Goal: Task Accomplishment & Management: Manage account settings

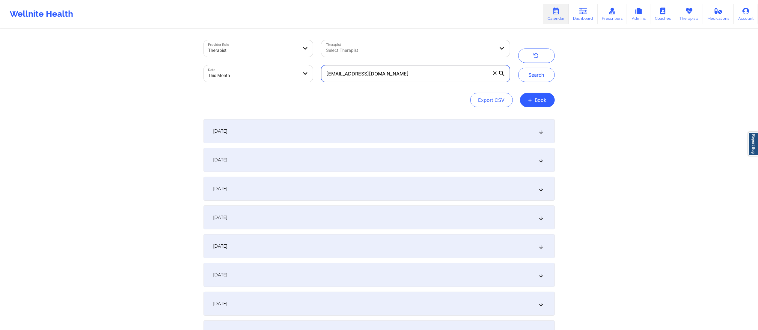
drag, startPoint x: 380, startPoint y: 75, endPoint x: 240, endPoint y: 92, distance: 141.4
click at [238, 92] on div "Provider Role Therapist Therapist Select Therapist Date This Month glowsfl@aol.…" at bounding box center [379, 73] width 351 height 67
paste input "michealinsurance@yopmai"
type input "michealinsurance@yopmail.com"
click at [533, 75] on button "Search" at bounding box center [536, 75] width 37 height 14
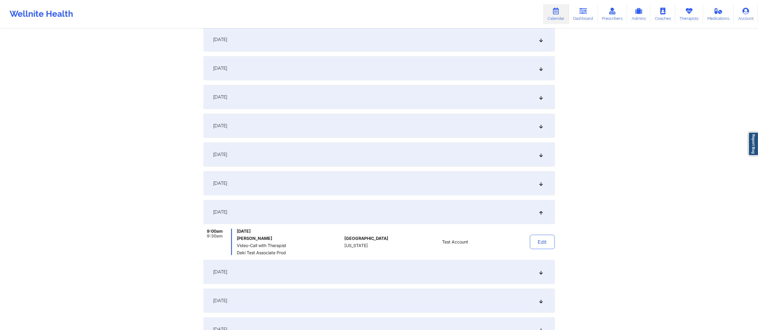
scroll to position [294, 0]
click at [295, 186] on div "September 16, 2025" at bounding box center [379, 183] width 351 height 24
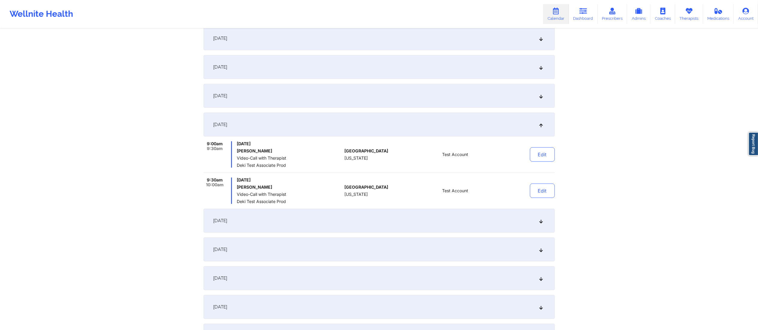
scroll to position [353, 0]
click at [308, 223] on div "September 17, 2025" at bounding box center [379, 220] width 351 height 24
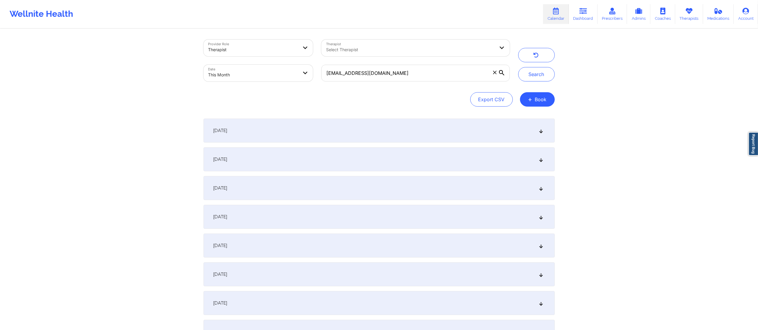
scroll to position [0, 0]
click at [232, 74] on body "Wellnite Health Calendar Dashboard Prescribers Admins Coaches Therapists Medica…" at bounding box center [379, 165] width 758 height 330
select select "2025-8"
select select "2025-9"
click at [322, 133] on div "September 1, 2025" at bounding box center [379, 131] width 351 height 24
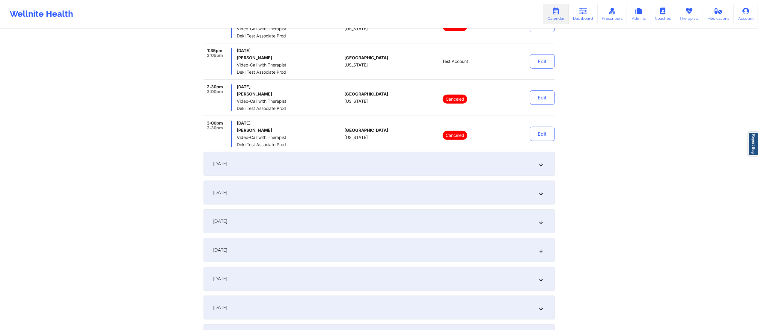
scroll to position [287, 0]
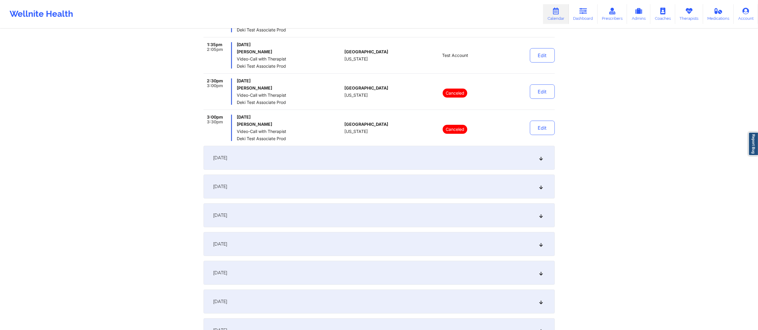
click at [330, 164] on div "September 2, 2025" at bounding box center [379, 158] width 351 height 24
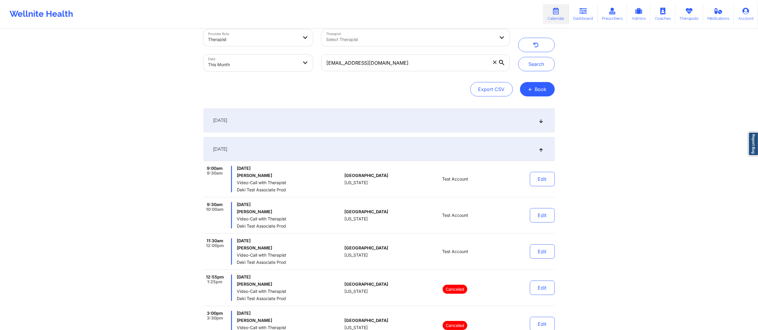
scroll to position [0, 0]
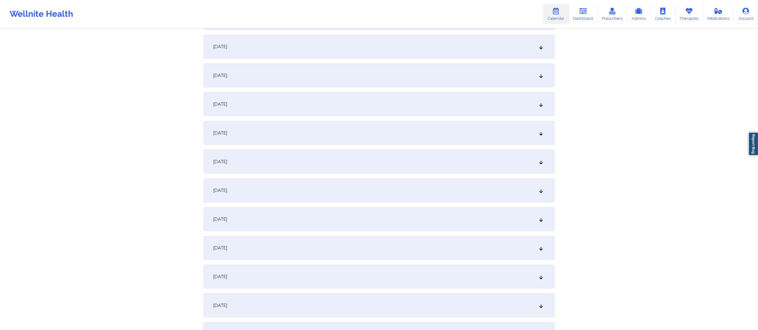
click at [295, 104] on div "September 18, 2025" at bounding box center [379, 104] width 351 height 24
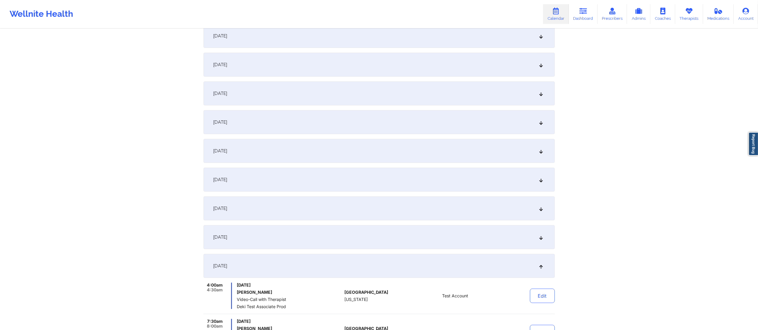
scroll to position [268, 0]
click at [302, 92] on div "September 9, 2025" at bounding box center [379, 94] width 351 height 24
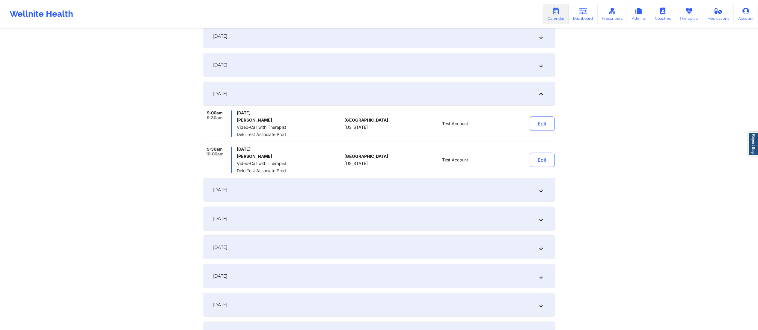
scroll to position [262, 0]
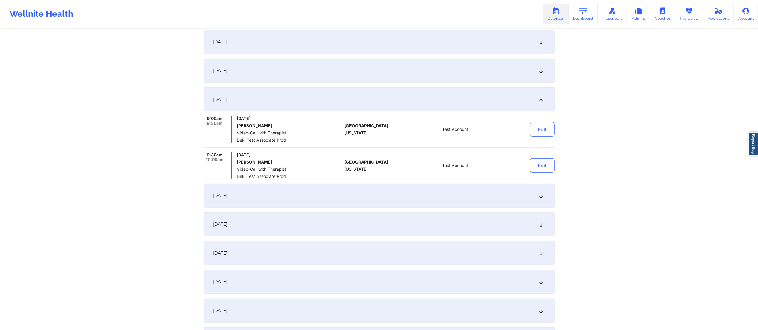
click at [302, 67] on div "September 8, 2025" at bounding box center [379, 71] width 351 height 24
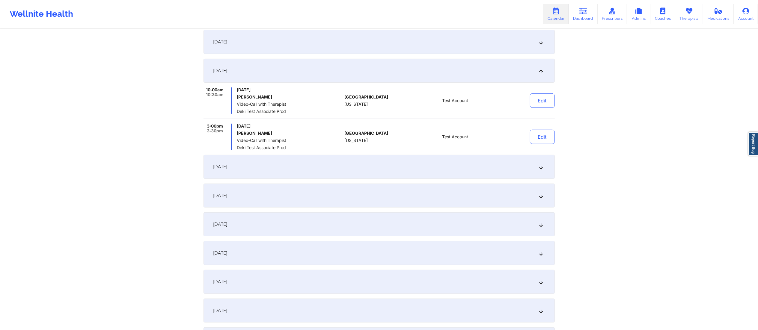
click at [313, 167] on div "September 9, 2025" at bounding box center [379, 167] width 351 height 24
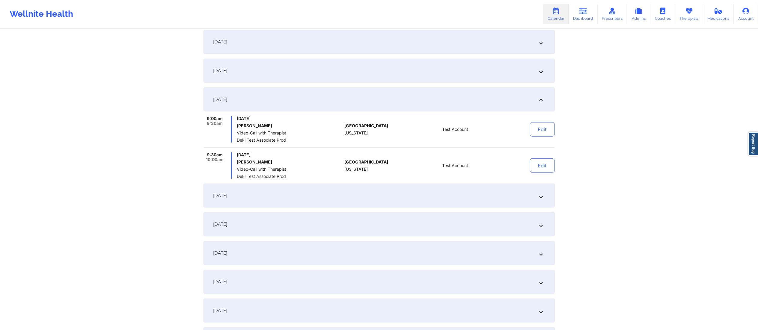
scroll to position [0, 0]
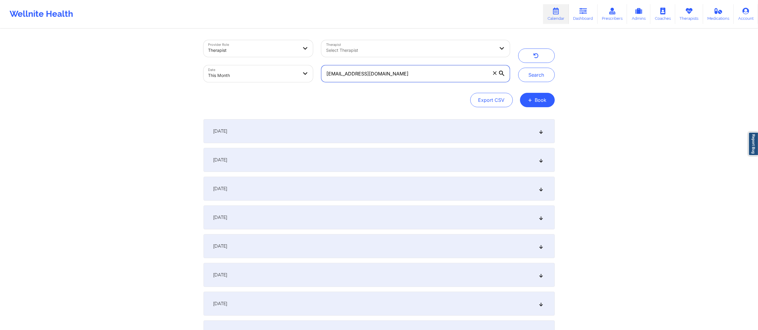
drag, startPoint x: 426, startPoint y: 75, endPoint x: 293, endPoint y: 88, distance: 134.1
click at [292, 88] on div "Provider Role Therapist Therapist Select Therapist Date This Month michealinsur…" at bounding box center [379, 73] width 351 height 67
paste input "tatianadiaz1094@g"
click at [528, 75] on button "Search" at bounding box center [536, 75] width 37 height 14
drag, startPoint x: 425, startPoint y: 72, endPoint x: 311, endPoint y: 76, distance: 113.4
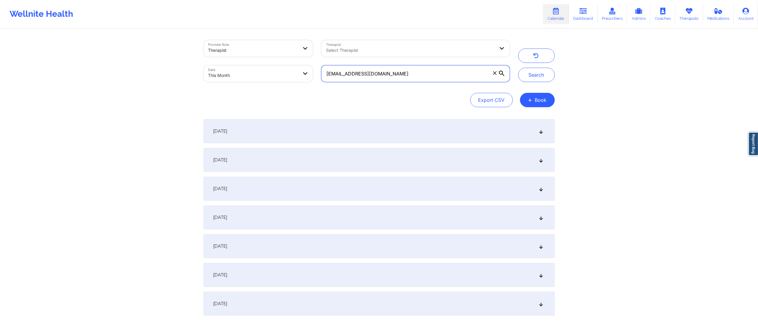
click at [311, 76] on div "Provider Role Therapist Therapist Select Therapist Date This Month tatianadiaz1…" at bounding box center [356, 61] width 315 height 50
paste input "monicavaswani67"
click at [522, 76] on button "Search" at bounding box center [536, 75] width 37 height 14
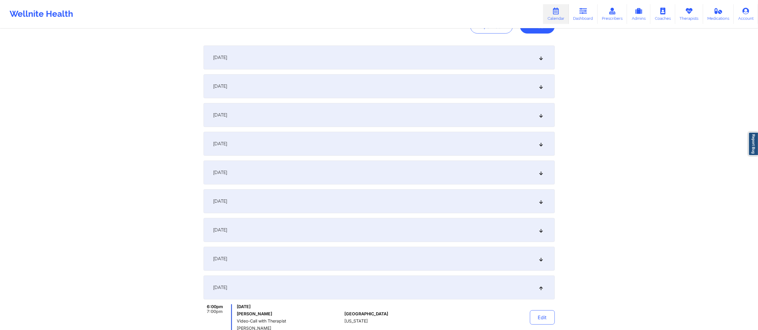
scroll to position [74, 0]
click at [305, 146] on div "September 11, 2025" at bounding box center [379, 143] width 351 height 24
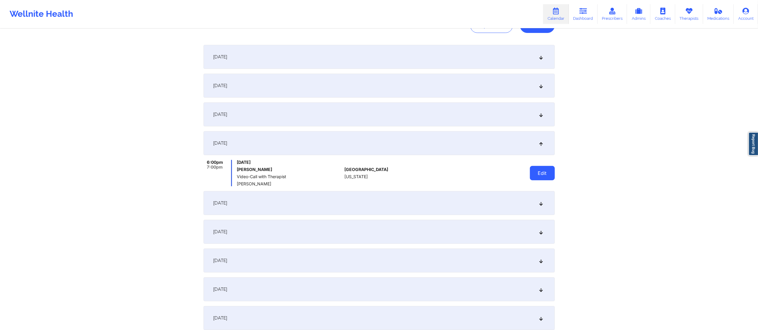
click at [536, 172] on button "Edit" at bounding box center [542, 173] width 25 height 14
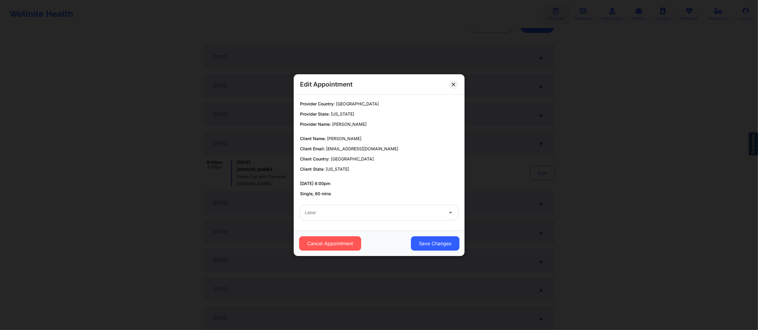
click at [381, 208] on div "Label" at bounding box center [372, 212] width 144 height 15
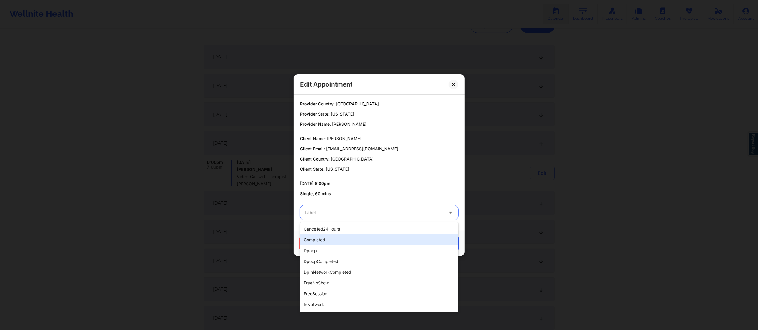
click at [328, 240] on div "completed" at bounding box center [379, 240] width 158 height 11
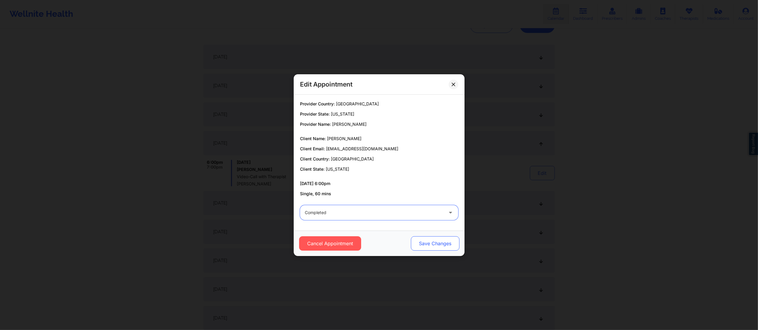
click at [430, 243] on button "Save Changes" at bounding box center [435, 244] width 49 height 14
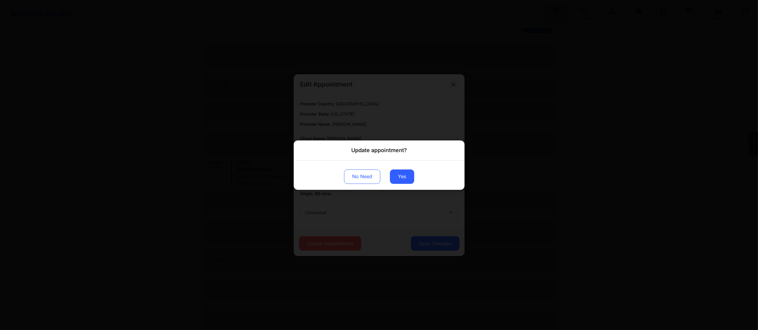
drag, startPoint x: 410, startPoint y: 176, endPoint x: 404, endPoint y: 164, distance: 12.9
click at [409, 176] on button "Yes" at bounding box center [402, 176] width 24 height 14
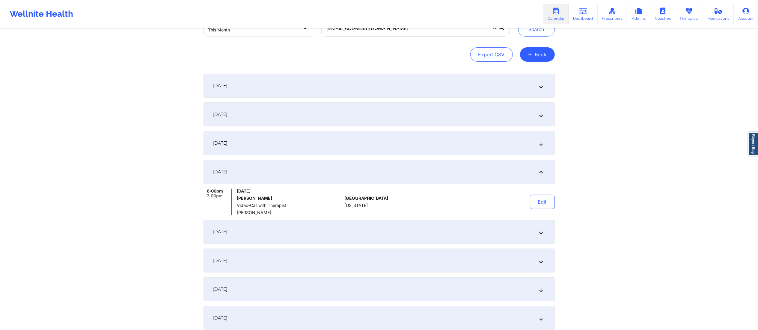
scroll to position [45, 0]
click at [538, 32] on button "Search" at bounding box center [536, 30] width 37 height 14
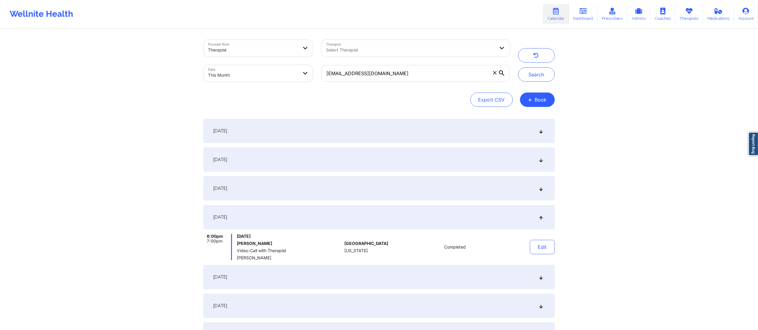
scroll to position [0, 0]
drag, startPoint x: 461, startPoint y: 77, endPoint x: 257, endPoint y: 95, distance: 204.4
click at [257, 95] on div "Provider Role Therapist Therapist Select Therapist Date This Month monicavaswan…" at bounding box center [379, 73] width 351 height 67
paste input "laracm99"
type input "laracm99@gmail.com"
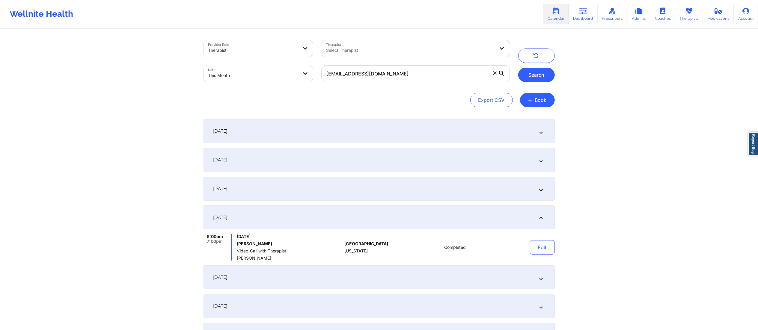
click at [538, 77] on button "Search" at bounding box center [536, 75] width 37 height 14
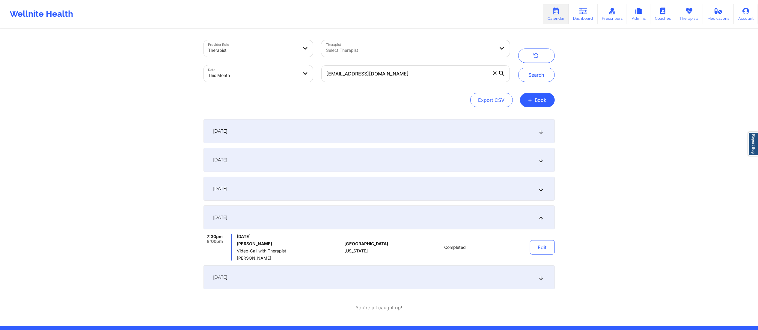
click at [328, 193] on div "September 15, 2025" at bounding box center [379, 189] width 351 height 24
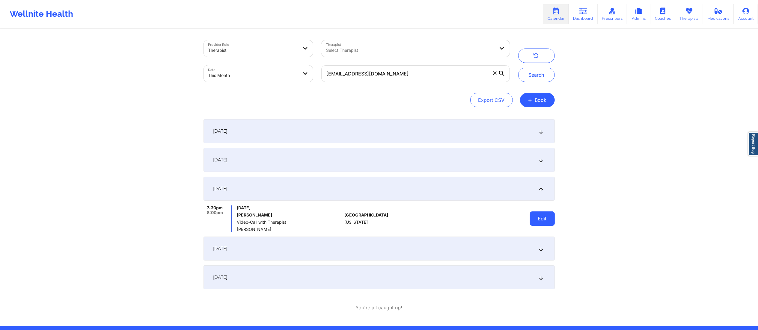
click at [543, 213] on button "Edit" at bounding box center [542, 219] width 25 height 14
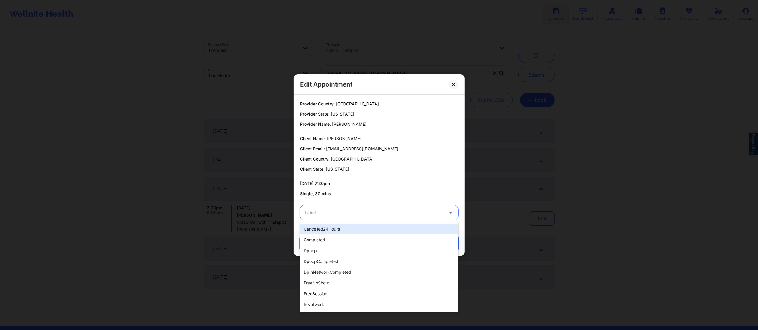
click at [376, 215] on div at bounding box center [374, 212] width 139 height 7
drag, startPoint x: 347, startPoint y: 238, endPoint x: 349, endPoint y: 242, distance: 3.8
click at [348, 242] on div "completed" at bounding box center [379, 240] width 158 height 11
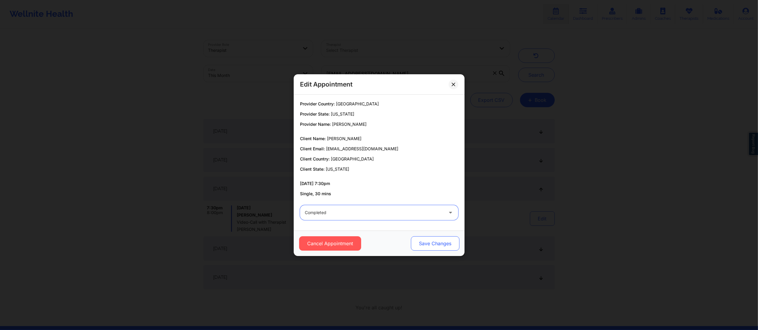
click at [430, 245] on button "Save Changes" at bounding box center [435, 244] width 49 height 14
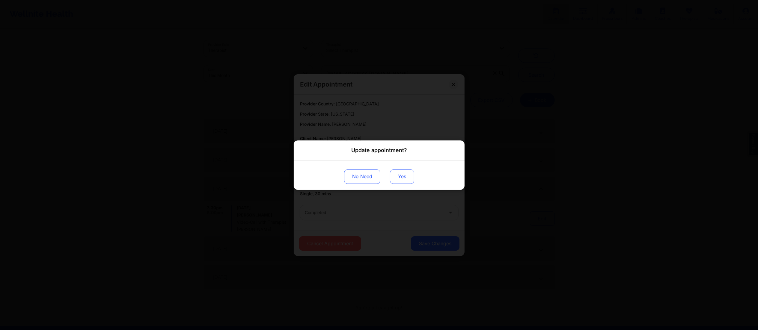
click at [401, 178] on button "Yes" at bounding box center [402, 176] width 24 height 14
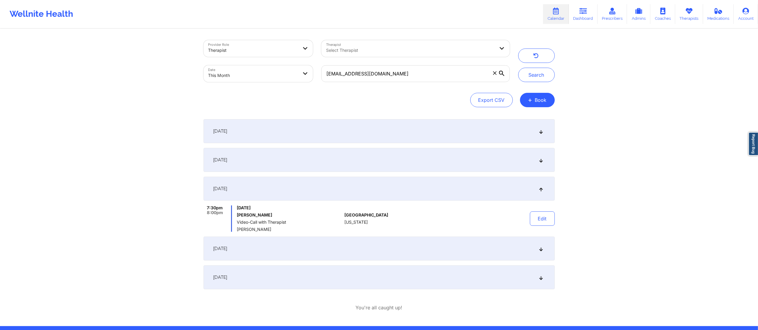
click at [452, 85] on div "laracm99@gmail.com" at bounding box center [415, 73] width 197 height 25
click at [529, 78] on button "Search" at bounding box center [536, 75] width 37 height 14
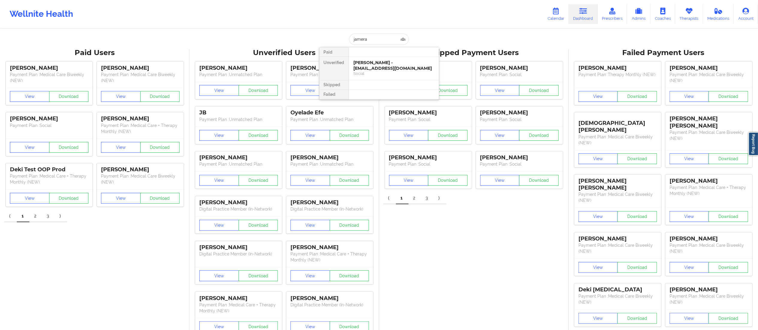
type input "jamera"
click at [378, 68] on div "[PERSON_NAME] - [EMAIL_ADDRESS][DOMAIN_NAME]" at bounding box center [394, 65] width 80 height 11
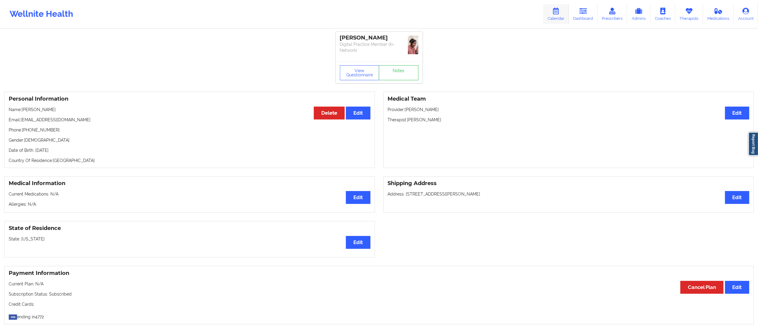
click at [554, 18] on link "Calendar" at bounding box center [556, 14] width 26 height 20
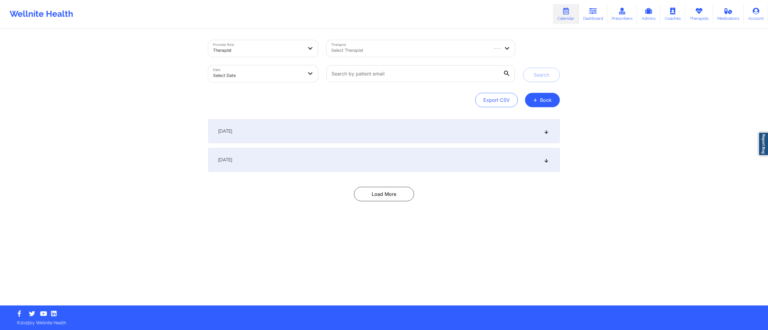
click at [567, 100] on div "Provider Role Therapist Therapist Select Therapist Date Select Date Search Expo…" at bounding box center [384, 153] width 768 height 306
click at [548, 100] on button "+ Book" at bounding box center [542, 100] width 35 height 14
click at [528, 112] on div "Therapy Session Doctor Consultation" at bounding box center [531, 123] width 55 height 27
click at [528, 114] on div "Therapy Session Doctor Consultation" at bounding box center [531, 123] width 55 height 27
click at [527, 119] on button "Therapy Session" at bounding box center [532, 119] width 46 height 10
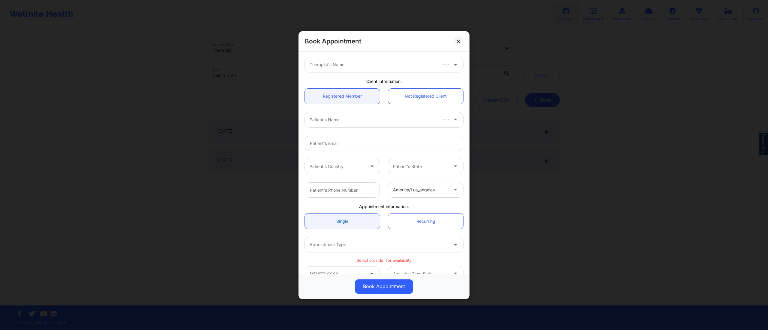
scroll to position [37, 0]
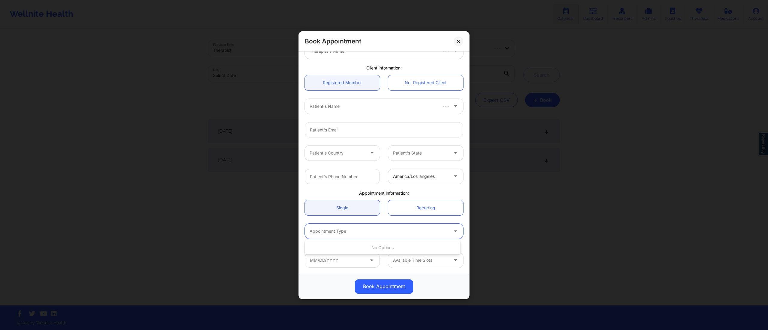
click at [366, 231] on div at bounding box center [378, 231] width 139 height 7
click at [354, 209] on link "Single" at bounding box center [342, 207] width 75 height 15
click at [345, 175] on input "text" at bounding box center [342, 176] width 75 height 15
drag, startPoint x: 346, startPoint y: 112, endPoint x: 348, endPoint y: 108, distance: 4.8
click at [346, 112] on div "Patient's Name" at bounding box center [377, 106] width 144 height 15
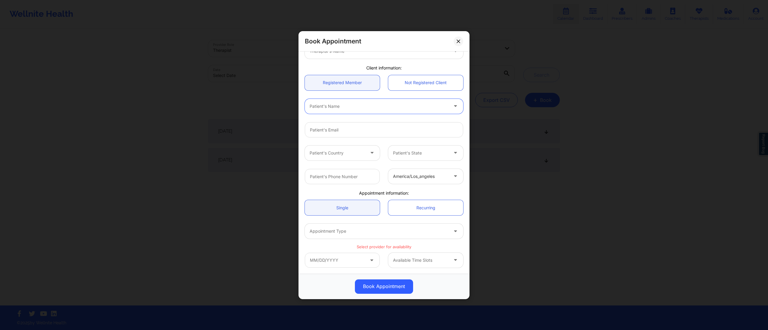
click at [349, 107] on div at bounding box center [378, 106] width 139 height 7
click at [342, 112] on div "Patient's Name" at bounding box center [377, 106] width 144 height 15
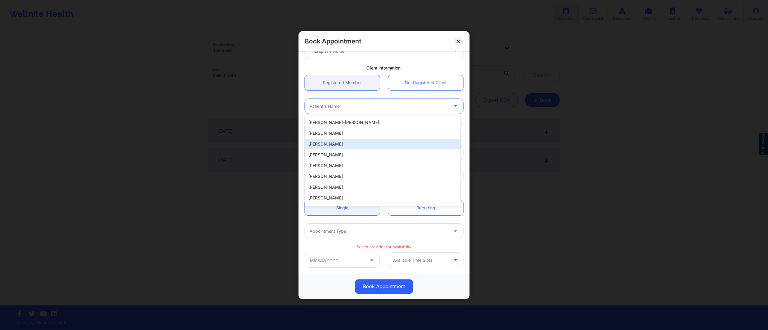
click at [330, 139] on div "[PERSON_NAME]" at bounding box center [383, 144] width 156 height 11
type input "mapuzzo317@gmail.com"
type input "2038436822"
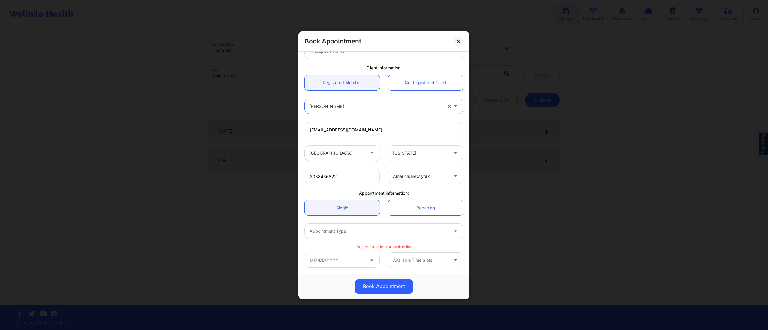
click at [337, 153] on div at bounding box center [336, 153] width 55 height 7
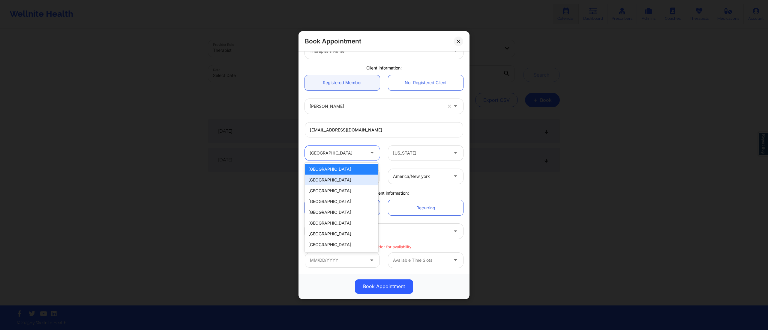
click at [322, 181] on div "Spain" at bounding box center [341, 180] width 73 height 11
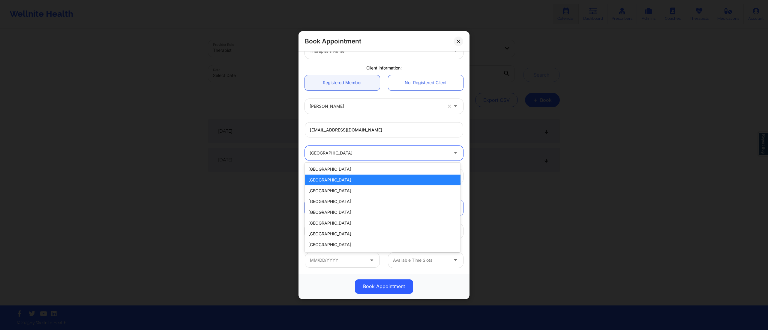
click at [336, 153] on div at bounding box center [378, 153] width 139 height 7
click at [325, 173] on div "[GEOGRAPHIC_DATA]" at bounding box center [383, 169] width 156 height 11
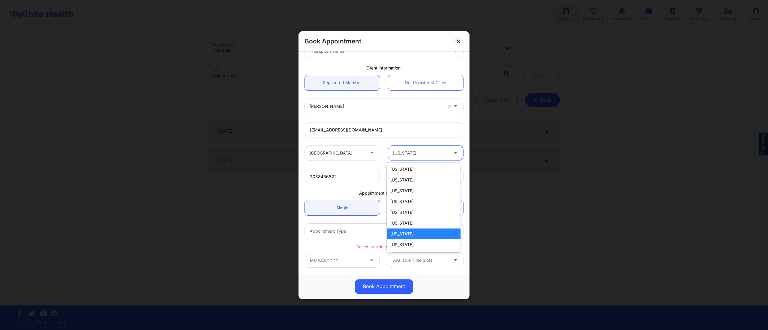
click at [412, 154] on div at bounding box center [420, 153] width 55 height 7
click at [400, 179] on div "Alaska" at bounding box center [422, 180] width 73 height 11
click at [426, 180] on div "america/new_york" at bounding box center [420, 176] width 55 height 15
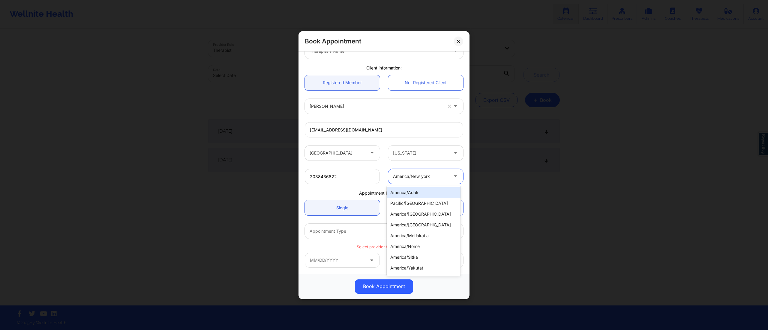
click at [333, 236] on div "Appointment Type" at bounding box center [377, 231] width 144 height 15
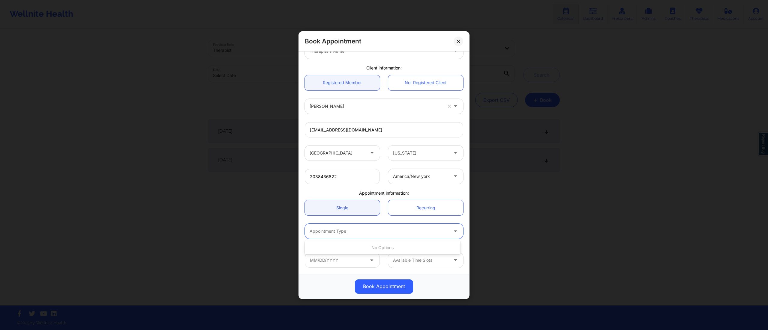
click at [369, 249] on div "No options" at bounding box center [383, 248] width 156 height 11
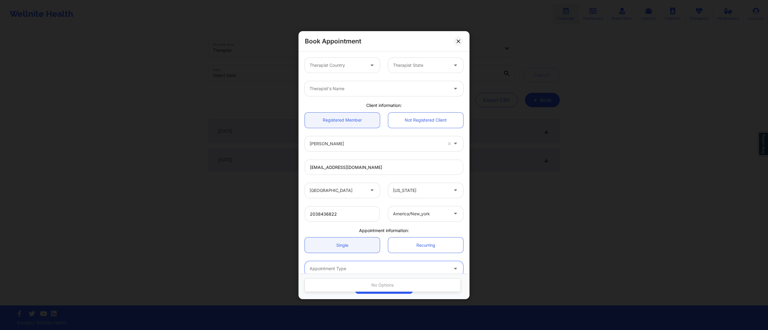
click at [363, 145] on div at bounding box center [375, 143] width 133 height 7
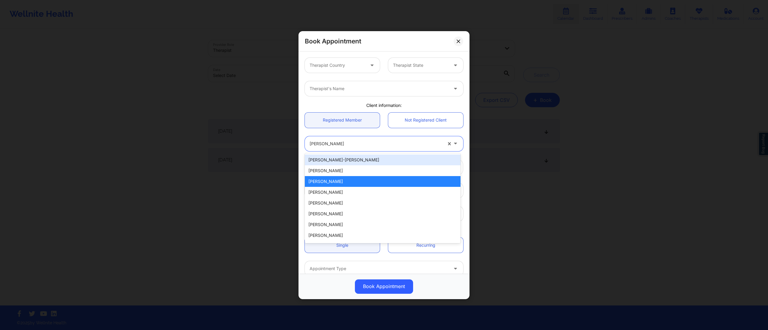
click at [350, 64] on div at bounding box center [336, 65] width 55 height 7
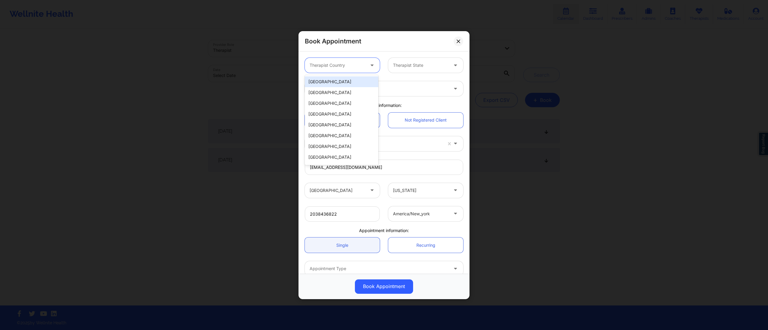
click at [333, 81] on div "[GEOGRAPHIC_DATA]" at bounding box center [341, 81] width 73 height 11
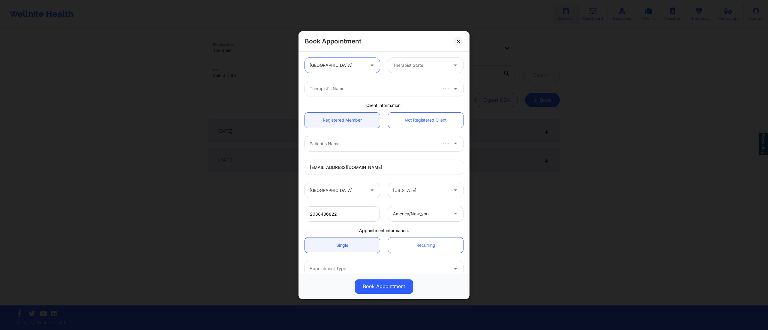
click at [414, 67] on div at bounding box center [420, 65] width 55 height 7
click at [401, 119] on div "Alabama Alaska Arizona Arkansas California Colorado Connecticut Delaware Washin…" at bounding box center [422, 120] width 73 height 90
click at [392, 129] on div "[US_STATE]" at bounding box center [422, 125] width 73 height 11
click at [372, 95] on div "Therapist's Name" at bounding box center [377, 88] width 144 height 15
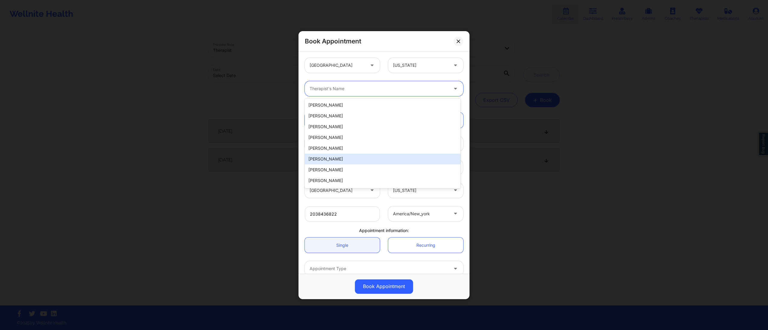
scroll to position [128, 0]
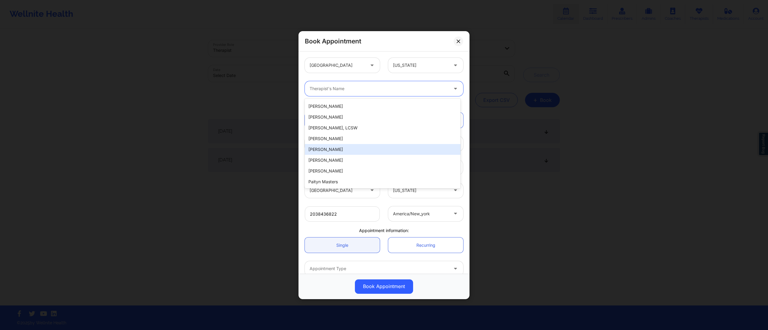
click at [328, 145] on div "Elizabeth Warnock" at bounding box center [383, 149] width 156 height 11
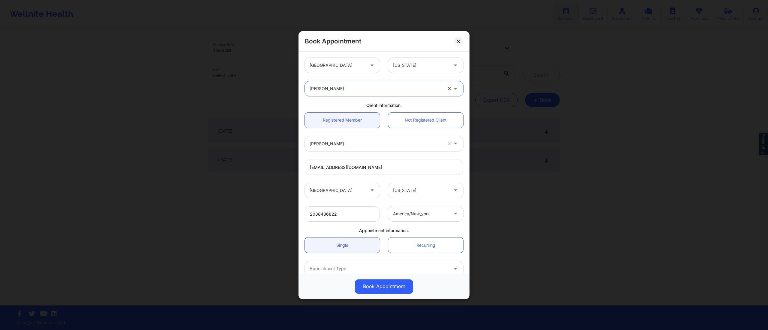
scroll to position [37, 0]
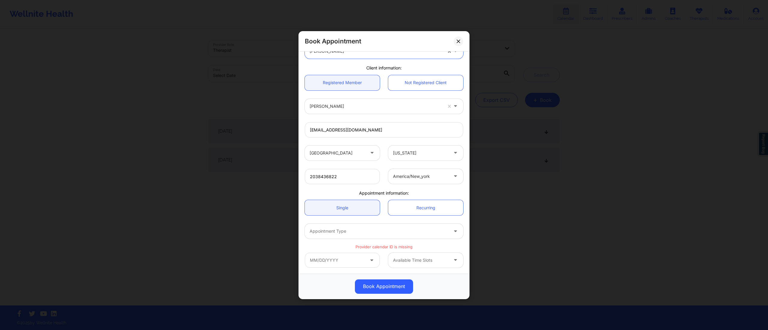
click at [378, 235] on div at bounding box center [378, 231] width 139 height 7
click at [452, 231] on icon at bounding box center [455, 230] width 6 height 5
click at [452, 230] on icon at bounding box center [455, 230] width 6 height 5
click at [353, 263] on input "text" at bounding box center [342, 260] width 75 height 15
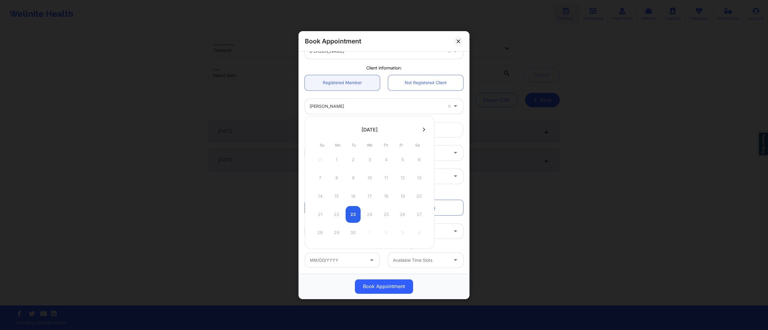
click at [500, 146] on div "Book Appointment United States California Elizabeth Warnock Client information:…" at bounding box center [384, 165] width 768 height 330
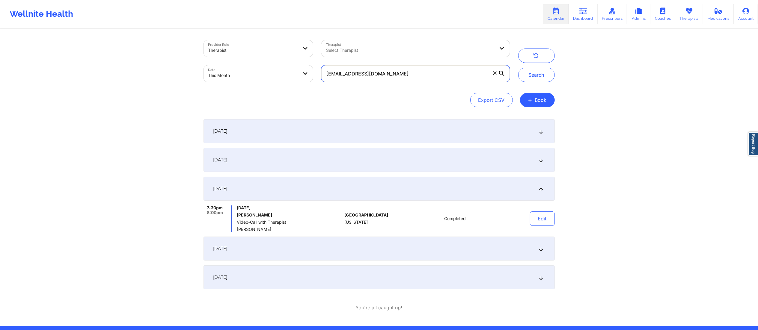
drag, startPoint x: 395, startPoint y: 73, endPoint x: 303, endPoint y: 68, distance: 91.3
click at [303, 68] on div "Provider Role Therapist Therapist Select Therapist Date This Month laracm99@gma…" at bounding box center [356, 61] width 315 height 50
paste input "glowsfl@ao"
click at [530, 78] on button "Search" at bounding box center [536, 75] width 37 height 14
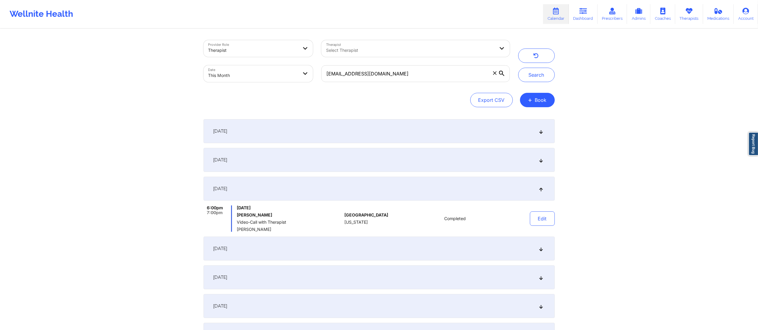
click at [407, 252] on div "September 4, 2025" at bounding box center [379, 249] width 351 height 24
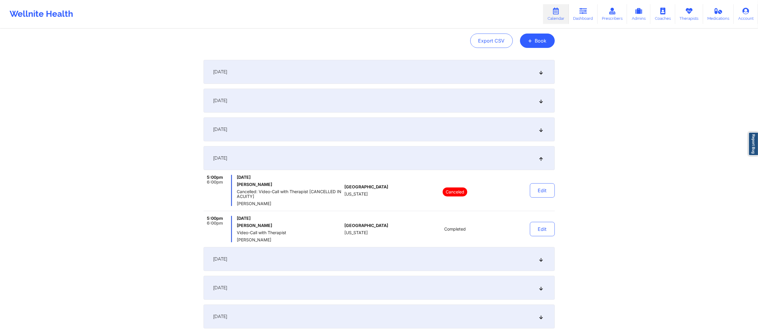
scroll to position [65, 0]
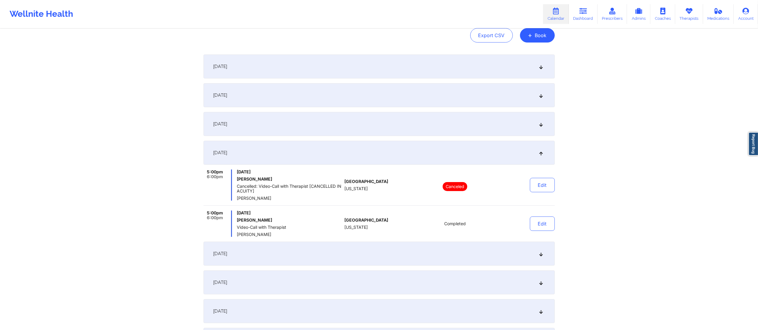
click at [372, 256] on div "September 8, 2025" at bounding box center [379, 254] width 351 height 24
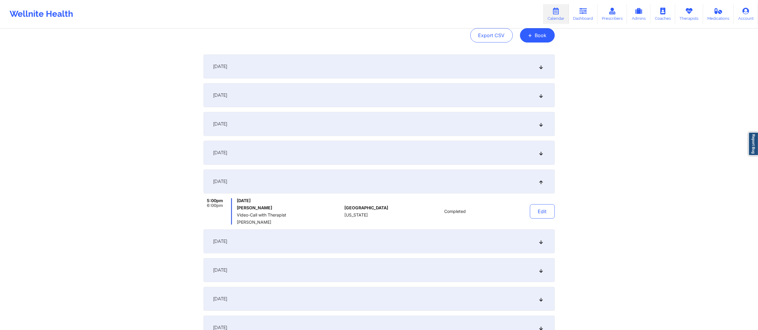
click at [291, 66] on div "September 1, 2025" at bounding box center [379, 67] width 351 height 24
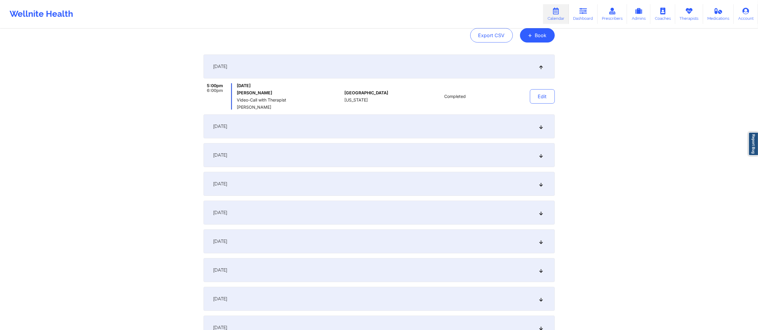
click at [375, 132] on div "September 2, 2025" at bounding box center [379, 127] width 351 height 24
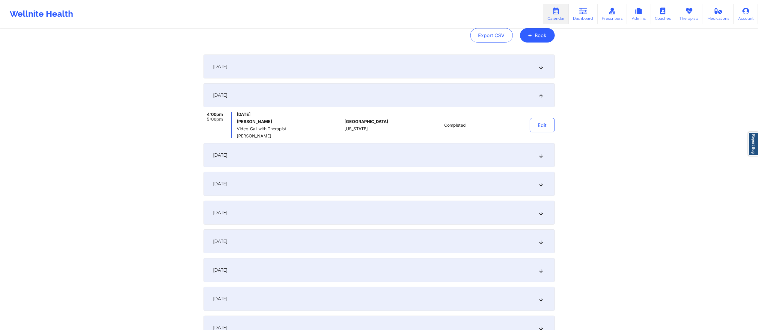
drag, startPoint x: 368, startPoint y: 148, endPoint x: 371, endPoint y: 165, distance: 17.1
click at [367, 151] on div "September 3, 2025" at bounding box center [379, 155] width 351 height 24
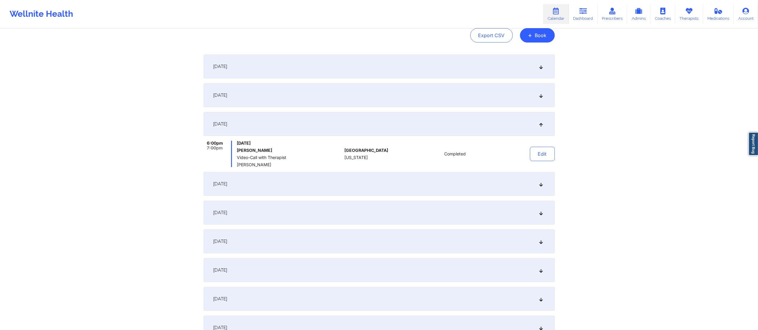
click at [363, 180] on div "September 4, 2025" at bounding box center [379, 184] width 351 height 24
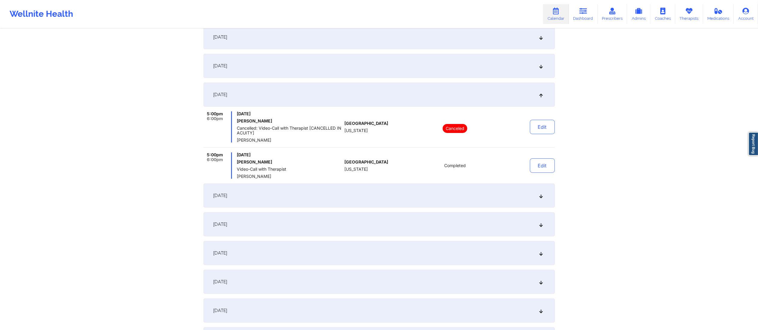
scroll to position [127, 0]
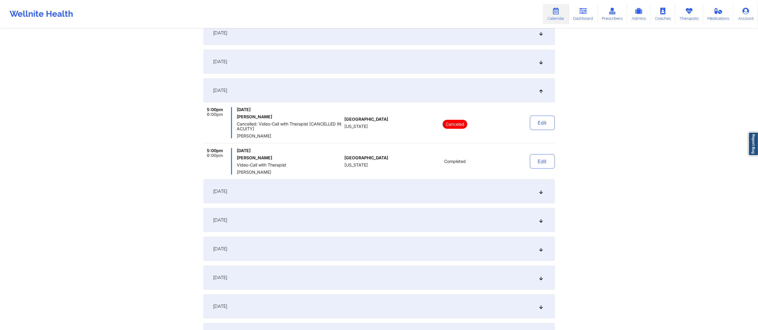
click at [363, 194] on div "September 8, 2025" at bounding box center [379, 192] width 351 height 24
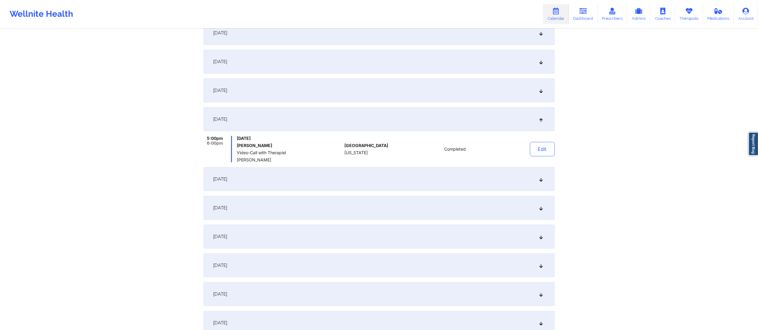
click at [369, 208] on div "September 10, 2025" at bounding box center [379, 208] width 351 height 24
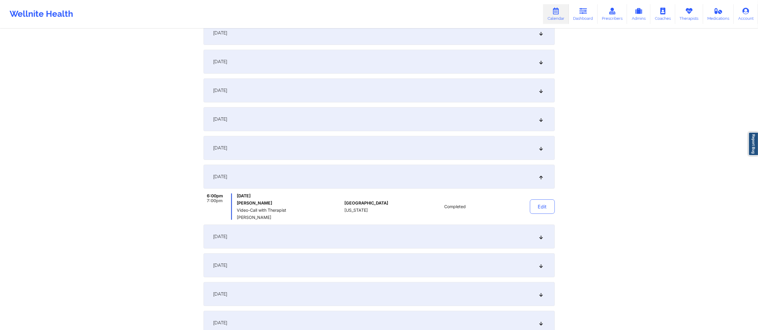
click at [364, 239] on div "September 11, 2025" at bounding box center [379, 237] width 351 height 24
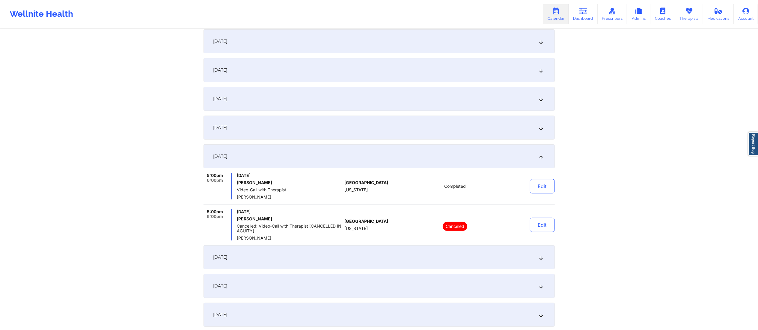
scroll to position [185, 0]
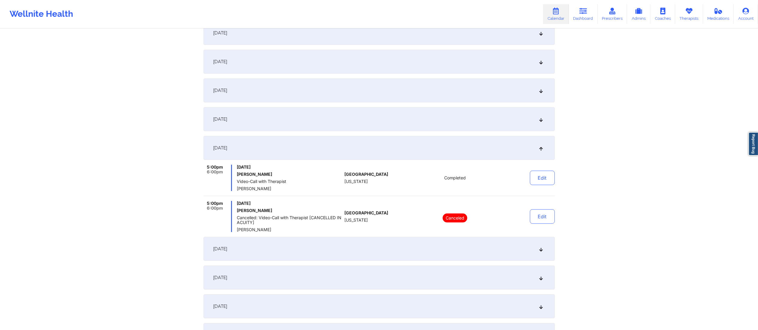
click at [360, 260] on div "September 15, 2025" at bounding box center [379, 249] width 351 height 24
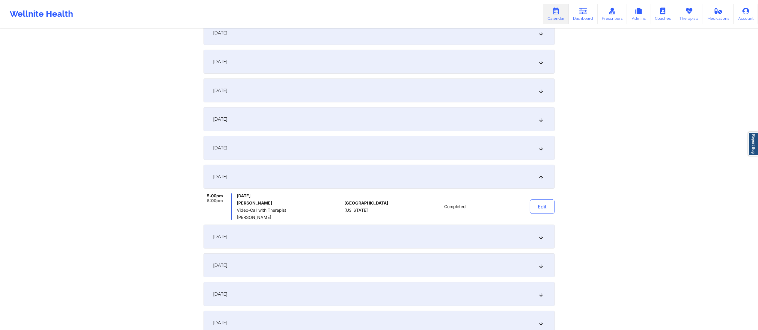
click at [338, 259] on div "September 17, 2025" at bounding box center [379, 266] width 351 height 24
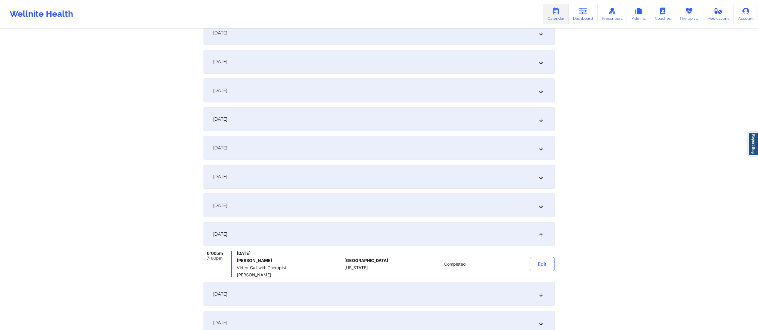
click at [357, 203] on div "September 16, 2025" at bounding box center [379, 206] width 351 height 24
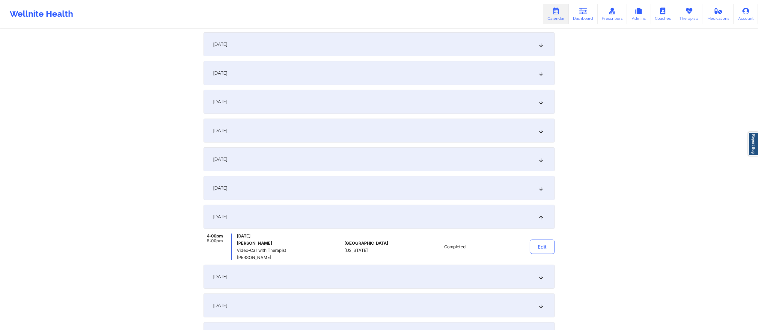
scroll to position [0, 0]
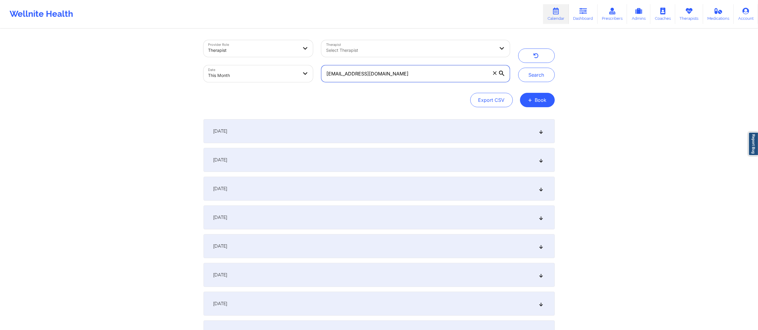
drag, startPoint x: 425, startPoint y: 75, endPoint x: 270, endPoint y: 74, distance: 155.0
click at [270, 74] on div "Provider Role Therapist Therapist Select Therapist Date This Month glowsfl@aol.…" at bounding box center [356, 61] width 315 height 50
paste input "[EMAIL_ADDRESS][DOMAIN_NAME]"
click at [541, 76] on button "Search" at bounding box center [536, 75] width 37 height 14
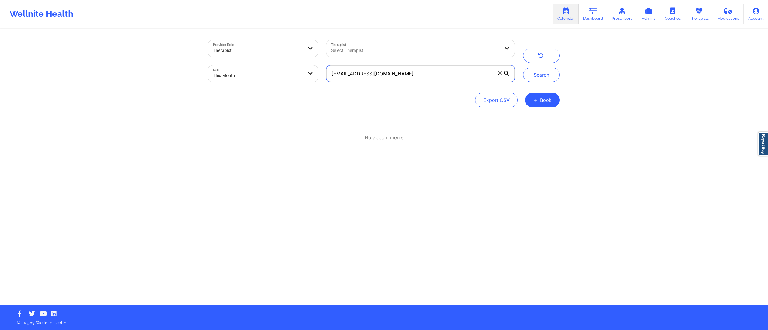
drag, startPoint x: 430, startPoint y: 71, endPoint x: 305, endPoint y: 79, distance: 124.7
click at [305, 79] on div "Provider Role Therapist Therapist Select Therapist Date This Month JANDACONCEPC…" at bounding box center [361, 61] width 315 height 50
paste input "[EMAIL_ADDRESS][DOMAIN_NAME]"
click at [530, 78] on button "Search" at bounding box center [541, 75] width 37 height 14
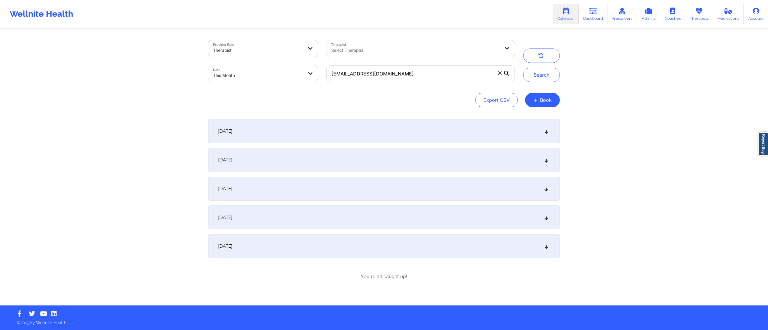
click at [357, 136] on div "September 1, 2025" at bounding box center [383, 131] width 351 height 24
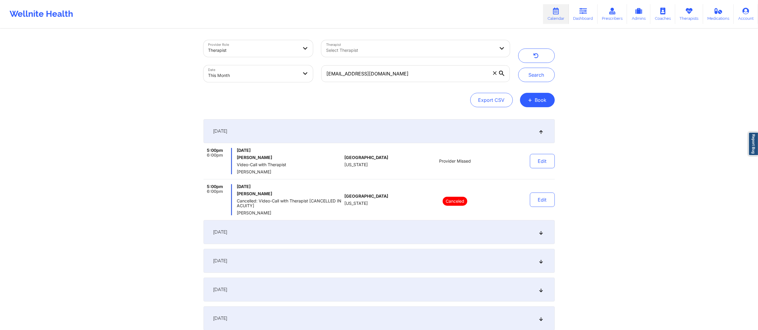
click at [305, 229] on div "September 8, 2025" at bounding box center [379, 232] width 351 height 24
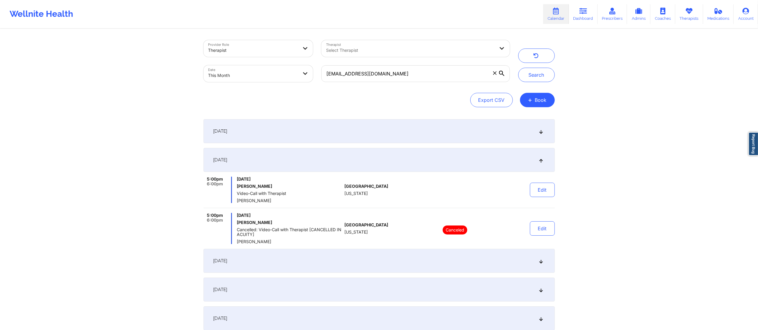
click at [343, 135] on div "September 1, 2025" at bounding box center [379, 131] width 351 height 24
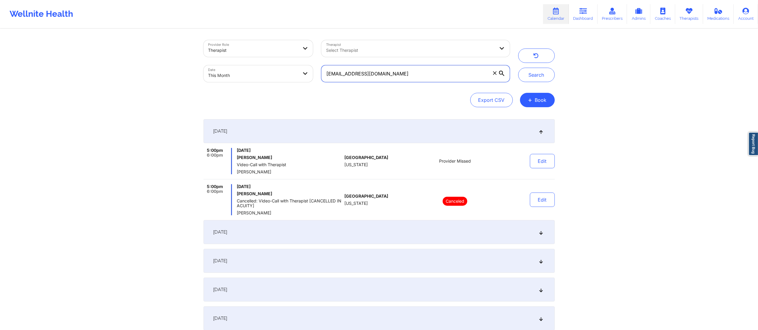
drag, startPoint x: 427, startPoint y: 77, endPoint x: 288, endPoint y: 74, distance: 139.2
click at [285, 74] on div "Provider Role Therapist Therapist Select Therapist Date This Month jandaconcepc…" at bounding box center [356, 61] width 315 height 50
paste input "kdowdell@lsnyc.org"
type input "kdowdell@lsnyc.org"
click at [536, 75] on button "Search" at bounding box center [536, 75] width 37 height 14
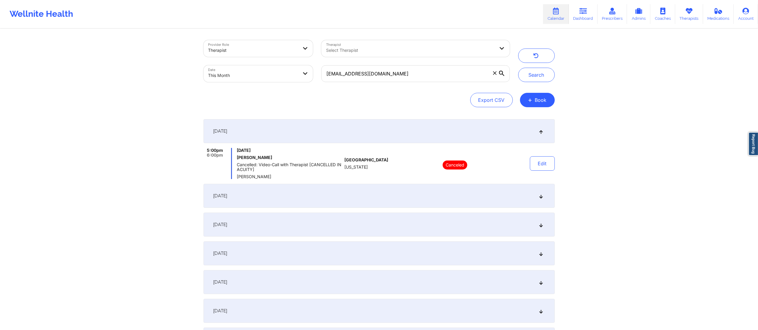
click at [369, 196] on div "September 5, 2025" at bounding box center [379, 196] width 351 height 24
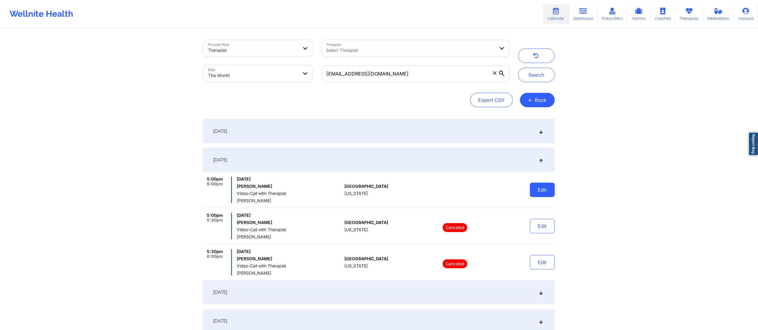
click at [544, 189] on button "Edit" at bounding box center [542, 190] width 25 height 14
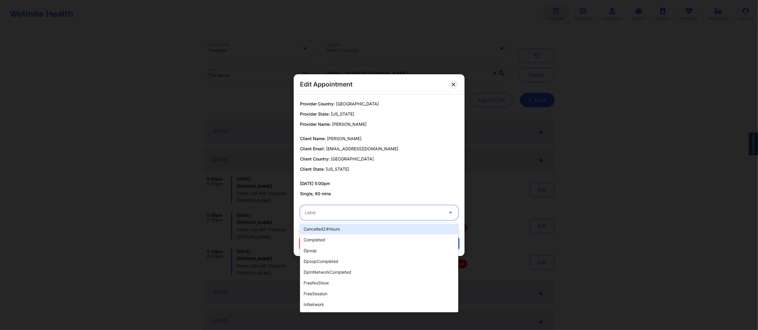
click at [343, 216] on div "Label" at bounding box center [372, 212] width 144 height 15
type input "tech"
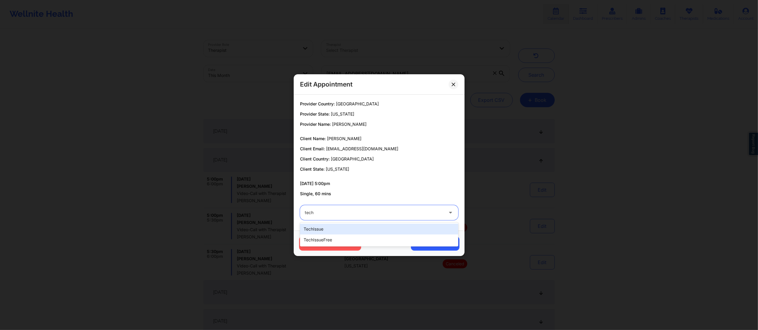
click at [348, 228] on div "techIssue" at bounding box center [379, 229] width 158 height 11
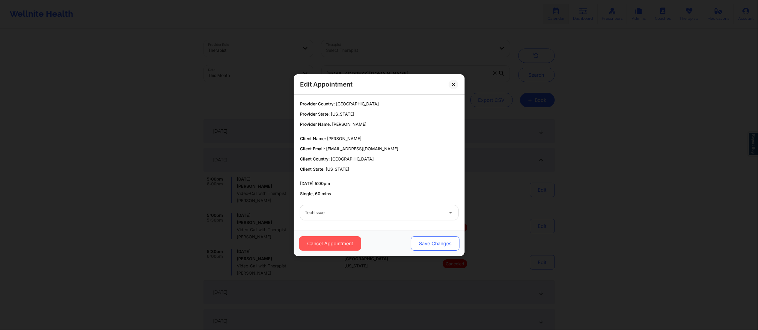
click at [431, 243] on button "Save Changes" at bounding box center [435, 244] width 49 height 14
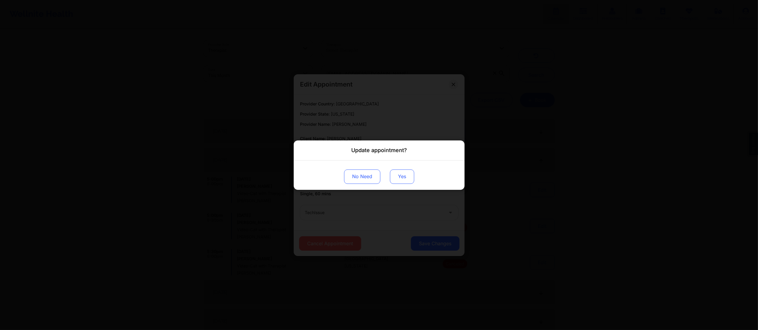
click at [397, 176] on button "Yes" at bounding box center [402, 176] width 24 height 14
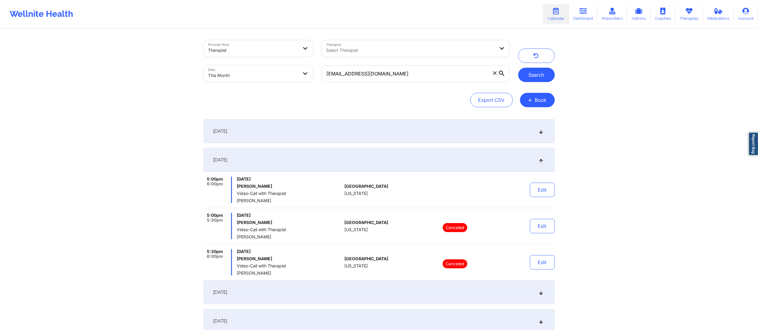
click at [532, 72] on button "Search" at bounding box center [536, 75] width 37 height 14
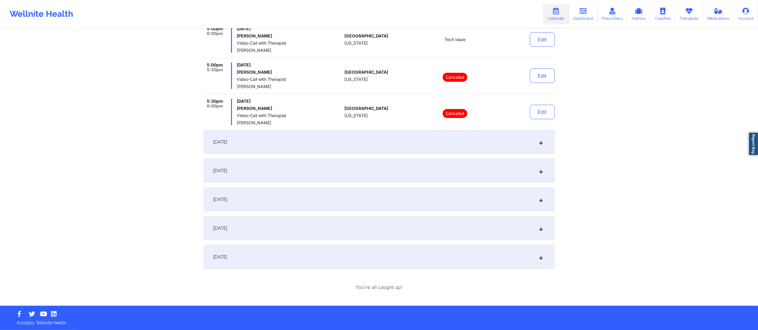
click at [435, 147] on div "September 8, 2025" at bounding box center [379, 142] width 351 height 24
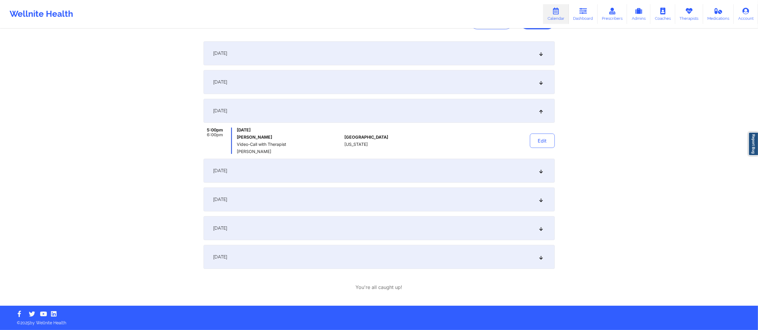
click at [528, 140] on div "Edit" at bounding box center [526, 141] width 55 height 26
click at [546, 144] on button "Edit" at bounding box center [542, 141] width 25 height 14
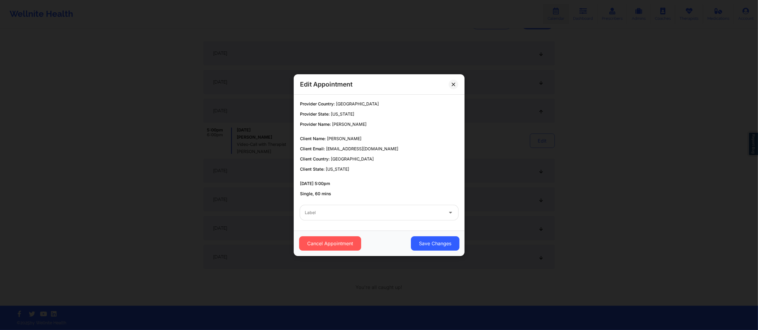
drag, startPoint x: 377, startPoint y: 206, endPoint x: 376, endPoint y: 210, distance: 4.2
click at [377, 209] on div "Label" at bounding box center [372, 212] width 144 height 15
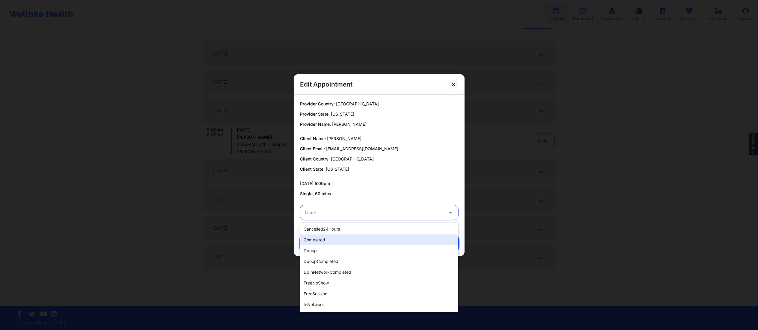
drag, startPoint x: 366, startPoint y: 242, endPoint x: 373, endPoint y: 235, distance: 10.0
click at [365, 242] on div "completed" at bounding box center [379, 240] width 158 height 11
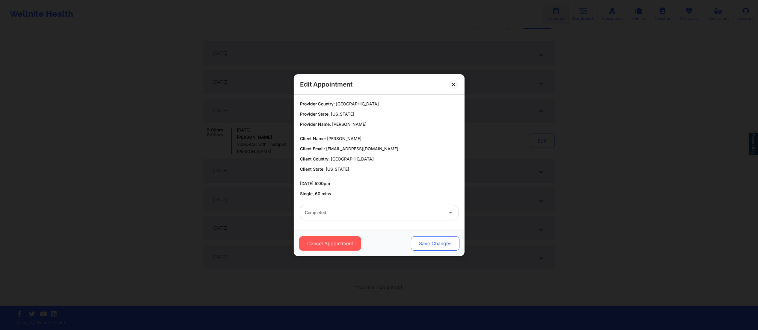
click at [435, 246] on button "Save Changes" at bounding box center [435, 244] width 49 height 14
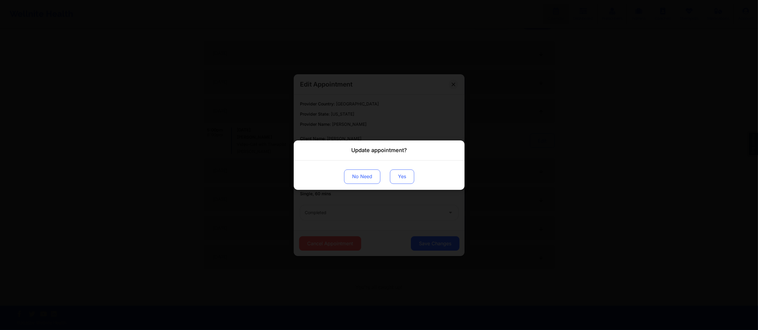
click at [402, 171] on button "Yes" at bounding box center [402, 176] width 24 height 14
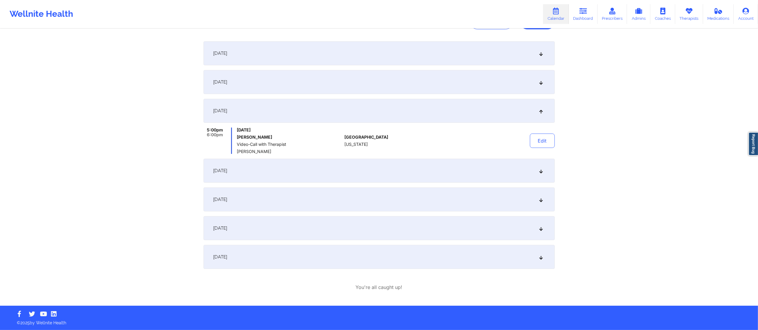
click at [498, 174] on div "September 15, 2025" at bounding box center [379, 171] width 351 height 24
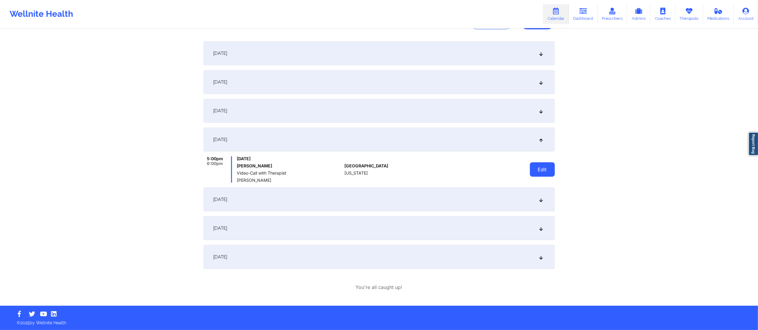
click at [535, 173] on button "Edit" at bounding box center [542, 170] width 25 height 14
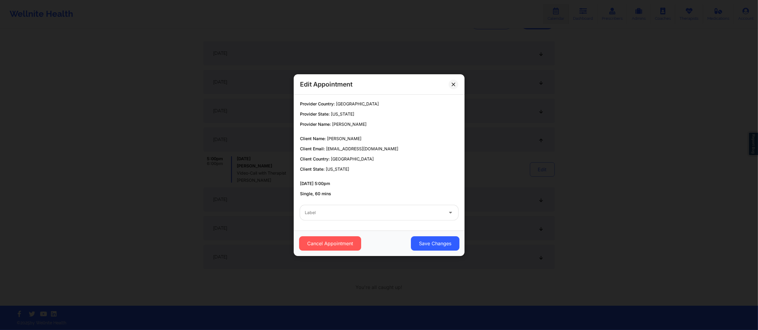
drag, startPoint x: 413, startPoint y: 208, endPoint x: 411, endPoint y: 214, distance: 6.6
click at [413, 210] on div "Label" at bounding box center [372, 212] width 144 height 15
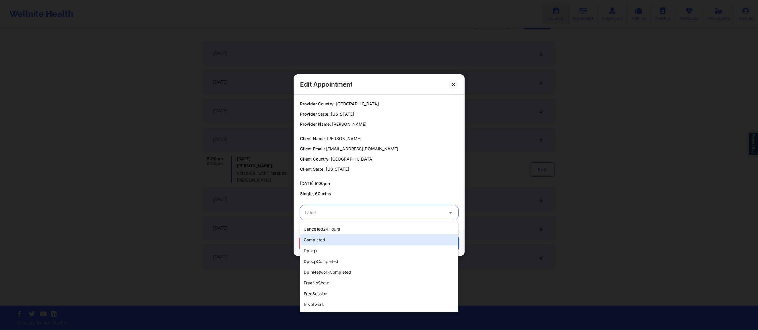
click at [360, 240] on div "completed" at bounding box center [379, 240] width 158 height 11
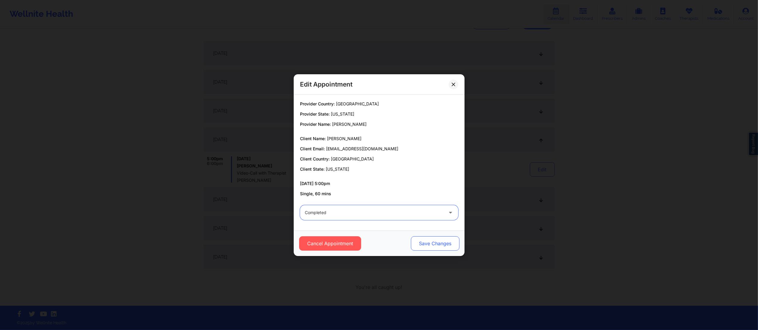
click at [425, 242] on button "Save Changes" at bounding box center [435, 244] width 49 height 14
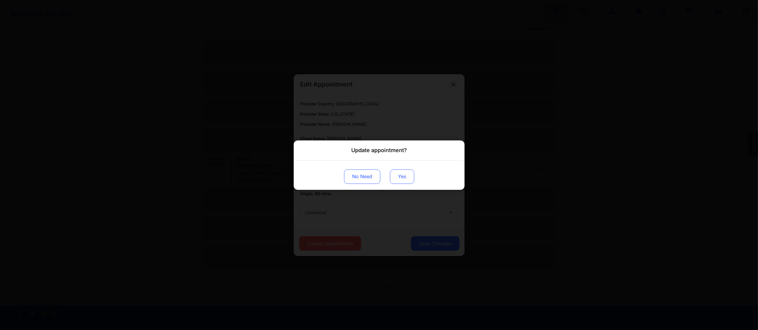
click at [405, 179] on button "Yes" at bounding box center [402, 176] width 24 height 14
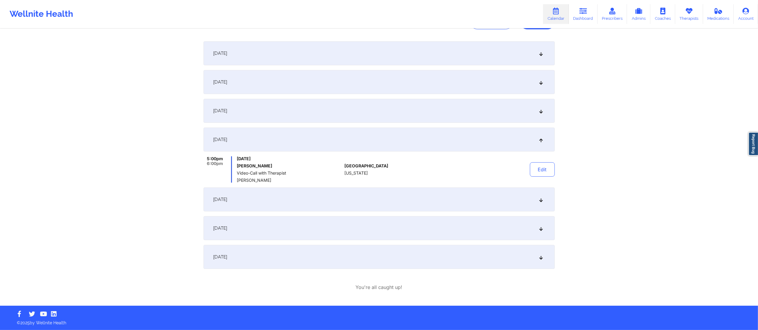
click at [375, 203] on div "[DATE]" at bounding box center [379, 200] width 351 height 24
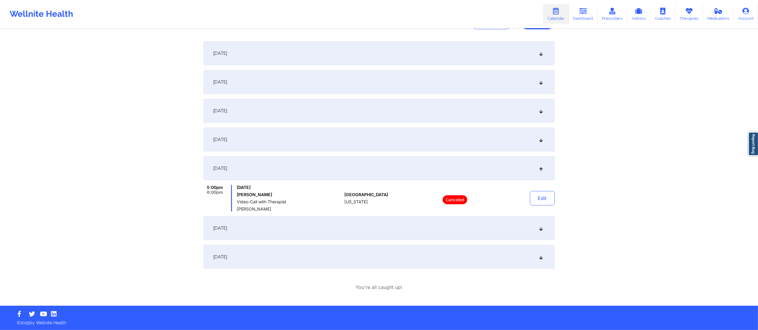
click at [410, 147] on div "September 15, 2025" at bounding box center [379, 140] width 351 height 24
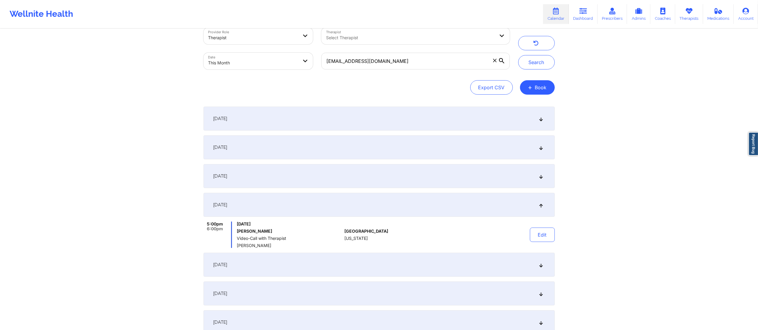
scroll to position [13, 0]
click at [533, 62] on button "Search" at bounding box center [536, 62] width 37 height 14
drag, startPoint x: 399, startPoint y: 58, endPoint x: 287, endPoint y: 56, distance: 112.1
click at [287, 56] on div "Provider Role Therapist Therapist Select Therapist Date This Month kdowdell@lsn…" at bounding box center [356, 48] width 315 height 50
paste input "[EMAIL_ADDRESS][DOMAIN_NAME]"
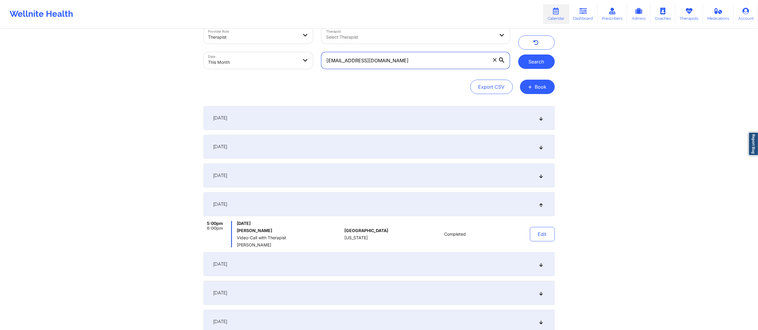
type input "[EMAIL_ADDRESS][DOMAIN_NAME]"
click at [537, 63] on button "Search" at bounding box center [536, 62] width 37 height 14
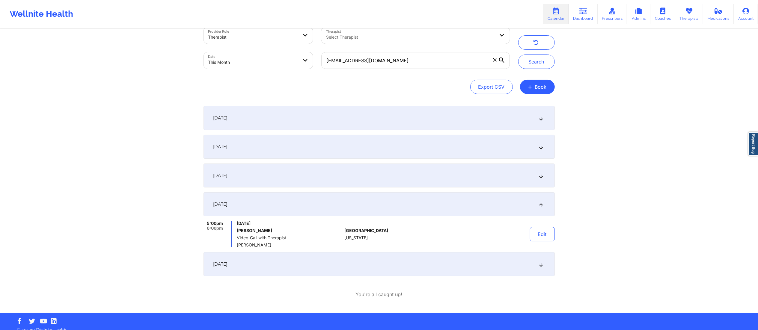
click at [387, 121] on div "September 1, 2025" at bounding box center [379, 118] width 351 height 24
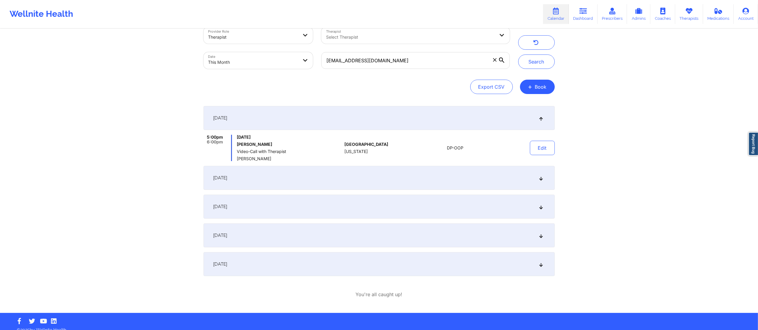
click at [403, 176] on div "September 8, 2025" at bounding box center [379, 178] width 351 height 24
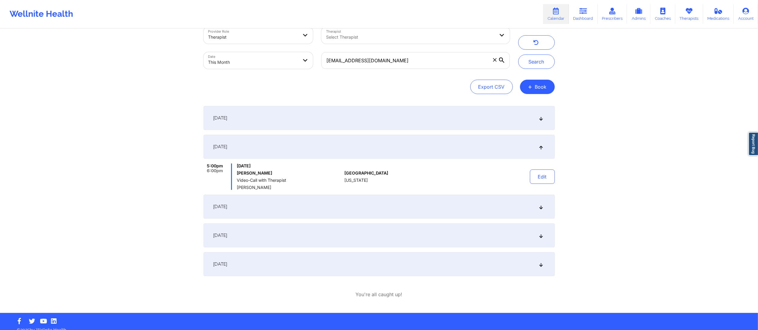
click at [385, 115] on div "September 1, 2025" at bounding box center [379, 118] width 351 height 24
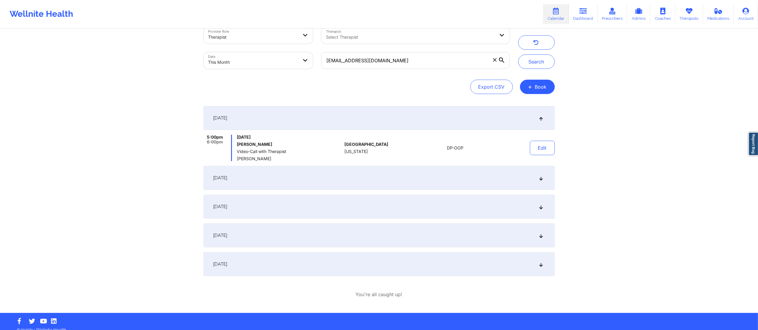
click at [450, 178] on div "September 8, 2025" at bounding box center [379, 178] width 351 height 24
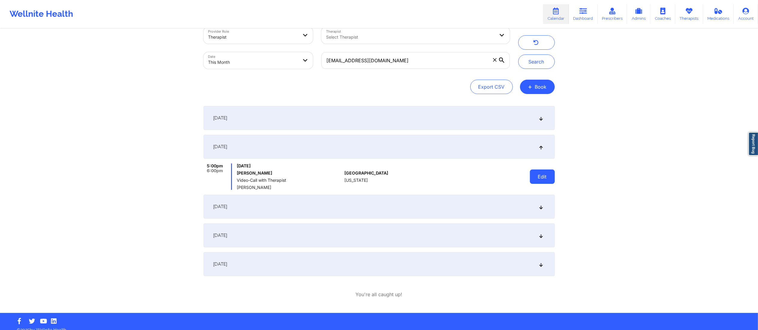
click at [546, 178] on button "Edit" at bounding box center [542, 177] width 25 height 14
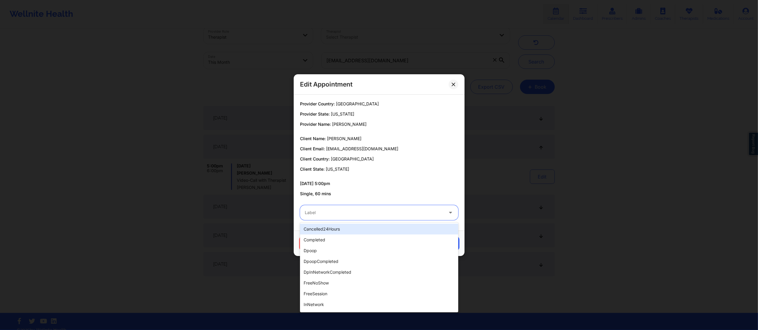
click at [409, 212] on div at bounding box center [374, 212] width 139 height 7
type input "dp"
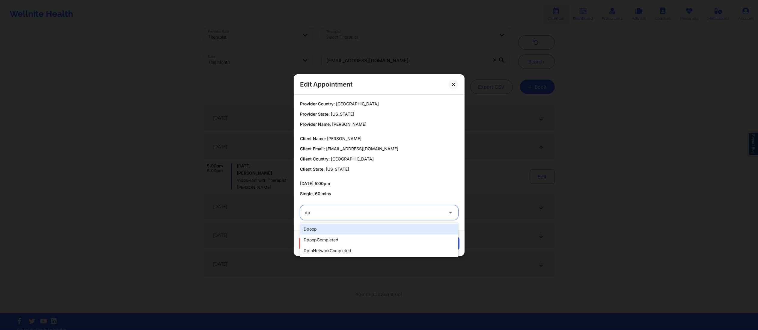
click at [363, 229] on div "dpoop" at bounding box center [379, 229] width 158 height 11
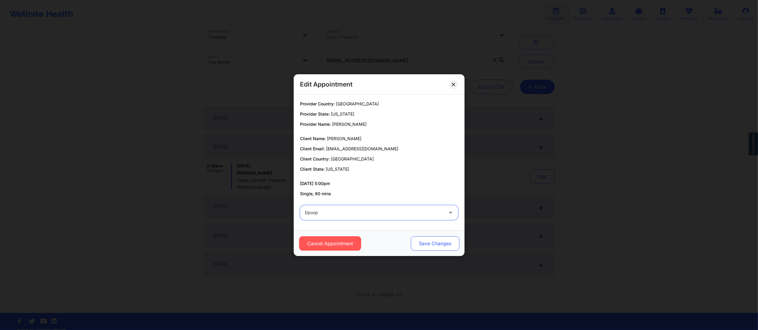
click at [431, 244] on button "Save Changes" at bounding box center [435, 244] width 49 height 14
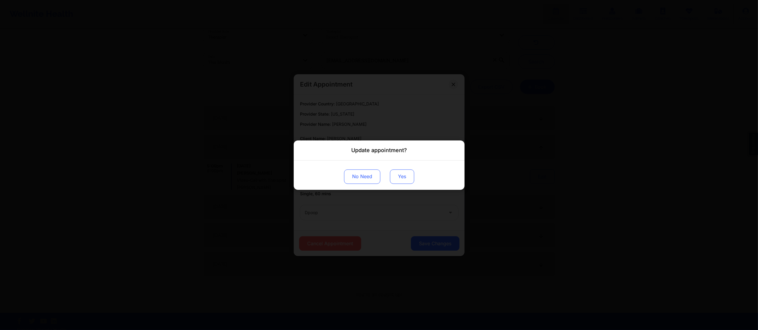
click at [401, 175] on button "Yes" at bounding box center [402, 176] width 24 height 14
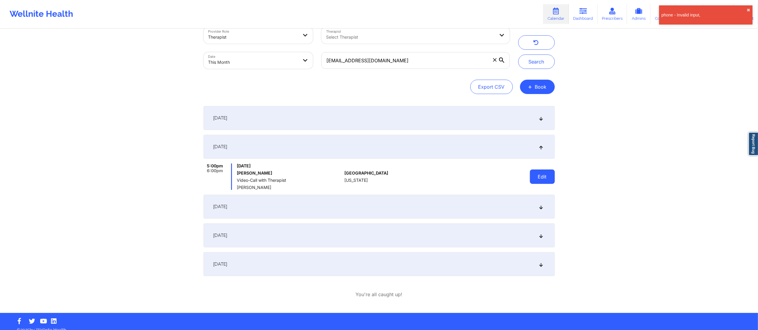
click at [540, 176] on button "Edit" at bounding box center [542, 177] width 25 height 14
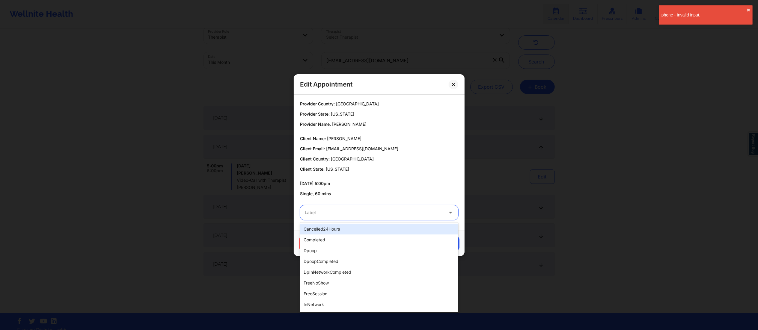
click at [353, 213] on div at bounding box center [374, 212] width 139 height 7
type input "dp"
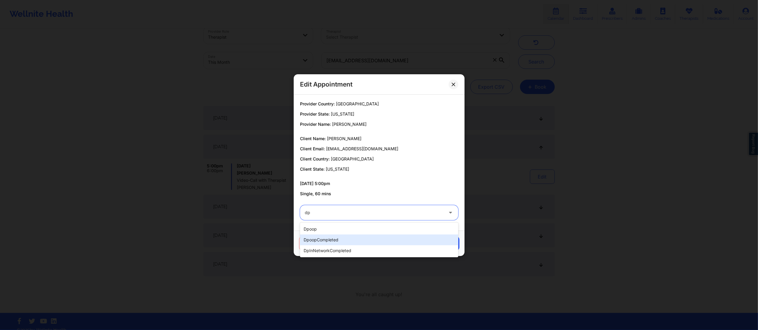
click at [354, 239] on div "dpoopCompleted" at bounding box center [379, 240] width 158 height 11
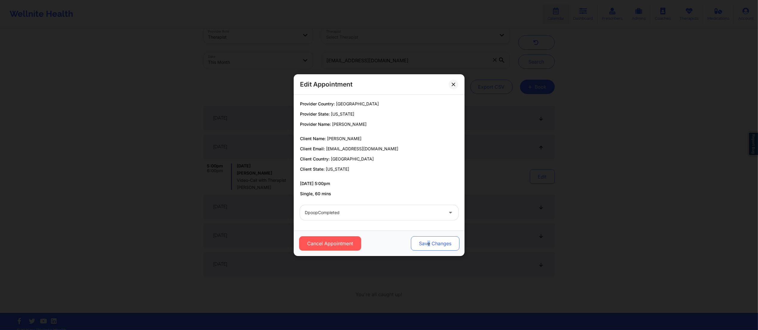
click at [428, 244] on button "Save Changes" at bounding box center [435, 244] width 49 height 14
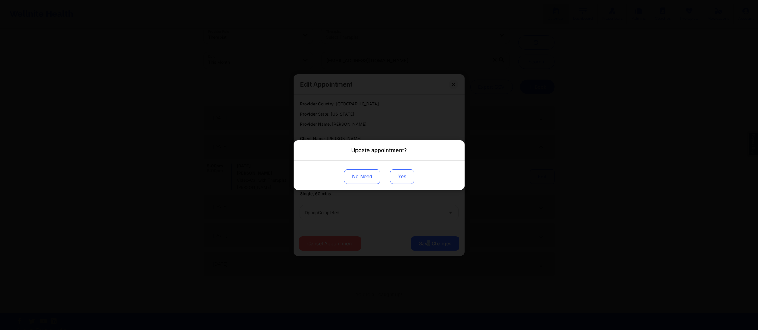
click at [399, 181] on button "Yes" at bounding box center [402, 176] width 24 height 14
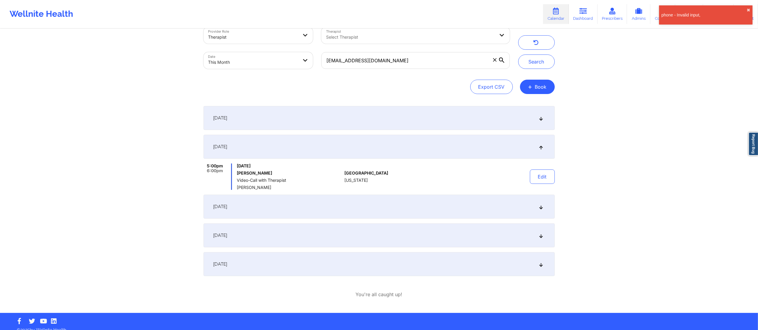
click at [358, 210] on div "September 15, 2025" at bounding box center [379, 207] width 351 height 24
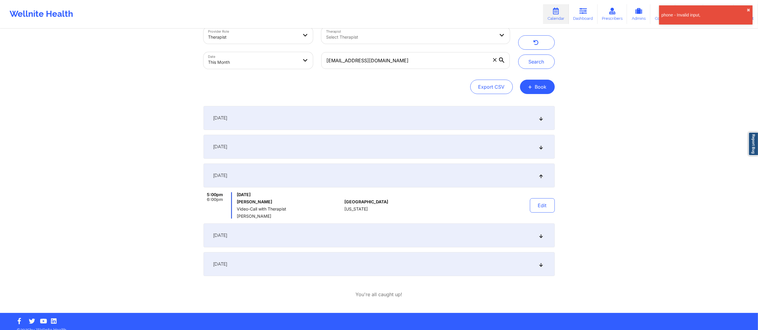
click at [372, 231] on div "[DATE]" at bounding box center [379, 236] width 351 height 24
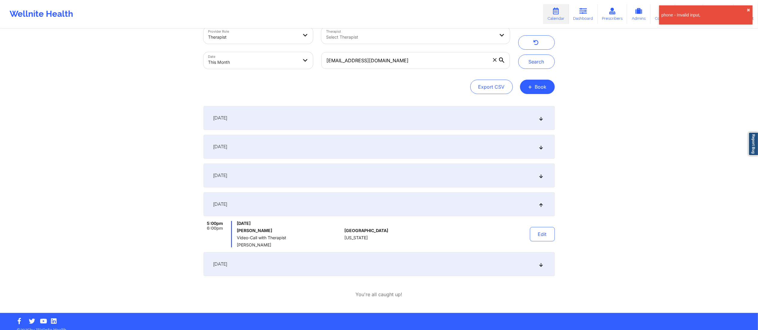
click at [383, 261] on div "September 29, 2025" at bounding box center [379, 264] width 351 height 24
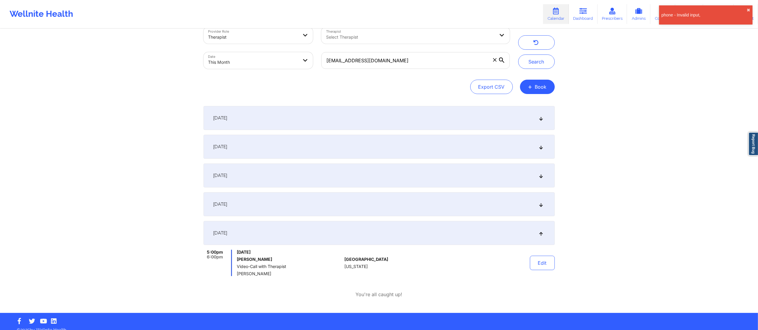
scroll to position [0, 0]
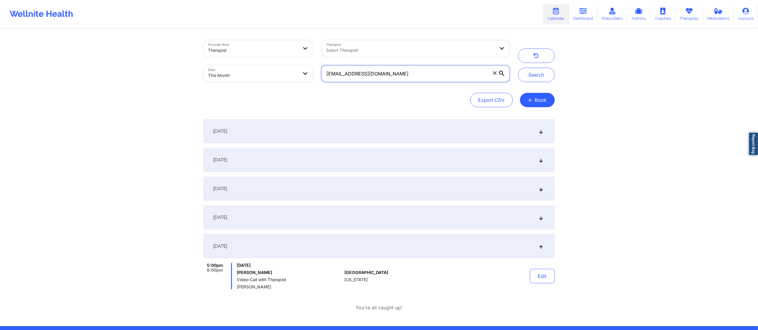
drag, startPoint x: 389, startPoint y: 75, endPoint x: 311, endPoint y: 74, distance: 78.3
click at [311, 74] on div "Provider Role Therapist Therapist Select Therapist Date This Month sidowube@gma…" at bounding box center [356, 61] width 315 height 50
paste input "Strother"
drag, startPoint x: 422, startPoint y: 75, endPoint x: 289, endPoint y: 74, distance: 133.4
click at [289, 74] on div "Provider Role Therapist Therapist Select Therapist Date This Month Strother" at bounding box center [356, 61] width 315 height 50
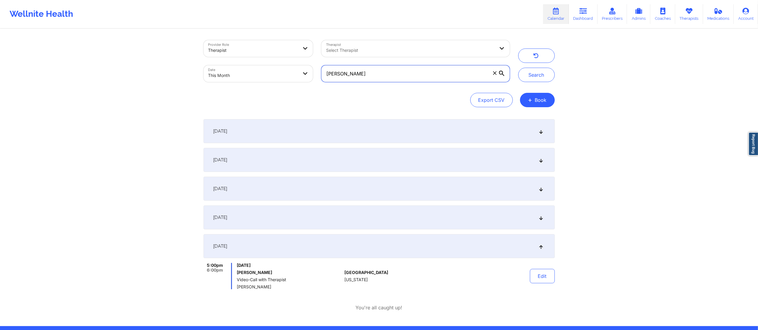
paste input "trinitylisette@gmail.com"
click at [534, 77] on button "Search" at bounding box center [536, 75] width 37 height 14
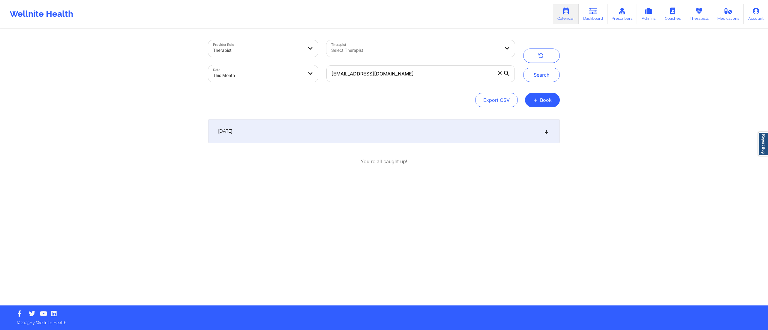
drag, startPoint x: 469, startPoint y: 131, endPoint x: 468, endPoint y: 134, distance: 3.1
click at [469, 132] on div "September 1, 2025" at bounding box center [383, 131] width 351 height 24
click at [394, 121] on div "September 1, 2025" at bounding box center [383, 131] width 351 height 24
drag, startPoint x: 352, startPoint y: 68, endPoint x: 271, endPoint y: 62, distance: 81.2
click at [273, 63] on div "Provider Role Therapist Therapist Select Therapist Date This Month trinityliset…" at bounding box center [361, 61] width 315 height 50
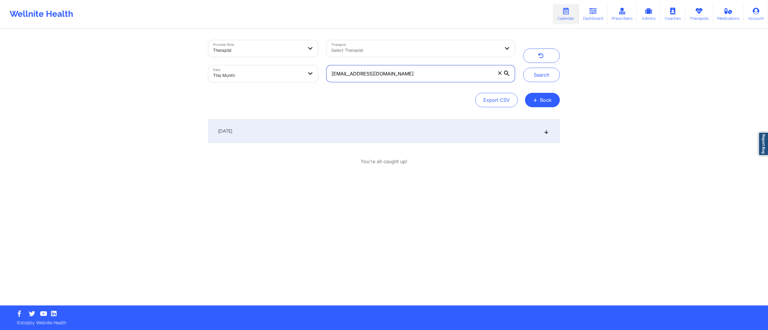
paste input "yuranizortiz@gmail.coml"
click at [545, 74] on button "Search" at bounding box center [541, 75] width 37 height 14
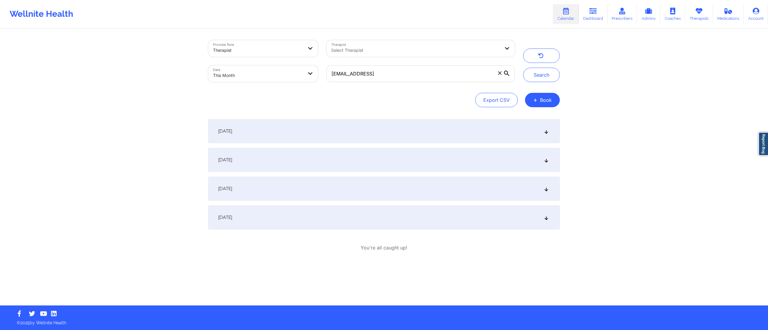
click at [357, 134] on div "September 1, 2025" at bounding box center [383, 131] width 351 height 24
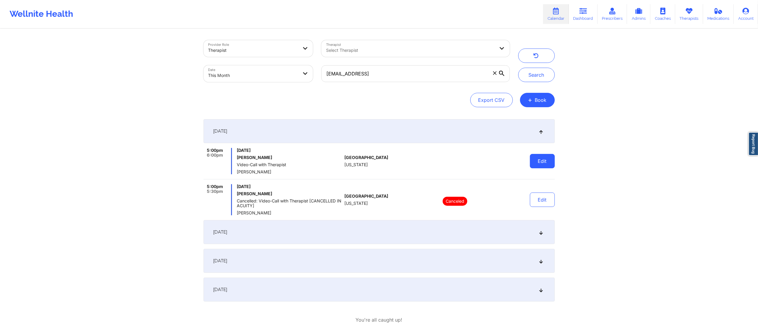
click at [542, 159] on button "Edit" at bounding box center [542, 161] width 25 height 14
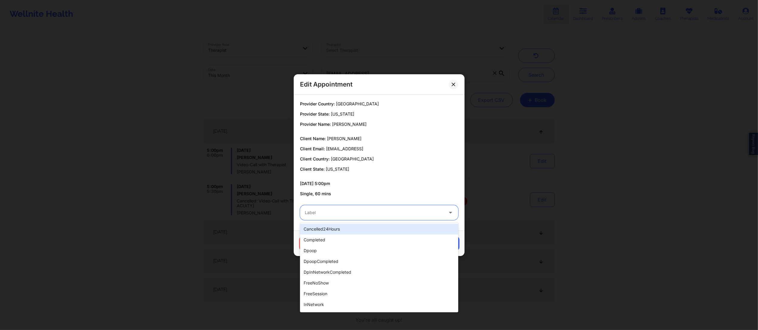
drag, startPoint x: 395, startPoint y: 211, endPoint x: 387, endPoint y: 221, distance: 12.4
click at [395, 214] on div at bounding box center [374, 212] width 139 height 7
click at [332, 239] on div "completed" at bounding box center [379, 240] width 158 height 11
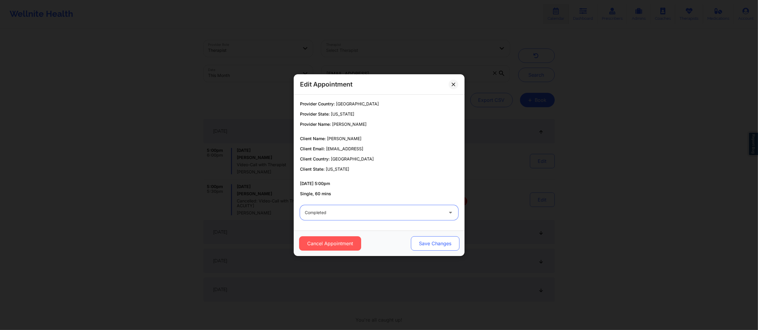
click at [458, 243] on button "Save Changes" at bounding box center [435, 244] width 49 height 14
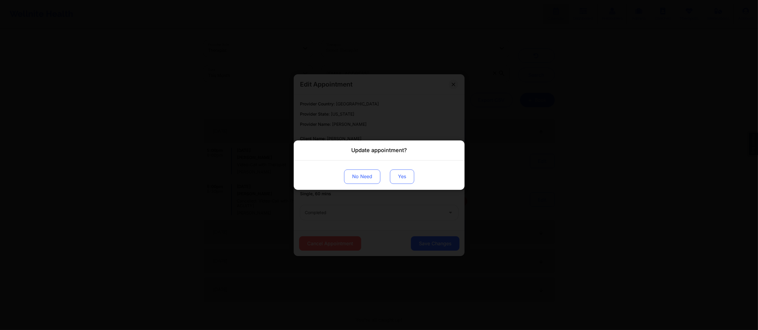
click at [399, 176] on button "Yes" at bounding box center [402, 176] width 24 height 14
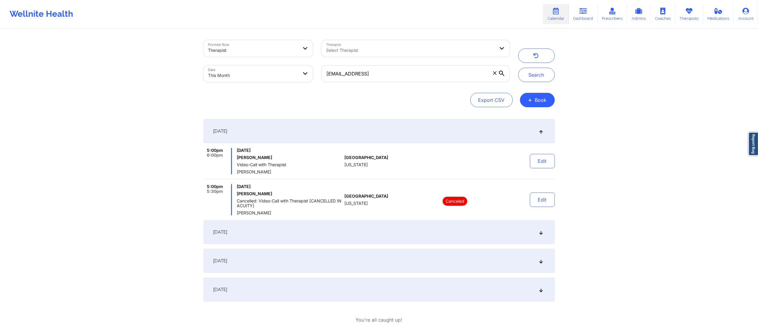
click at [363, 222] on div "September 3, 2025" at bounding box center [379, 232] width 351 height 24
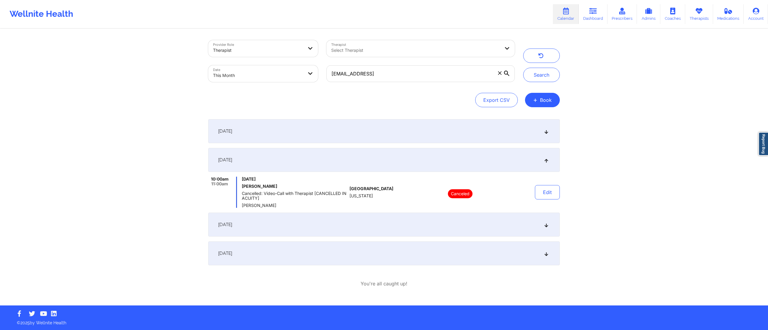
click at [392, 228] on div "September 8, 2025" at bounding box center [383, 225] width 351 height 24
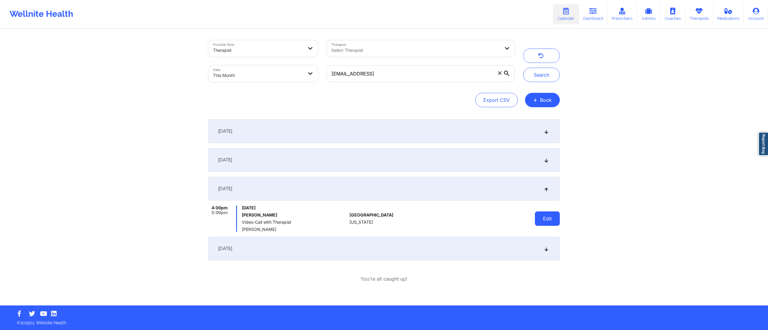
click at [538, 219] on button "Edit" at bounding box center [547, 219] width 25 height 14
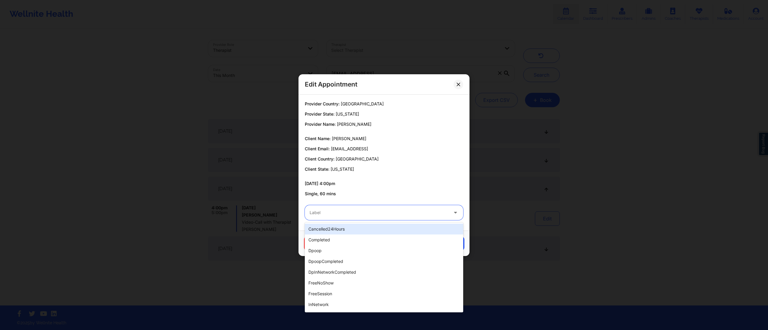
click at [418, 218] on div "Label" at bounding box center [377, 212] width 144 height 15
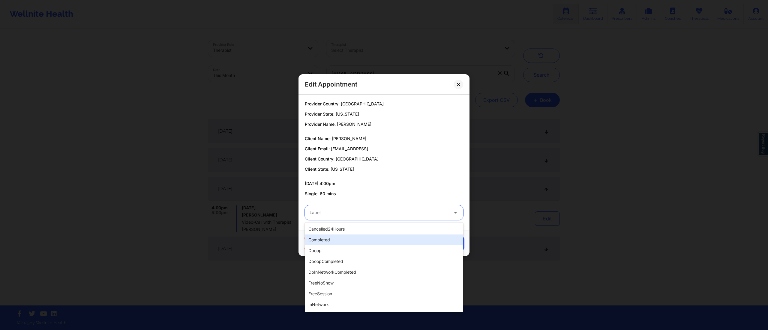
drag, startPoint x: 348, startPoint y: 240, endPoint x: 357, endPoint y: 244, distance: 9.4
click at [348, 242] on div "completed" at bounding box center [384, 240] width 158 height 11
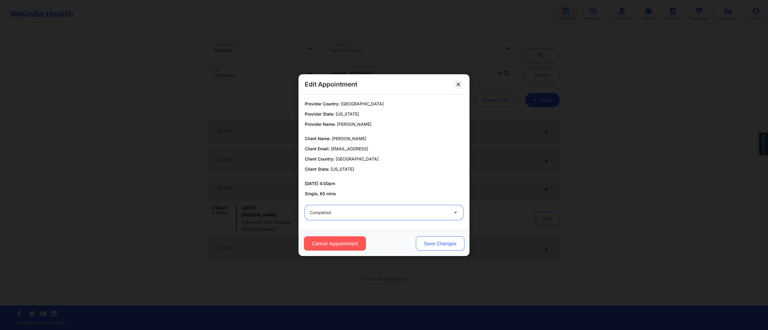
click at [438, 242] on button "Save Changes" at bounding box center [440, 244] width 49 height 14
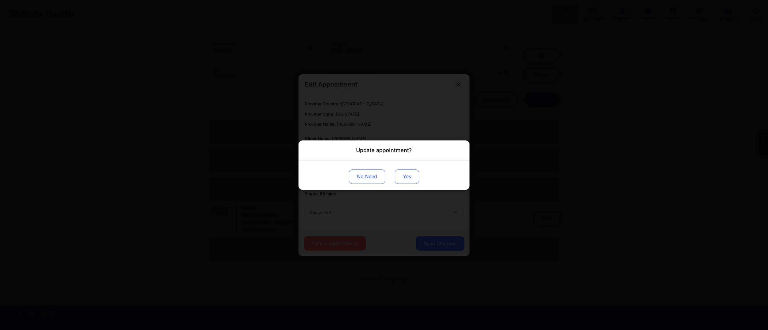
click at [406, 176] on button "Yes" at bounding box center [407, 176] width 24 height 14
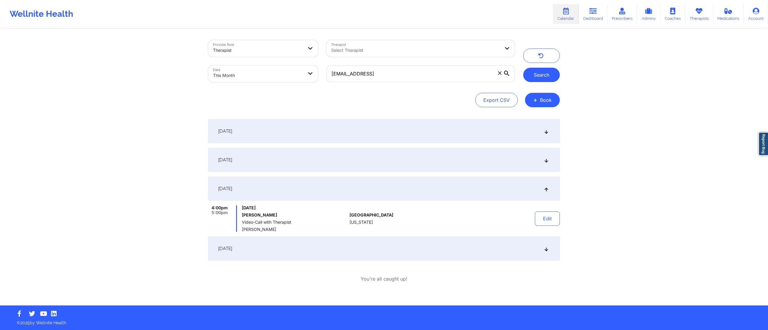
click at [540, 73] on button "Search" at bounding box center [541, 75] width 37 height 14
click at [465, 131] on div "September 1, 2025" at bounding box center [383, 131] width 351 height 24
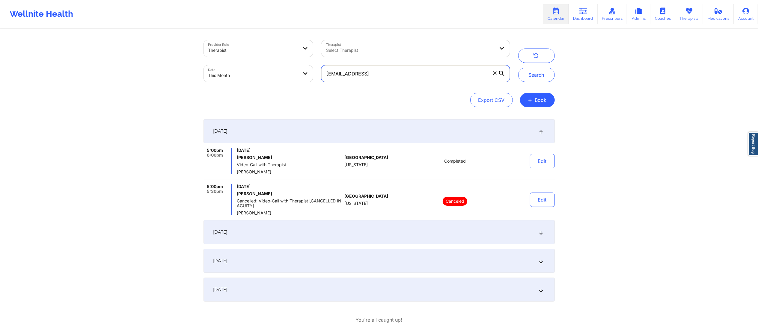
drag, startPoint x: 421, startPoint y: 73, endPoint x: 305, endPoint y: 67, distance: 116.5
click at [300, 67] on div "Provider Role Therapist Therapist Select Therapist Date This Month yuranizortiz…" at bounding box center [356, 61] width 315 height 50
paste input "keiryr@outlook.com"
click at [537, 73] on button "Search" at bounding box center [536, 75] width 37 height 14
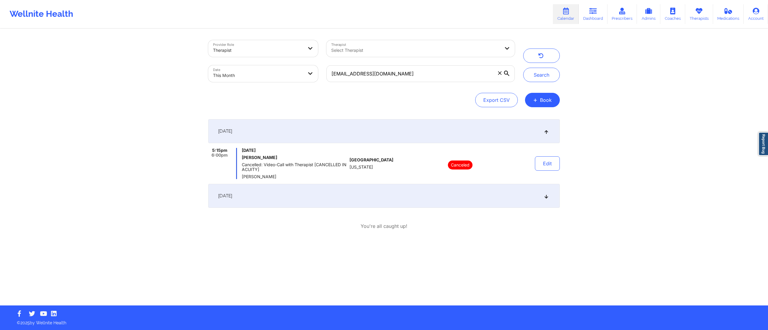
click at [404, 200] on div "September 15, 2025" at bounding box center [383, 196] width 351 height 24
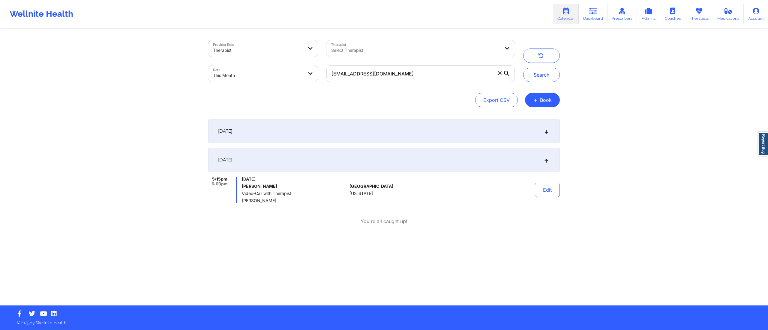
click at [390, 132] on div "September 1, 2025" at bounding box center [383, 131] width 351 height 24
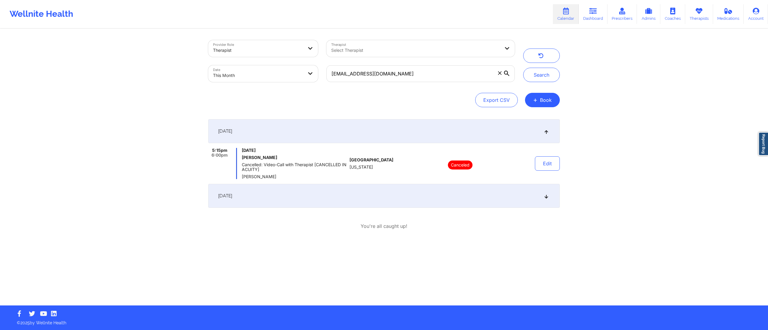
click at [440, 188] on div "September 15, 2025" at bounding box center [383, 196] width 351 height 24
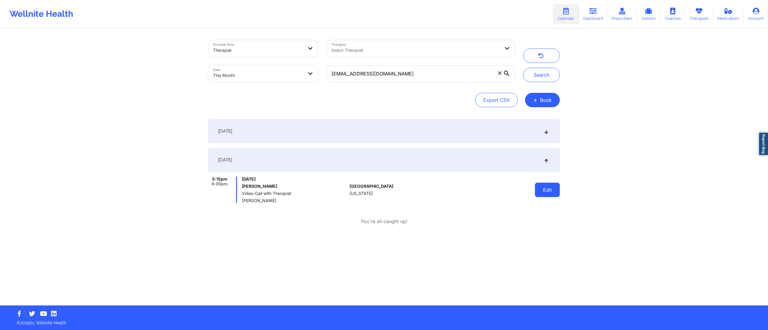
click at [542, 185] on button "Edit" at bounding box center [547, 190] width 25 height 14
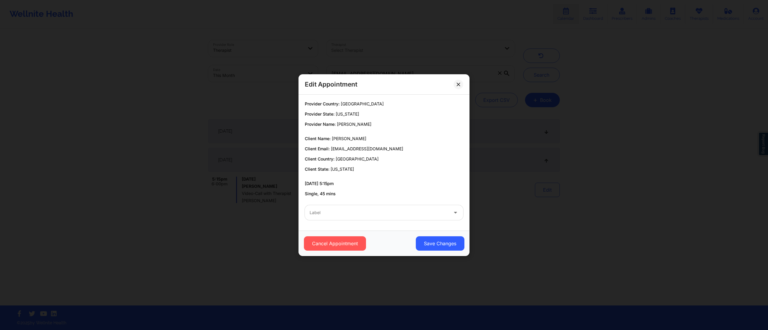
drag, startPoint x: 418, startPoint y: 215, endPoint x: 402, endPoint y: 222, distance: 16.9
click at [418, 215] on div at bounding box center [378, 212] width 139 height 7
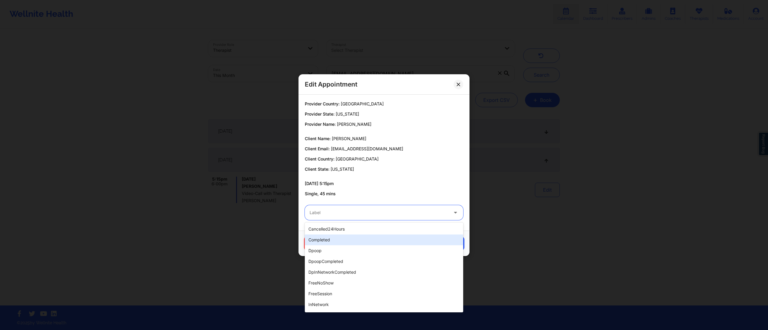
drag, startPoint x: 352, startPoint y: 236, endPoint x: 359, endPoint y: 234, distance: 7.0
click at [351, 236] on div "completed" at bounding box center [384, 240] width 158 height 11
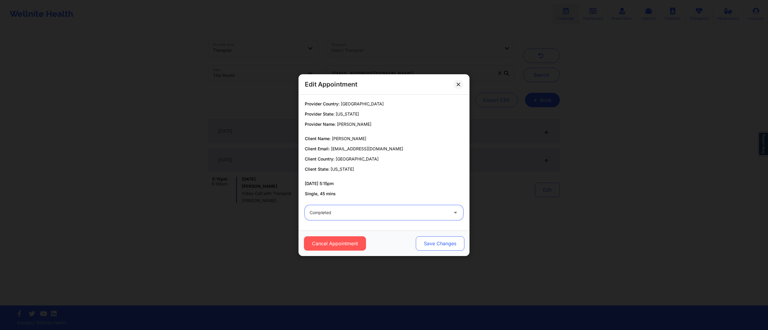
click at [444, 240] on button "Save Changes" at bounding box center [440, 244] width 49 height 14
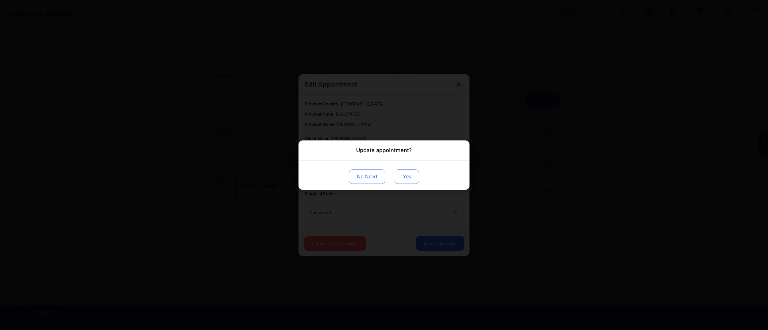
click at [404, 177] on button "Yes" at bounding box center [407, 176] width 24 height 14
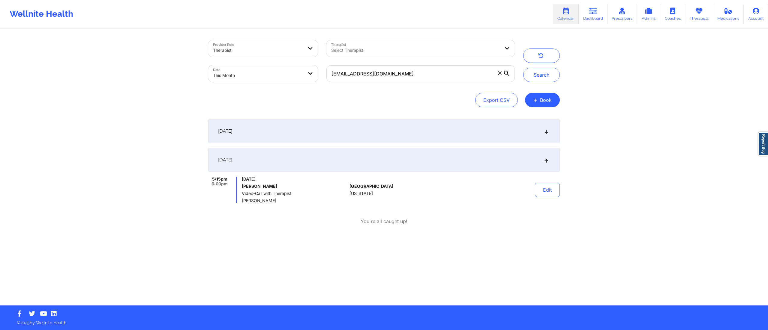
click at [541, 67] on div "Search" at bounding box center [541, 61] width 37 height 42
click at [542, 70] on button "Search" at bounding box center [541, 75] width 37 height 14
click at [399, 134] on div "September 1, 2025" at bounding box center [383, 131] width 351 height 24
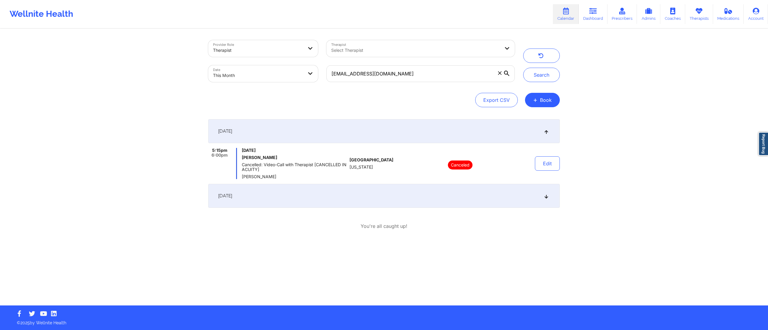
click at [428, 132] on div "September 1, 2025" at bounding box center [383, 131] width 351 height 24
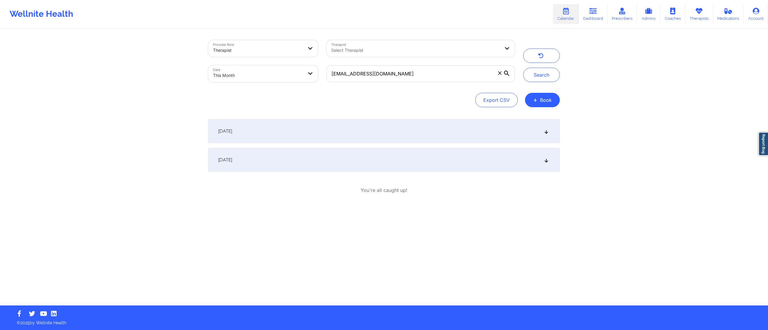
click at [380, 163] on div "September 15, 2025" at bounding box center [383, 160] width 351 height 24
click at [379, 163] on div "September 15, 2025" at bounding box center [383, 160] width 351 height 24
drag, startPoint x: 409, startPoint y: 72, endPoint x: 287, endPoint y: 76, distance: 122.4
click at [285, 78] on div "Provider Role Therapist Therapist Select Therapist Date This Month keiryr@outlo…" at bounding box center [361, 61] width 315 height 50
paste input "c.borman1231@gmail"
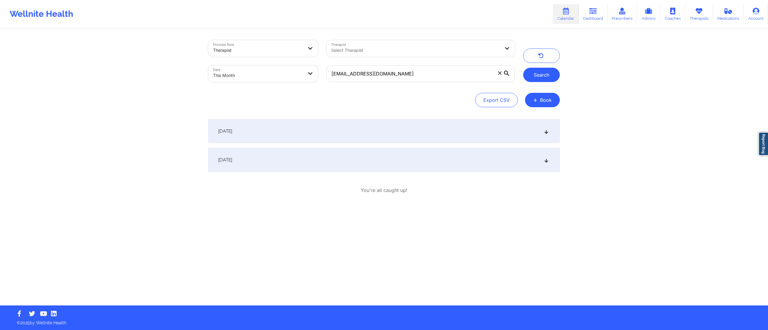
click at [542, 76] on button "Search" at bounding box center [541, 75] width 37 height 14
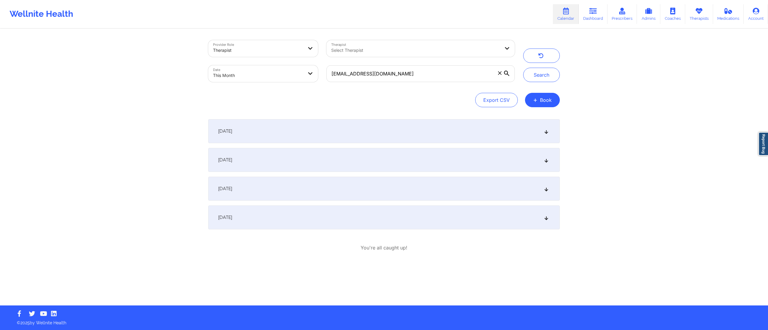
click at [339, 133] on div "September 1, 2025" at bounding box center [383, 131] width 351 height 24
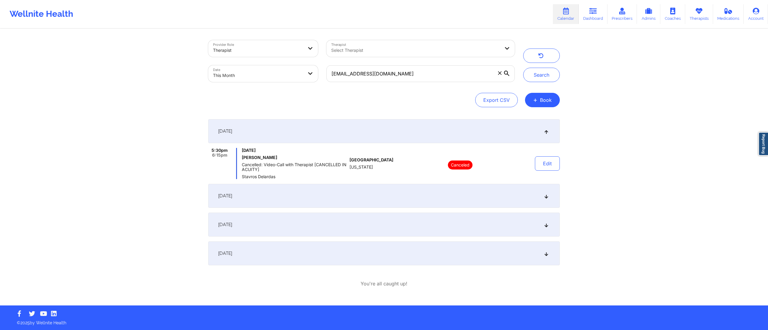
click at [349, 197] on div "September 3, 2025" at bounding box center [383, 196] width 351 height 24
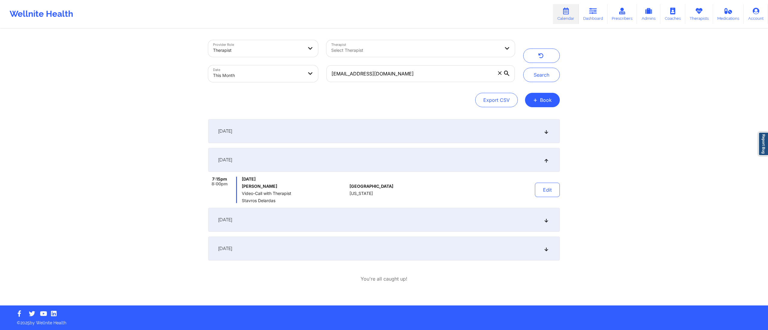
click at [345, 225] on div "September 15, 2025" at bounding box center [383, 220] width 351 height 24
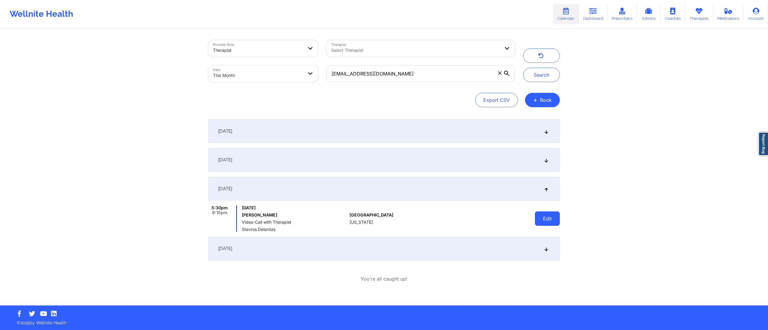
click at [550, 220] on button "Edit" at bounding box center [547, 219] width 25 height 14
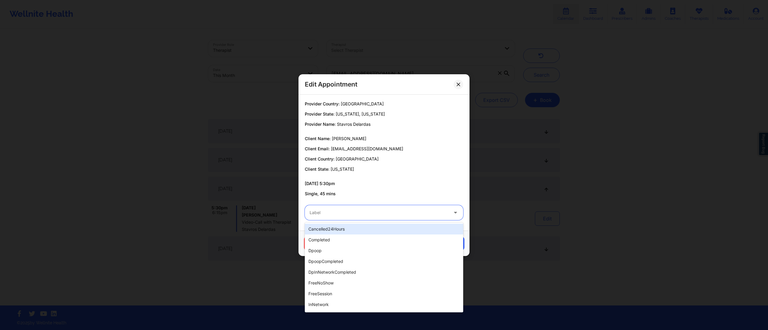
drag, startPoint x: 366, startPoint y: 209, endPoint x: 369, endPoint y: 225, distance: 15.8
click at [366, 210] on div at bounding box center [378, 212] width 139 height 7
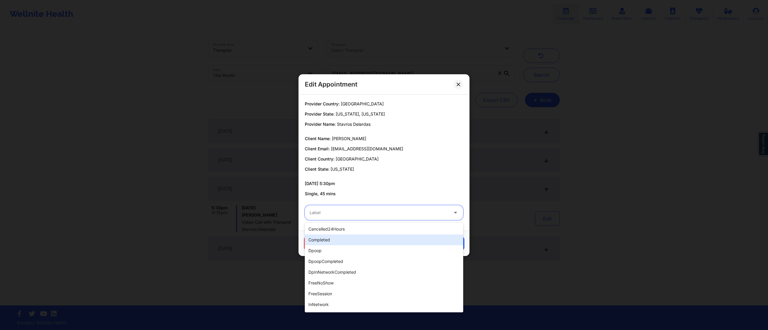
click at [358, 238] on div "completed" at bounding box center [384, 240] width 158 height 11
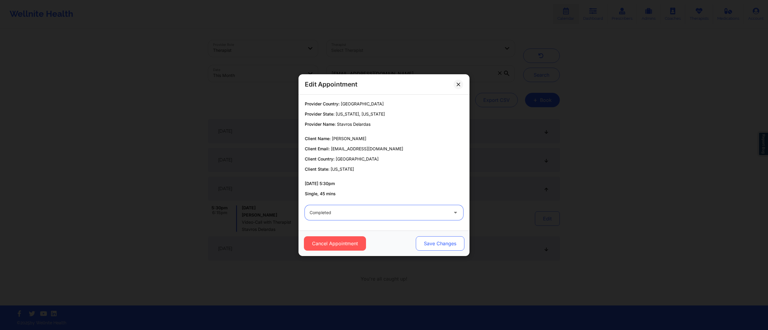
click at [447, 249] on button "Save Changes" at bounding box center [440, 244] width 49 height 14
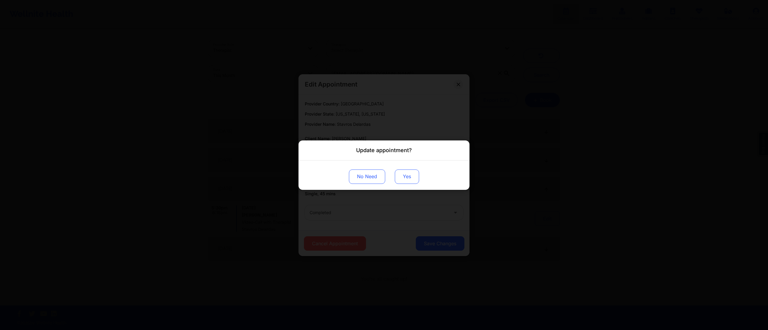
click at [406, 176] on button "Yes" at bounding box center [407, 176] width 24 height 14
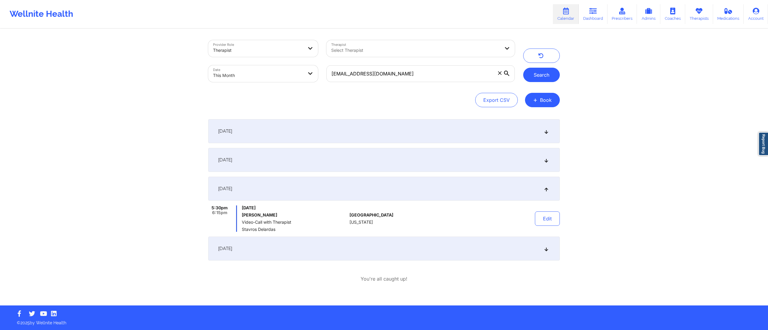
click at [537, 70] on button "Search" at bounding box center [541, 75] width 37 height 14
click at [469, 158] on div "September 3, 2025" at bounding box center [383, 160] width 351 height 24
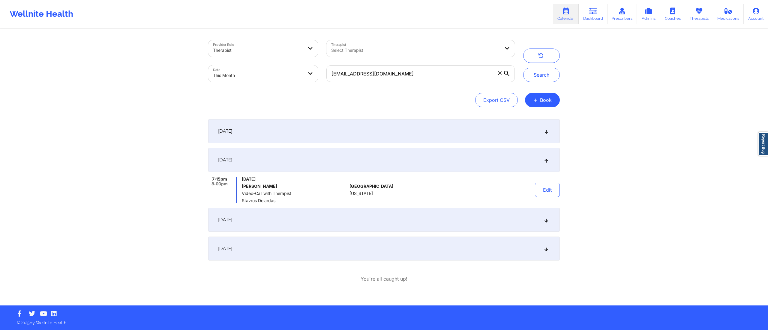
click at [423, 133] on div "September 1, 2025" at bounding box center [383, 131] width 351 height 24
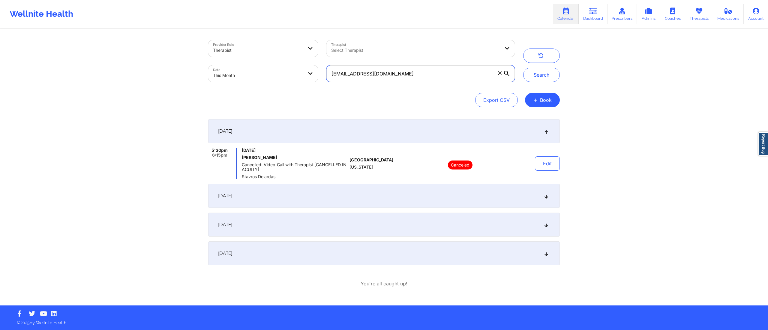
drag, startPoint x: 428, startPoint y: 70, endPoint x: 323, endPoint y: 74, distance: 105.9
click at [322, 74] on div "c.borman1231@gmail.com" at bounding box center [420, 73] width 197 height 25
paste input "jiragreen16@icloud"
click at [540, 75] on button "Search" at bounding box center [541, 75] width 37 height 14
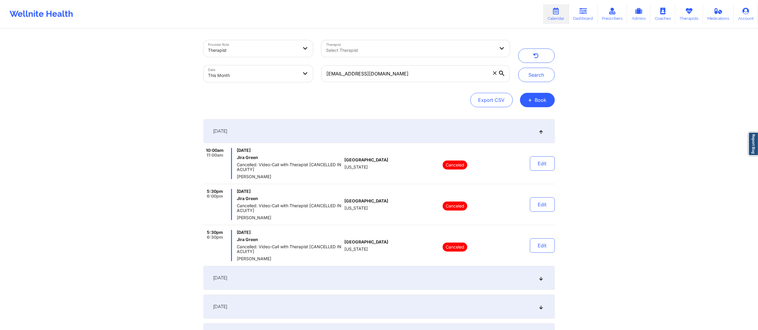
click at [389, 124] on div "September 1, 2025" at bounding box center [379, 131] width 351 height 24
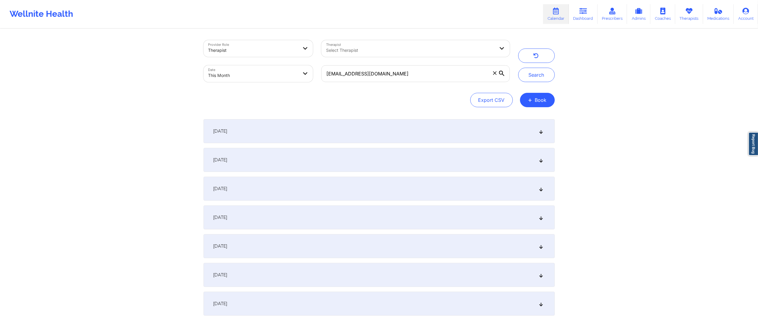
click at [366, 134] on div "September 1, 2025" at bounding box center [379, 131] width 351 height 24
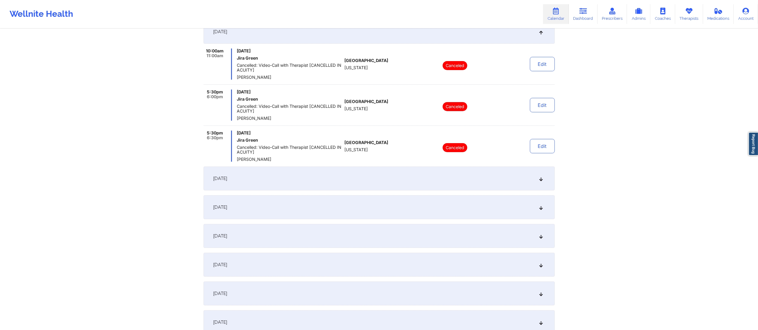
click at [341, 179] on div "September 5, 2025" at bounding box center [379, 179] width 351 height 24
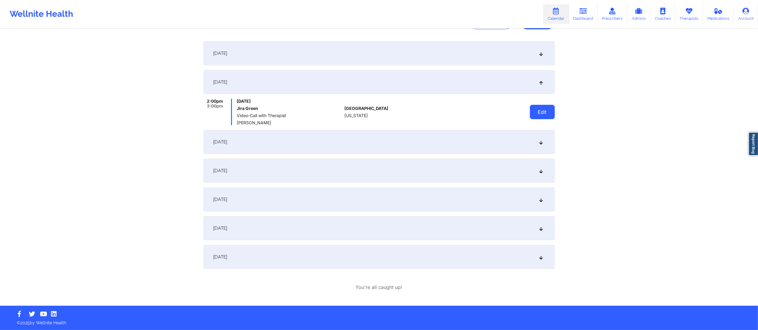
click at [547, 109] on button "Edit" at bounding box center [542, 112] width 25 height 14
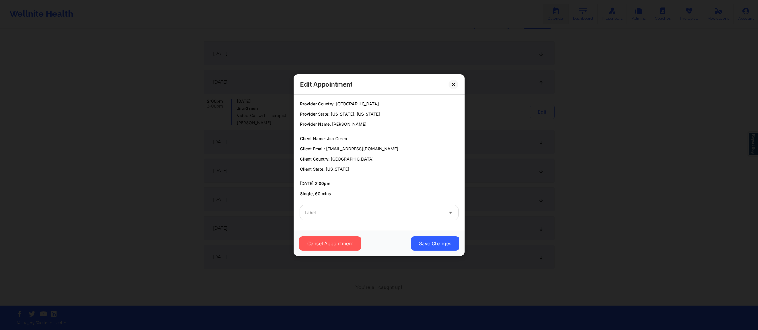
click at [372, 205] on div "Label" at bounding box center [372, 212] width 144 height 15
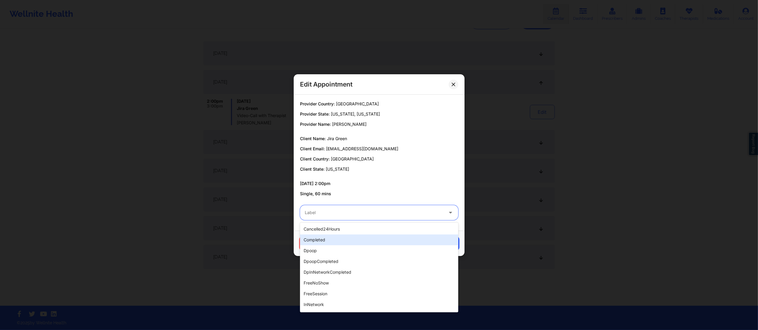
click at [348, 236] on div "completed" at bounding box center [379, 240] width 158 height 11
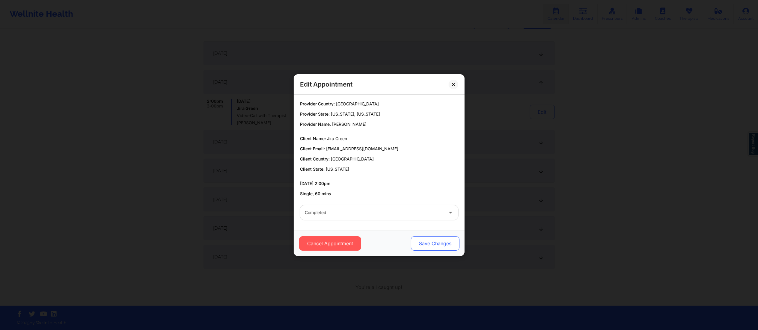
click at [429, 246] on button "Save Changes" at bounding box center [435, 244] width 49 height 14
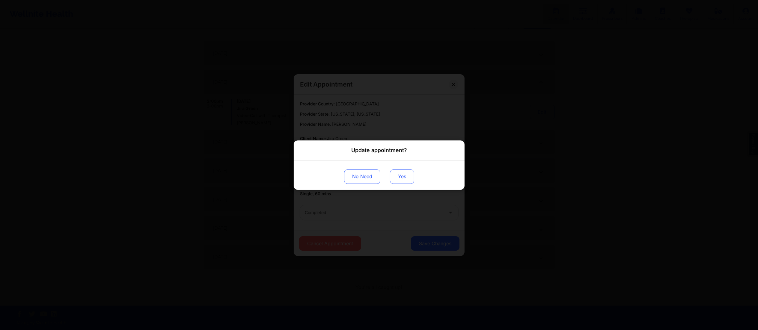
click at [402, 175] on button "Yes" at bounding box center [402, 176] width 24 height 14
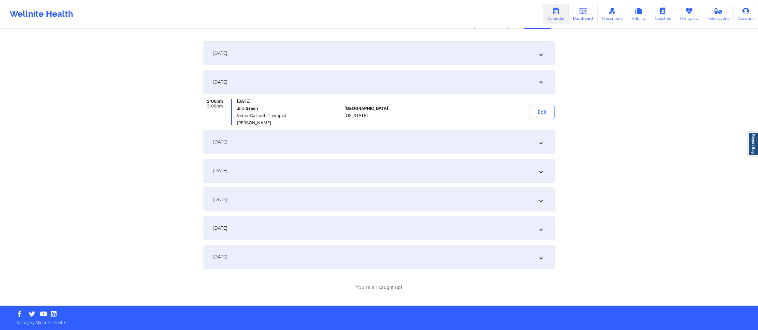
click at [473, 141] on div "September 8, 2025" at bounding box center [379, 142] width 351 height 24
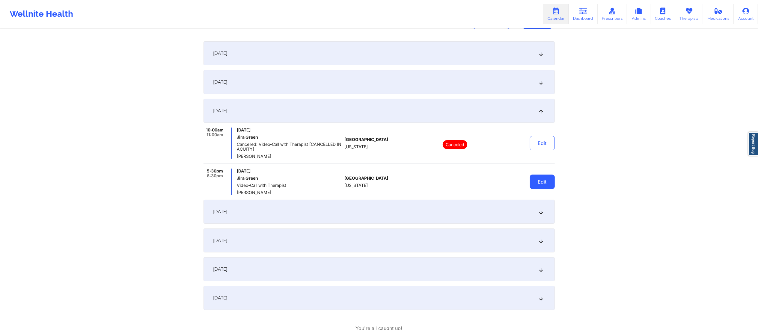
click at [534, 184] on button "Edit" at bounding box center [542, 182] width 25 height 14
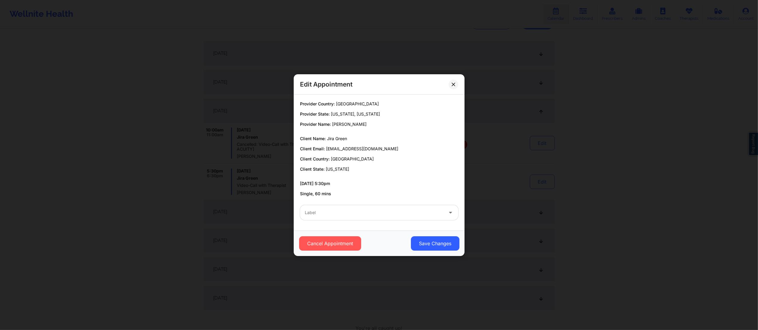
click at [390, 210] on div at bounding box center [374, 212] width 139 height 7
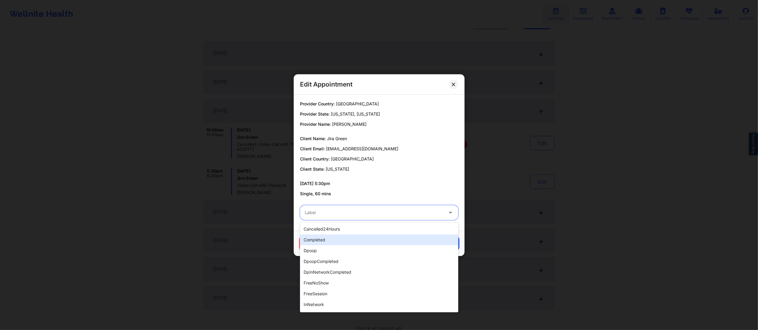
click at [359, 237] on div "completed" at bounding box center [379, 240] width 158 height 11
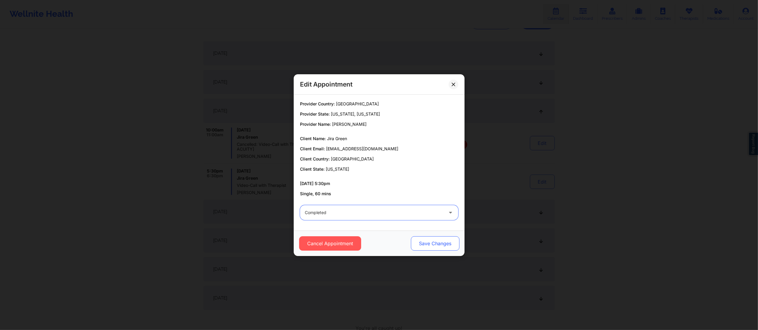
click at [435, 246] on button "Save Changes" at bounding box center [435, 244] width 49 height 14
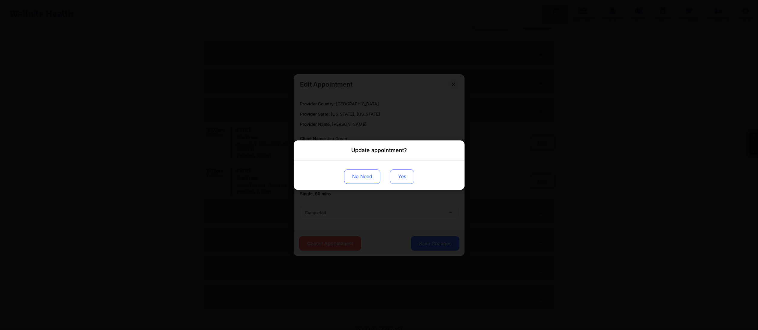
click at [399, 171] on button "Yes" at bounding box center [402, 176] width 24 height 14
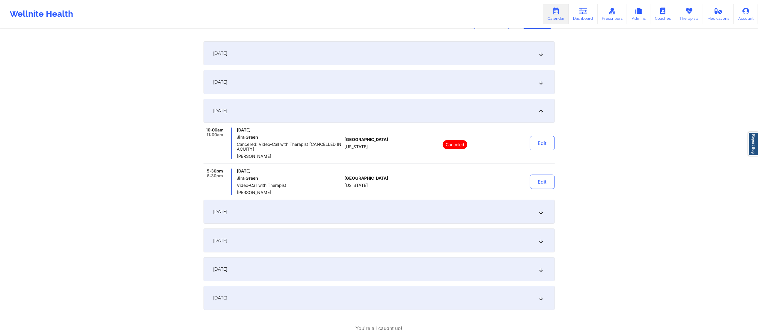
click at [440, 217] on div "September 15, 2025" at bounding box center [379, 212] width 351 height 24
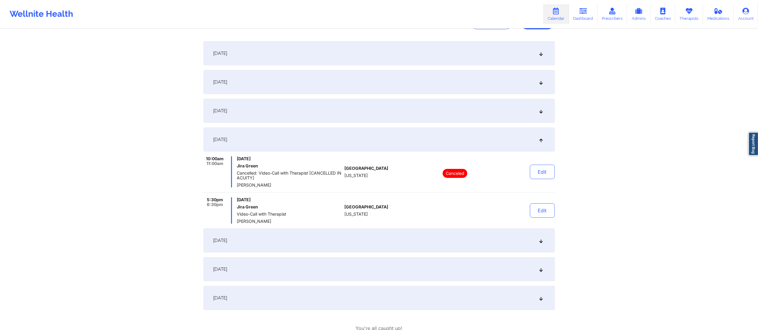
click at [438, 240] on div "September 16, 2025" at bounding box center [379, 241] width 351 height 24
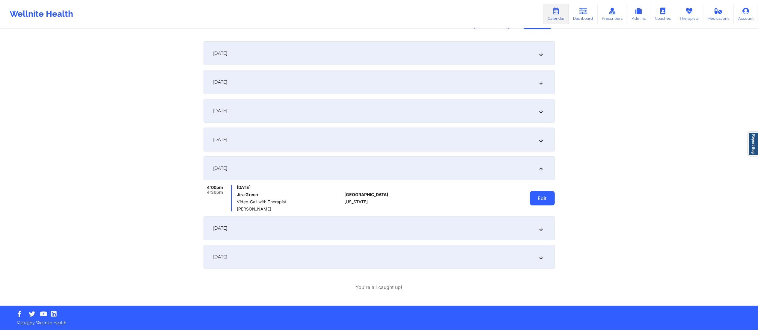
click at [534, 191] on button "Edit" at bounding box center [542, 198] width 25 height 14
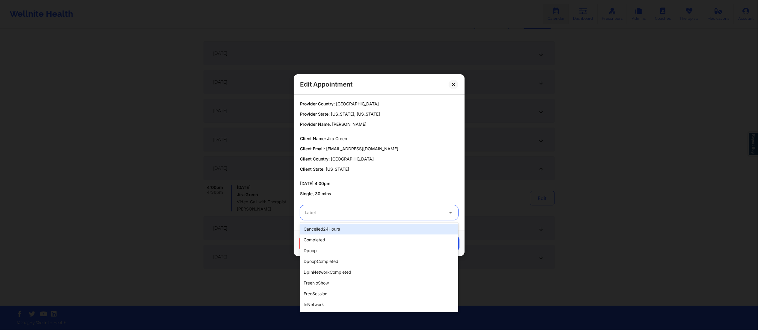
click at [398, 218] on div "Label" at bounding box center [372, 212] width 144 height 15
click at [353, 240] on div "completed" at bounding box center [379, 240] width 158 height 11
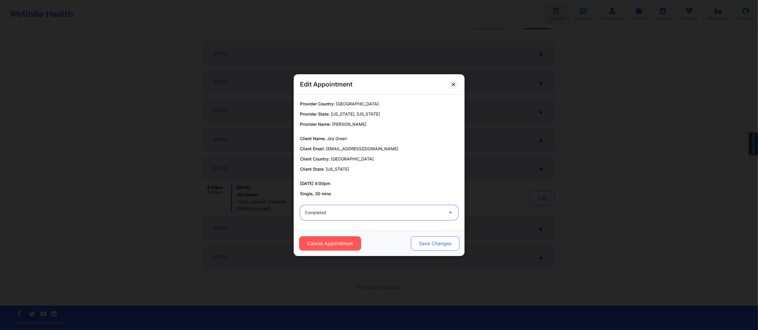
click at [427, 243] on button "Save Changes" at bounding box center [435, 244] width 49 height 14
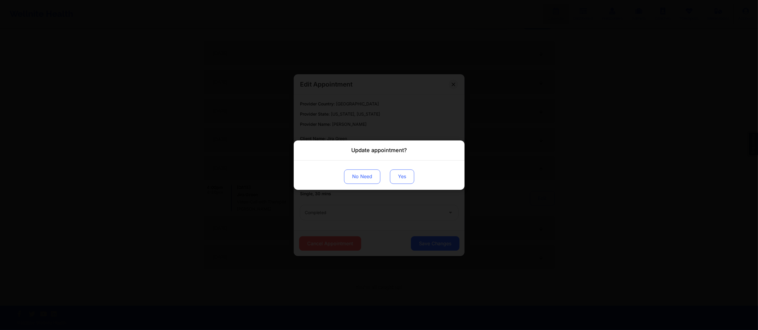
click at [402, 172] on button "Yes" at bounding box center [402, 176] width 24 height 14
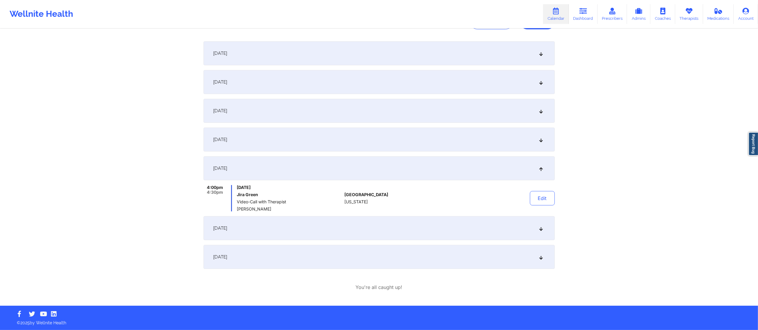
click at [472, 238] on div "[DATE]" at bounding box center [379, 228] width 351 height 24
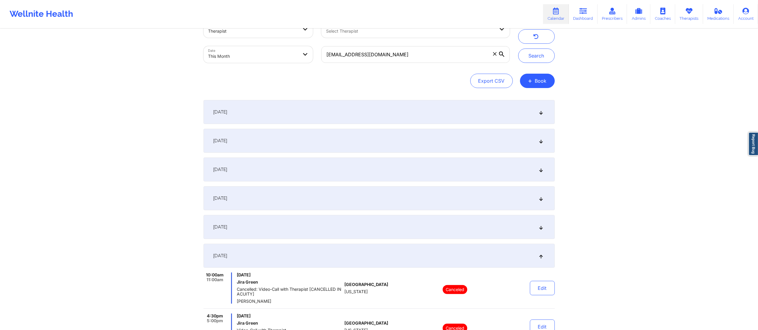
scroll to position [14, 0]
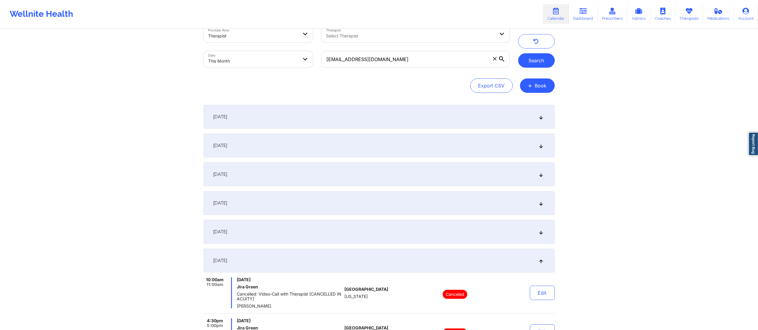
click at [532, 64] on button "Search" at bounding box center [536, 60] width 37 height 14
click at [459, 149] on div "September 5, 2025" at bounding box center [379, 146] width 351 height 24
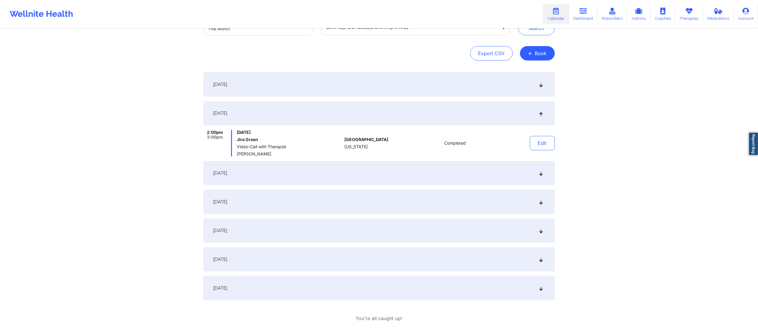
scroll to position [47, 0]
click at [428, 174] on div "September 8, 2025" at bounding box center [379, 173] width 351 height 24
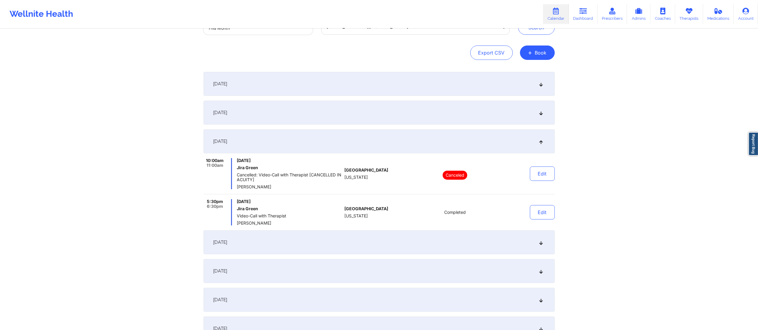
click at [415, 239] on div "September 15, 2025" at bounding box center [379, 243] width 351 height 24
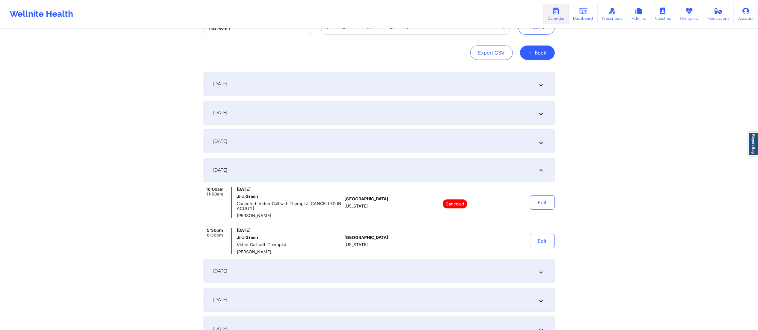
click at [408, 273] on div "September 16, 2025" at bounding box center [379, 271] width 351 height 24
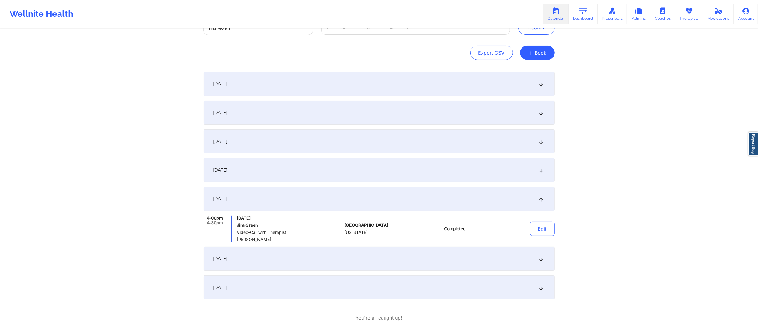
click at [407, 265] on div "[DATE]" at bounding box center [379, 259] width 351 height 24
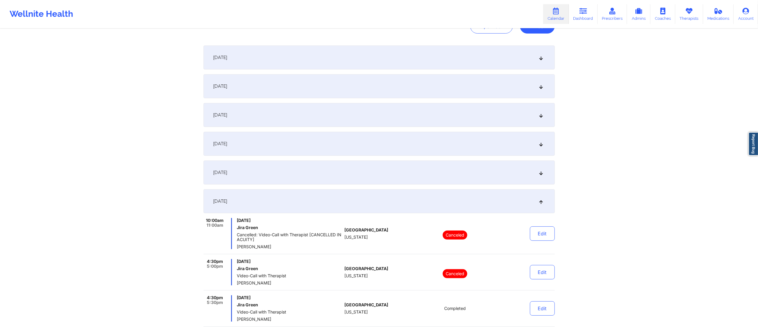
scroll to position [0, 0]
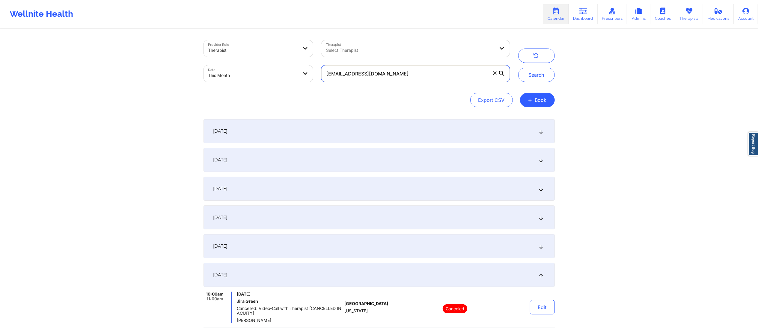
click at [431, 77] on input "jiragreen16@icloud.com" at bounding box center [415, 73] width 188 height 17
drag, startPoint x: 431, startPoint y: 77, endPoint x: 261, endPoint y: 70, distance: 170.5
click at [261, 70] on div "Provider Role Therapist Therapist Select Therapist Date This Month jiragreen16@…" at bounding box center [356, 61] width 315 height 50
paste input "rodriguezrachel78@gmail"
click at [529, 76] on button "Search" at bounding box center [536, 75] width 37 height 14
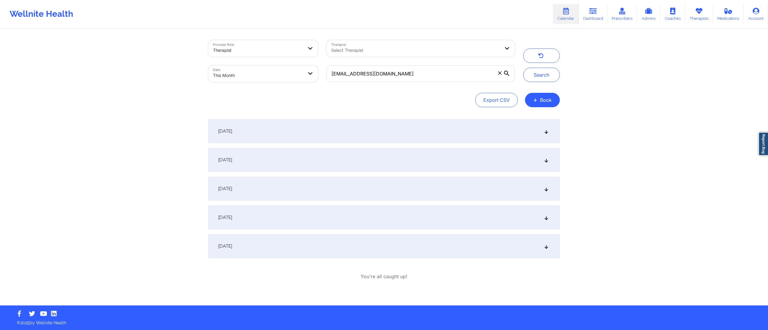
click at [341, 127] on div "September 1, 2025" at bounding box center [383, 131] width 351 height 24
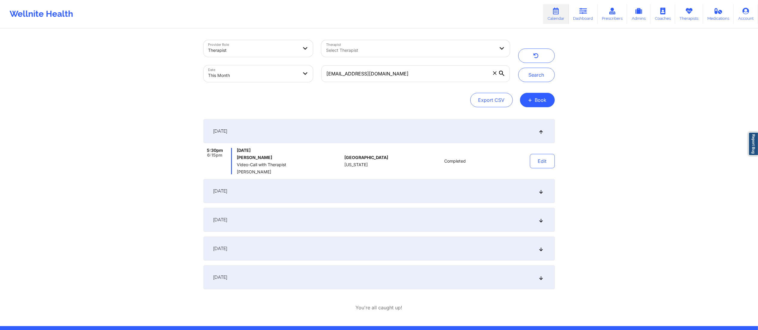
click at [341, 127] on div "September 1, 2025" at bounding box center [379, 131] width 351 height 24
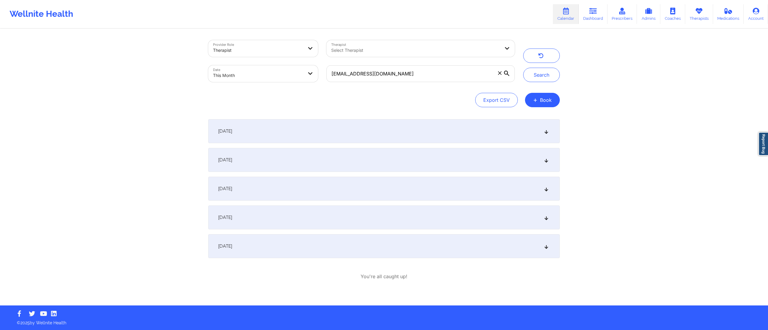
click at [376, 135] on div "September 1, 2025" at bounding box center [383, 131] width 351 height 24
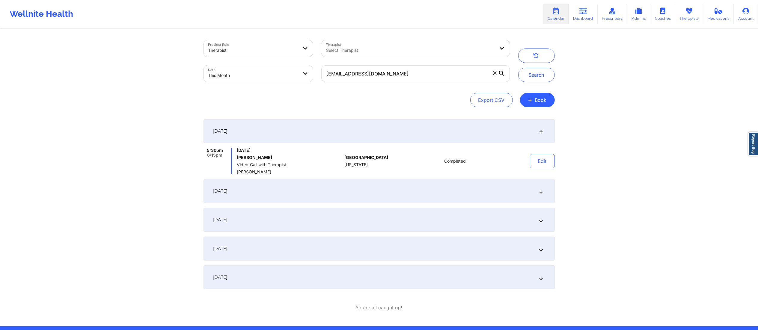
click at [376, 135] on div "September 1, 2025" at bounding box center [379, 131] width 351 height 24
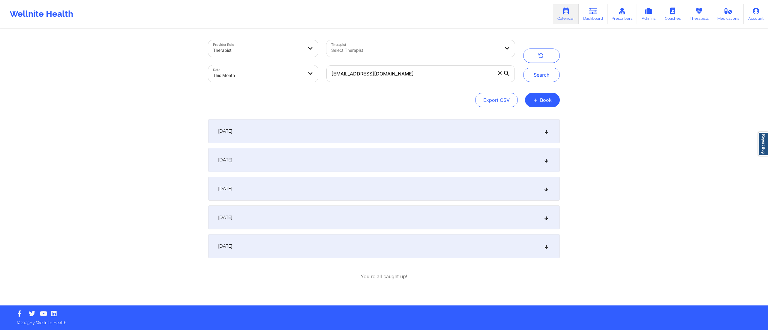
click at [355, 158] on div "September 8, 2025" at bounding box center [383, 160] width 351 height 24
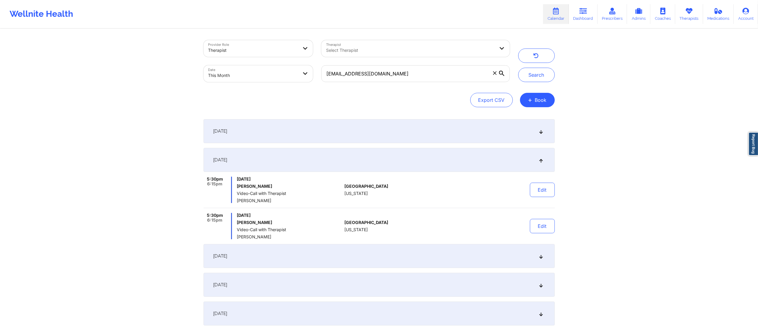
click at [357, 136] on div "September 1, 2025" at bounding box center [379, 131] width 351 height 24
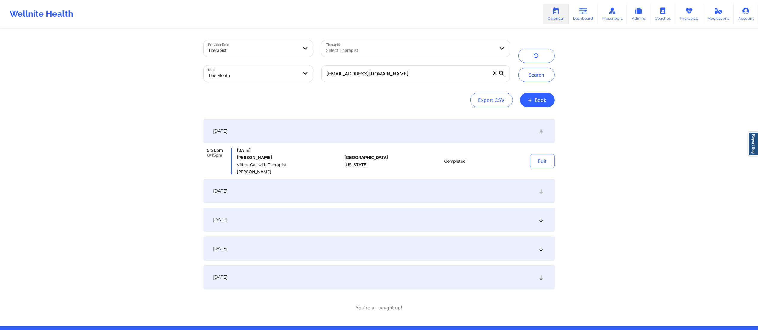
click at [352, 181] on div "September 8, 2025" at bounding box center [379, 191] width 351 height 24
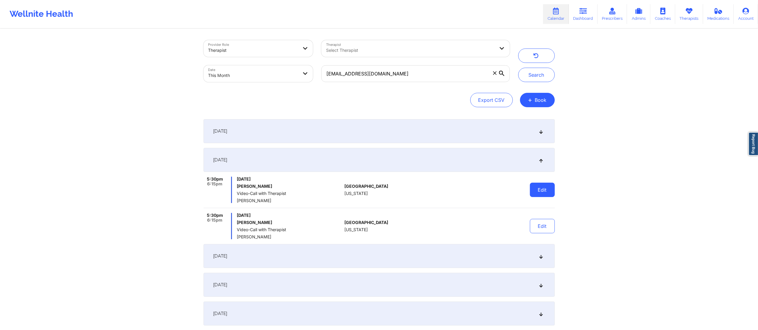
click at [542, 194] on button "Edit" at bounding box center [542, 190] width 25 height 14
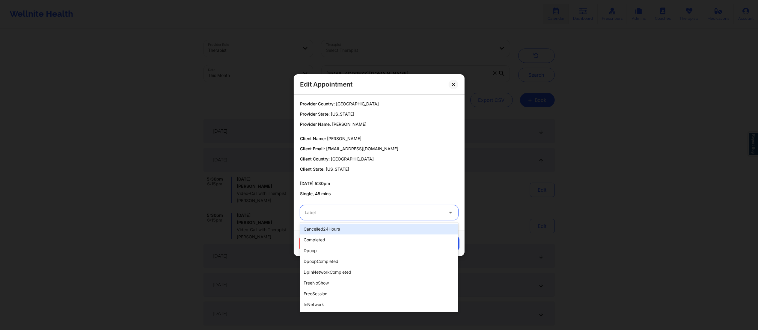
drag, startPoint x: 375, startPoint y: 211, endPoint x: 373, endPoint y: 216, distance: 5.7
click at [374, 215] on div at bounding box center [374, 212] width 139 height 7
click at [345, 240] on div "completed" at bounding box center [379, 240] width 158 height 11
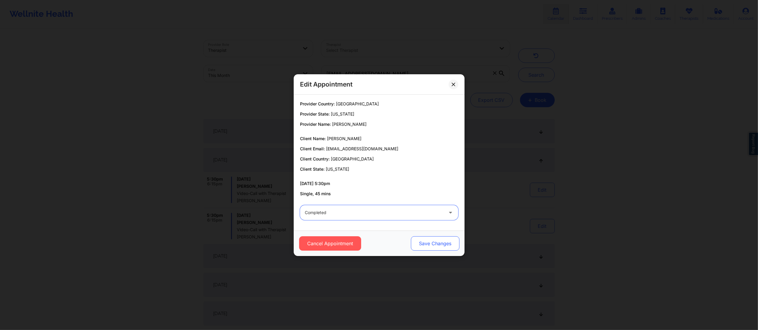
click at [411, 246] on div "Cancel Appointment Save Changes" at bounding box center [379, 244] width 163 height 14
click at [418, 246] on button "Save Changes" at bounding box center [435, 244] width 49 height 14
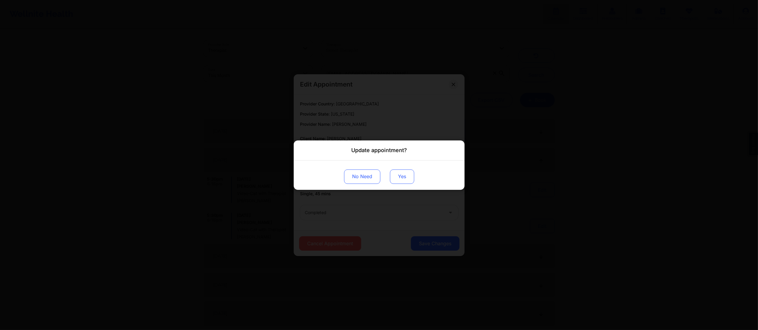
click at [404, 173] on button "Yes" at bounding box center [402, 176] width 24 height 14
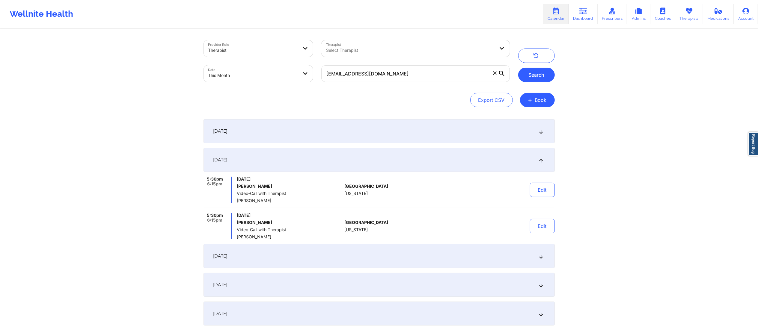
click at [536, 76] on button "Search" at bounding box center [536, 75] width 37 height 14
click at [537, 230] on button "Edit" at bounding box center [542, 226] width 25 height 14
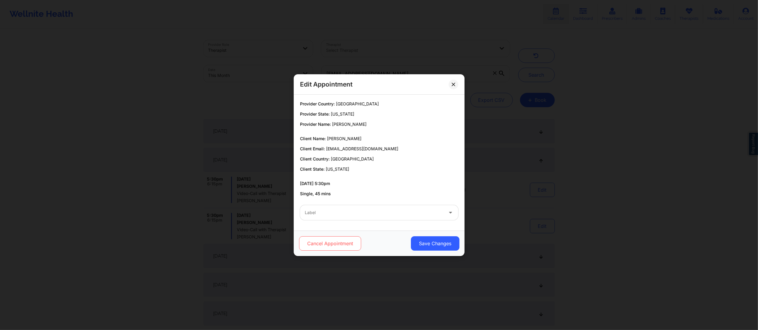
click at [325, 247] on button "Cancel Appointment" at bounding box center [330, 244] width 62 height 14
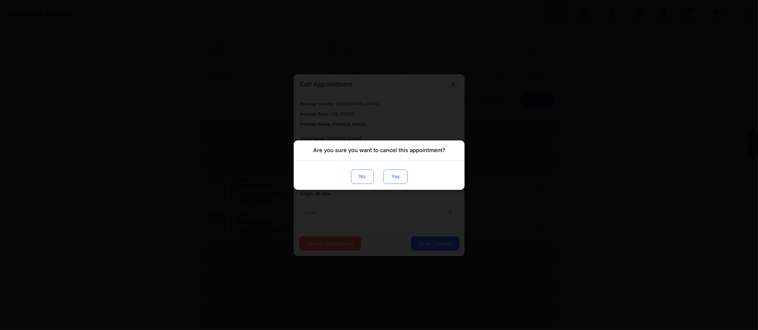
click at [390, 176] on button "Yes" at bounding box center [395, 176] width 24 height 14
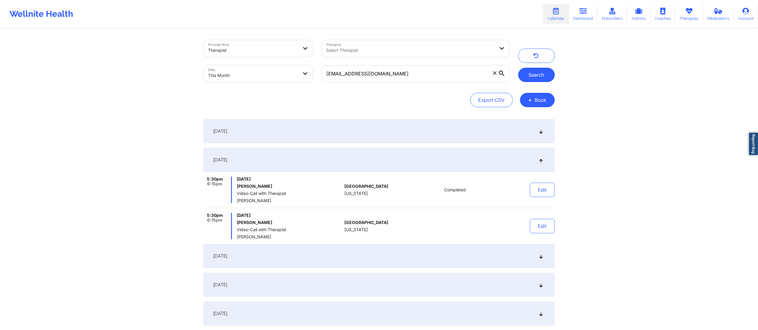
click at [532, 72] on button "Search" at bounding box center [536, 75] width 37 height 14
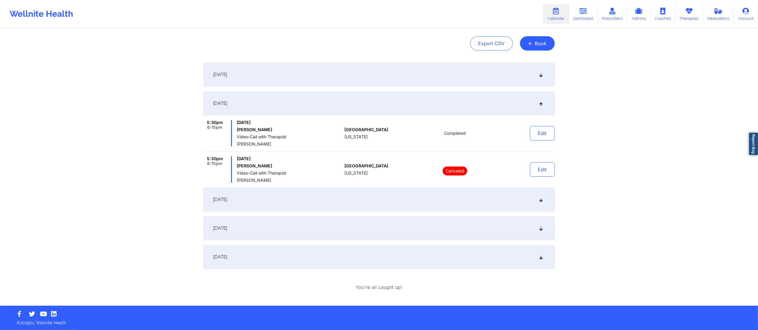
click at [392, 198] on div "September 15, 2025" at bounding box center [379, 200] width 351 height 24
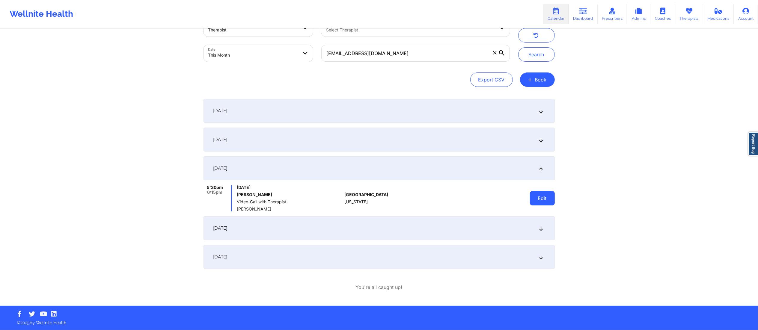
click at [539, 199] on button "Edit" at bounding box center [542, 198] width 25 height 14
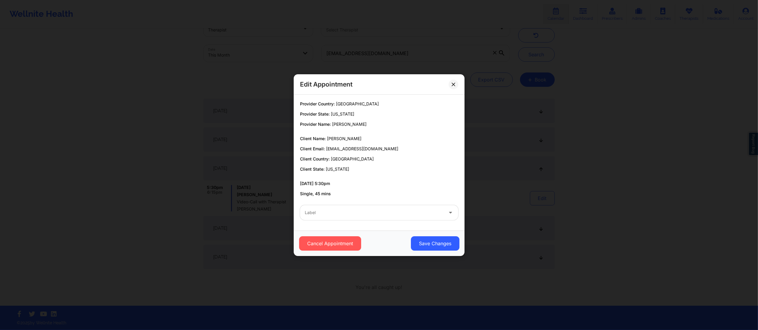
click at [370, 212] on div at bounding box center [374, 212] width 139 height 7
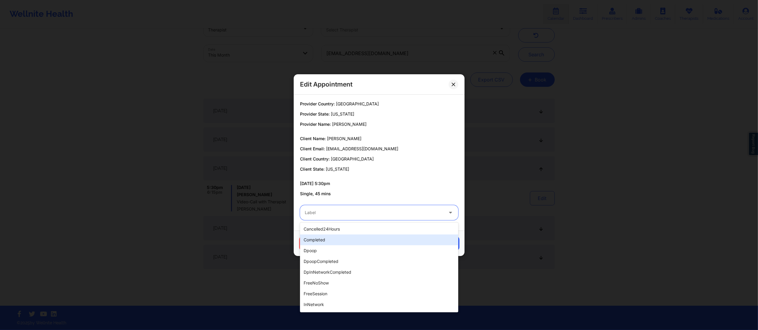
click at [335, 242] on div "completed" at bounding box center [379, 240] width 158 height 11
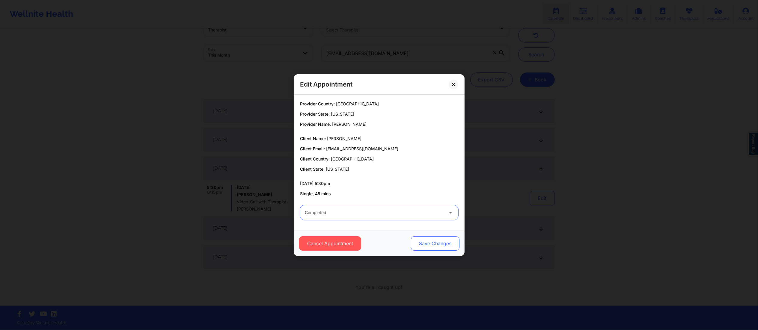
click at [426, 243] on button "Save Changes" at bounding box center [435, 244] width 49 height 14
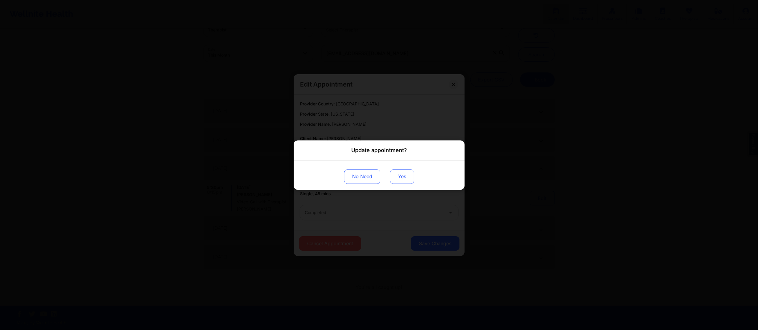
click at [398, 174] on button "Yes" at bounding box center [402, 176] width 24 height 14
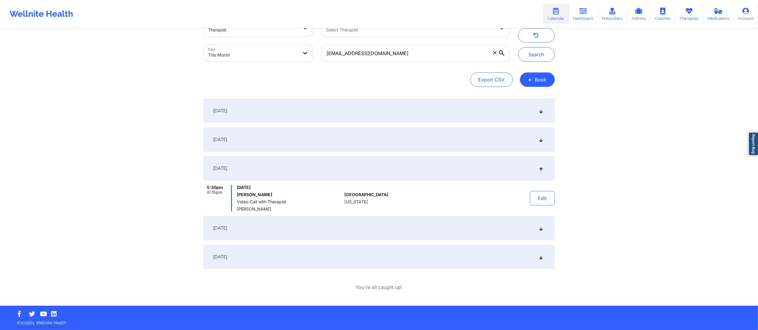
click at [312, 235] on div "[DATE]" at bounding box center [379, 228] width 351 height 24
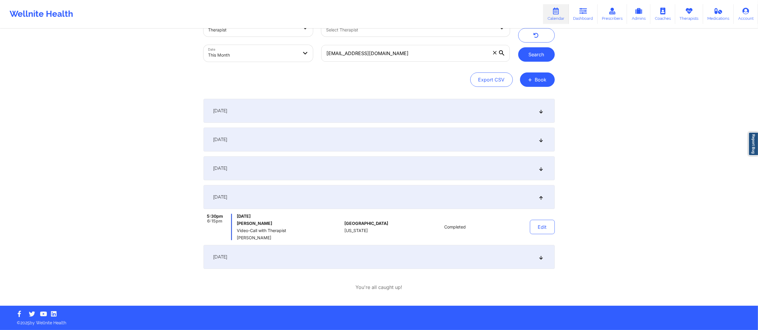
click at [539, 56] on button "Search" at bounding box center [536, 54] width 37 height 14
click at [402, 166] on div "September 15, 2025" at bounding box center [379, 169] width 351 height 24
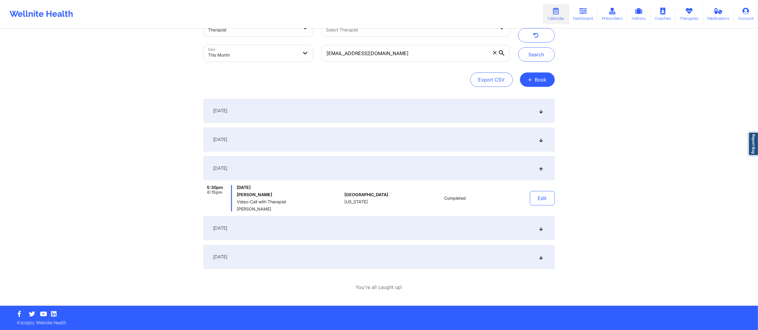
click at [411, 140] on div "September 8, 2025" at bounding box center [379, 140] width 351 height 24
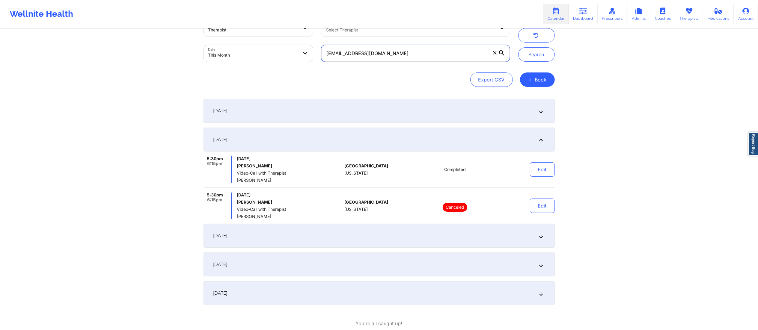
drag, startPoint x: 440, startPoint y: 53, endPoint x: 293, endPoint y: 62, distance: 147.8
click at [293, 63] on div "Provider Role Therapist Therapist Select Therapist Date This Month rodriguezrac…" at bounding box center [356, 41] width 315 height 50
paste input "adrianna.sauro"
click at [534, 56] on button "Search" at bounding box center [536, 54] width 37 height 14
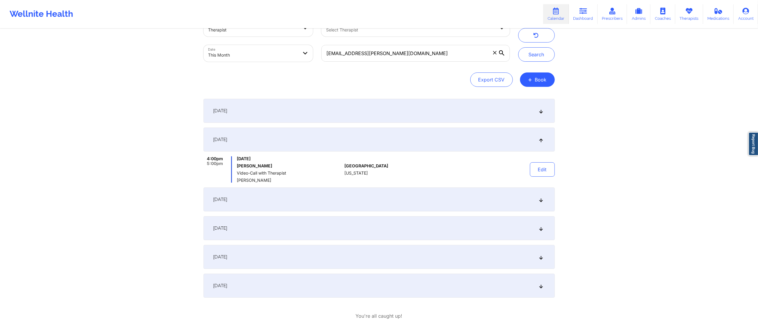
click at [413, 116] on div "September 1, 2025" at bounding box center [379, 111] width 351 height 24
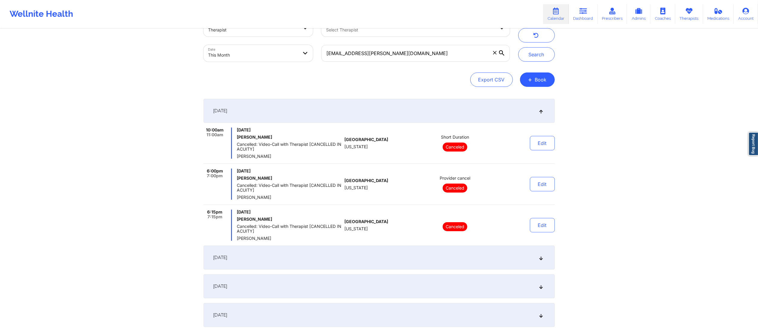
click at [398, 109] on div "September 1, 2025" at bounding box center [379, 111] width 351 height 24
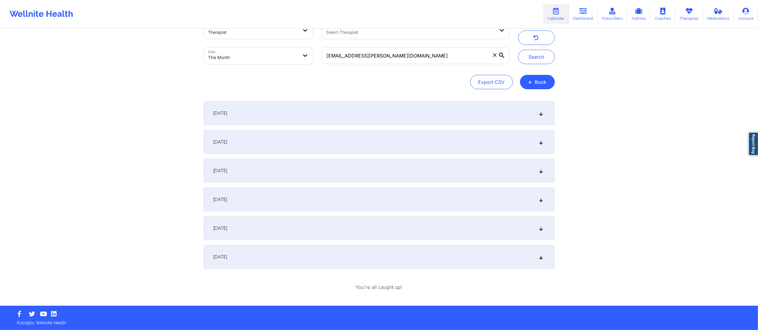
click at [382, 139] on div "September 3, 2025" at bounding box center [379, 142] width 351 height 24
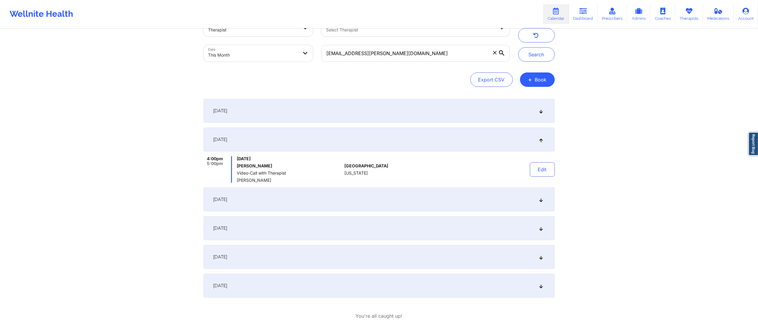
click at [338, 195] on div "September 8, 2025" at bounding box center [379, 200] width 351 height 24
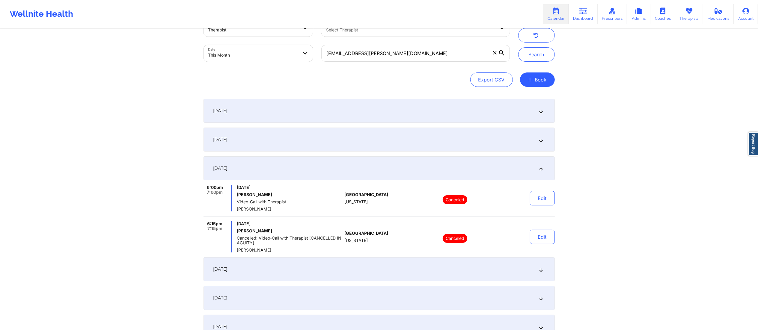
click at [356, 261] on div "September 15, 2025" at bounding box center [379, 270] width 351 height 24
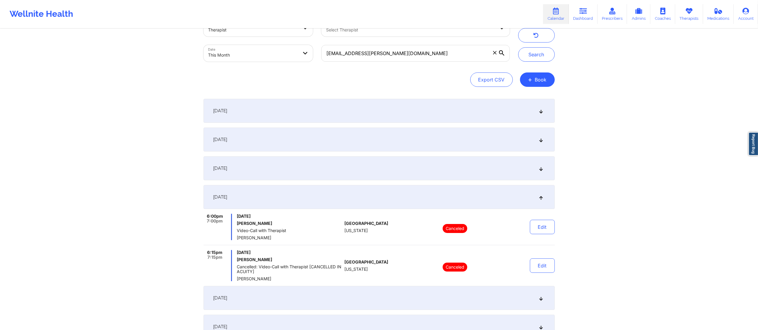
scroll to position [90, 0]
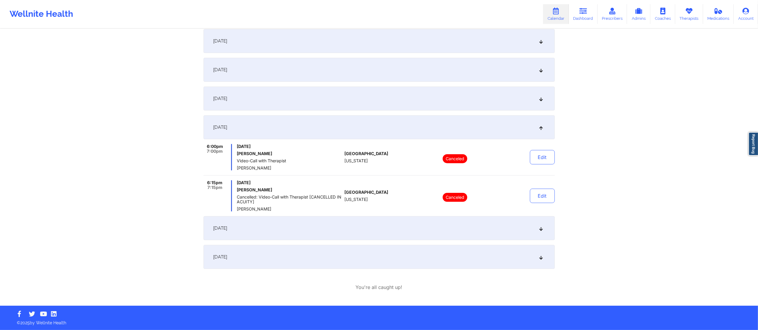
click at [356, 231] on div "[DATE]" at bounding box center [379, 228] width 351 height 24
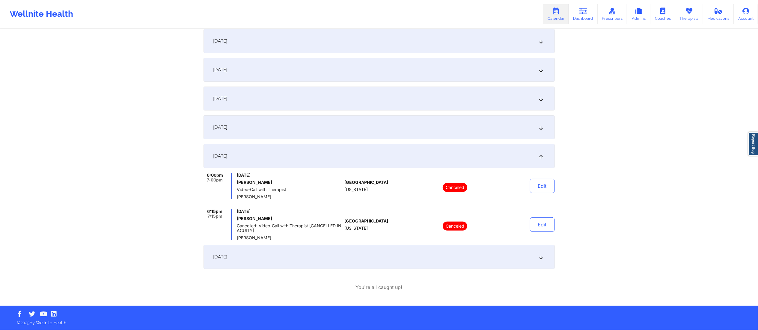
click at [365, 255] on div "September 29, 2025" at bounding box center [379, 257] width 351 height 24
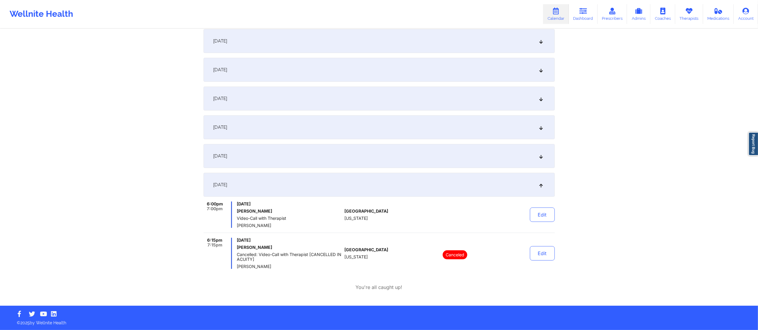
click at [332, 153] on div "[DATE]" at bounding box center [379, 156] width 351 height 24
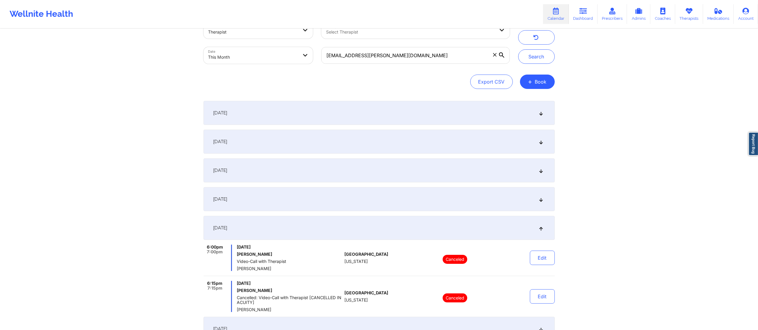
scroll to position [0, 0]
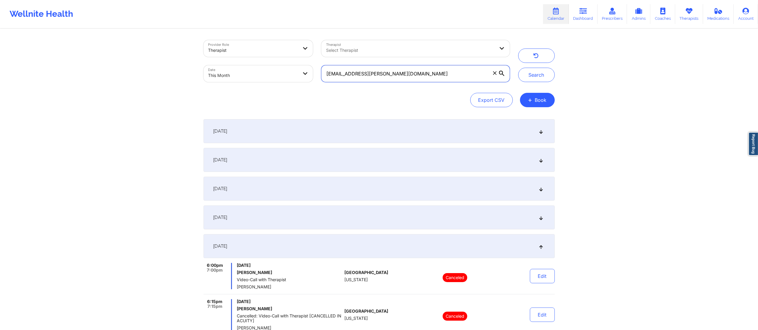
drag, startPoint x: 398, startPoint y: 67, endPoint x: 309, endPoint y: 73, distance: 89.9
click at [309, 73] on div "Provider Role Therapist Therapist Select Therapist Date This Month adrianna.sau…" at bounding box center [356, 61] width 315 height 50
paste input "charlenemleon@yahoo"
click at [536, 77] on button "Search" at bounding box center [536, 75] width 37 height 14
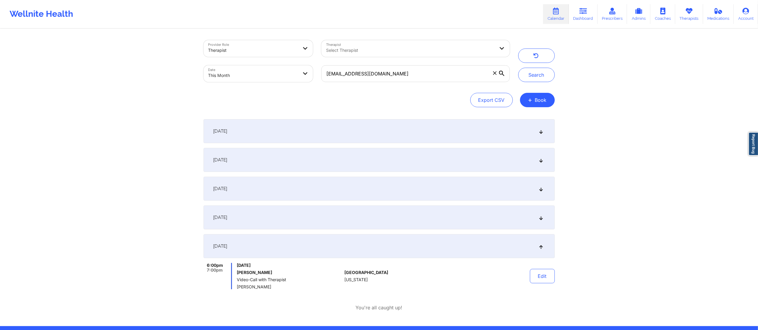
click at [297, 132] on div "September 1, 2025" at bounding box center [379, 131] width 351 height 24
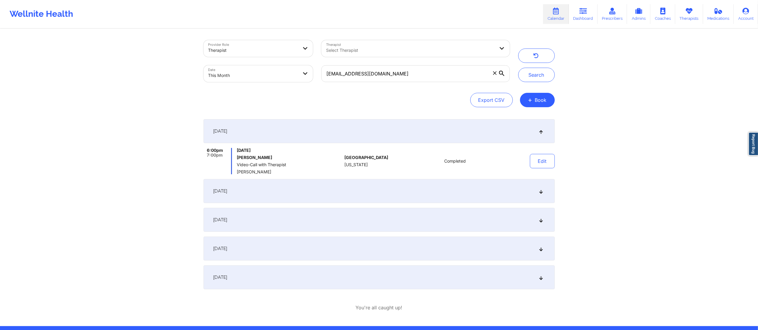
click at [396, 192] on div "September 8, 2025" at bounding box center [379, 191] width 351 height 24
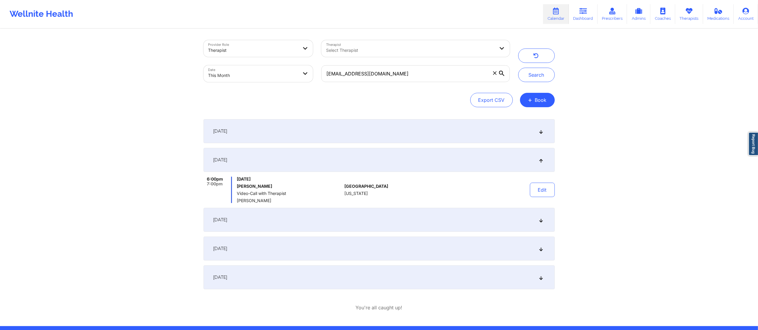
scroll to position [20, 0]
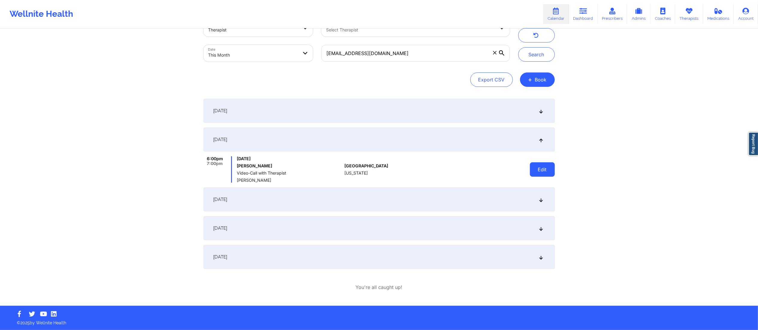
click at [536, 175] on button "Edit" at bounding box center [542, 170] width 25 height 14
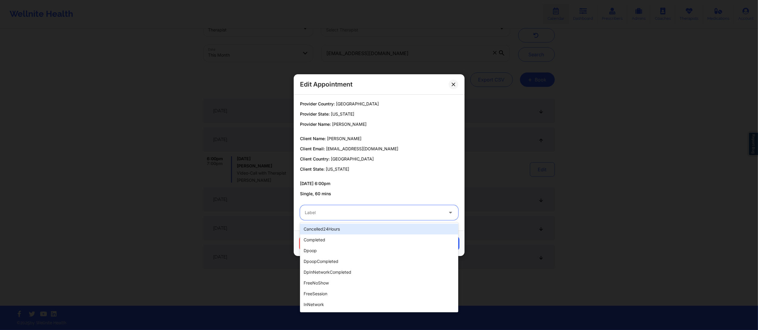
click at [415, 212] on div at bounding box center [374, 212] width 139 height 7
click at [326, 243] on div "completed" at bounding box center [379, 240] width 158 height 11
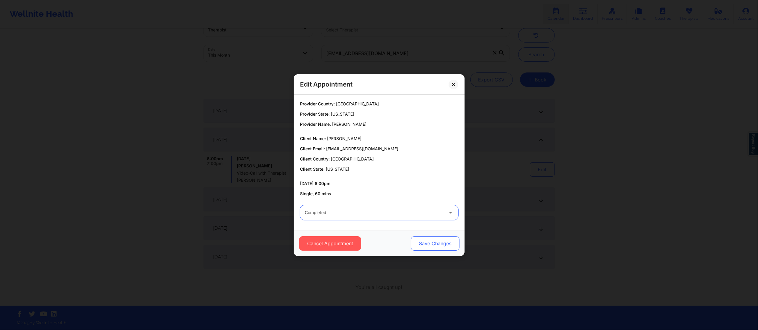
click at [436, 243] on button "Save Changes" at bounding box center [435, 244] width 49 height 14
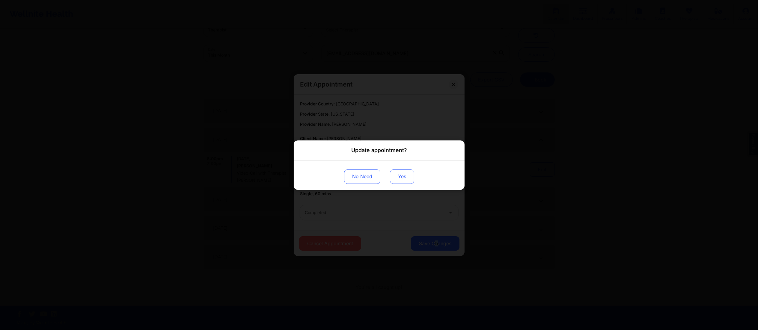
click at [394, 178] on button "Yes" at bounding box center [402, 176] width 24 height 14
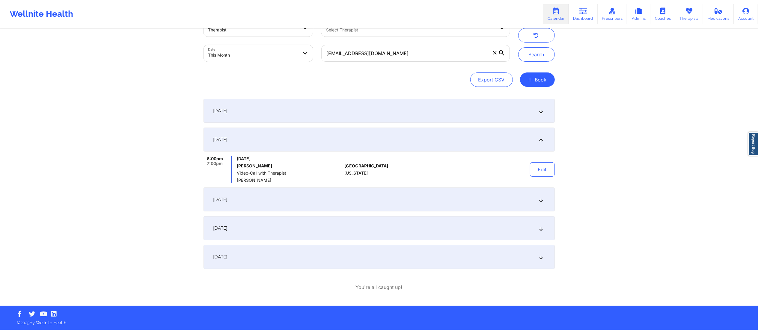
click at [394, 200] on div "September 15, 2025" at bounding box center [379, 200] width 351 height 24
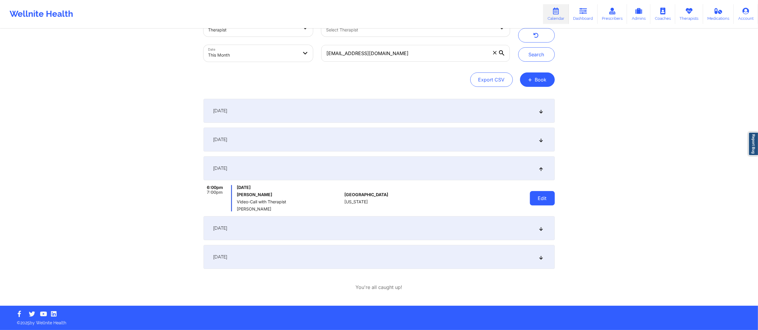
click at [534, 200] on button "Edit" at bounding box center [542, 198] width 25 height 14
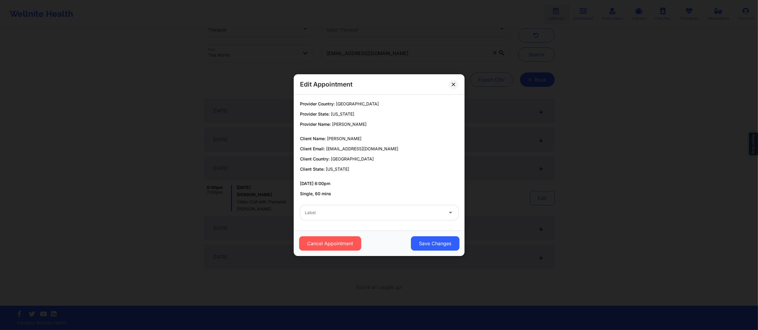
click at [390, 209] on div "Label" at bounding box center [372, 212] width 144 height 15
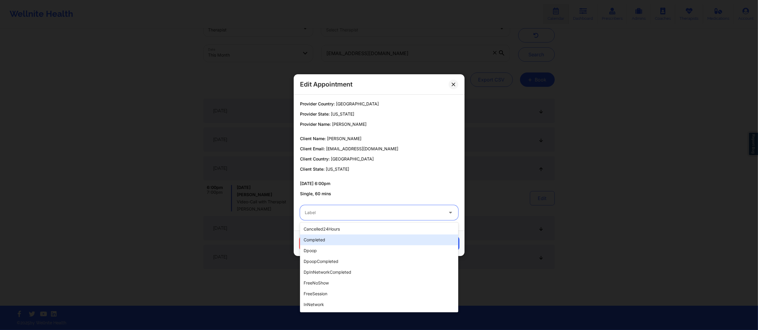
click at [355, 240] on div "completed" at bounding box center [379, 240] width 158 height 11
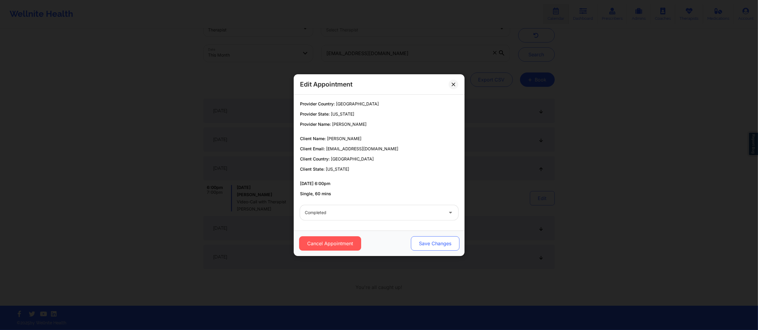
click at [431, 246] on button "Save Changes" at bounding box center [435, 244] width 49 height 14
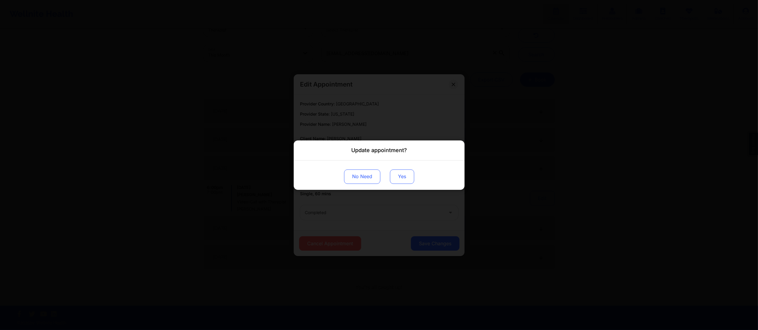
click at [401, 176] on button "Yes" at bounding box center [402, 176] width 24 height 14
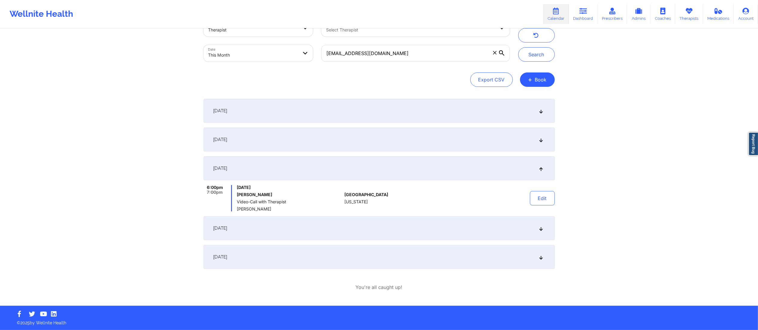
click at [368, 231] on div "[DATE]" at bounding box center [379, 228] width 351 height 24
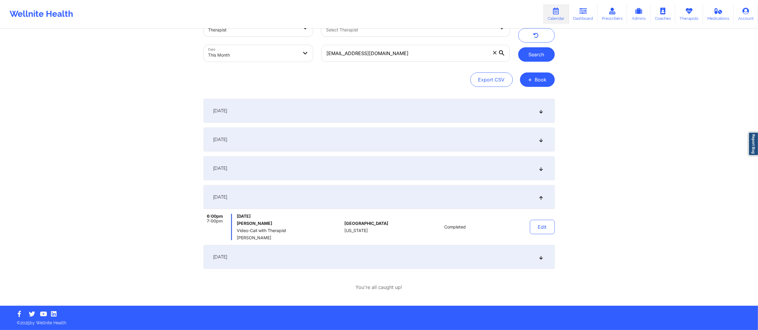
click at [536, 54] on button "Search" at bounding box center [536, 54] width 37 height 14
click at [478, 169] on div "September 15, 2025" at bounding box center [379, 169] width 351 height 24
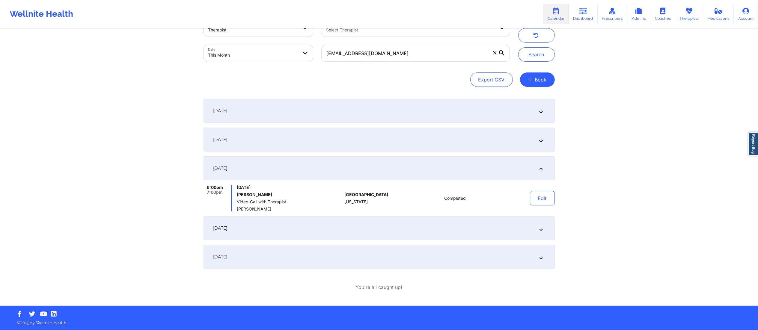
click at [443, 142] on div "September 8, 2025" at bounding box center [379, 140] width 351 height 24
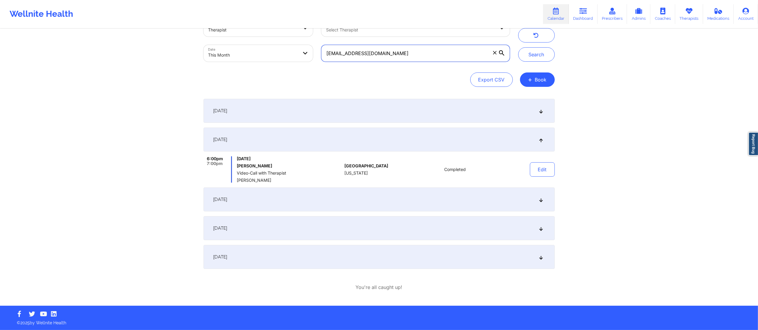
drag, startPoint x: 405, startPoint y: 55, endPoint x: 309, endPoint y: 46, distance: 95.7
click at [309, 46] on div "Provider Role Therapist Therapist Select Therapist Date This Month charlenemleo…" at bounding box center [356, 41] width 315 height 50
paste input "[EMAIL_ADDRESS][DOMAIN_NAME]"
click at [542, 59] on button "Search" at bounding box center [536, 54] width 37 height 14
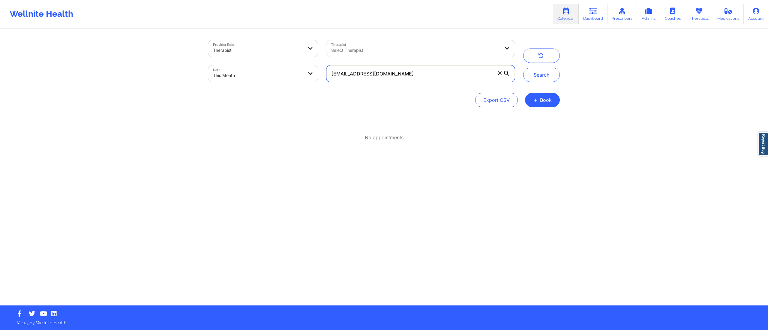
drag, startPoint x: 450, startPoint y: 72, endPoint x: 344, endPoint y: 81, distance: 106.3
click at [344, 81] on input "[EMAIL_ADDRESS][DOMAIN_NAME]" at bounding box center [420, 73] width 188 height 17
click at [441, 76] on input "[EMAIL_ADDRESS][DOMAIN_NAME]" at bounding box center [420, 73] width 188 height 17
click at [440, 74] on input "[EMAIL_ADDRESS][DOMAIN_NAME]" at bounding box center [420, 73] width 188 height 17
drag, startPoint x: 440, startPoint y: 74, endPoint x: 432, endPoint y: 78, distance: 8.7
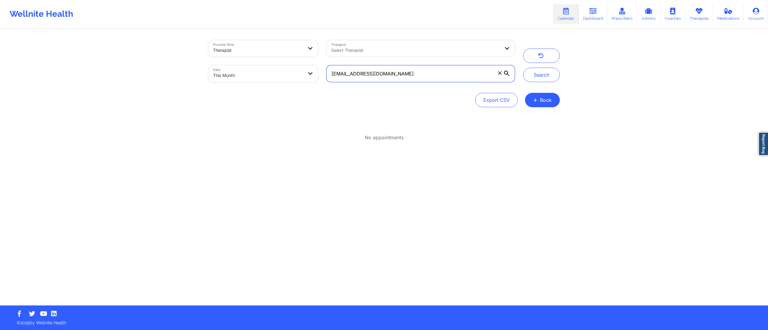
click at [432, 78] on input "[EMAIL_ADDRESS][DOMAIN_NAME]" at bounding box center [420, 73] width 188 height 17
drag, startPoint x: 383, startPoint y: 79, endPoint x: 326, endPoint y: 74, distance: 57.5
click at [326, 74] on input "[EMAIL_ADDRESS][DOMAIN_NAME]" at bounding box center [420, 73] width 188 height 17
paste input "[EMAIL_ADDRESS][DOMAIN_NAME]"
click at [536, 74] on button "Search" at bounding box center [541, 75] width 37 height 14
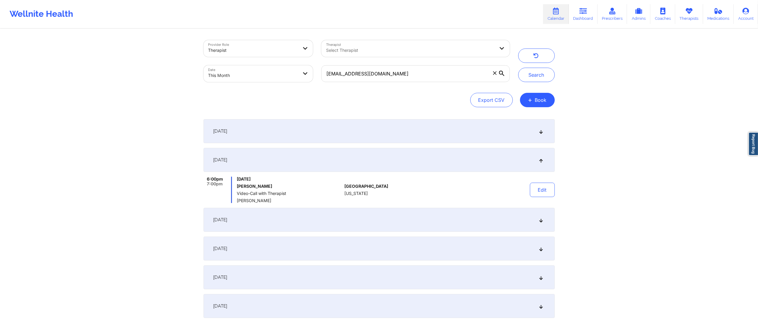
click at [362, 134] on div "September 1, 2025" at bounding box center [379, 131] width 351 height 24
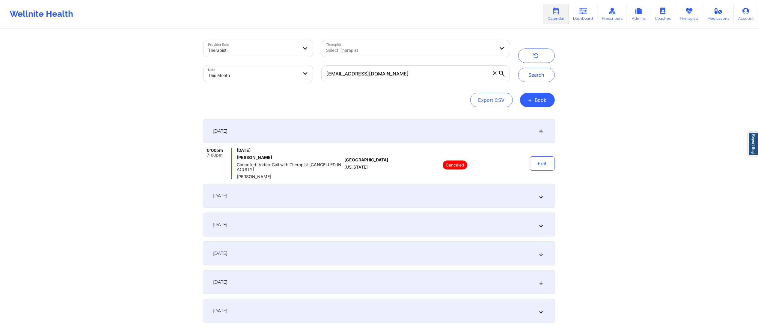
click at [364, 197] on div "September 5, 2025" at bounding box center [379, 196] width 351 height 24
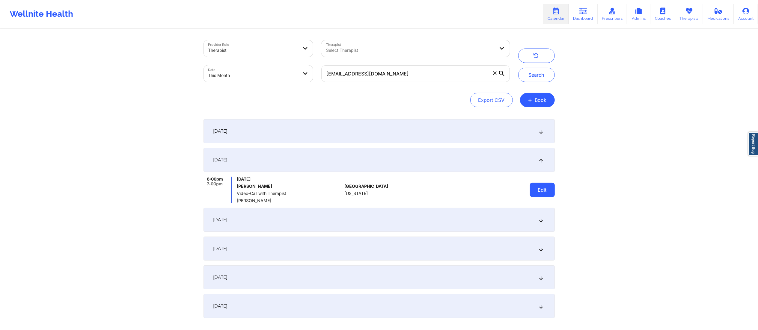
click at [535, 189] on button "Edit" at bounding box center [542, 190] width 25 height 14
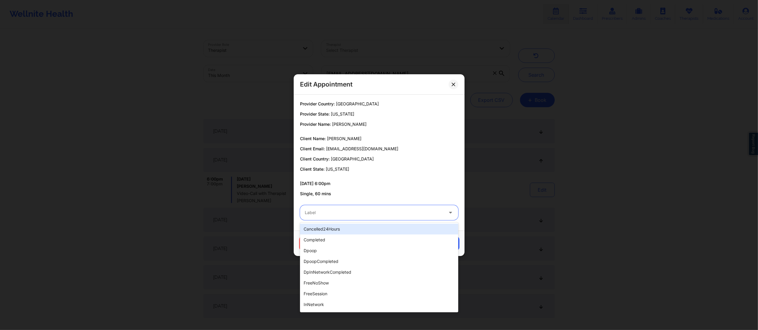
click at [386, 216] on div at bounding box center [374, 212] width 139 height 7
click at [337, 240] on div "completed" at bounding box center [379, 240] width 158 height 11
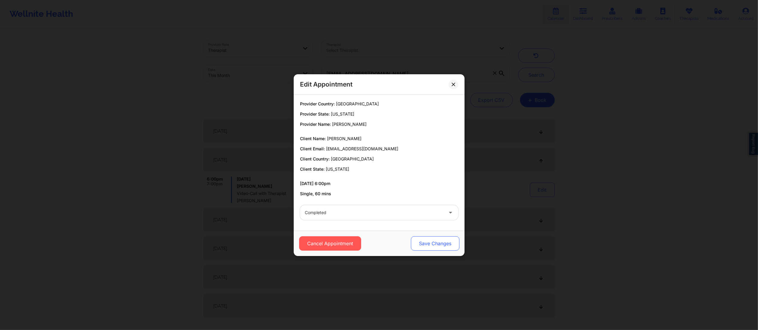
click at [440, 238] on button "Save Changes" at bounding box center [435, 244] width 49 height 14
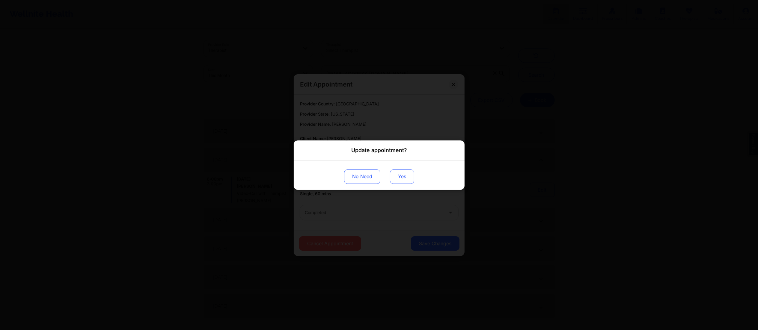
click at [401, 183] on button "Yes" at bounding box center [402, 176] width 24 height 14
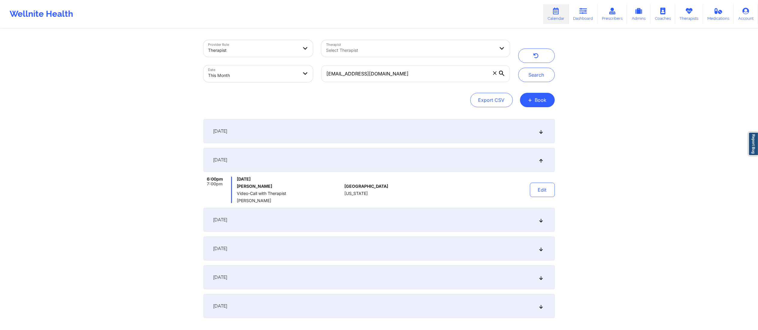
click at [389, 227] on div "September 8, 2025" at bounding box center [379, 220] width 351 height 24
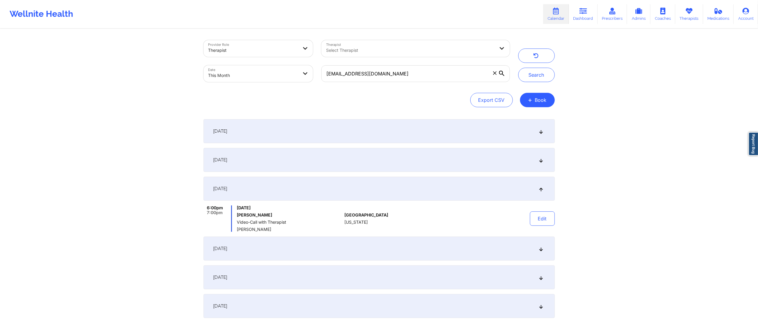
click at [557, 222] on div "Provider Role Therapist Therapist Select Therapist Date This Month cberdeaux91@…" at bounding box center [379, 192] width 360 height 326
click at [533, 219] on button "Edit" at bounding box center [542, 219] width 25 height 14
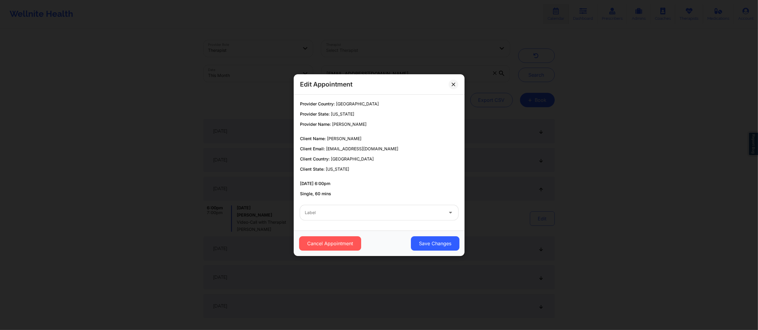
click at [350, 207] on div "Label" at bounding box center [372, 212] width 144 height 15
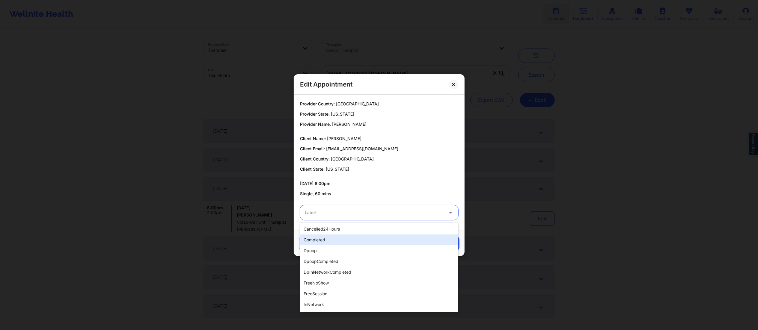
click at [345, 242] on div "completed" at bounding box center [379, 240] width 158 height 11
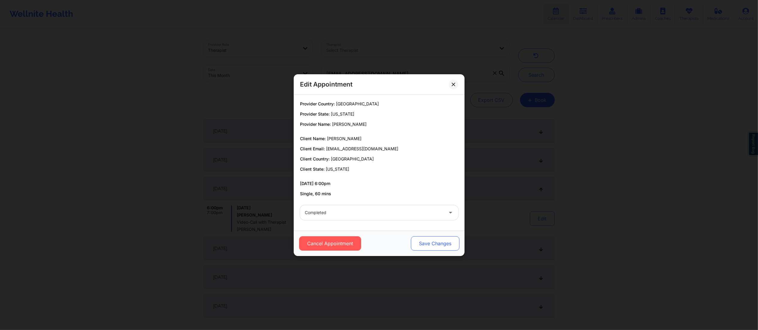
click at [430, 242] on button "Save Changes" at bounding box center [435, 244] width 49 height 14
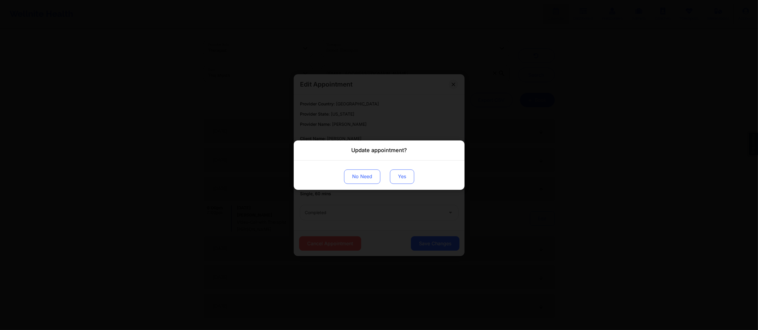
click at [406, 181] on button "Yes" at bounding box center [402, 176] width 24 height 14
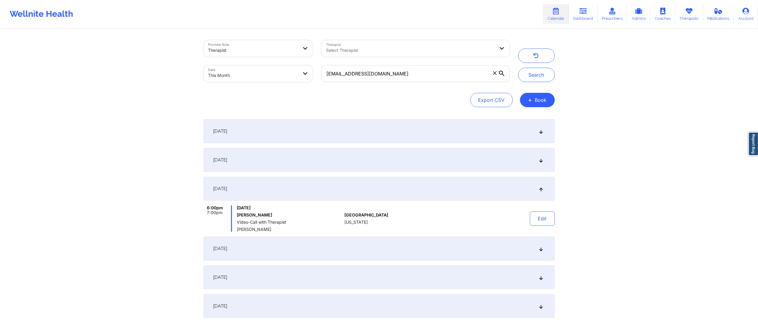
click at [315, 257] on div "September 15, 2025" at bounding box center [379, 249] width 351 height 24
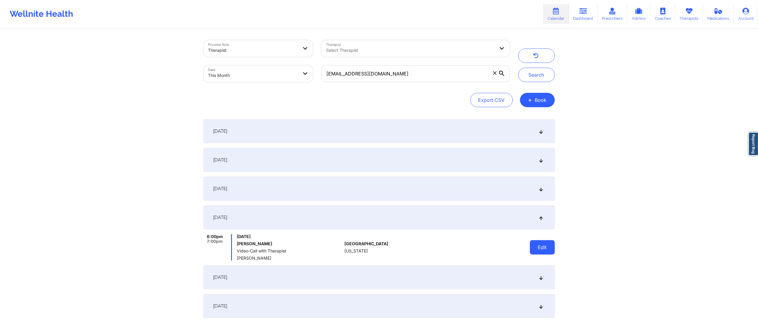
click at [542, 253] on button "Edit" at bounding box center [542, 247] width 25 height 14
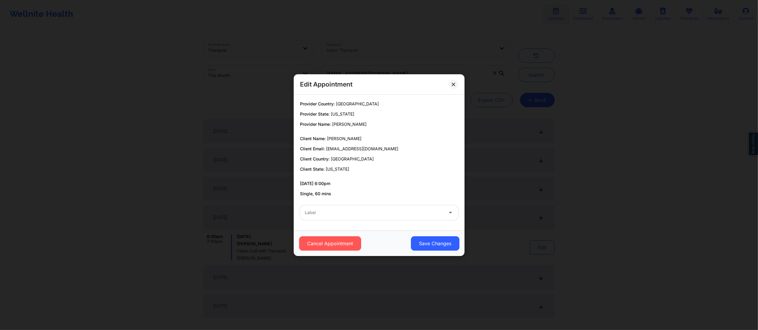
click at [387, 215] on div at bounding box center [374, 212] width 139 height 7
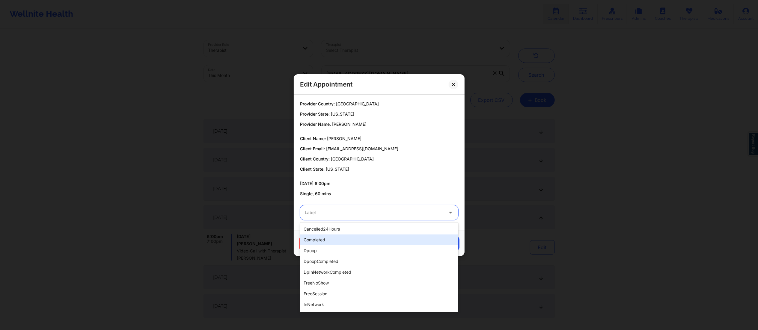
click at [378, 236] on div "completed" at bounding box center [379, 240] width 158 height 11
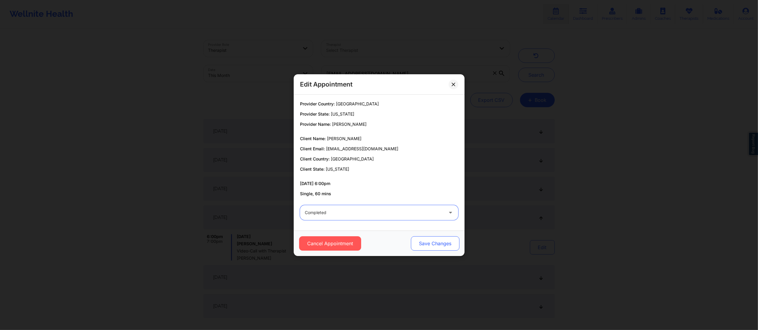
click at [424, 243] on button "Save Changes" at bounding box center [435, 244] width 49 height 14
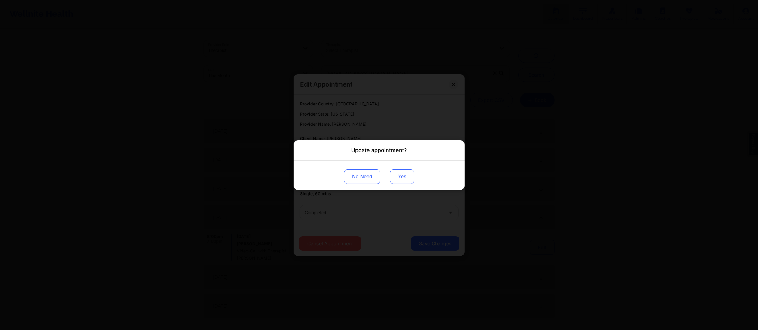
click at [396, 177] on button "Yes" at bounding box center [402, 176] width 24 height 14
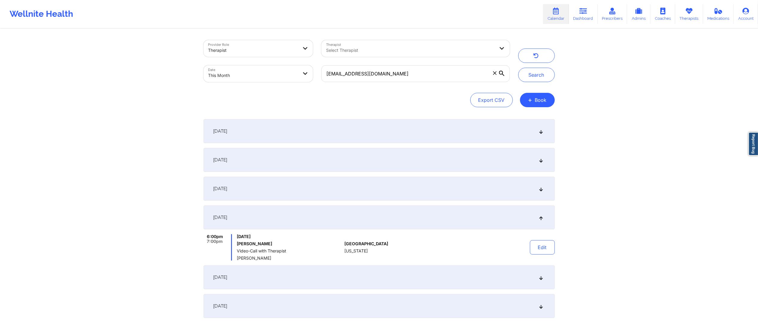
click at [310, 274] on div "[DATE]" at bounding box center [379, 278] width 351 height 24
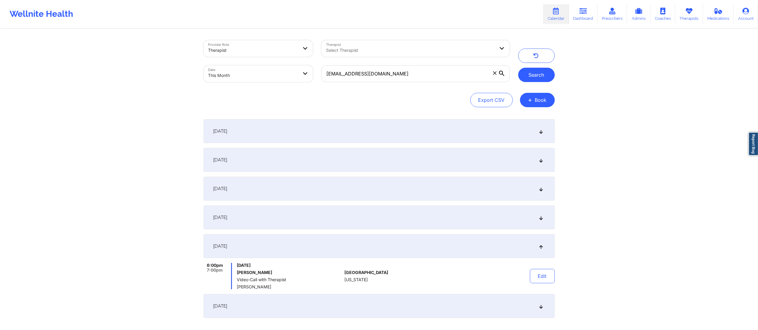
click at [529, 77] on button "Search" at bounding box center [536, 75] width 37 height 14
click at [395, 216] on div "September 15, 2025" at bounding box center [379, 218] width 351 height 24
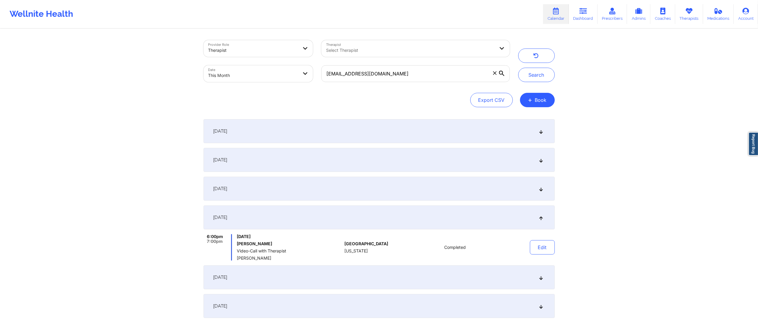
click at [400, 188] on div "September 8, 2025" at bounding box center [379, 189] width 351 height 24
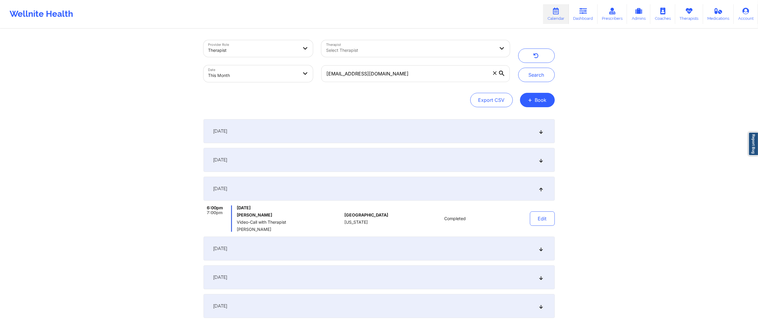
click at [407, 157] on div "September 5, 2025" at bounding box center [379, 160] width 351 height 24
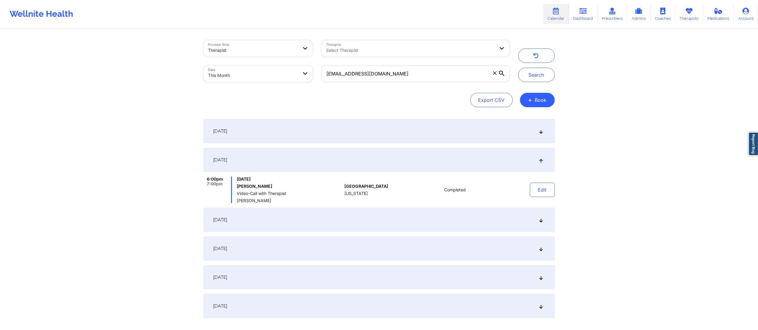
click at [413, 128] on div "September 1, 2025" at bounding box center [379, 131] width 351 height 24
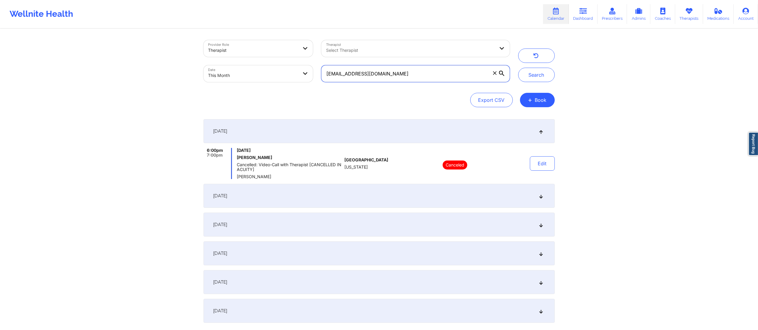
drag, startPoint x: 426, startPoint y: 72, endPoint x: 306, endPoint y: 66, distance: 120.4
click at [306, 66] on div "Provider Role Therapist Therapist Select Therapist Date This Month cberdeaux91@…" at bounding box center [356, 61] width 315 height 50
paste input "arase.helen@mac"
click at [532, 79] on button "Search" at bounding box center [536, 75] width 37 height 14
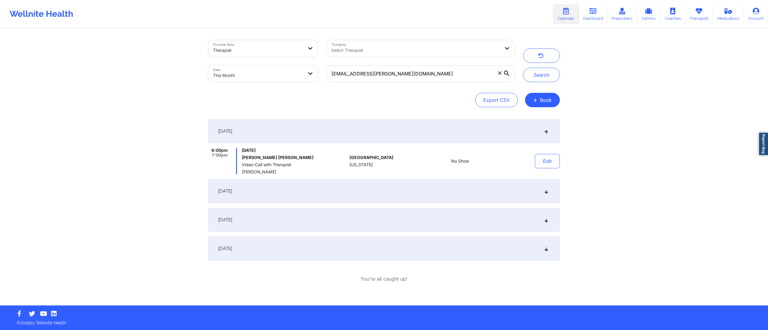
click at [416, 190] on div "September 8, 2025" at bounding box center [383, 191] width 351 height 24
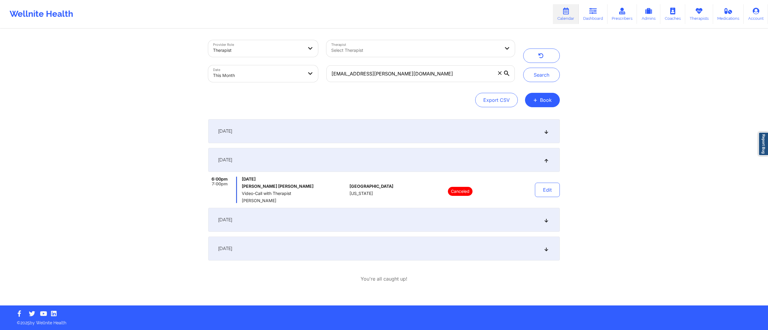
drag, startPoint x: 395, startPoint y: 235, endPoint x: 395, endPoint y: 231, distance: 3.3
click at [395, 237] on div "September 1, 2025 6:00pm 7:00pm Monday, September 1, 2025 Helen M Arase Vargas …" at bounding box center [383, 190] width 351 height 142
click at [396, 224] on div "September 15, 2025" at bounding box center [383, 220] width 351 height 24
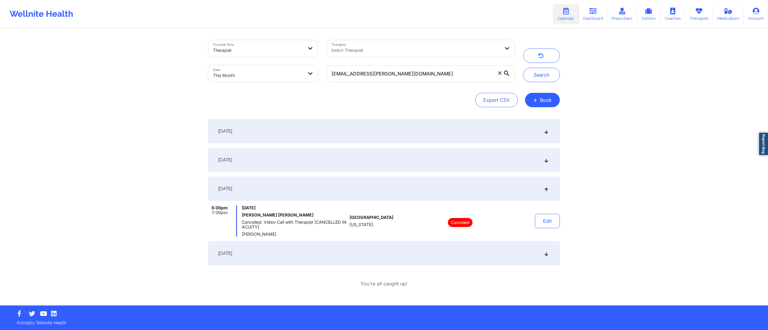
click at [389, 262] on div "[DATE]" at bounding box center [383, 254] width 351 height 24
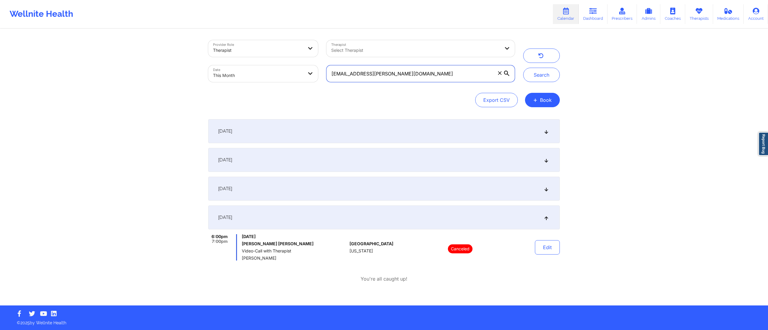
drag, startPoint x: 428, startPoint y: 72, endPoint x: 324, endPoint y: 77, distance: 104.2
click at [324, 77] on div "arase.helen@mac.com" at bounding box center [420, 73] width 197 height 25
paste input "wrighttouchministries@gmail"
click at [539, 77] on button "Search" at bounding box center [541, 75] width 37 height 14
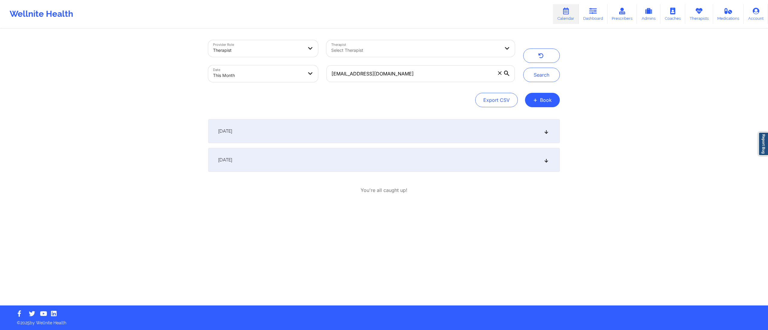
click at [364, 135] on div "September 8, 2025" at bounding box center [383, 131] width 351 height 24
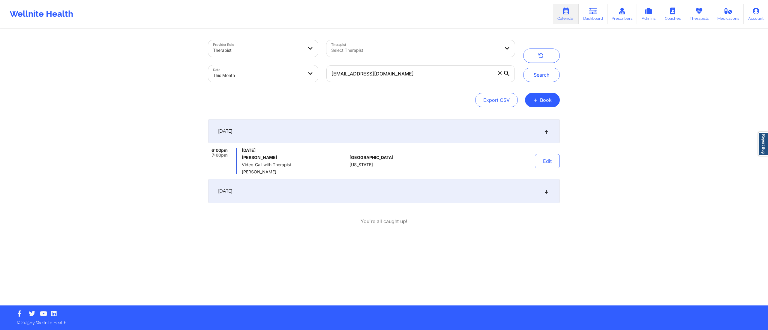
click at [363, 129] on div "September 8, 2025" at bounding box center [383, 131] width 351 height 24
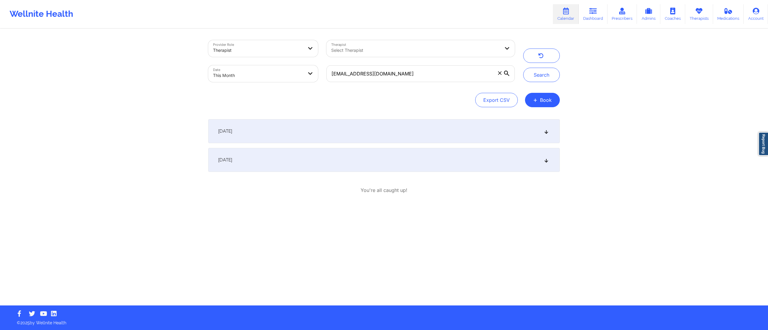
click at [369, 129] on div "September 8, 2025" at bounding box center [383, 131] width 351 height 24
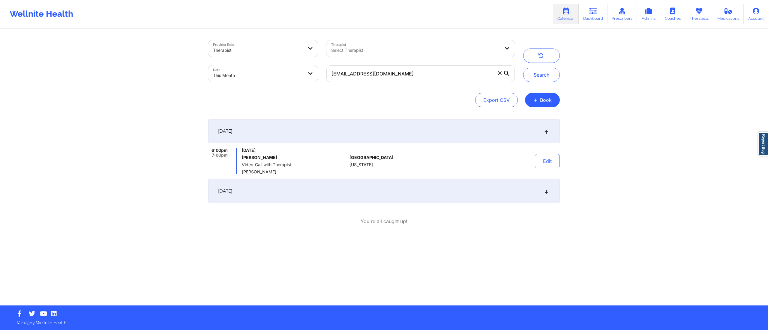
click at [369, 129] on div "September 8, 2025" at bounding box center [383, 131] width 351 height 24
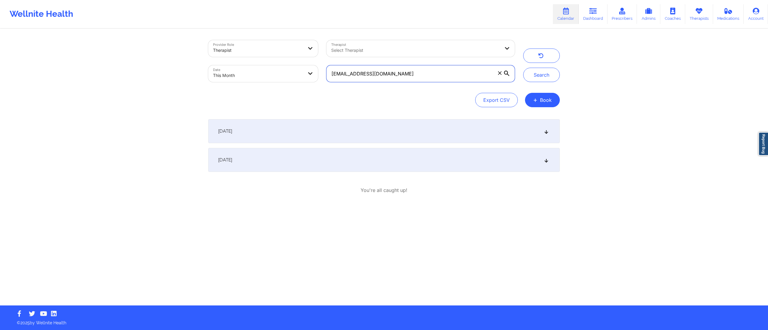
drag, startPoint x: 443, startPoint y: 76, endPoint x: 303, endPoint y: 73, distance: 140.4
click at [307, 74] on div "Provider Role Therapist Therapist Select Therapist Date This Month wrighttouchm…" at bounding box center [361, 61] width 315 height 50
click at [533, 75] on button "Search" at bounding box center [541, 75] width 37 height 14
drag, startPoint x: 422, startPoint y: 76, endPoint x: 304, endPoint y: 73, distance: 118.8
click at [290, 77] on div "Provider Role Therapist Therapist Select Therapist Date This Month wrighttouchm…" at bounding box center [361, 61] width 315 height 50
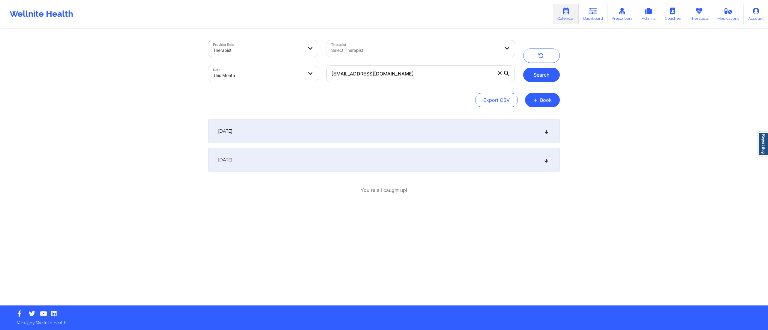
click at [539, 73] on button "Search" at bounding box center [541, 75] width 37 height 14
click at [316, 128] on div "September 8, 2025" at bounding box center [383, 131] width 351 height 24
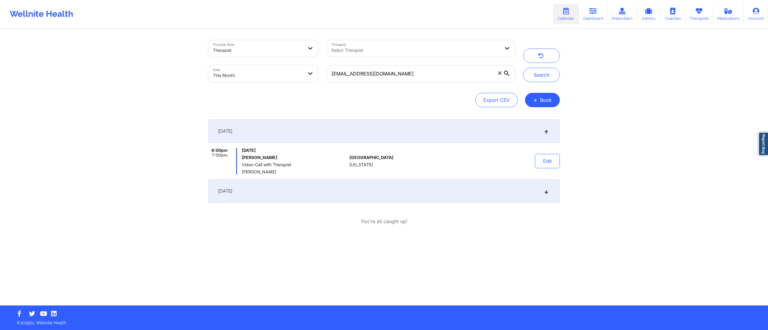
click at [285, 191] on div "September 11, 2025" at bounding box center [383, 191] width 351 height 24
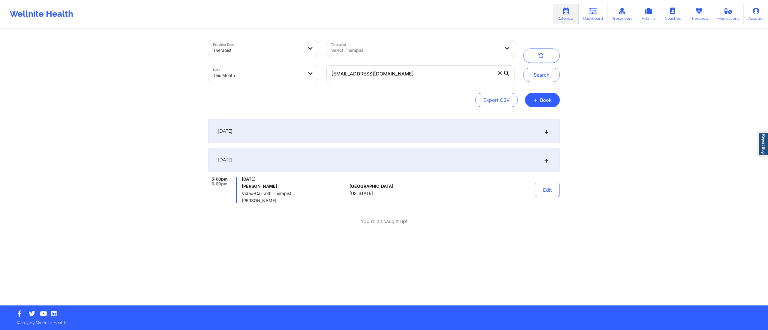
click at [314, 127] on div "September 8, 2025" at bounding box center [383, 131] width 351 height 24
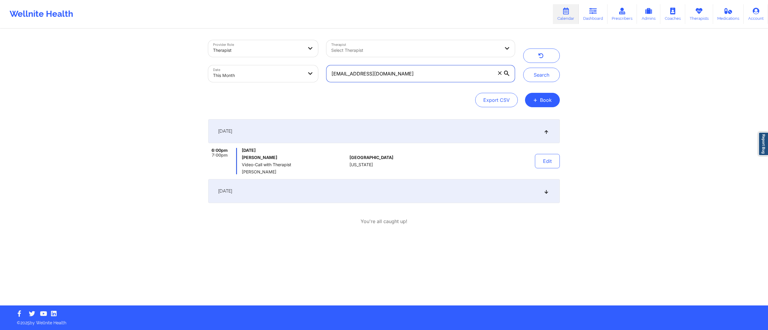
drag, startPoint x: 414, startPoint y: 76, endPoint x: 324, endPoint y: 64, distance: 90.7
click at [326, 65] on div "[EMAIL_ADDRESS][DOMAIN_NAME]" at bounding box center [420, 73] width 197 height 25
paste input "ferkidez"
type input "ferkidez@gmail.com"
click at [544, 77] on button "Search" at bounding box center [541, 75] width 37 height 14
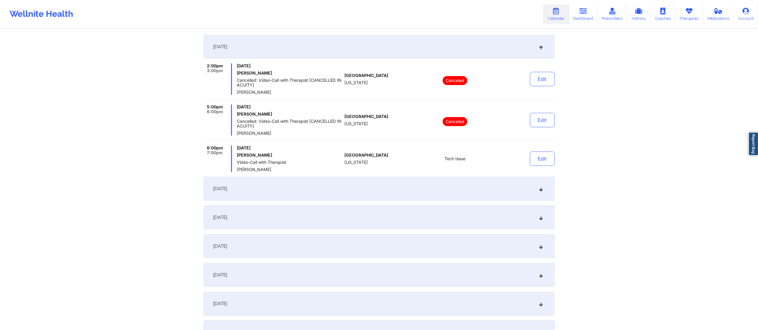
scroll to position [87, 0]
click at [399, 189] on div "September 3, 2025" at bounding box center [379, 187] width 351 height 24
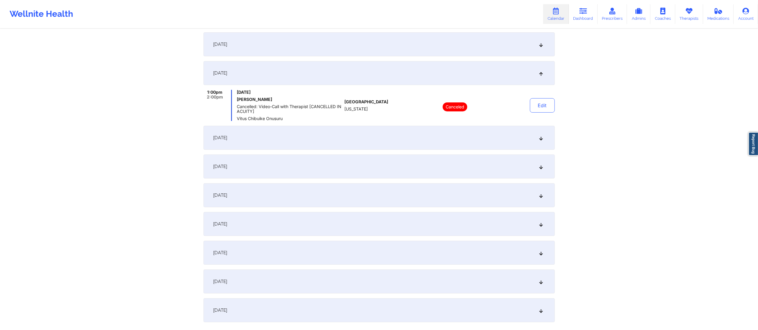
click at [380, 135] on div "September 8, 2025" at bounding box center [379, 138] width 351 height 24
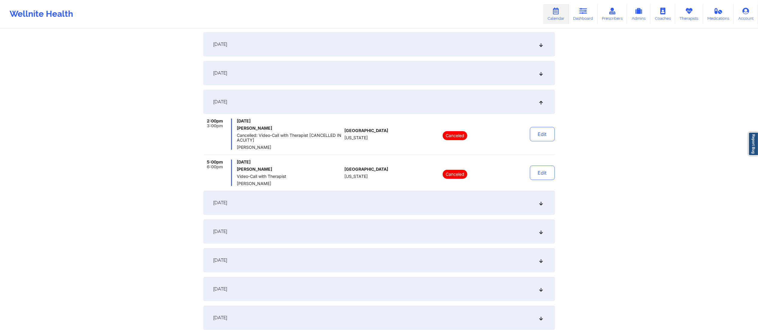
click at [380, 205] on div "September 10, 2025" at bounding box center [379, 203] width 351 height 24
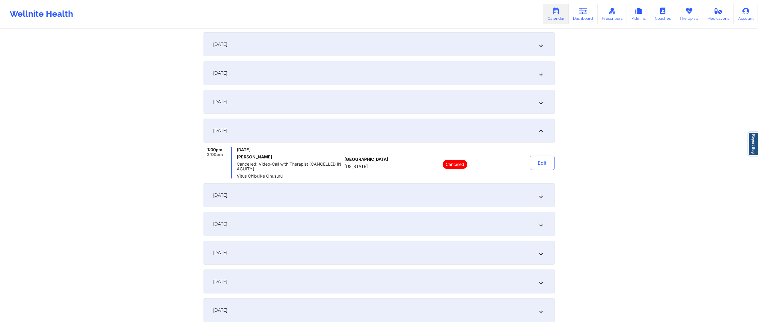
click at [362, 193] on div "September 15, 2025" at bounding box center [379, 196] width 351 height 24
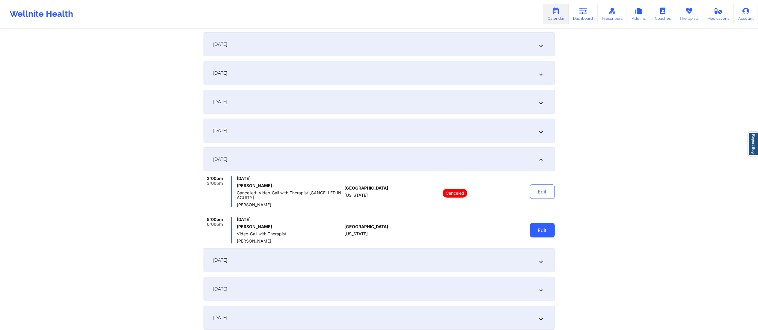
click at [540, 230] on button "Edit" at bounding box center [542, 230] width 25 height 14
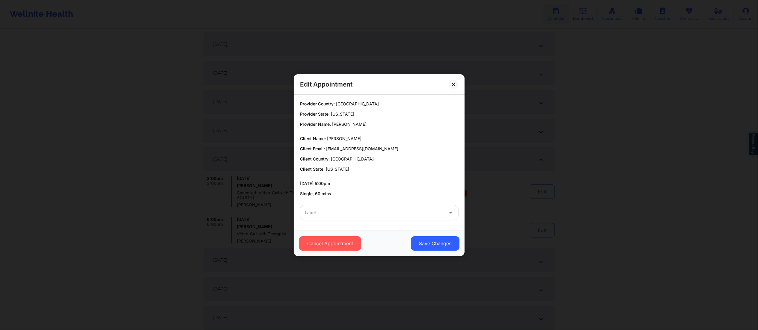
click at [373, 213] on div at bounding box center [374, 212] width 139 height 7
type input "miss"
click at [439, 244] on button "Save Changes" at bounding box center [435, 244] width 49 height 14
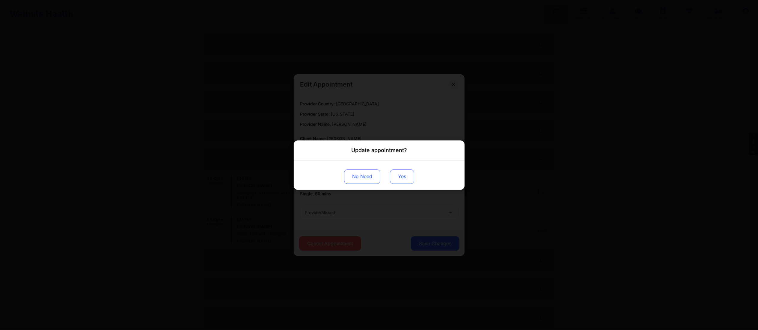
click at [404, 178] on button "Yes" at bounding box center [402, 176] width 24 height 14
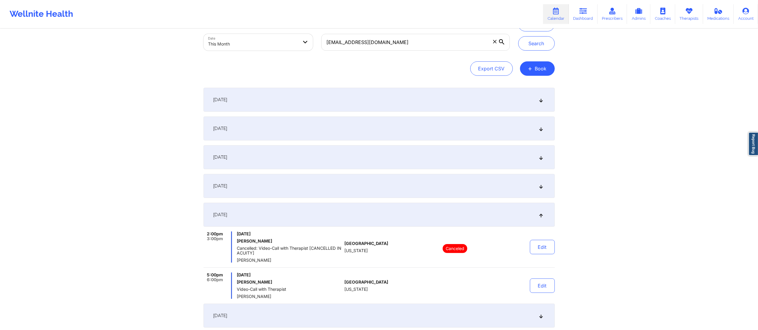
scroll to position [0, 0]
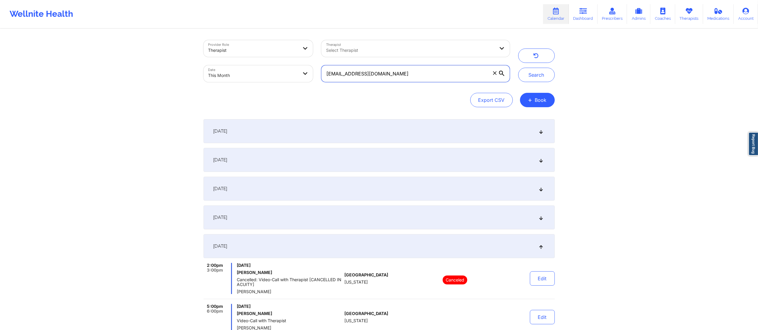
drag, startPoint x: 408, startPoint y: 73, endPoint x: 284, endPoint y: 78, distance: 124.8
click at [284, 78] on div "Provider Role Therapist Therapist Select Therapist Date This Month ferkidez@gma…" at bounding box center [356, 61] width 315 height 50
paste input "seemasonnylal07"
click at [530, 82] on div "Provider Role Therapist Therapist Select Therapist Date This Month seemasonnyla…" at bounding box center [379, 61] width 360 height 50
click at [528, 77] on button "Search" at bounding box center [536, 75] width 37 height 14
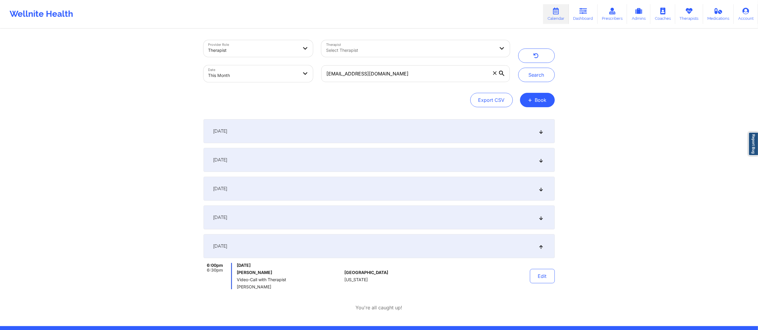
click at [271, 129] on div "September 1, 2025" at bounding box center [379, 131] width 351 height 24
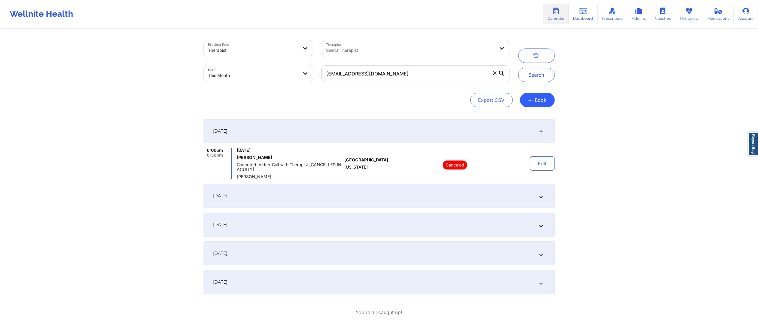
click at [339, 194] on div "September 8, 2025" at bounding box center [379, 196] width 351 height 24
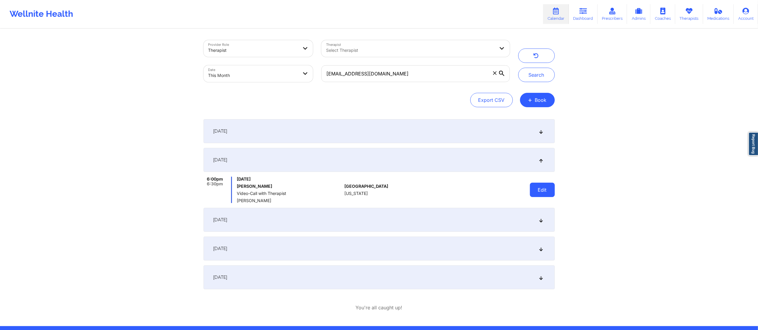
click at [532, 187] on button "Edit" at bounding box center [542, 190] width 25 height 14
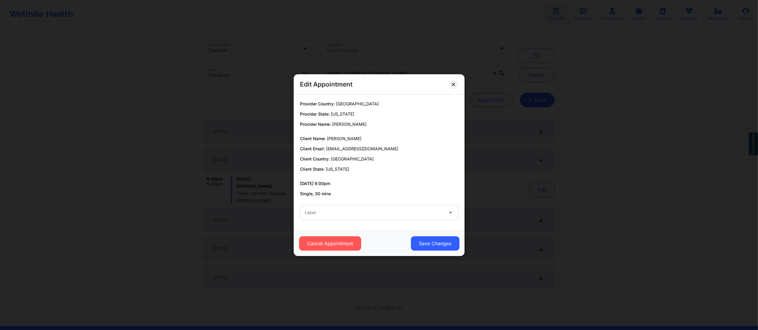
click at [347, 215] on div at bounding box center [374, 212] width 139 height 7
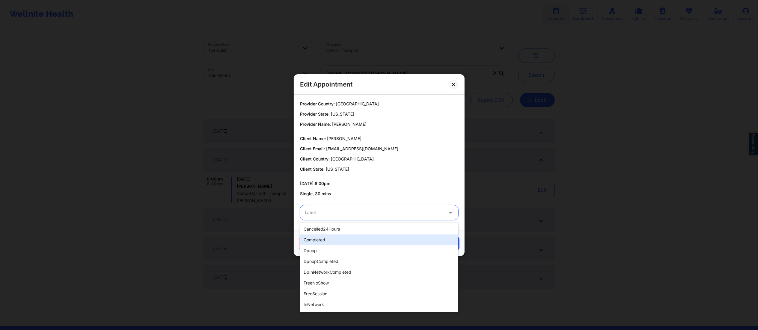
drag, startPoint x: 337, startPoint y: 241, endPoint x: 354, endPoint y: 248, distance: 18.4
click at [338, 242] on div "completed" at bounding box center [379, 240] width 158 height 11
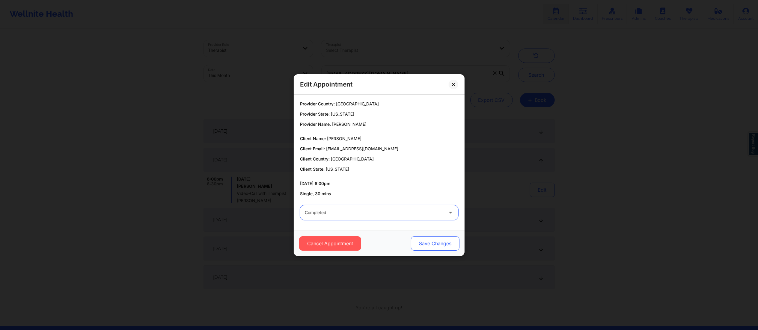
click at [422, 243] on button "Save Changes" at bounding box center [435, 244] width 49 height 14
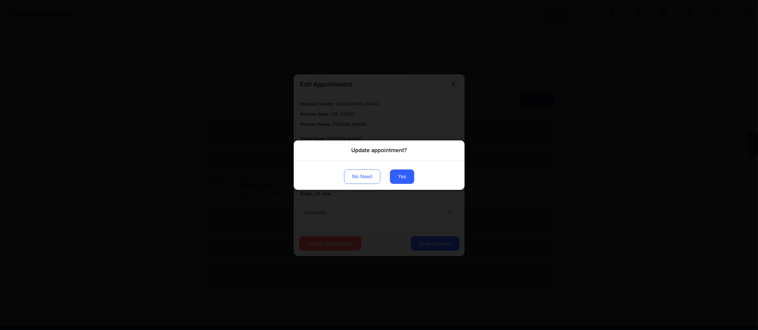
click at [384, 165] on div "No Need Yes" at bounding box center [379, 174] width 171 height 29
click at [394, 180] on button "Yes" at bounding box center [402, 176] width 24 height 14
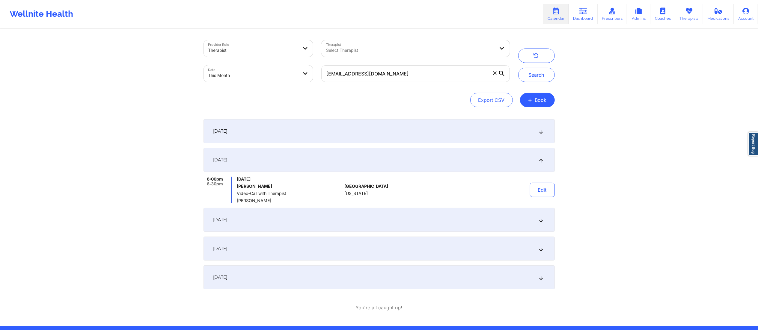
click at [347, 224] on div "September 15, 2025" at bounding box center [379, 220] width 351 height 24
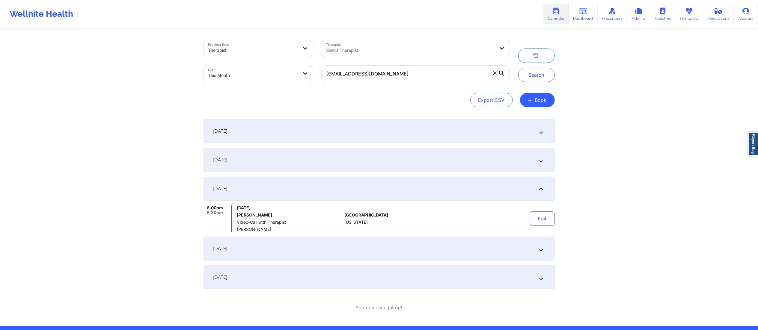
click at [379, 242] on div "[DATE]" at bounding box center [379, 249] width 351 height 24
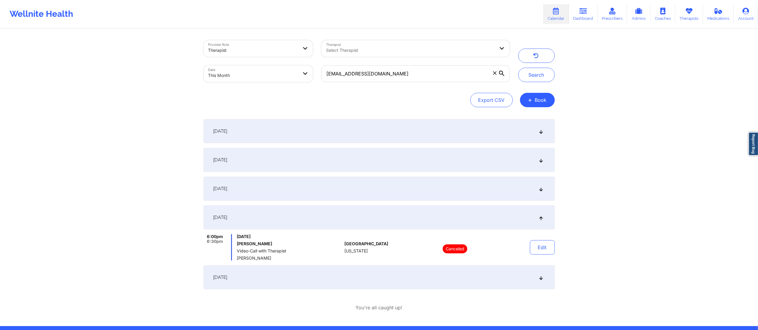
click at [388, 278] on div "September 29, 2025" at bounding box center [379, 278] width 351 height 24
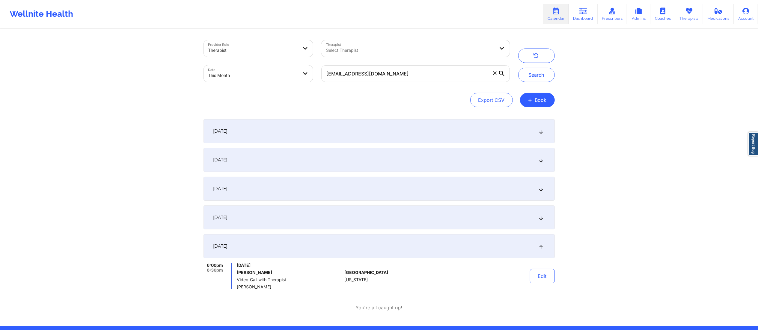
click at [377, 190] on div "September 15, 2025" at bounding box center [379, 189] width 351 height 24
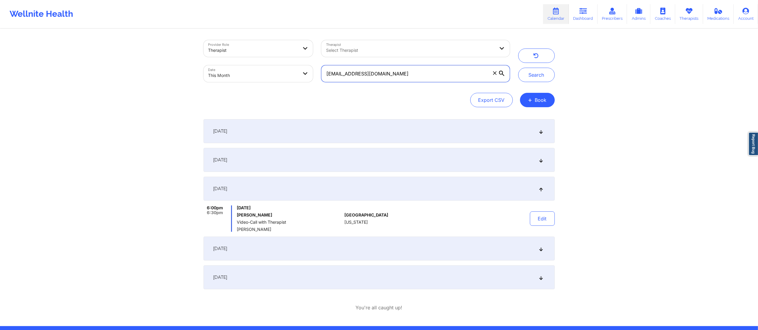
drag, startPoint x: 366, startPoint y: 78, endPoint x: 313, endPoint y: 69, distance: 53.4
click at [313, 69] on div "Provider Role Therapist Therapist Select Therapist Date This Month seemasonnyla…" at bounding box center [356, 61] width 315 height 50
paste input "laqulian@yahoo"
click at [530, 74] on button "Search" at bounding box center [536, 75] width 37 height 14
click at [335, 130] on div "September 1, 2025" at bounding box center [379, 131] width 351 height 24
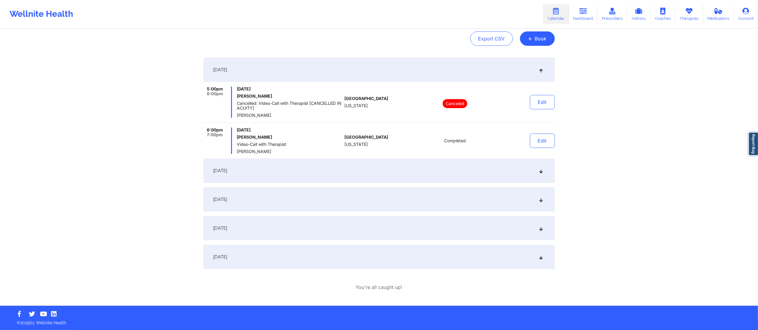
click at [389, 176] on div "September 8, 2025" at bounding box center [379, 171] width 351 height 24
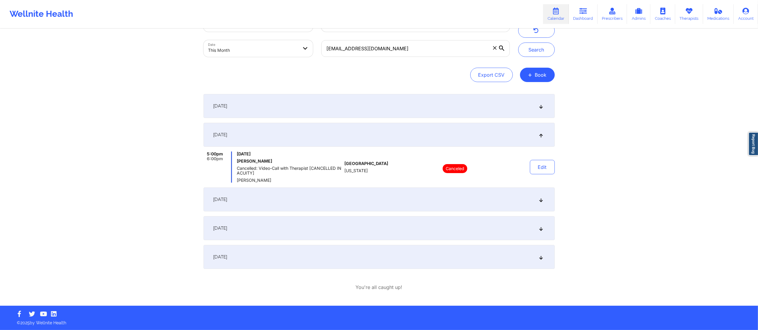
click at [381, 204] on div "September 15, 2025" at bounding box center [379, 200] width 351 height 24
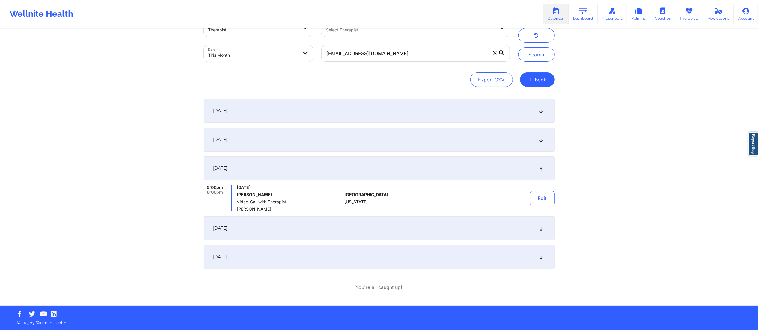
scroll to position [20, 0]
drag, startPoint x: 422, startPoint y: 55, endPoint x: 270, endPoint y: 55, distance: 152.3
click at [267, 55] on div "Provider Role Therapist Therapist Select Therapist Date This Month laqulian@yah…" at bounding box center [356, 41] width 315 height 50
paste input "[DOMAIN_NAME][EMAIL_ADDRESS][DOMAIN_NAME]"
click at [538, 50] on button "Search" at bounding box center [536, 54] width 37 height 14
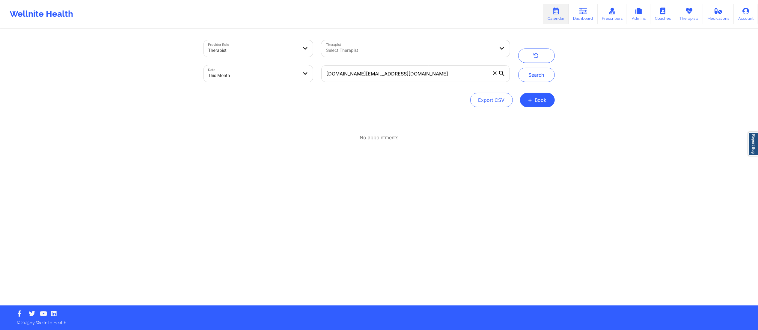
scroll to position [0, 0]
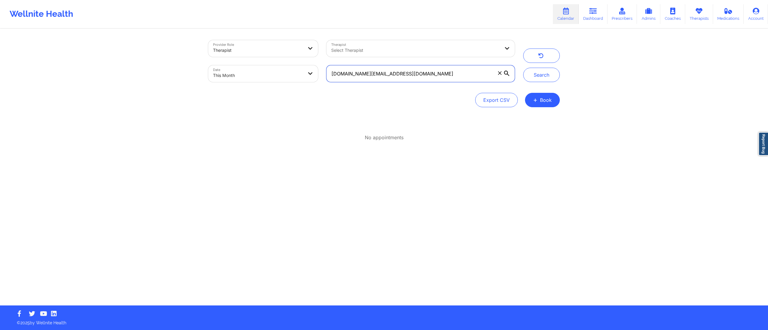
drag, startPoint x: 429, startPoint y: 77, endPoint x: 307, endPoint y: 84, distance: 121.9
click at [307, 84] on div "Provider Role Therapist Therapist Select Therapist Date This Month PAWS.SR.SR@G…" at bounding box center [361, 61] width 315 height 50
paste input "[DOMAIN_NAME][EMAIL_ADDRESS][DOMAIN_NAME]"
click at [536, 74] on button "Search" at bounding box center [541, 75] width 37 height 14
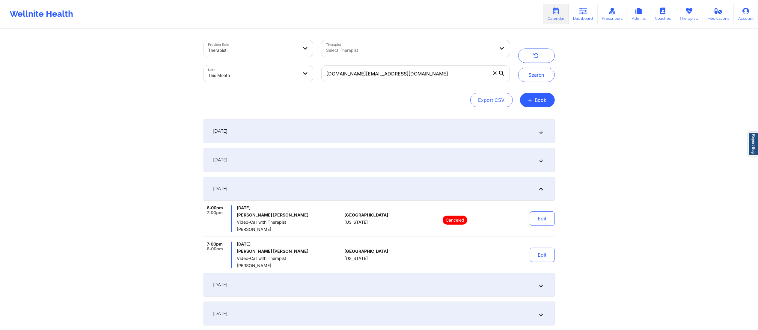
click at [335, 163] on div "September 2, 2025" at bounding box center [379, 160] width 351 height 24
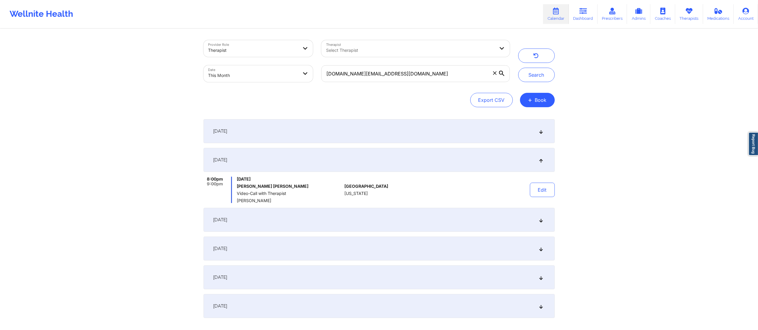
drag, startPoint x: 364, startPoint y: 133, endPoint x: 366, endPoint y: 142, distance: 9.5
click at [363, 134] on div "September 1, 2025" at bounding box center [379, 131] width 351 height 24
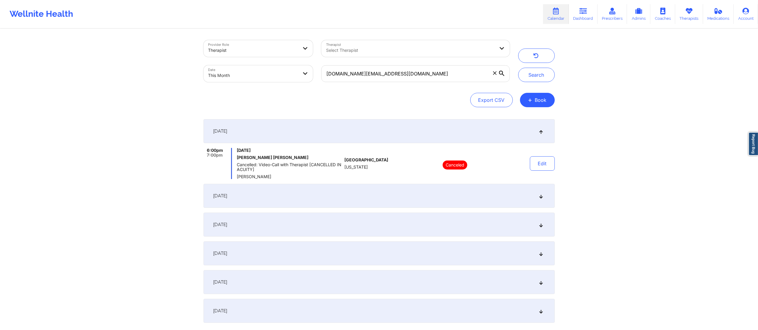
scroll to position [54, 0]
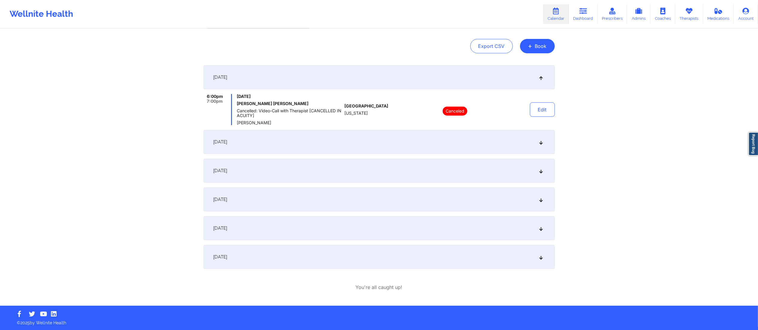
drag, startPoint x: 330, startPoint y: 174, endPoint x: 341, endPoint y: 178, distance: 11.8
click at [329, 174] on div "September 8, 2025" at bounding box center [379, 171] width 351 height 24
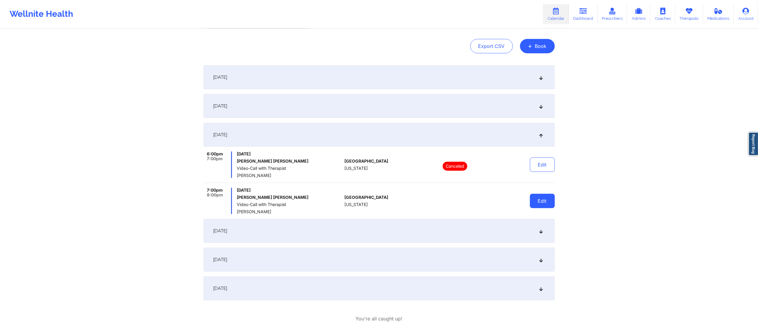
click at [535, 199] on button "Edit" at bounding box center [542, 201] width 25 height 14
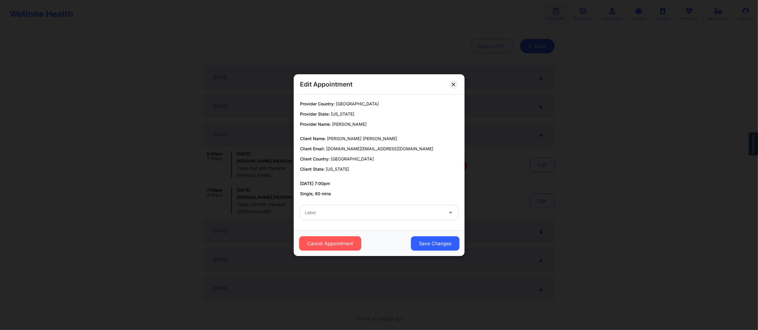
click at [409, 213] on div at bounding box center [374, 212] width 139 height 7
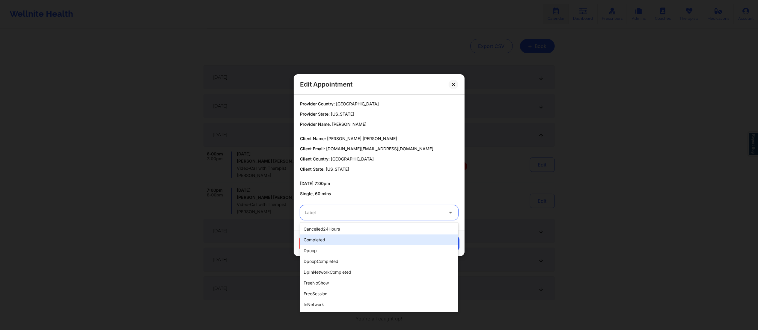
click at [319, 239] on div "completed" at bounding box center [379, 240] width 158 height 11
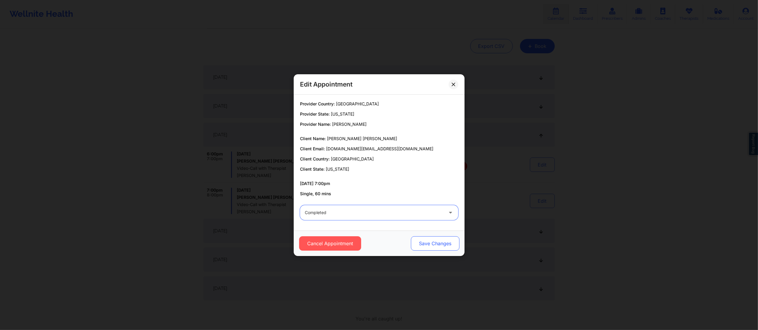
click at [434, 242] on button "Save Changes" at bounding box center [435, 244] width 49 height 14
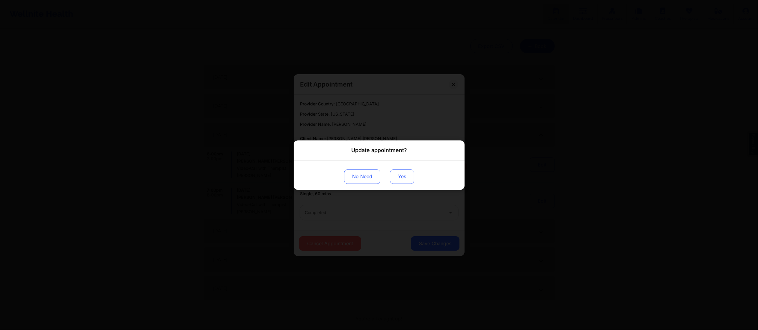
click at [402, 174] on button "Yes" at bounding box center [402, 176] width 24 height 14
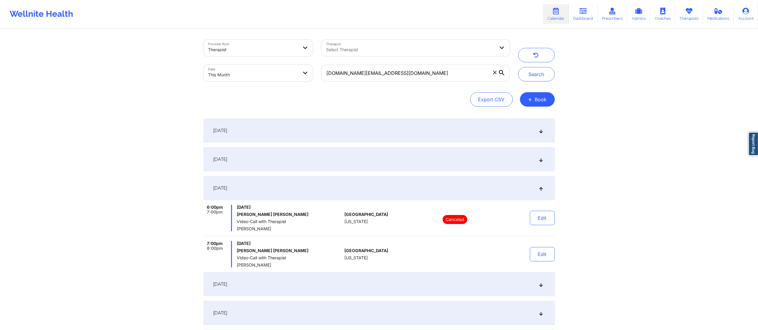
scroll to position [0, 0]
click at [528, 73] on button "Search" at bounding box center [536, 75] width 37 height 14
drag, startPoint x: 402, startPoint y: 76, endPoint x: 308, endPoint y: 73, distance: 94.2
click at [308, 73] on div "Provider Role Therapist Therapist Select Therapist Date This Month paws.sr.sr@g…" at bounding box center [356, 61] width 315 height 50
paste input "aafontenelle"
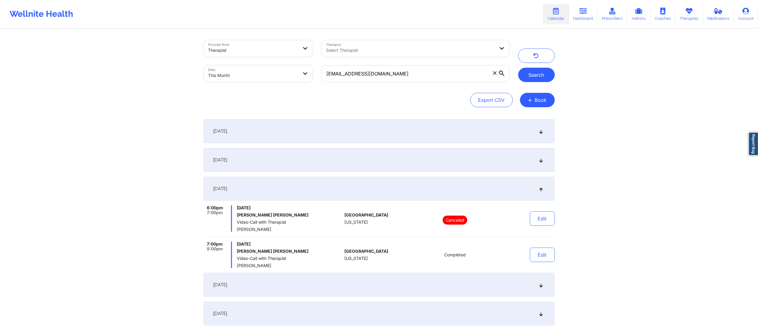
click at [527, 76] on button "Search" at bounding box center [536, 75] width 37 height 14
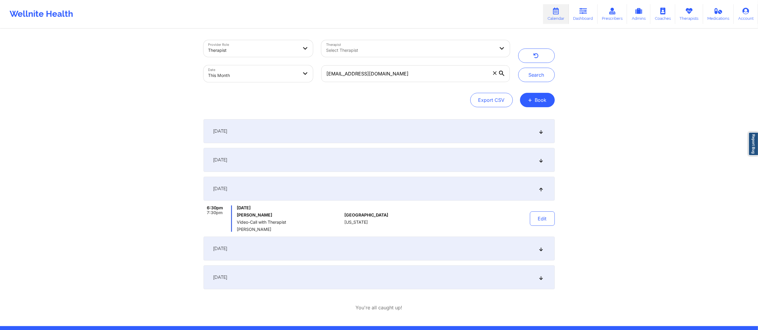
click at [360, 131] on div "September 1, 2025" at bounding box center [379, 131] width 351 height 24
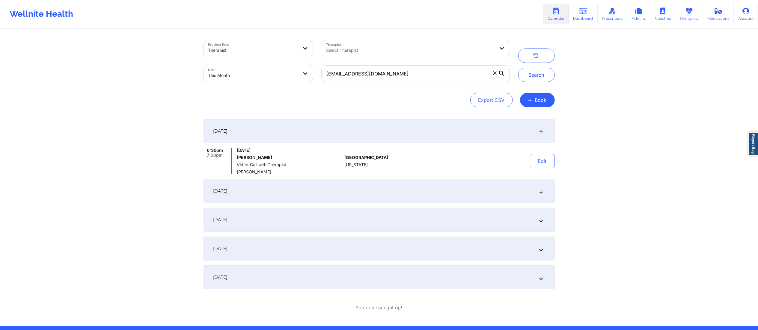
click at [371, 182] on div "September 8, 2025" at bounding box center [379, 191] width 351 height 24
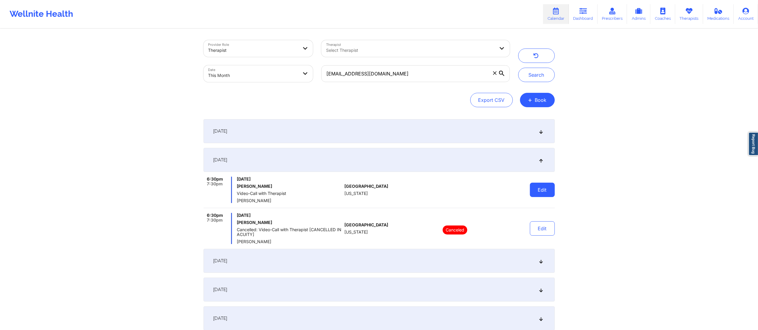
click at [530, 190] on button "Edit" at bounding box center [542, 190] width 25 height 14
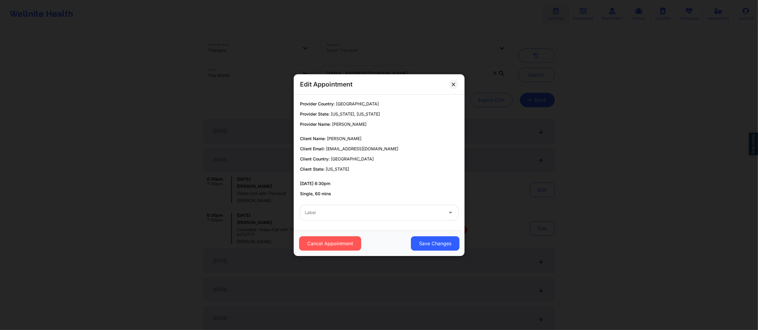
drag, startPoint x: 380, startPoint y: 213, endPoint x: 377, endPoint y: 221, distance: 8.4
click at [380, 216] on div at bounding box center [374, 212] width 139 height 7
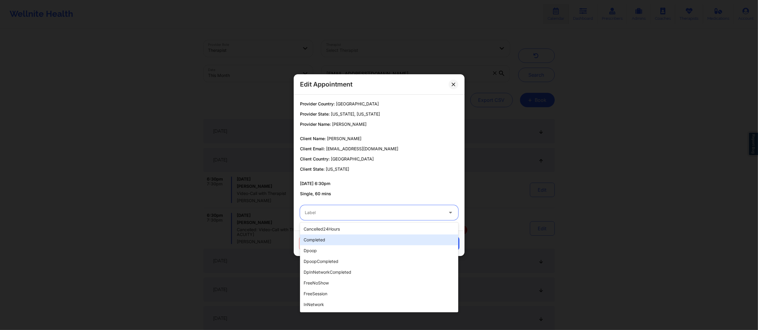
click at [337, 242] on div "completed" at bounding box center [379, 240] width 158 height 11
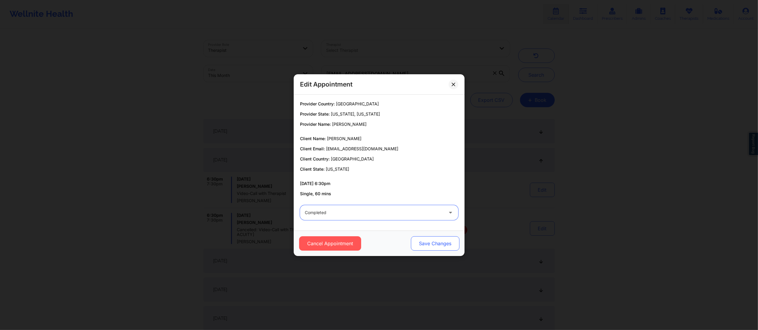
click at [430, 240] on button "Save Changes" at bounding box center [435, 244] width 49 height 14
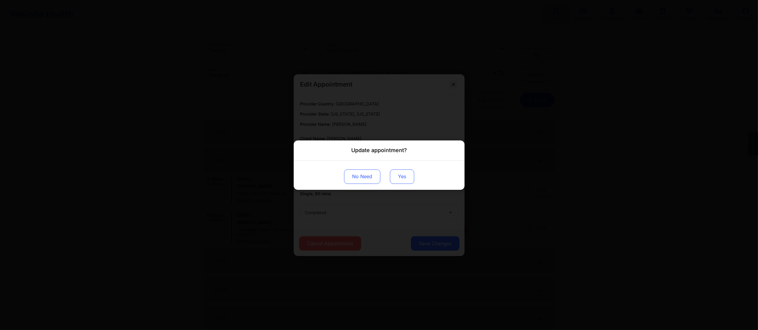
click at [403, 178] on button "Yes" at bounding box center [402, 176] width 24 height 14
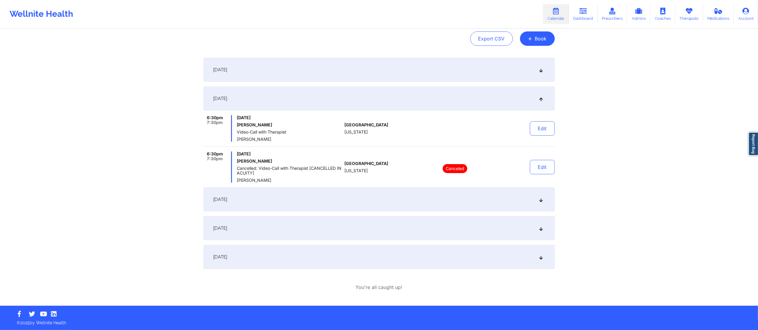
click at [386, 202] on div "September 15, 2025" at bounding box center [379, 200] width 351 height 24
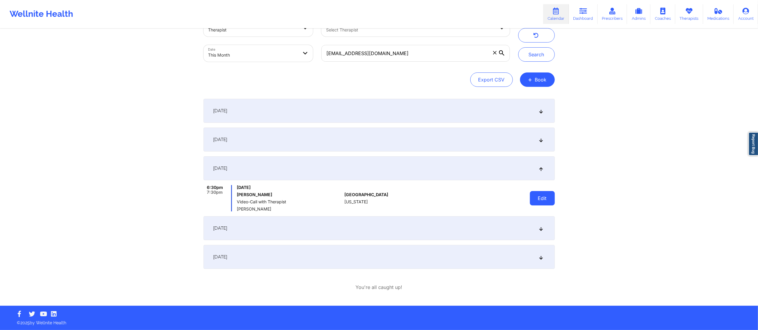
click at [531, 195] on button "Edit" at bounding box center [542, 198] width 25 height 14
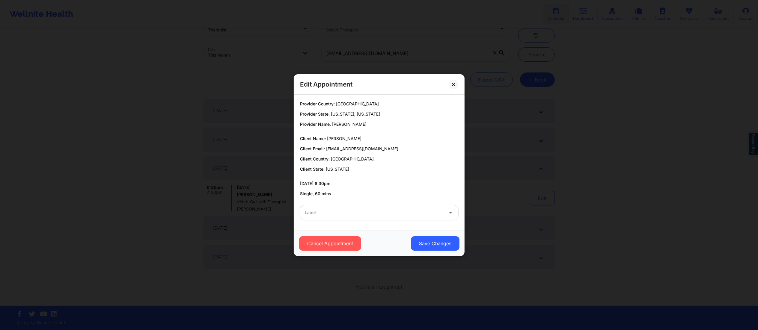
click at [401, 210] on div at bounding box center [374, 212] width 139 height 7
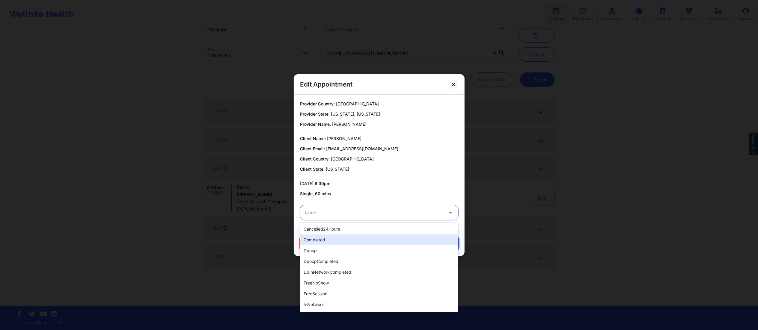
click at [354, 240] on div "completed" at bounding box center [379, 240] width 158 height 11
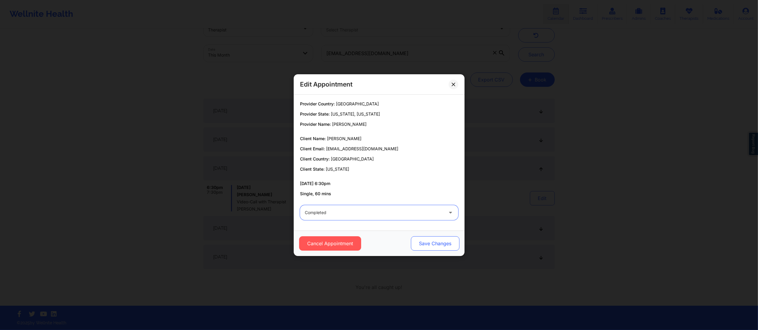
click at [425, 244] on button "Save Changes" at bounding box center [435, 244] width 49 height 14
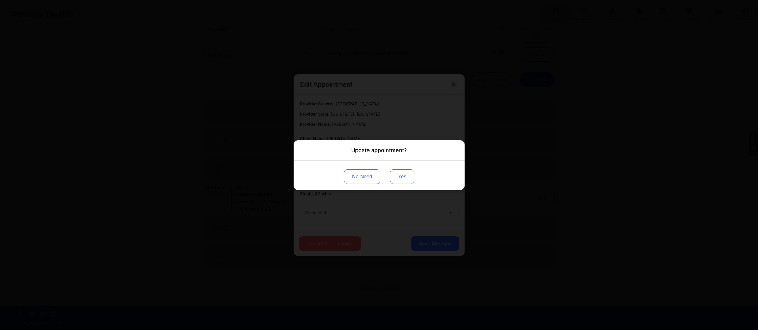
click at [401, 174] on button "Yes" at bounding box center [402, 176] width 24 height 14
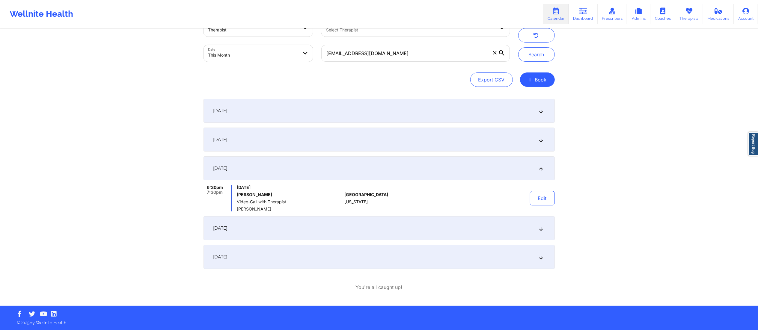
click at [356, 228] on div "[DATE]" at bounding box center [379, 228] width 351 height 24
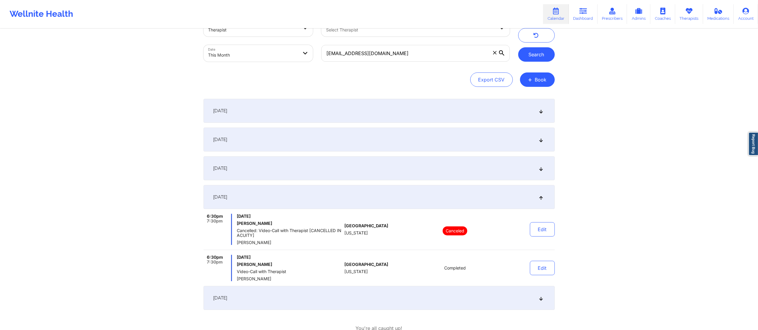
click at [535, 55] on button "Search" at bounding box center [536, 54] width 37 height 14
click at [401, 166] on div "September 15, 2025" at bounding box center [379, 169] width 351 height 24
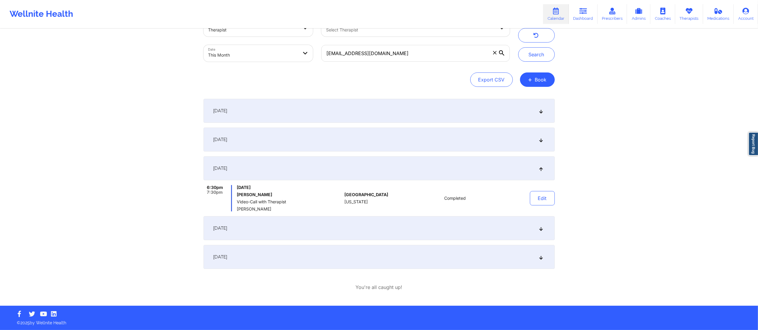
click at [428, 134] on div "September 8, 2025" at bounding box center [379, 140] width 351 height 24
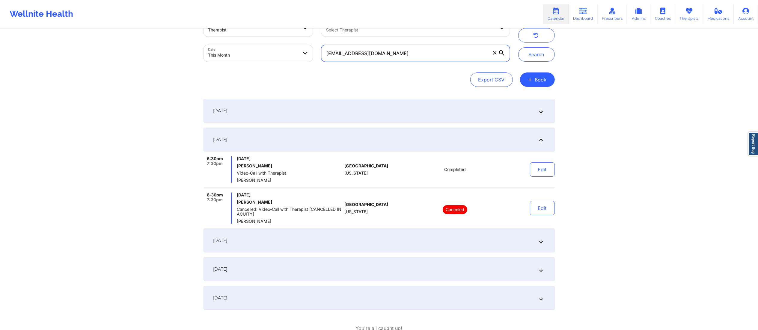
drag, startPoint x: 414, startPoint y: 51, endPoint x: 314, endPoint y: 43, distance: 100.2
click at [314, 43] on div "Provider Role Therapist Therapist Select Therapist Date This Month aafontenelle…" at bounding box center [356, 41] width 315 height 50
paste input "edg270@yahoo"
click at [538, 56] on button "Search" at bounding box center [536, 54] width 37 height 14
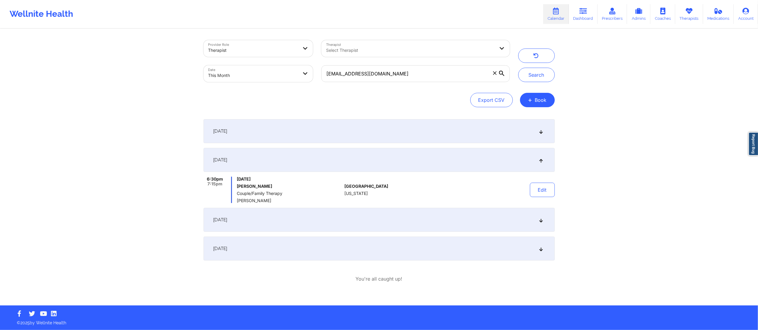
scroll to position [0, 0]
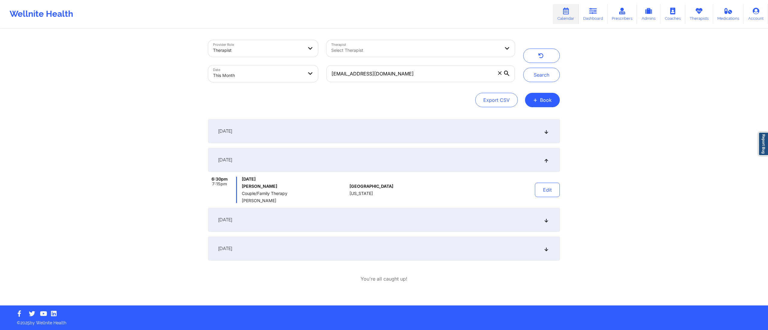
click at [334, 137] on div "September 1, 2025" at bounding box center [383, 131] width 351 height 24
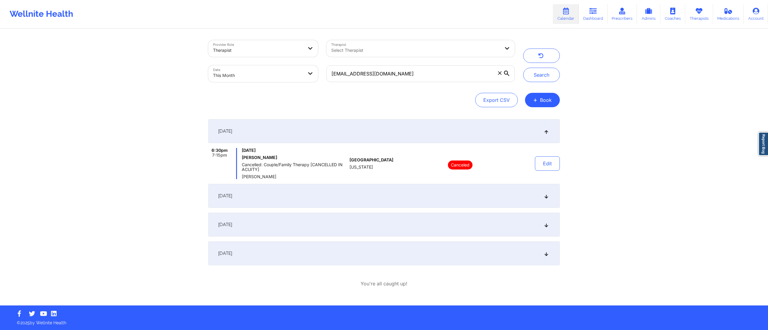
click at [354, 188] on div "September 8, 2025" at bounding box center [383, 196] width 351 height 24
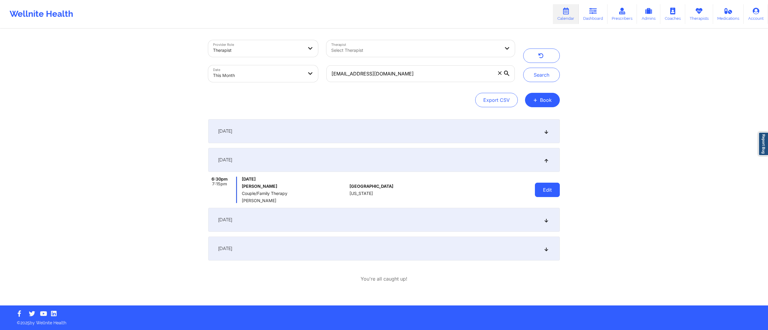
click at [548, 185] on button "Edit" at bounding box center [547, 190] width 25 height 14
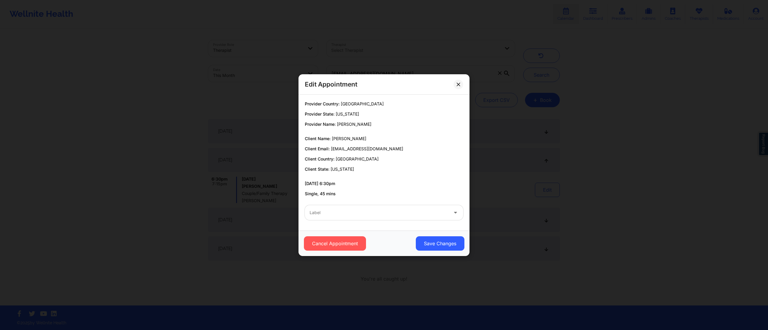
click at [375, 213] on div at bounding box center [378, 212] width 139 height 7
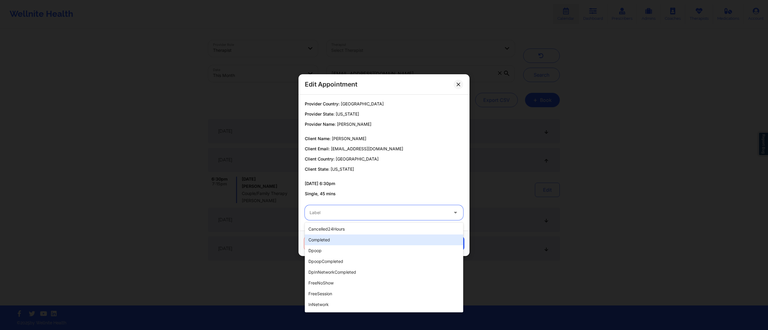
click at [341, 240] on div "completed" at bounding box center [384, 240] width 158 height 11
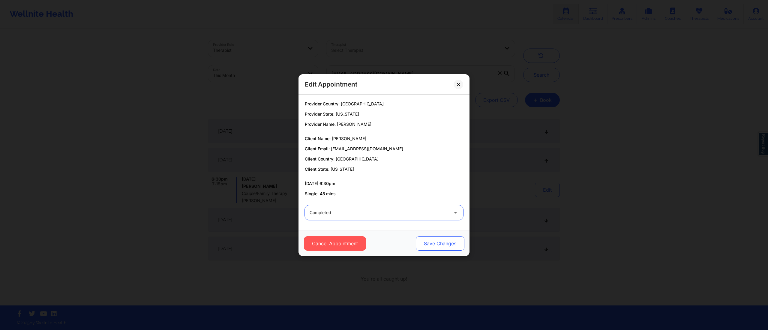
click at [438, 242] on button "Save Changes" at bounding box center [440, 244] width 49 height 14
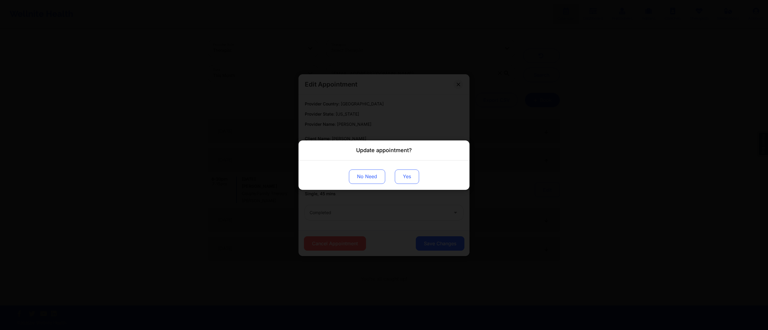
click at [412, 175] on button "Yes" at bounding box center [407, 176] width 24 height 14
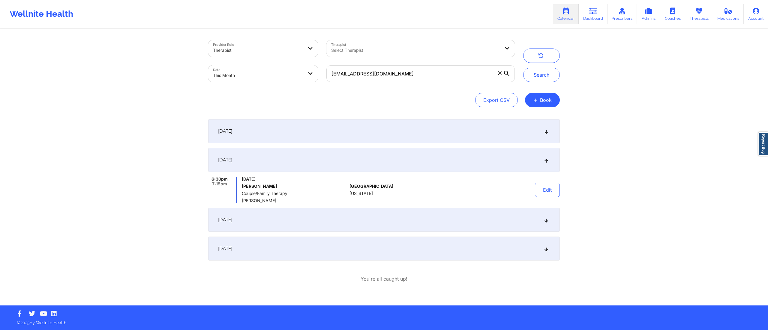
click at [316, 220] on div "September 15, 2025" at bounding box center [383, 220] width 351 height 24
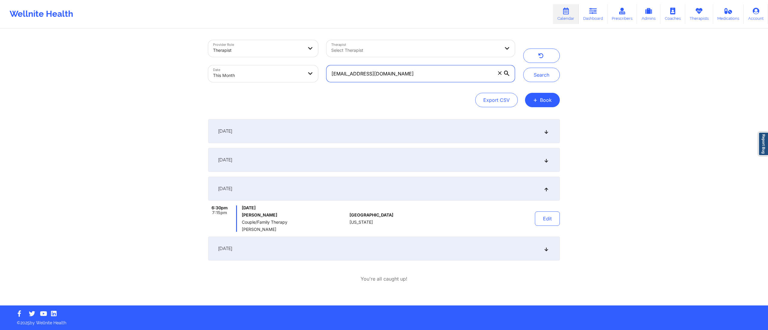
drag, startPoint x: 395, startPoint y: 70, endPoint x: 315, endPoint y: 66, distance: 79.9
click at [315, 66] on div "Provider Role Therapist Therapist Select Therapist Date This Month edg270@yahoo…" at bounding box center [361, 61] width 315 height 50
paste input "swkloria@gmail"
click at [551, 76] on button "Search" at bounding box center [541, 75] width 37 height 14
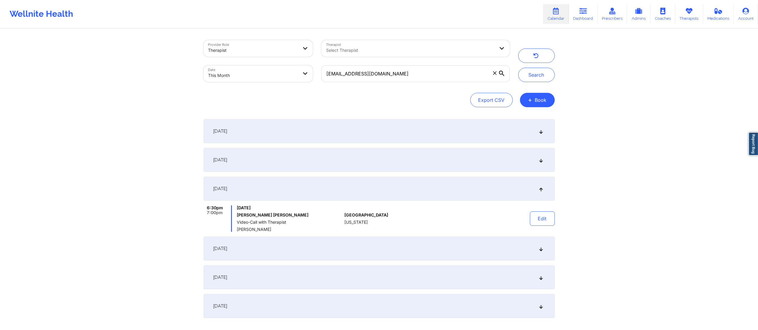
click at [375, 128] on div "September 1, 2025" at bounding box center [379, 131] width 351 height 24
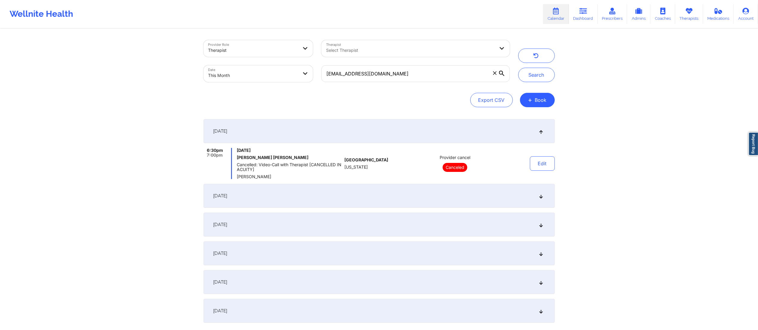
drag, startPoint x: 413, startPoint y: 194, endPoint x: 415, endPoint y: 199, distance: 5.2
click at [413, 195] on div "September 2, 2025" at bounding box center [379, 196] width 351 height 24
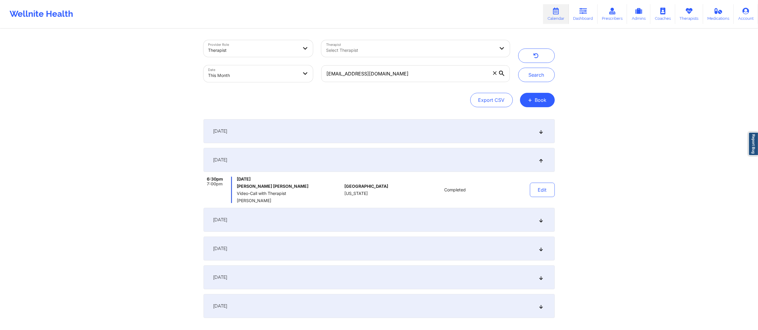
click at [383, 218] on div "September 15, 2025" at bounding box center [379, 220] width 351 height 24
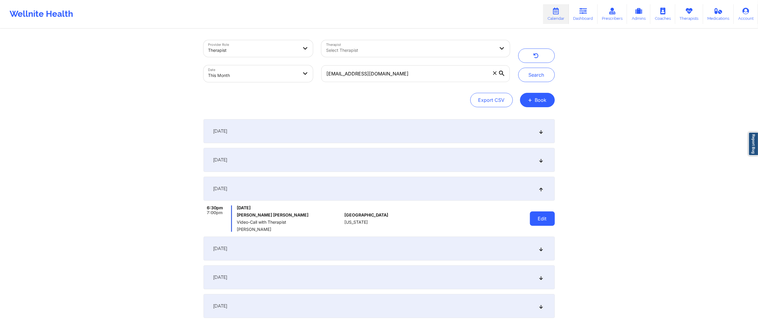
click at [537, 216] on button "Edit" at bounding box center [542, 219] width 25 height 14
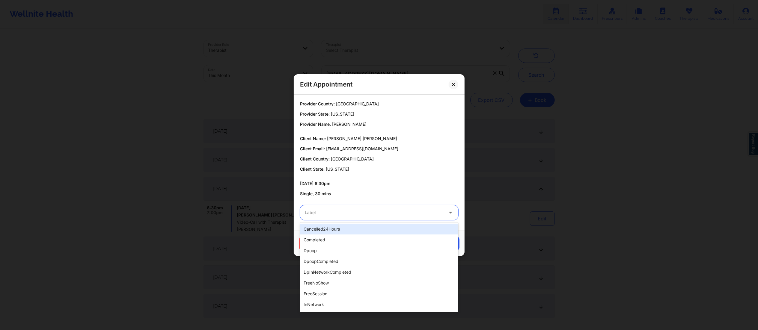
click at [404, 216] on div at bounding box center [374, 212] width 139 height 7
click at [348, 243] on div "completed" at bounding box center [379, 240] width 158 height 11
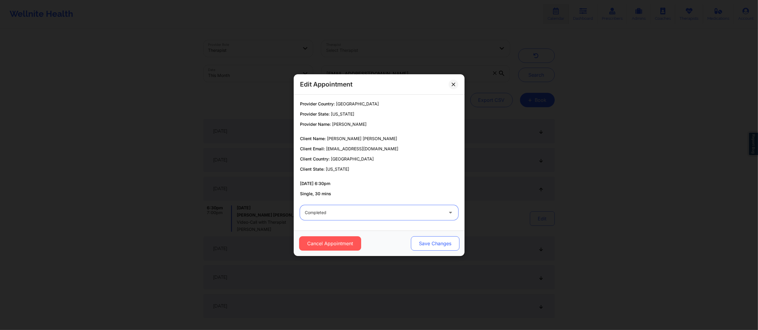
click at [428, 247] on button "Save Changes" at bounding box center [435, 244] width 49 height 14
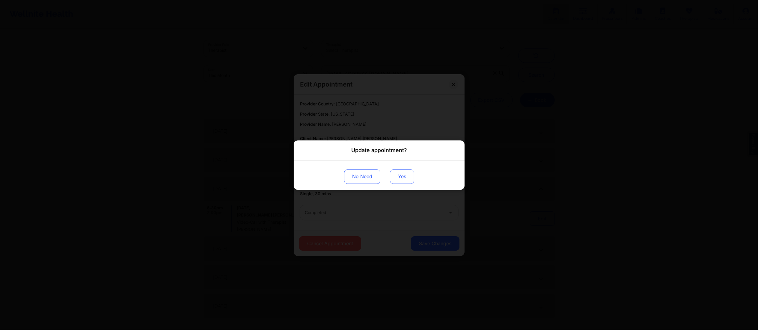
click at [400, 178] on button "Yes" at bounding box center [402, 176] width 24 height 14
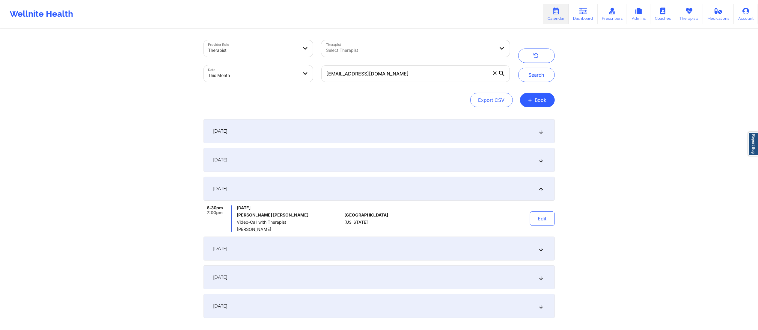
click at [358, 249] on div "[DATE]" at bounding box center [379, 249] width 351 height 24
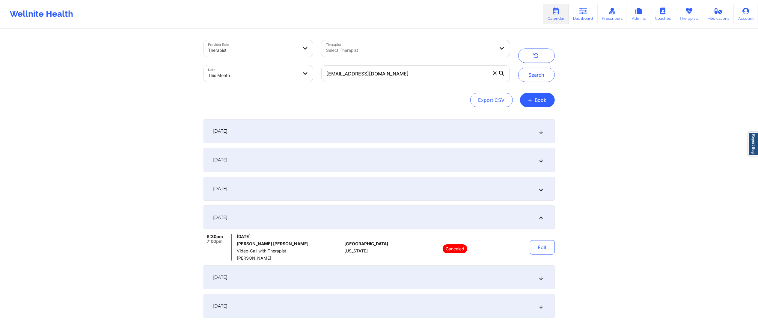
click at [369, 282] on div "[DATE]" at bounding box center [379, 278] width 351 height 24
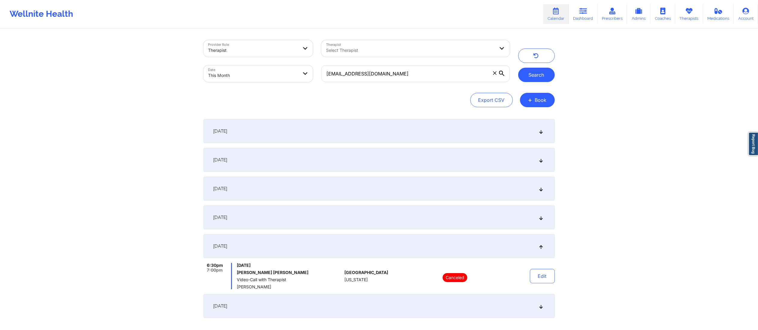
click at [538, 74] on button "Search" at bounding box center [536, 75] width 37 height 14
click at [366, 182] on div "September 15, 2025" at bounding box center [379, 189] width 351 height 24
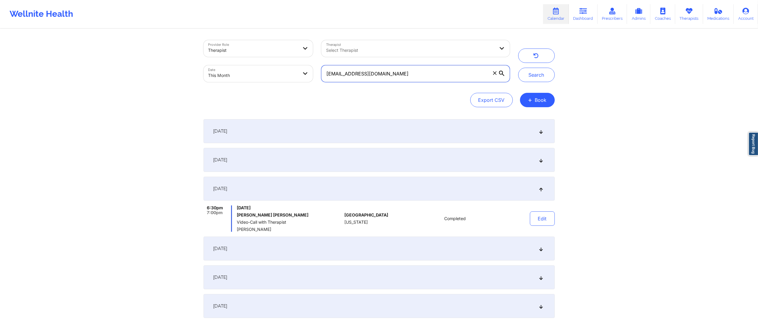
drag, startPoint x: 398, startPoint y: 76, endPoint x: 297, endPoint y: 64, distance: 101.5
click at [297, 64] on div "Provider Role Therapist Therapist Select Therapist Date This Month swkloria@gma…" at bounding box center [356, 61] width 315 height 50
paste input "khushbuspainclient@yop"
click at [535, 75] on button "Search" at bounding box center [536, 75] width 37 height 14
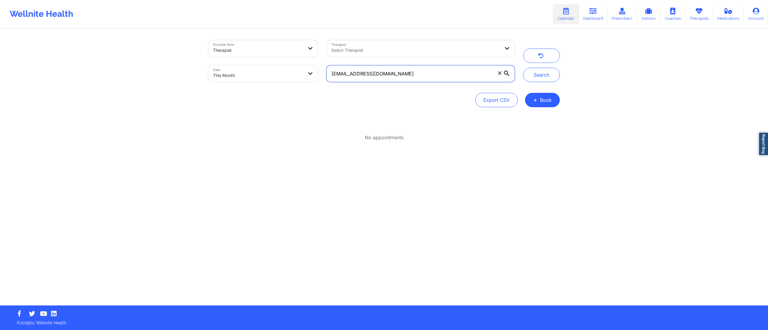
drag, startPoint x: 422, startPoint y: 75, endPoint x: 300, endPoint y: 70, distance: 122.8
click at [291, 69] on div "Provider Role Therapist Therapist Select Therapist Date This Month khushbuspain…" at bounding box center [361, 61] width 315 height 50
paste input "audrey.kinzinger95@g"
click at [533, 76] on button "Search" at bounding box center [541, 75] width 37 height 14
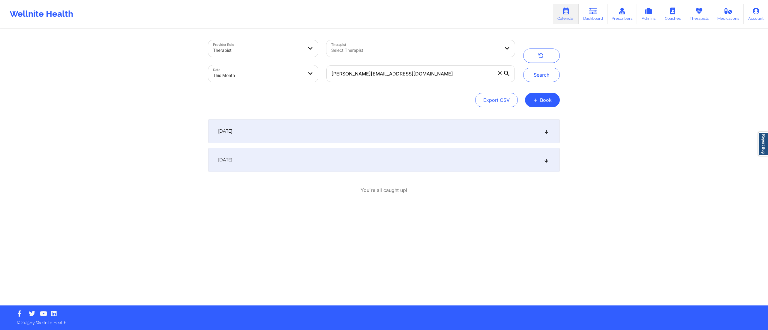
click at [362, 133] on div "September 1, 2025" at bounding box center [383, 131] width 351 height 24
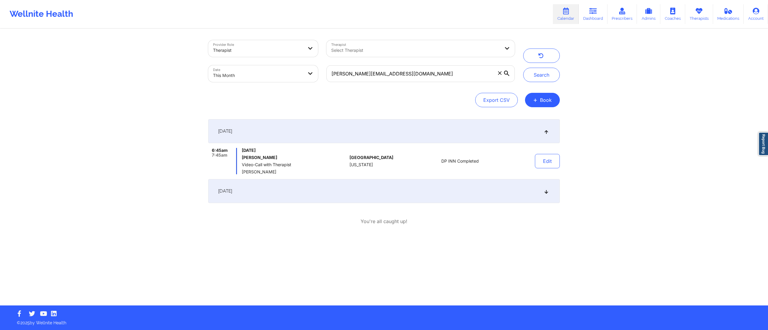
click at [381, 183] on div "September 15, 2025" at bounding box center [383, 191] width 351 height 24
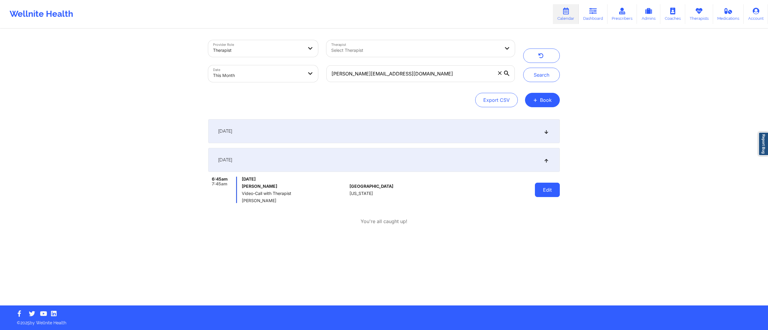
click at [539, 184] on button "Edit" at bounding box center [547, 190] width 25 height 14
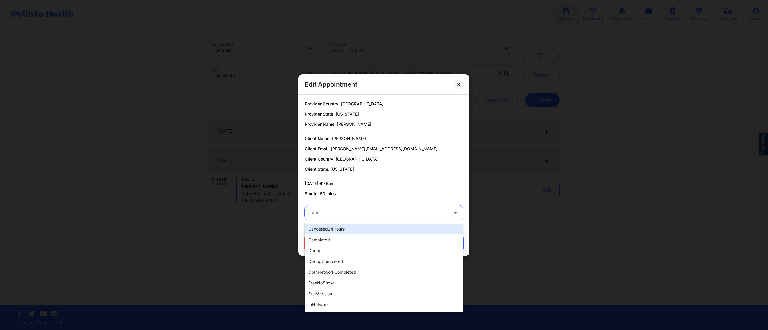
click at [410, 214] on div at bounding box center [378, 212] width 139 height 7
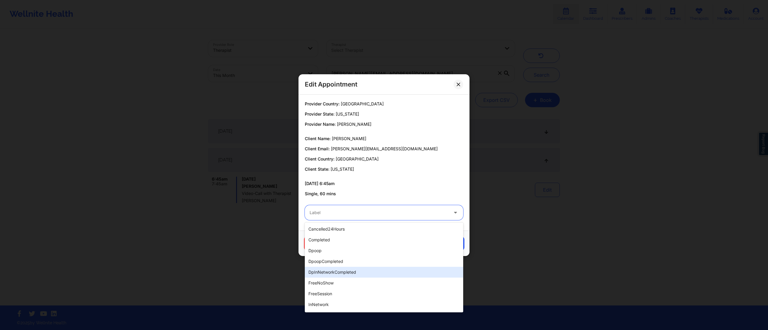
click at [343, 273] on div "dpInNetworkCompleted" at bounding box center [384, 272] width 158 height 11
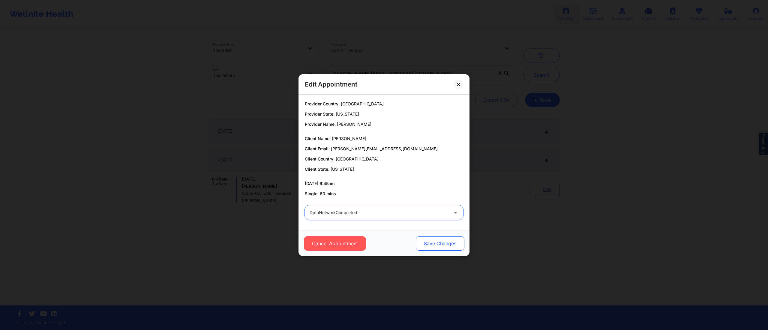
click at [449, 243] on button "Save Changes" at bounding box center [440, 244] width 49 height 14
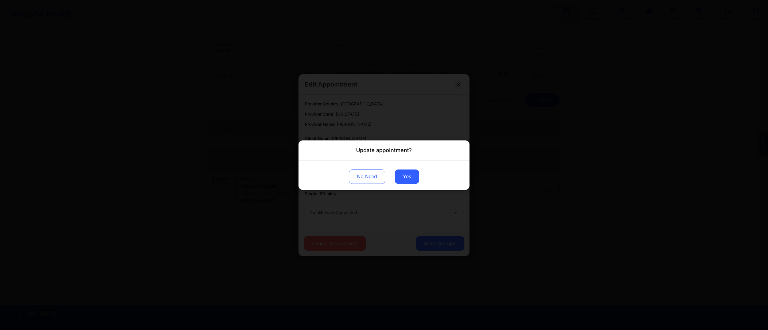
click at [411, 185] on div "No Need Yes" at bounding box center [383, 174] width 171 height 29
click at [405, 181] on button "Yes" at bounding box center [407, 176] width 24 height 14
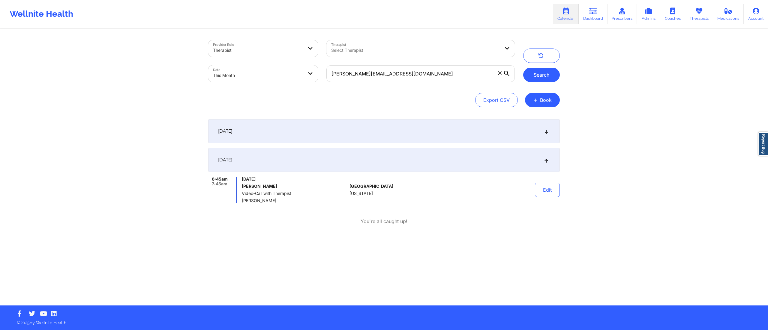
click at [535, 75] on button "Search" at bounding box center [541, 75] width 37 height 14
click at [448, 133] on div "September 1, 2025" at bounding box center [383, 131] width 351 height 24
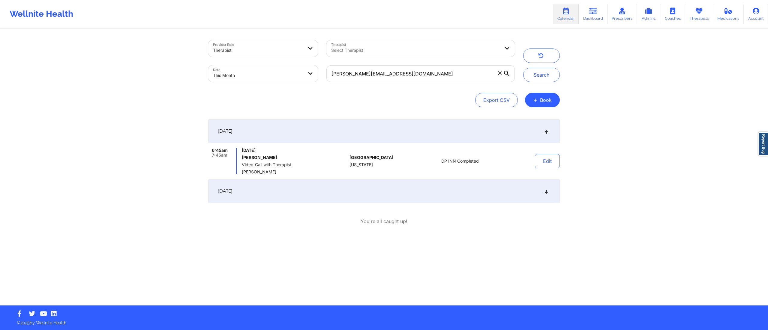
click at [447, 183] on div "September 15, 2025" at bounding box center [383, 191] width 351 height 24
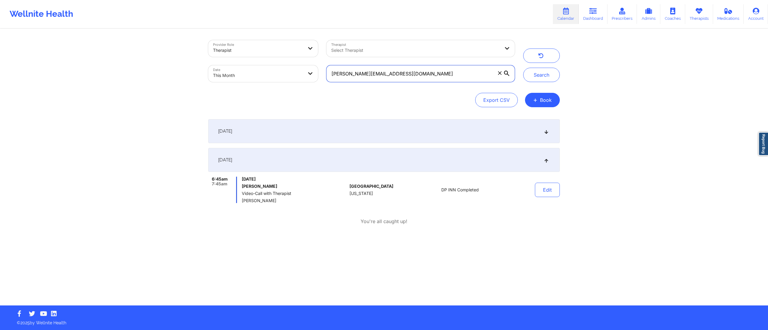
drag, startPoint x: 422, startPoint y: 74, endPoint x: 293, endPoint y: 63, distance: 130.0
click at [293, 64] on div "Provider Role Therapist Therapist Select Therapist Date This Month audrey.kinzi…" at bounding box center [361, 61] width 315 height 50
paste input "crystalynwatts"
click at [535, 73] on button "Search" at bounding box center [541, 75] width 37 height 14
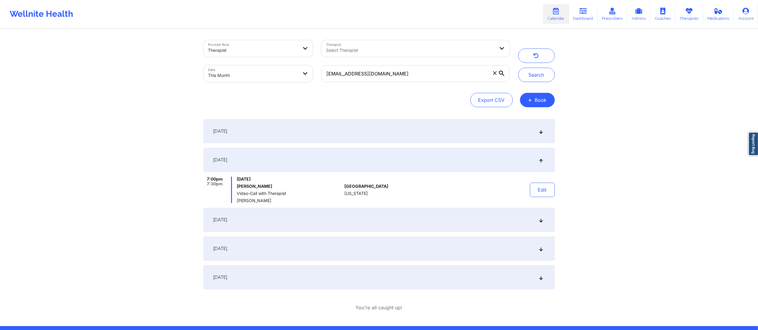
click at [396, 132] on div "September 1, 2025" at bounding box center [379, 131] width 351 height 24
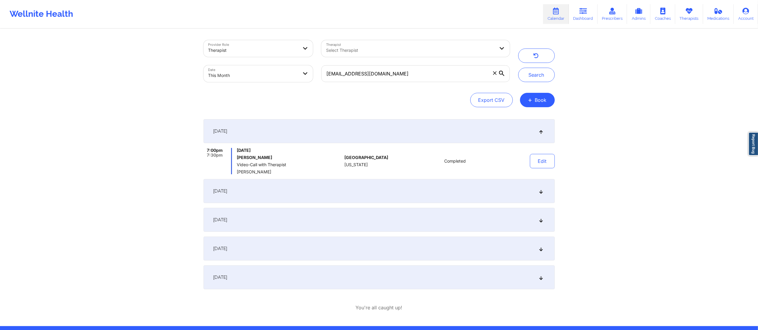
click at [461, 186] on div "September 8, 2025" at bounding box center [379, 191] width 351 height 24
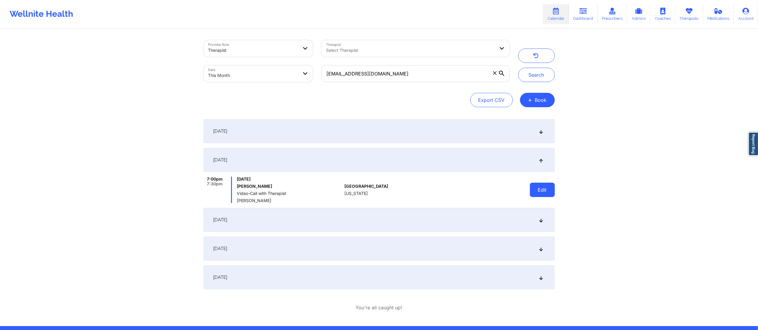
click at [552, 191] on button "Edit" at bounding box center [542, 190] width 25 height 14
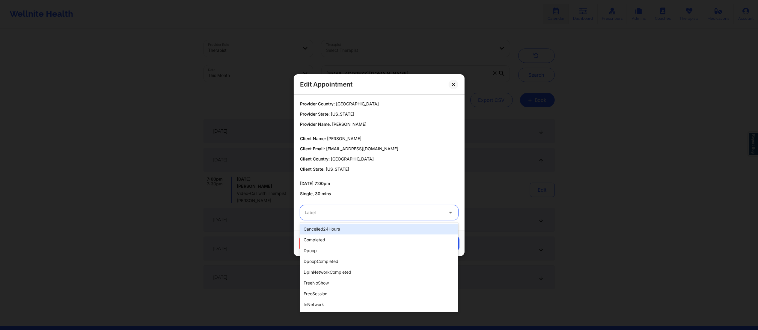
drag, startPoint x: 421, startPoint y: 212, endPoint x: 421, endPoint y: 216, distance: 3.9
click at [421, 214] on div at bounding box center [374, 212] width 139 height 7
click at [365, 240] on div "completed" at bounding box center [379, 240] width 158 height 11
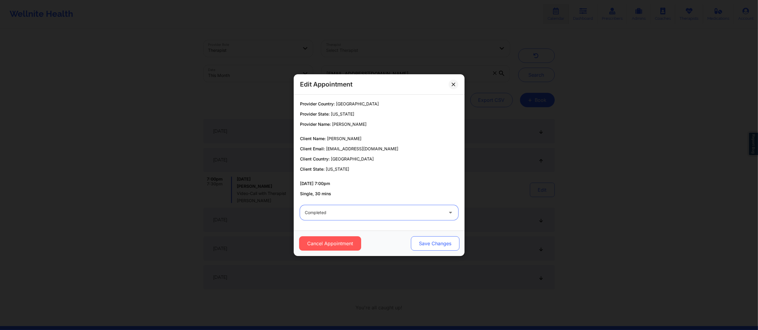
click at [447, 239] on button "Save Changes" at bounding box center [435, 244] width 49 height 14
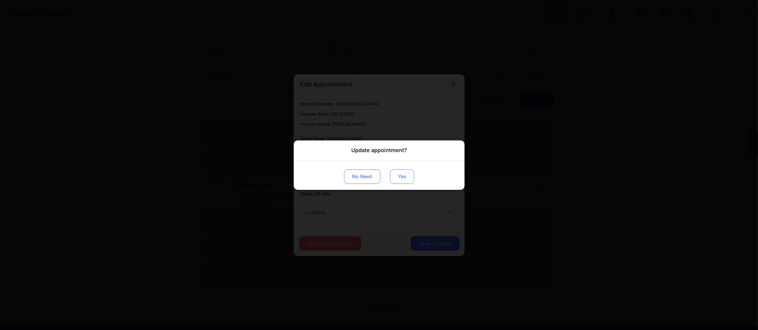
click at [405, 172] on button "Yes" at bounding box center [402, 176] width 24 height 14
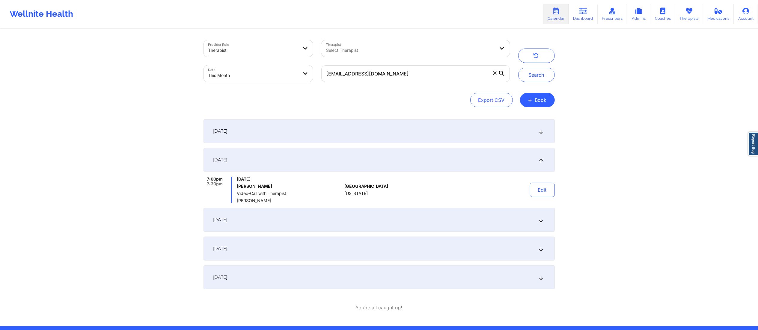
click at [495, 216] on div "September 15, 2025" at bounding box center [379, 220] width 351 height 24
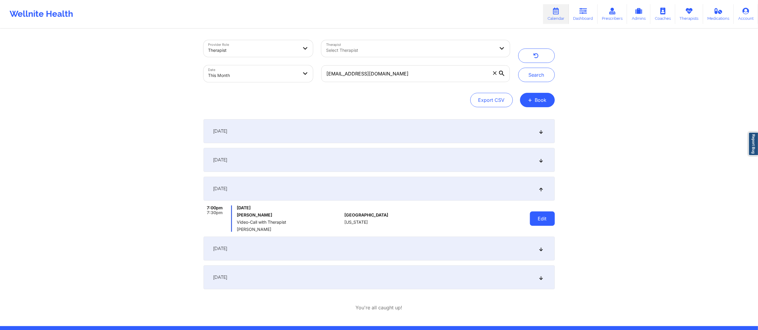
click at [542, 216] on button "Edit" at bounding box center [542, 219] width 25 height 14
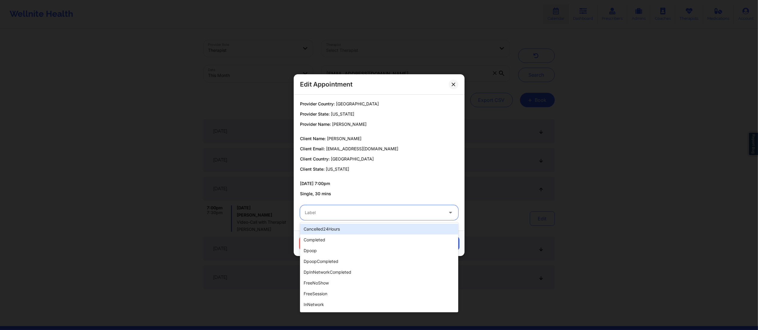
drag, startPoint x: 398, startPoint y: 209, endPoint x: 391, endPoint y: 218, distance: 11.0
click at [397, 210] on div "Label" at bounding box center [372, 212] width 144 height 15
click at [367, 240] on div "completed" at bounding box center [379, 240] width 158 height 11
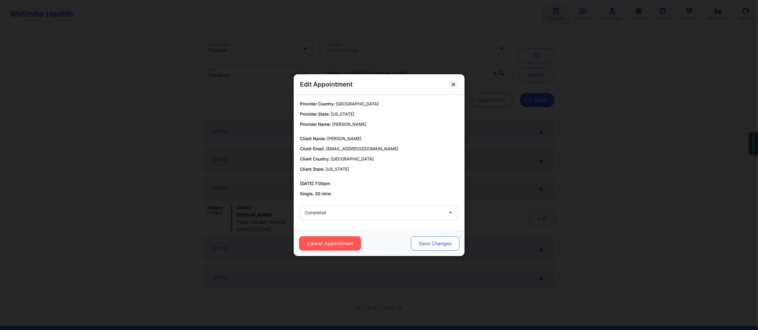
click at [432, 243] on button "Save Changes" at bounding box center [435, 244] width 49 height 14
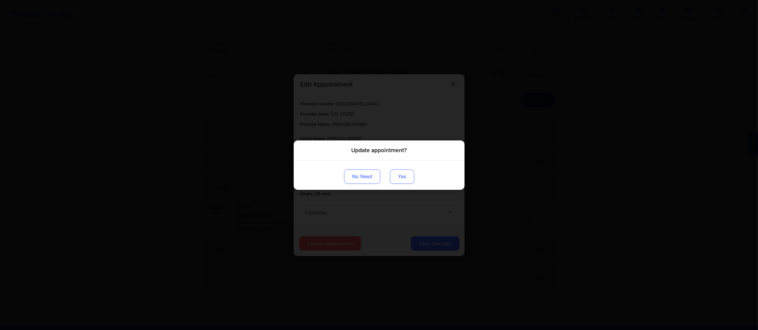
click at [408, 176] on button "Yes" at bounding box center [402, 176] width 24 height 14
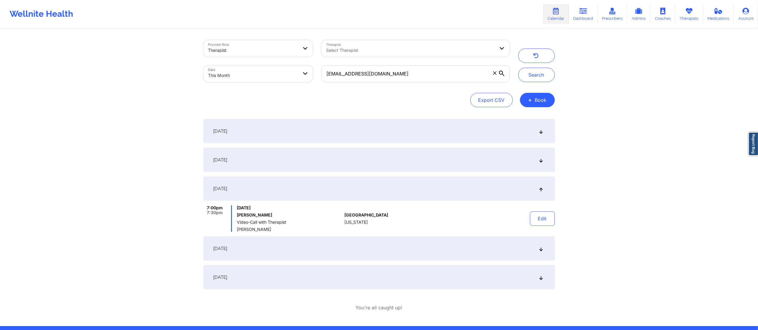
click at [392, 250] on div "[DATE]" at bounding box center [379, 249] width 351 height 24
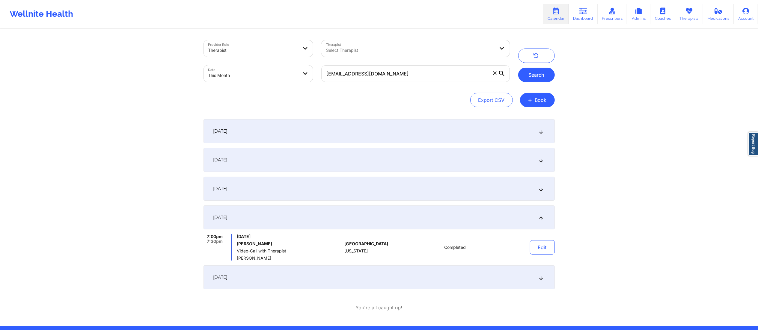
click at [540, 74] on button "Search" at bounding box center [536, 75] width 37 height 14
click at [469, 191] on div "September 15, 2025" at bounding box center [379, 189] width 351 height 24
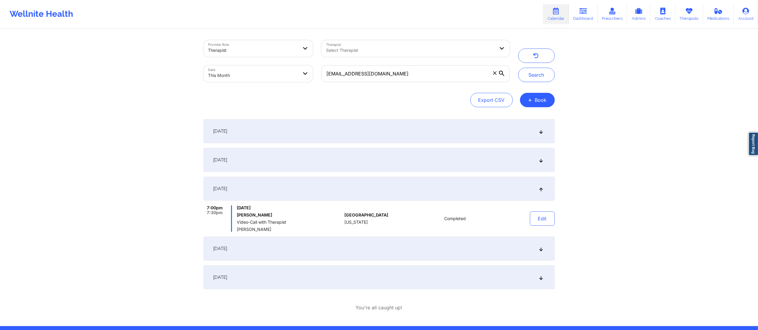
click at [421, 159] on div "September 8, 2025" at bounding box center [379, 160] width 351 height 24
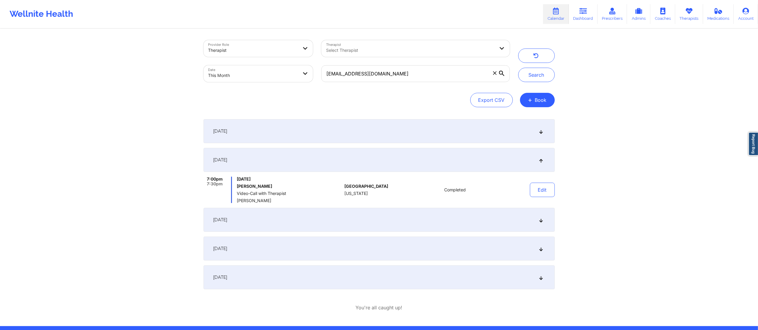
click at [431, 128] on div "September 1, 2025" at bounding box center [379, 131] width 351 height 24
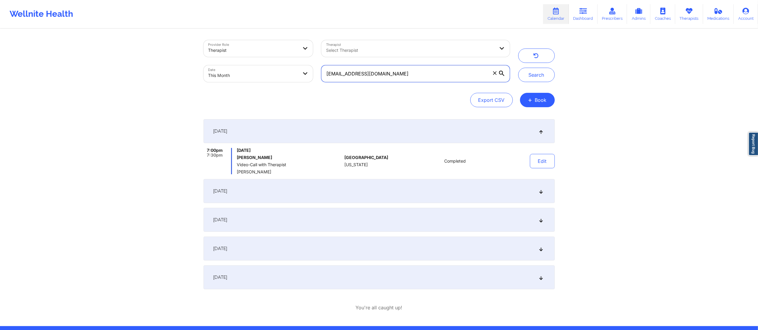
drag, startPoint x: 401, startPoint y: 75, endPoint x: 307, endPoint y: 73, distance: 93.9
click at [307, 74] on div "Provider Role Therapist Therapist Select Therapist Date This Month crystalynwat…" at bounding box center [356, 61] width 315 height 50
paste input "eoriol04"
click at [451, 189] on div "September 8, 2025" at bounding box center [379, 191] width 351 height 24
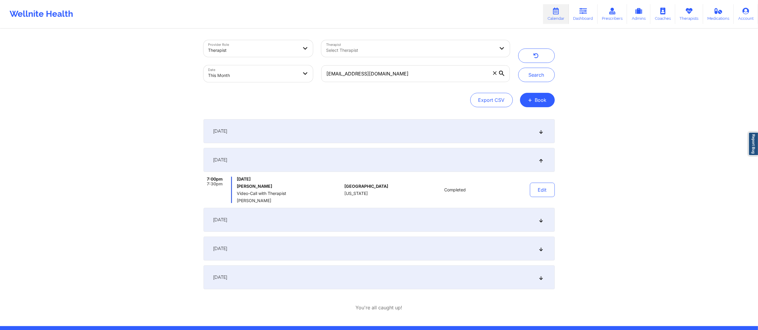
click at [418, 213] on div "September 15, 2025" at bounding box center [379, 220] width 351 height 24
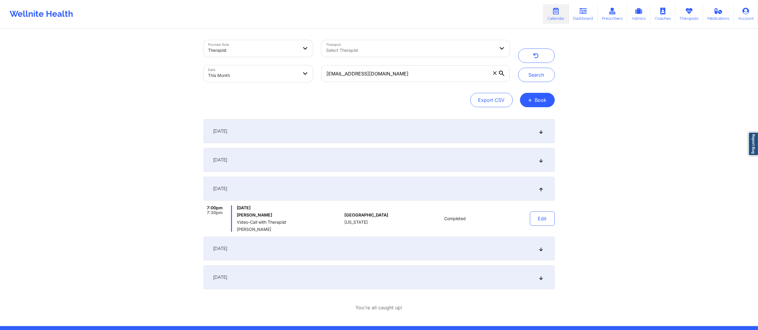
click at [454, 250] on div "[DATE]" at bounding box center [379, 249] width 351 height 24
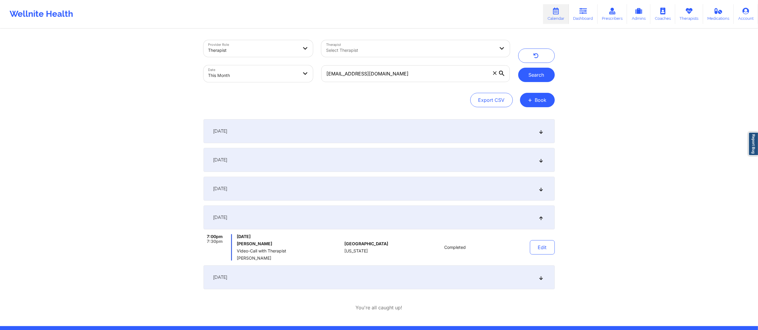
click at [537, 73] on button "Search" at bounding box center [536, 75] width 37 height 14
click at [439, 134] on div "September 1, 2025" at bounding box center [379, 131] width 351 height 24
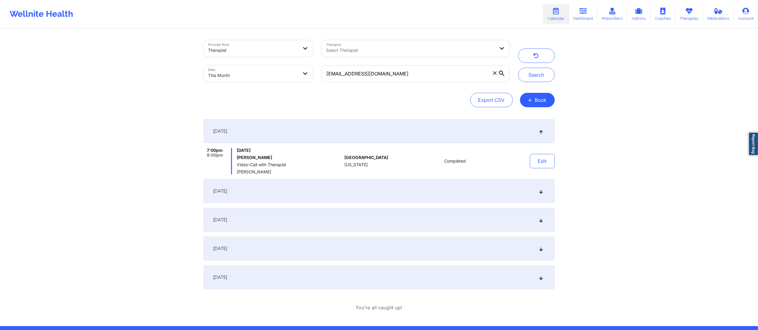
drag, startPoint x: 486, startPoint y: 206, endPoint x: 485, endPoint y: 202, distance: 3.5
click at [486, 206] on div "September 1, 2025 7:00pm 8:00pm Monday, September 1, 2025 Elmire Oriol Video-Ca…" at bounding box center [379, 204] width 351 height 170
click at [471, 185] on div "September 8, 2025" at bounding box center [379, 191] width 351 height 24
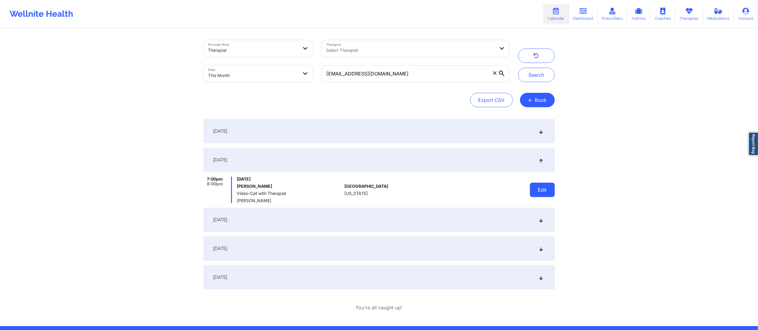
click at [539, 185] on button "Edit" at bounding box center [542, 190] width 25 height 14
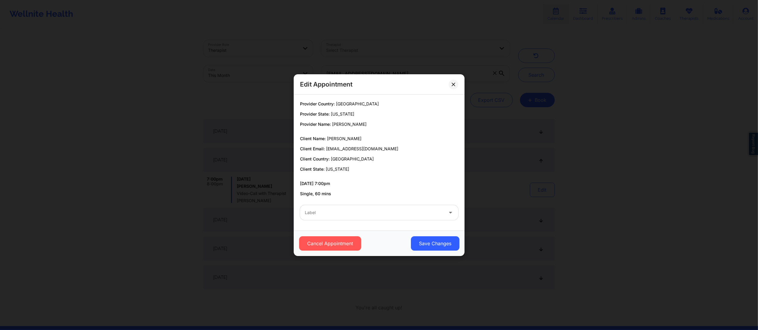
click at [402, 211] on div at bounding box center [374, 212] width 139 height 7
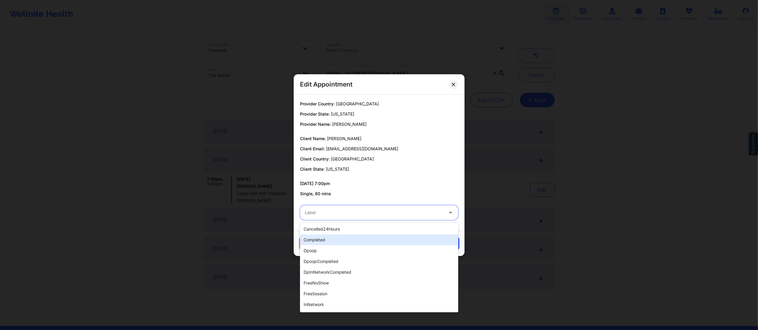
click at [342, 241] on div "completed" at bounding box center [379, 240] width 158 height 11
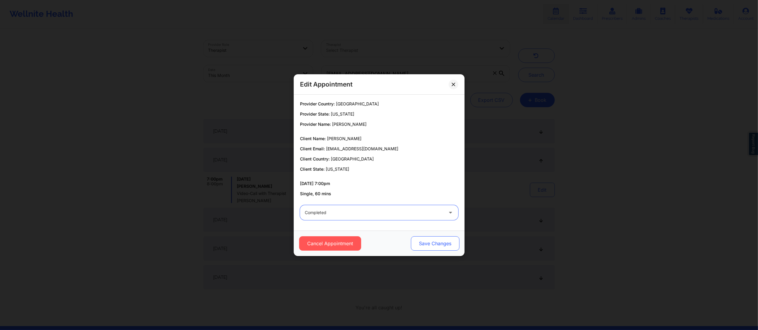
click at [433, 244] on button "Save Changes" at bounding box center [435, 244] width 49 height 14
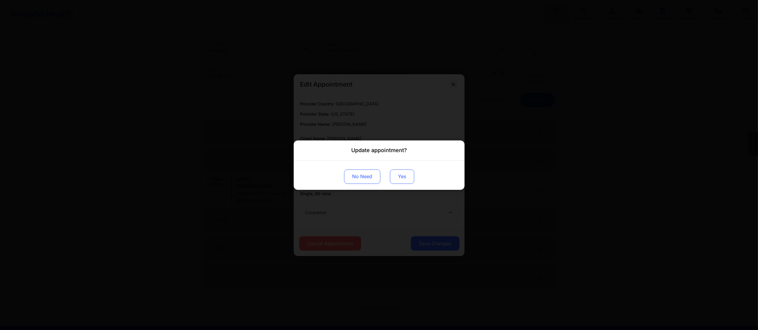
click at [402, 177] on button "Yes" at bounding box center [402, 176] width 24 height 14
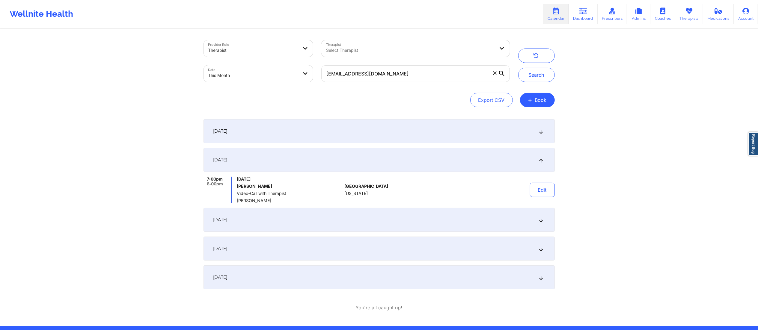
click at [444, 217] on div "September 15, 2025" at bounding box center [379, 220] width 351 height 24
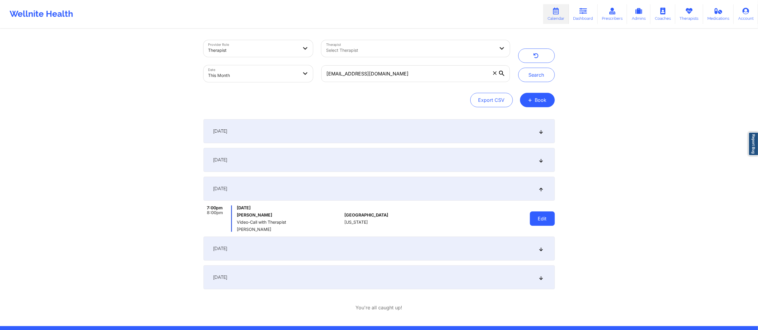
click at [534, 222] on button "Edit" at bounding box center [542, 219] width 25 height 14
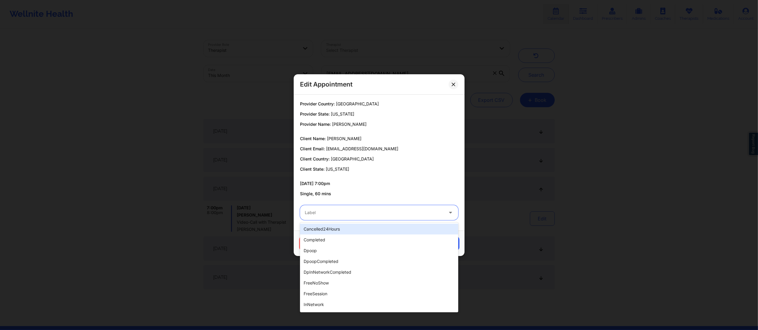
drag, startPoint x: 425, startPoint y: 210, endPoint x: 402, endPoint y: 225, distance: 27.1
click at [423, 214] on div at bounding box center [374, 212] width 139 height 7
click at [356, 239] on div "completed" at bounding box center [379, 240] width 158 height 11
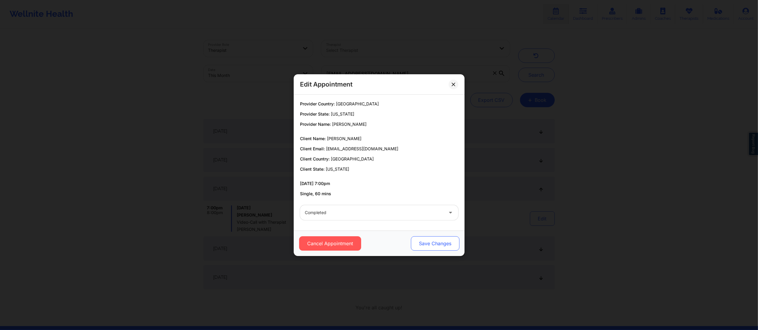
click at [436, 242] on button "Save Changes" at bounding box center [435, 244] width 49 height 14
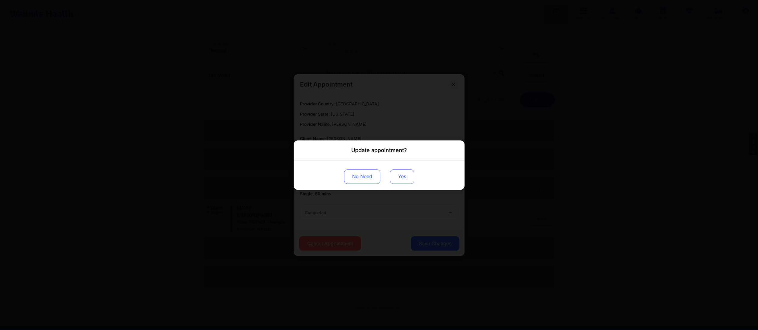
click at [406, 181] on button "Yes" at bounding box center [402, 176] width 24 height 14
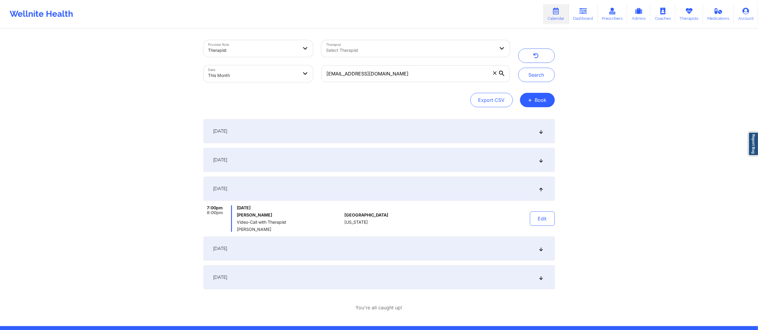
click at [433, 249] on div "[DATE]" at bounding box center [379, 249] width 351 height 24
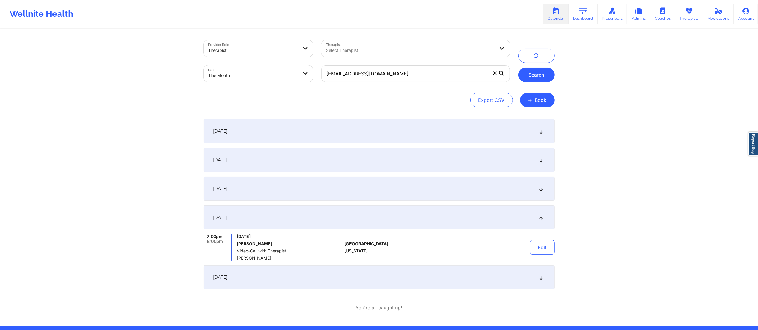
click at [533, 74] on button "Search" at bounding box center [536, 75] width 37 height 14
click at [421, 191] on div "September 15, 2025" at bounding box center [379, 189] width 351 height 24
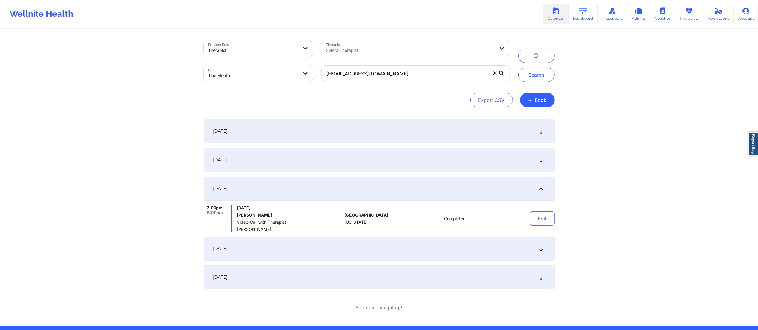
click at [431, 165] on div "September 8, 2025" at bounding box center [379, 160] width 351 height 24
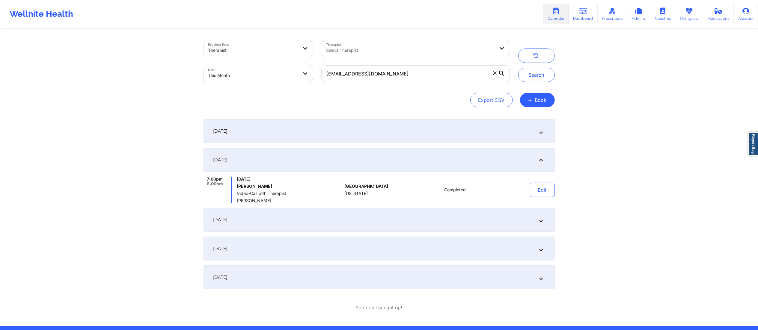
click at [430, 130] on div "September 1, 2025" at bounding box center [379, 131] width 351 height 24
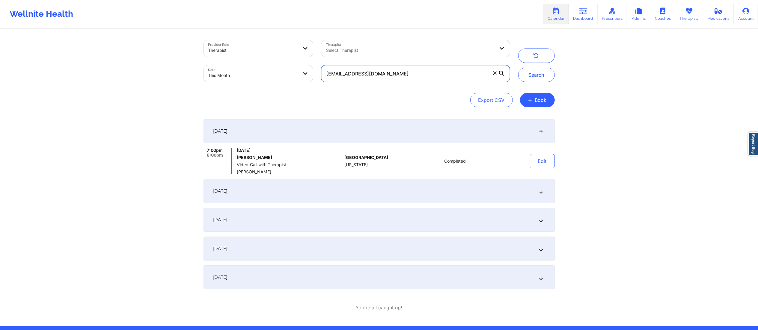
drag, startPoint x: 415, startPoint y: 78, endPoint x: 294, endPoint y: 78, distance: 120.5
click at [294, 78] on div "Provider Role Therapist Therapist Select Therapist Date This Month eoriol04@gma…" at bounding box center [356, 61] width 315 height 50
paste input "zrac04@yahoo"
click at [532, 76] on button "Search" at bounding box center [536, 75] width 37 height 14
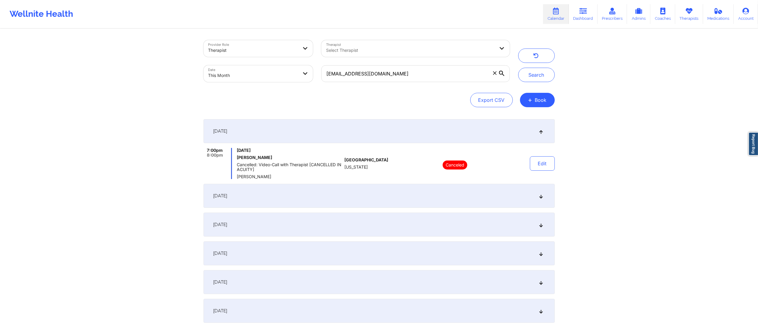
click at [382, 200] on div "September 2, 2025" at bounding box center [379, 196] width 351 height 24
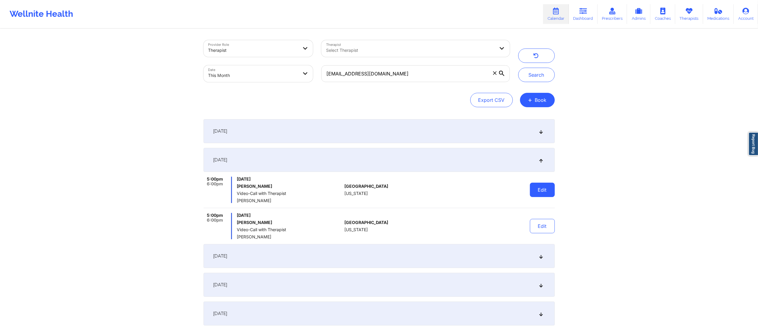
click at [545, 189] on button "Edit" at bounding box center [542, 190] width 25 height 14
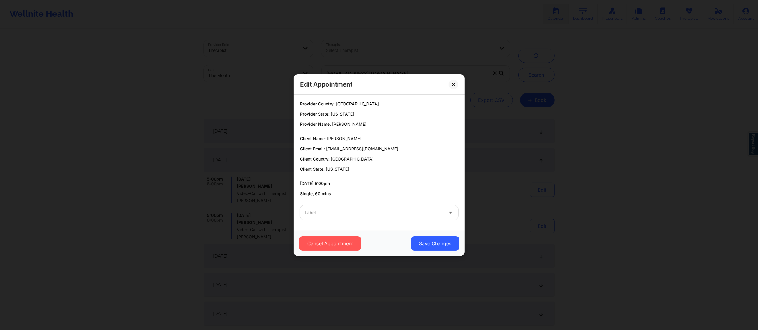
click at [383, 213] on div at bounding box center [374, 212] width 139 height 7
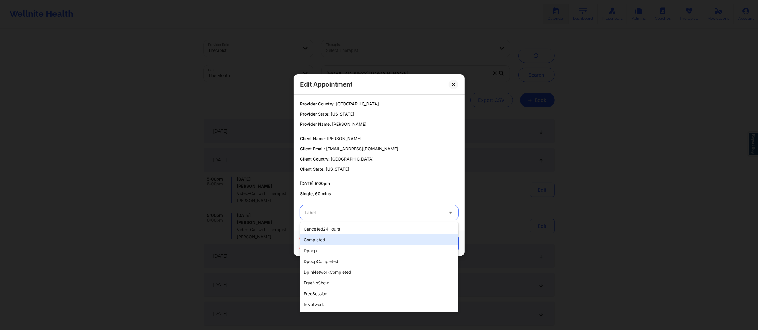
click at [321, 241] on div "completed" at bounding box center [379, 240] width 158 height 11
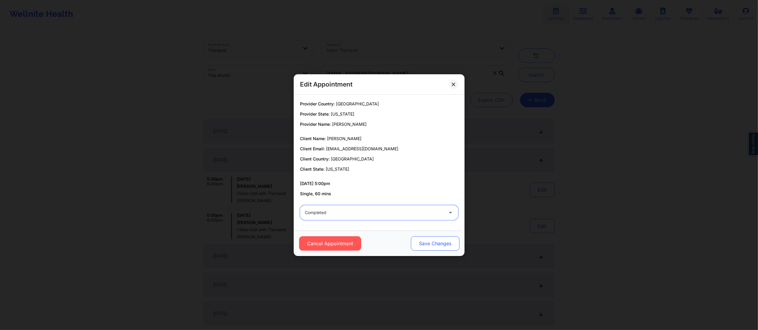
click at [428, 239] on button "Save Changes" at bounding box center [435, 244] width 49 height 14
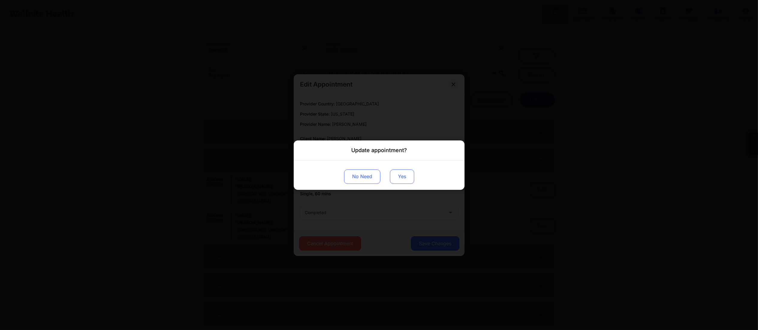
click at [406, 183] on button "Yes" at bounding box center [402, 176] width 24 height 14
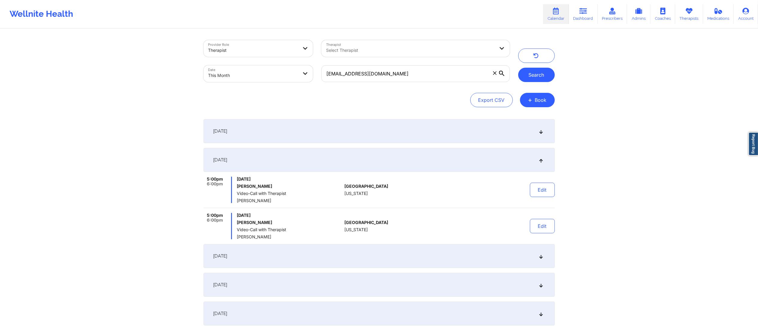
click at [535, 70] on button "Search" at bounding box center [536, 75] width 37 height 14
click at [545, 228] on button "Edit" at bounding box center [542, 226] width 25 height 14
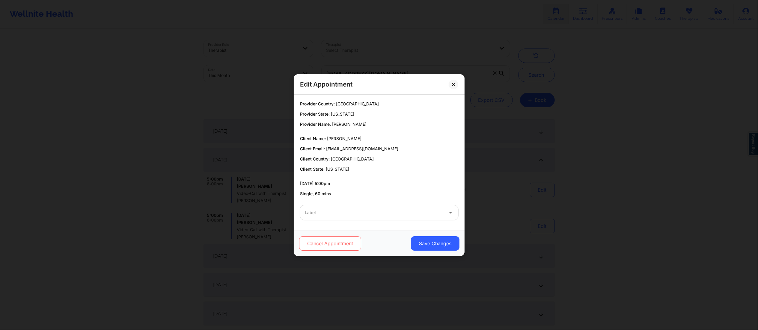
click at [341, 237] on button "Cancel Appointment" at bounding box center [330, 244] width 62 height 14
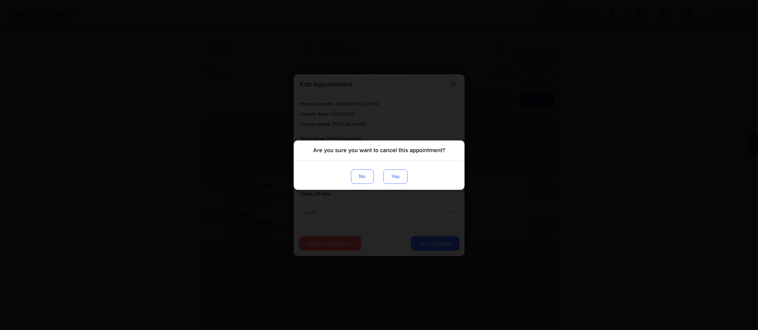
click at [391, 178] on button "Yes" at bounding box center [395, 176] width 24 height 14
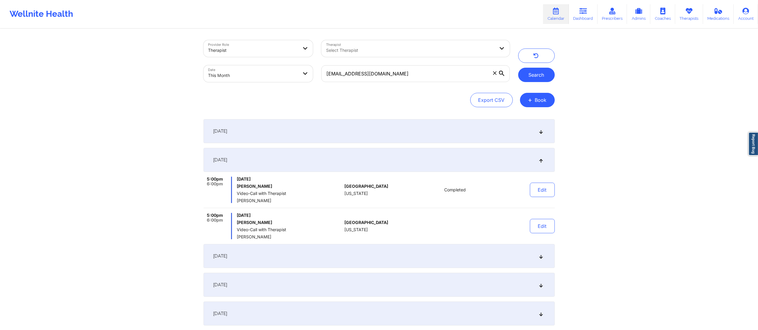
click at [540, 69] on button "Search" at bounding box center [536, 75] width 37 height 14
click at [397, 127] on div "September 1, 2025" at bounding box center [379, 131] width 351 height 24
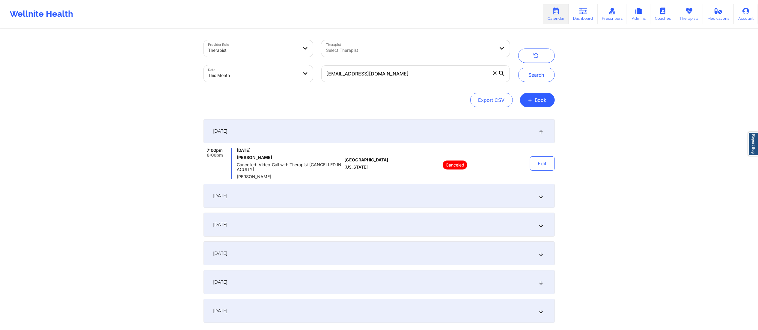
click at [413, 194] on div "September 2, 2025" at bounding box center [379, 196] width 351 height 24
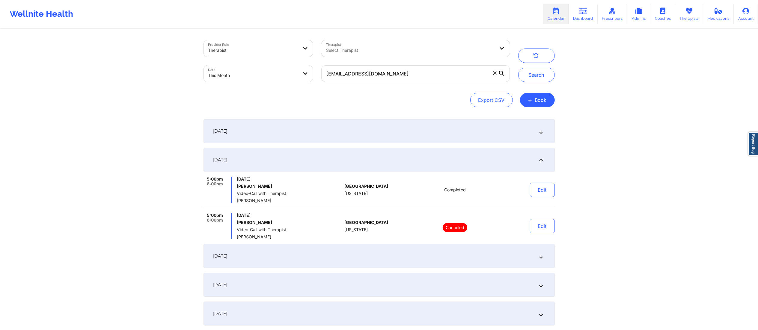
click at [375, 257] on div "September 8, 2025" at bounding box center [379, 256] width 351 height 24
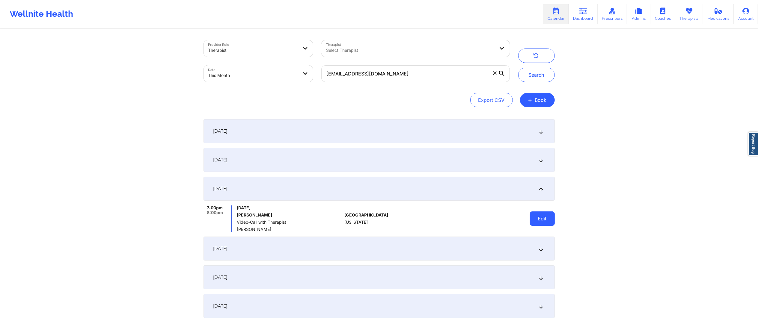
click at [549, 215] on button "Edit" at bounding box center [542, 219] width 25 height 14
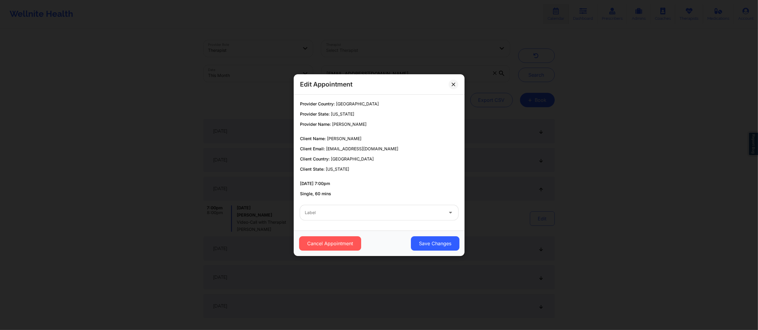
click at [403, 220] on div "Label" at bounding box center [372, 212] width 144 height 15
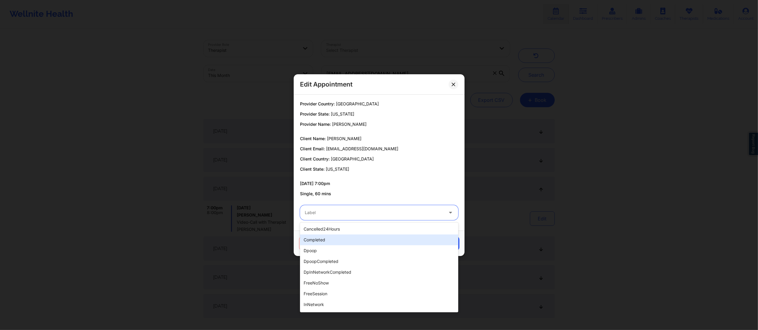
click at [347, 243] on div "completed" at bounding box center [379, 240] width 158 height 11
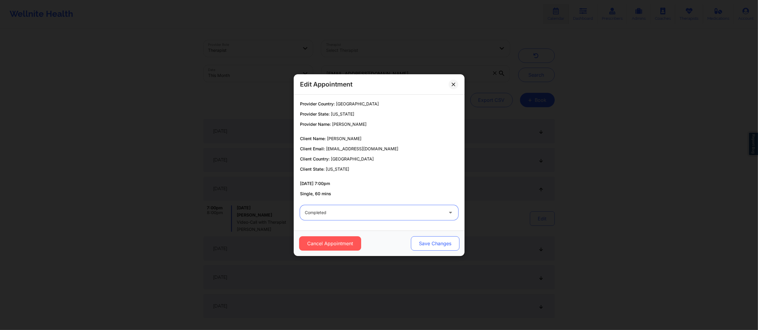
click at [428, 247] on button "Save Changes" at bounding box center [435, 244] width 49 height 14
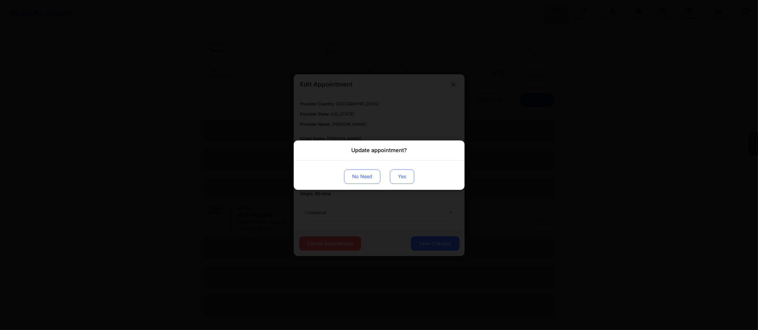
click at [392, 172] on button "Yes" at bounding box center [402, 176] width 24 height 14
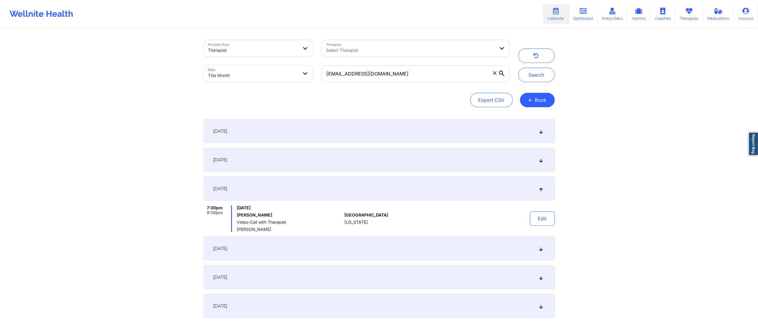
click at [369, 248] on div "September 15, 2025" at bounding box center [379, 249] width 351 height 24
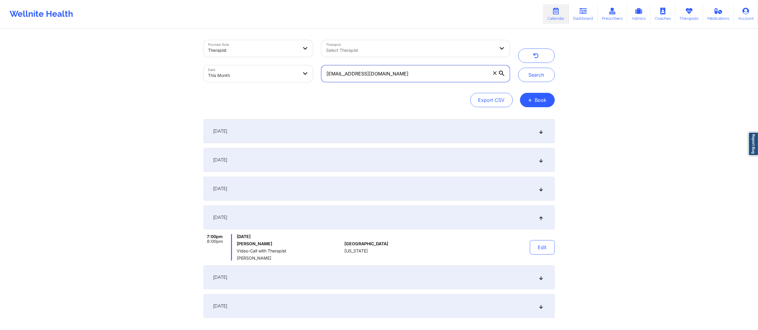
drag, startPoint x: 387, startPoint y: 75, endPoint x: 299, endPoint y: 76, distance: 87.6
click at [299, 76] on div "Provider Role Therapist Therapist Select Therapist Date This Month zrac04@yahoo…" at bounding box center [356, 61] width 315 height 50
paste input "mattaisabella@icloud"
click at [535, 72] on button "Search" at bounding box center [536, 75] width 37 height 14
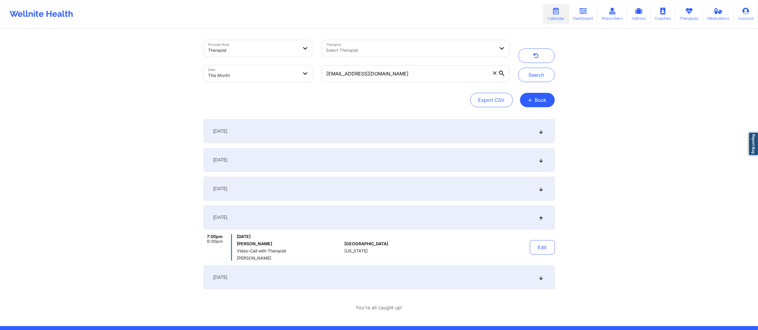
click at [374, 131] on div "September 1, 2025" at bounding box center [379, 131] width 351 height 24
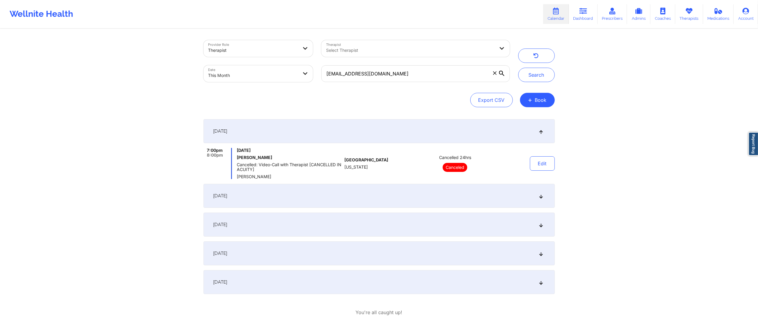
click at [372, 187] on div "September 3, 2025" at bounding box center [379, 196] width 351 height 24
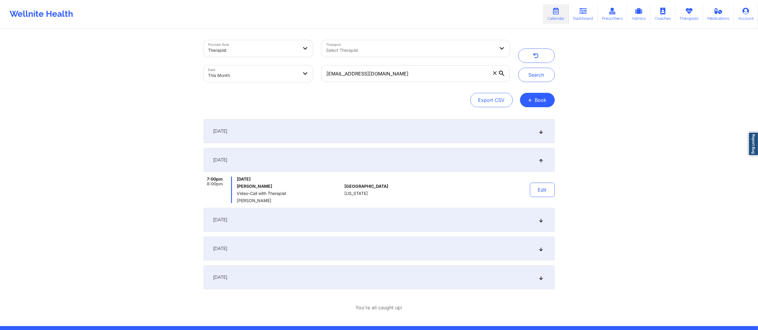
click at [439, 222] on div "September 8, 2025" at bounding box center [379, 220] width 351 height 24
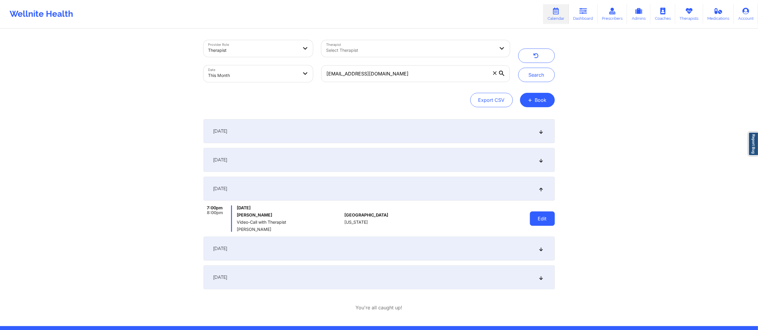
click at [533, 216] on button "Edit" at bounding box center [542, 219] width 25 height 14
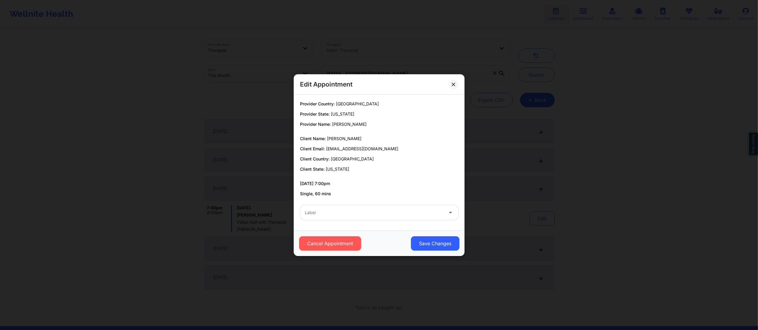
click at [394, 215] on div at bounding box center [374, 212] width 139 height 7
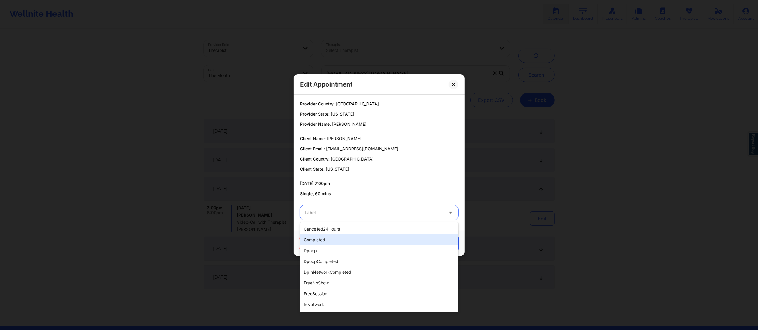
drag, startPoint x: 347, startPoint y: 240, endPoint x: 348, endPoint y: 245, distance: 4.9
click at [347, 241] on div "completed" at bounding box center [379, 240] width 158 height 11
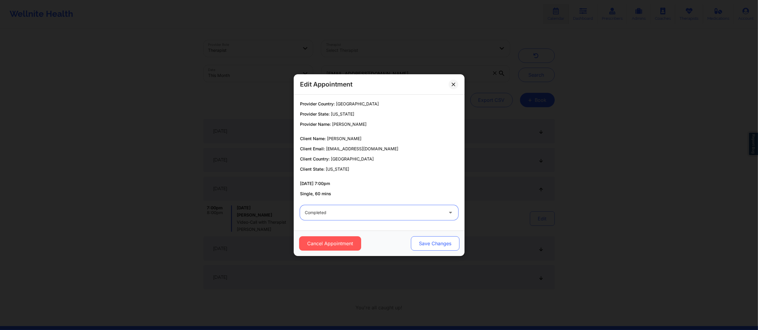
click at [420, 243] on button "Save Changes" at bounding box center [435, 244] width 49 height 14
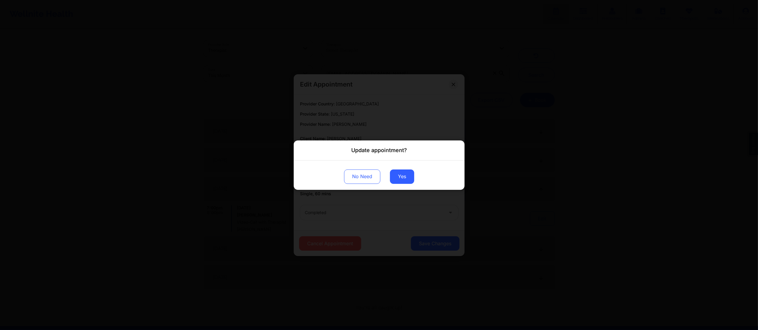
click at [399, 169] on div "No Need Yes" at bounding box center [379, 174] width 171 height 29
click at [401, 176] on button "Yes" at bounding box center [402, 176] width 24 height 14
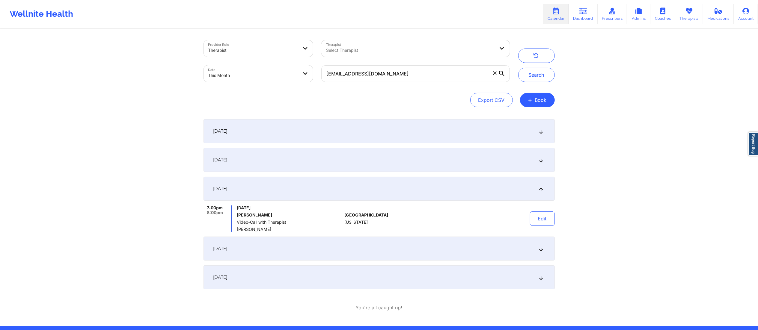
click at [424, 245] on div "September 15, 2025" at bounding box center [379, 249] width 351 height 24
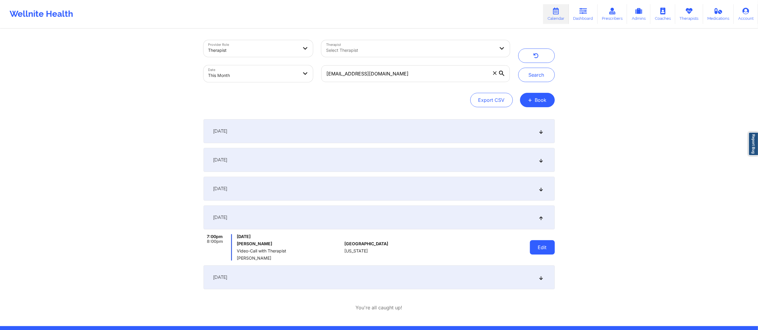
click at [536, 245] on button "Edit" at bounding box center [542, 247] width 25 height 14
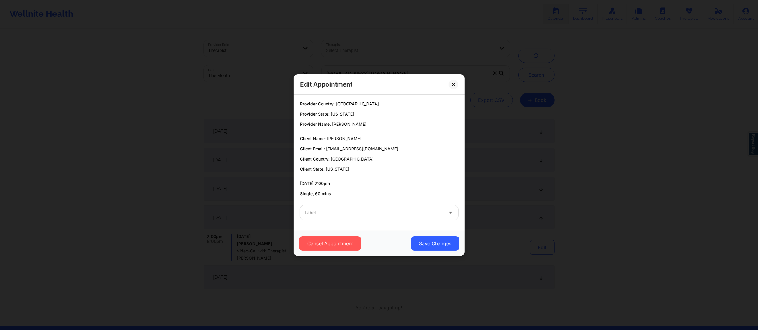
drag, startPoint x: 383, startPoint y: 211, endPoint x: 384, endPoint y: 216, distance: 5.4
click at [383, 212] on div at bounding box center [374, 212] width 139 height 7
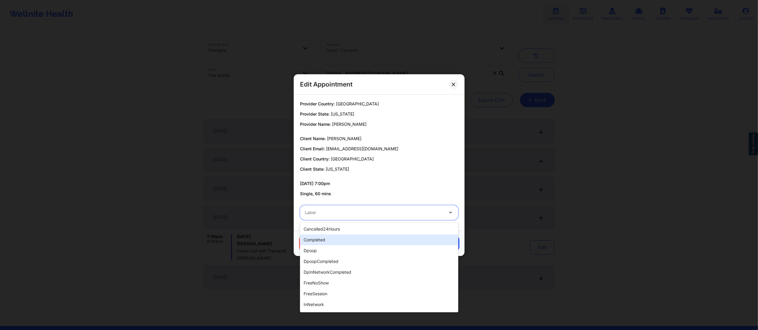
click at [351, 241] on div "completed" at bounding box center [379, 240] width 158 height 11
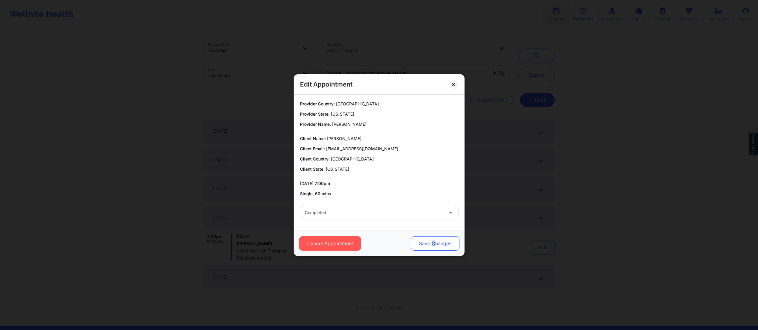
click at [432, 246] on button "Save Changes" at bounding box center [435, 244] width 49 height 14
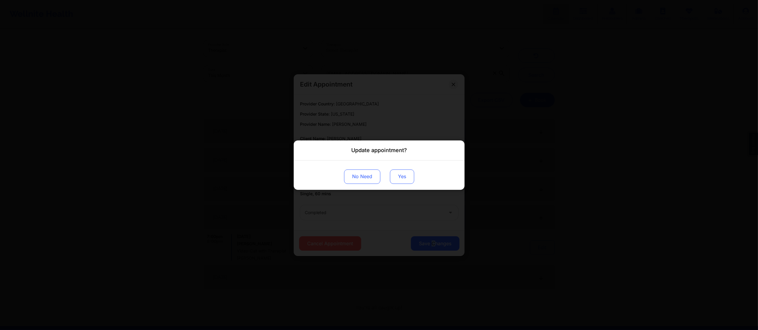
click at [400, 181] on button "Yes" at bounding box center [402, 176] width 24 height 14
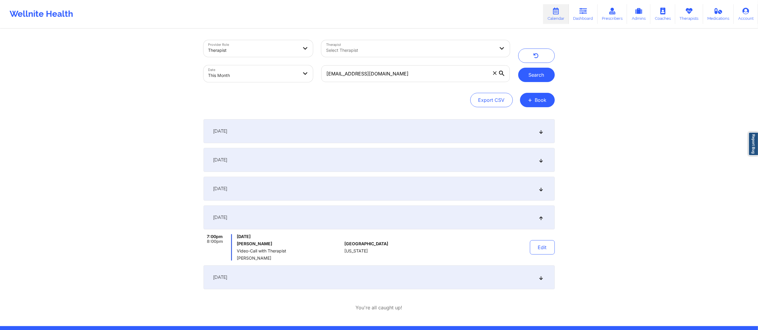
click at [533, 73] on button "Search" at bounding box center [536, 75] width 37 height 14
click at [438, 193] on div "September 8, 2025" at bounding box center [379, 189] width 351 height 24
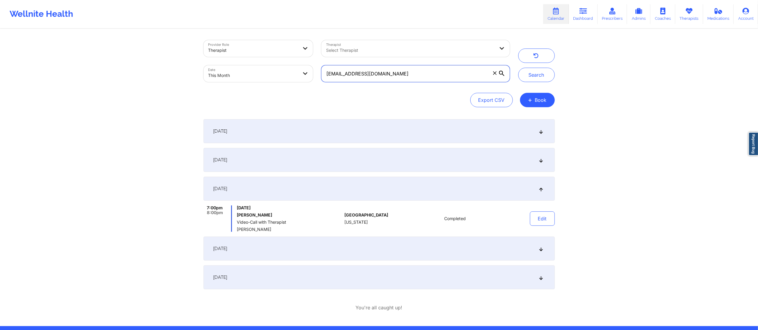
drag, startPoint x: 394, startPoint y: 76, endPoint x: 308, endPoint y: 76, distance: 86.4
click at [308, 76] on div "Provider Role Therapist Therapist Select Therapist Date This Month mattaisabell…" at bounding box center [356, 61] width 315 height 50
paste input "[EMAIL_ADDRESS][DOMAIN_NAME]"
type input "[EMAIL_ADDRESS][DOMAIN_NAME]"
click at [532, 76] on button "Search" at bounding box center [536, 75] width 37 height 14
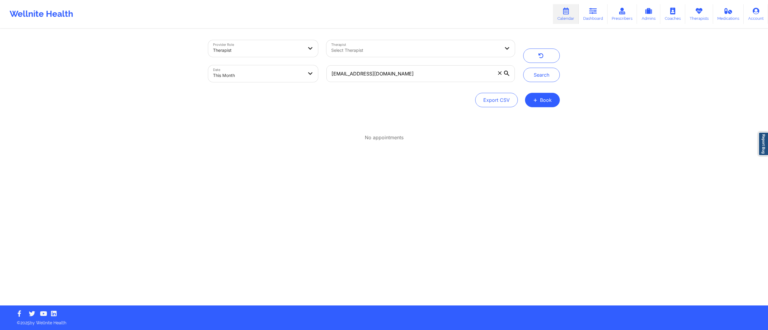
drag, startPoint x: 594, startPoint y: 13, endPoint x: 588, endPoint y: 26, distance: 14.5
click at [594, 13] on icon at bounding box center [593, 11] width 8 height 7
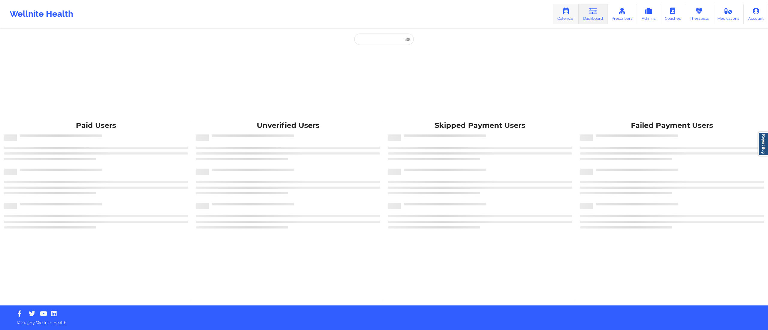
click at [558, 15] on link "Calendar" at bounding box center [566, 14] width 26 height 20
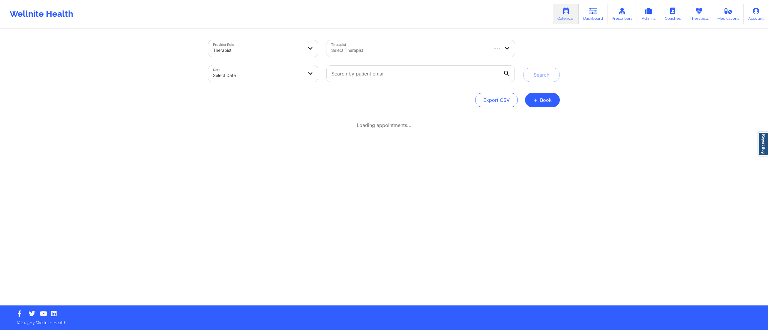
click at [273, 76] on body "Wellnite Health Calendar Dashboard Prescribers Admins Coaches Therapists Medica…" at bounding box center [384, 165] width 768 height 330
select select "2025-8"
select select "2025-9"
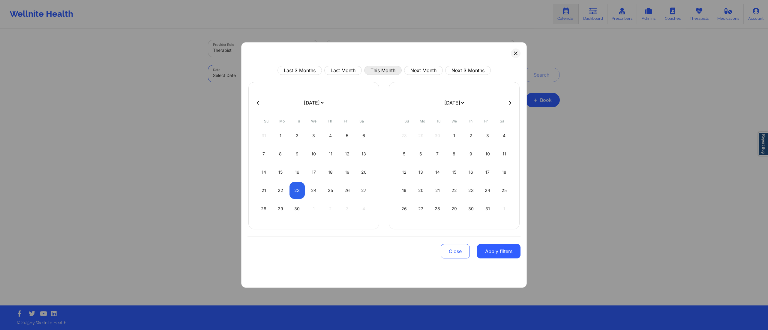
select select "2025-8"
select select "2025-9"
click at [381, 70] on button "This Month" at bounding box center [382, 70] width 37 height 9
select select "2025-8"
select select "2025-9"
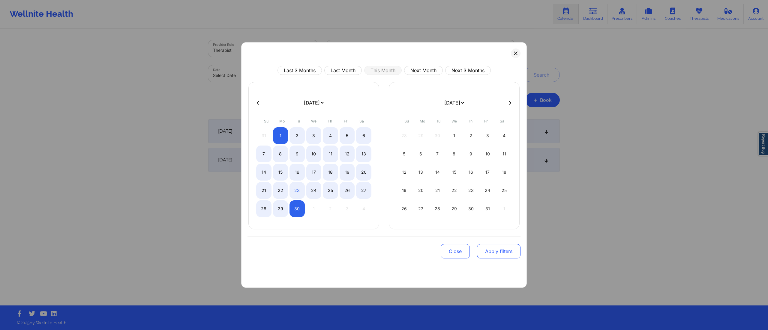
click at [496, 254] on button "Apply filters" at bounding box center [498, 251] width 43 height 14
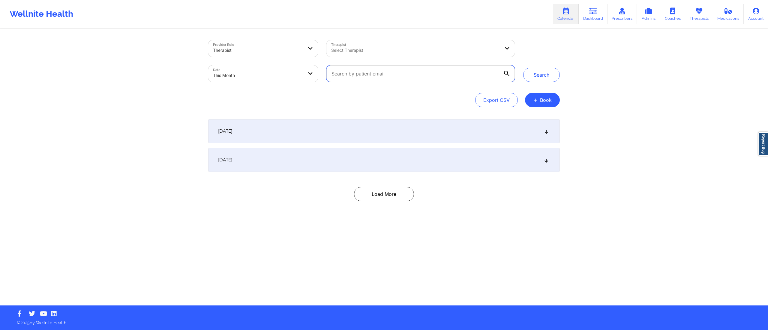
click at [408, 74] on input "text" at bounding box center [420, 73] width 188 height 17
paste input "[EMAIL_ADDRESS][DOMAIN_NAME]"
click at [545, 78] on button "Search" at bounding box center [541, 75] width 37 height 14
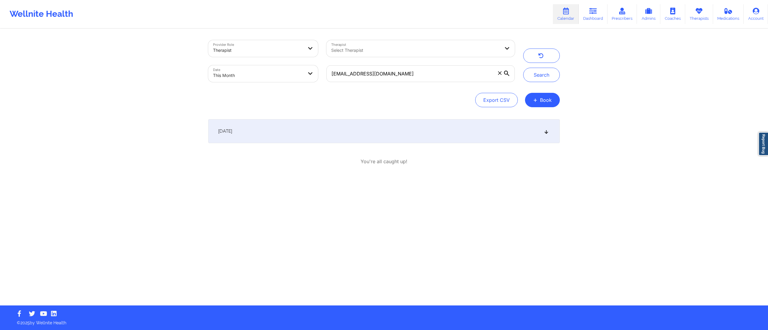
click at [340, 133] on div "September 1, 2025" at bounding box center [383, 131] width 351 height 24
drag, startPoint x: 382, startPoint y: 80, endPoint x: 301, endPoint y: 66, distance: 81.6
click at [301, 66] on div "Provider Role Therapist Therapist Select Therapist Date This Month kvl619931@gm…" at bounding box center [361, 61] width 315 height 50
paste input "tatianadiaz1094"
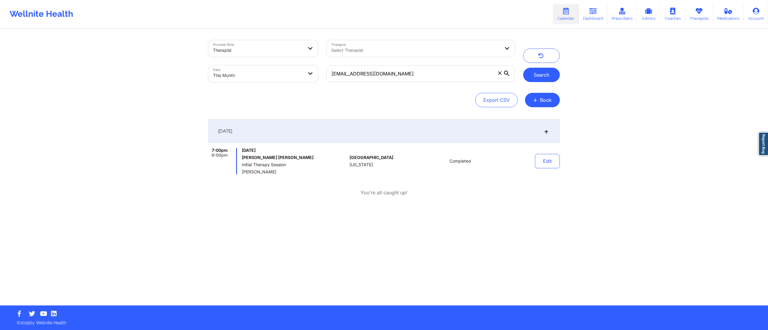
click at [530, 77] on button "Search" at bounding box center [541, 75] width 37 height 14
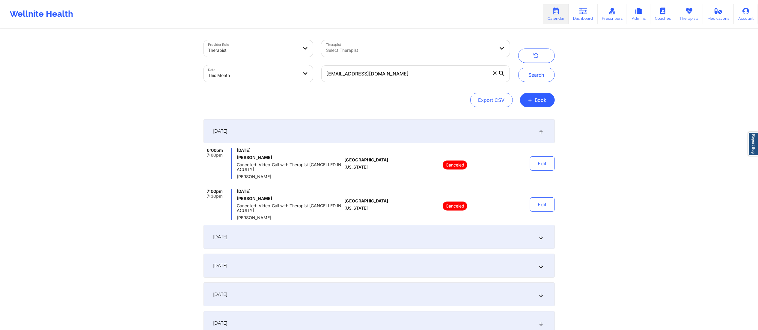
click at [374, 243] on div "September 2, 2025" at bounding box center [379, 237] width 351 height 24
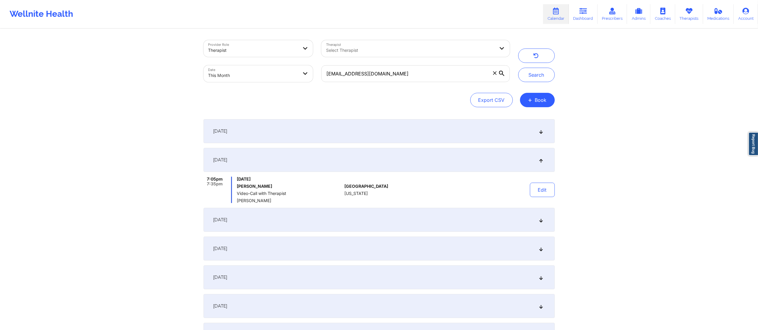
drag, startPoint x: 377, startPoint y: 212, endPoint x: 374, endPoint y: 227, distance: 16.0
click at [377, 212] on div "September 8, 2025" at bounding box center [379, 220] width 351 height 24
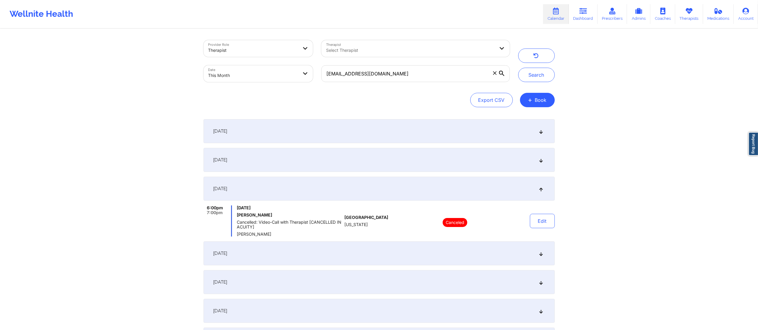
click at [369, 248] on div "September 11, 2025" at bounding box center [379, 254] width 351 height 24
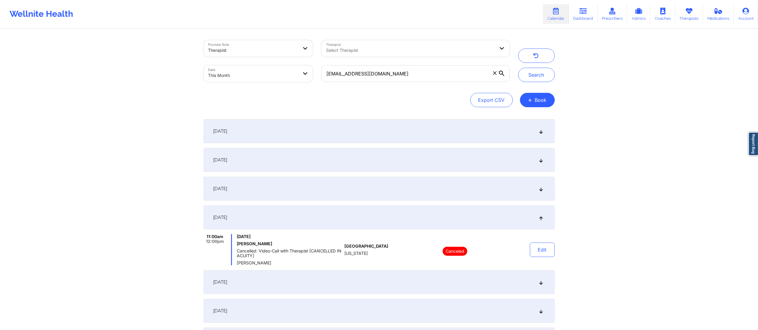
click at [374, 280] on div "September 15, 2025" at bounding box center [379, 282] width 351 height 24
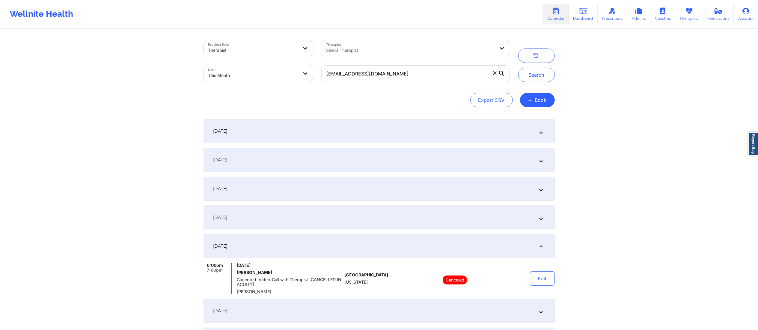
scroll to position [83, 0]
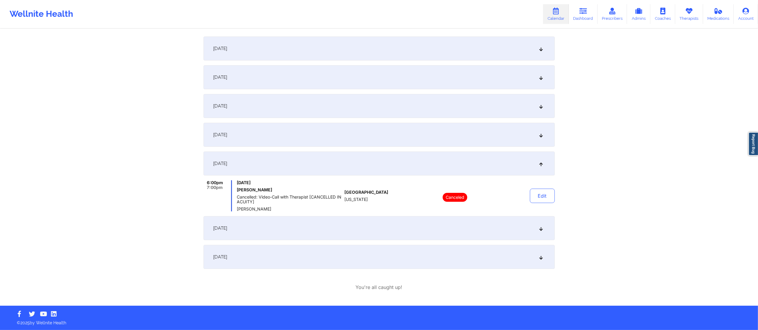
click at [381, 237] on div "[DATE]" at bounding box center [379, 228] width 351 height 24
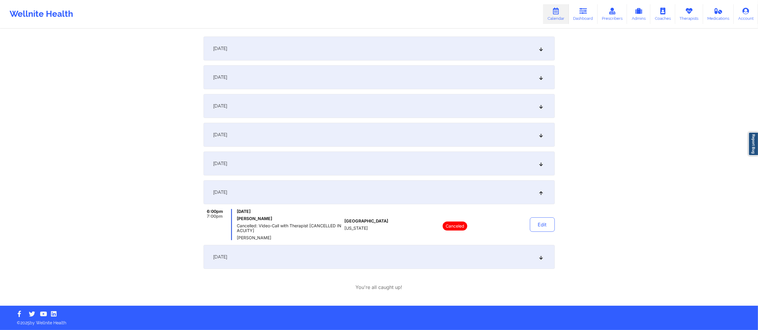
click at [365, 259] on div "September 25, 2025" at bounding box center [379, 257] width 351 height 24
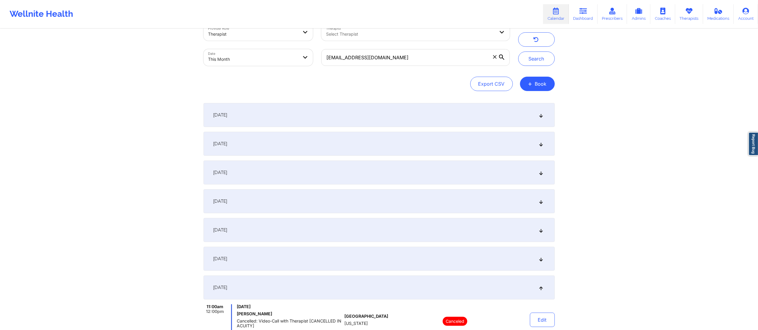
scroll to position [0, 0]
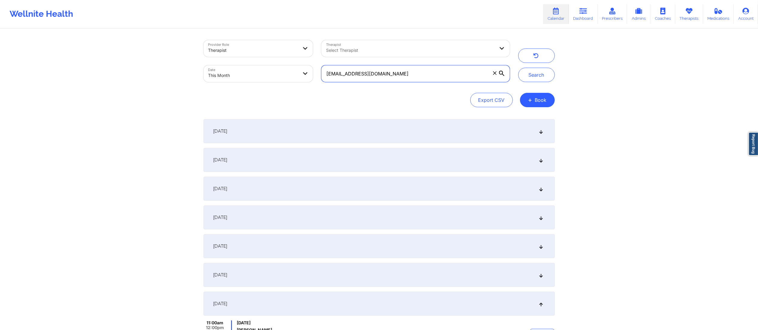
drag, startPoint x: 439, startPoint y: 70, endPoint x: 273, endPoint y: 71, distance: 165.8
click at [273, 71] on div "Provider Role Therapist Therapist Select Therapist Date This Month tatianadiaz1…" at bounding box center [356, 61] width 315 height 50
paste input "fwel@hot"
click at [523, 78] on button "Search" at bounding box center [536, 75] width 37 height 14
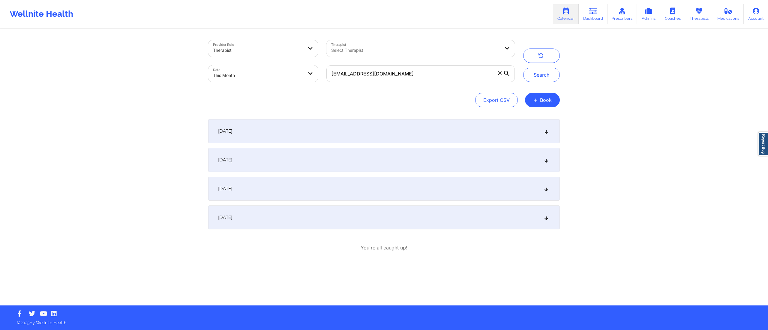
click at [381, 131] on div "September 1, 2025" at bounding box center [383, 131] width 351 height 24
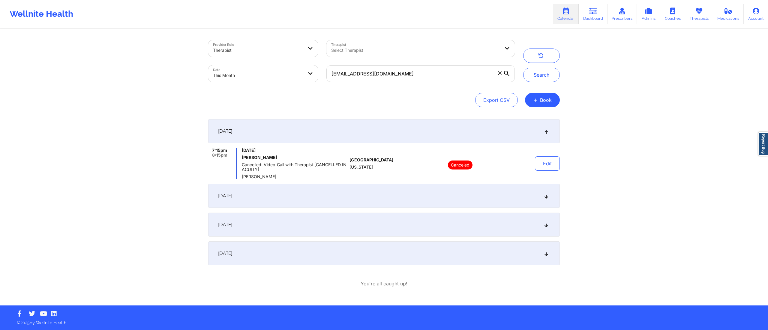
click at [370, 198] on div "September 8, 2025" at bounding box center [383, 196] width 351 height 24
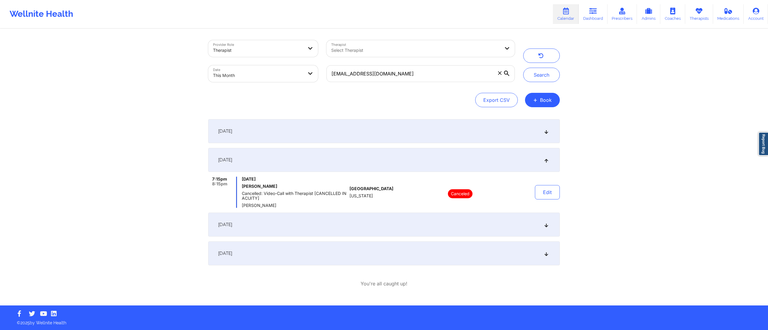
click at [367, 219] on div "September 15, 2025" at bounding box center [383, 225] width 351 height 24
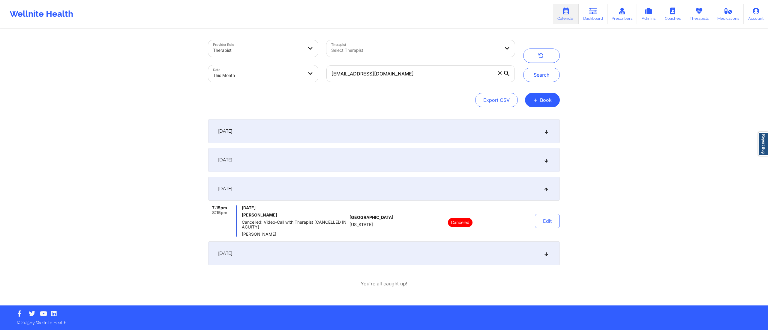
click at [375, 251] on div "[DATE]" at bounding box center [383, 254] width 351 height 24
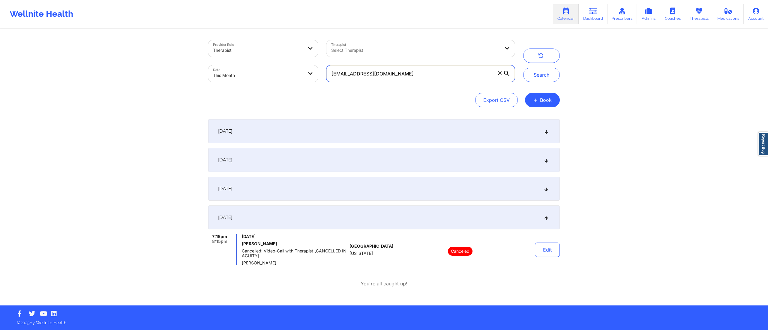
drag, startPoint x: 448, startPoint y: 70, endPoint x: 279, endPoint y: 70, distance: 168.5
click at [279, 70] on div "Provider Role Therapist Therapist Select Therapist Date This Month fwel@hotmail…" at bounding box center [361, 61] width 315 height 50
paste input "monicavaswani67@g"
click at [537, 71] on button "Search" at bounding box center [541, 75] width 37 height 14
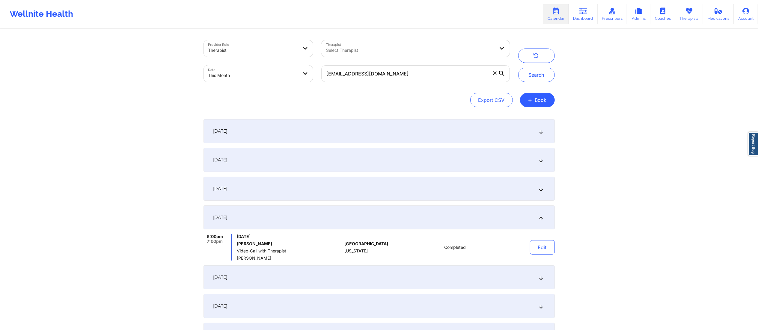
click at [369, 130] on div "September 1, 2025" at bounding box center [379, 131] width 351 height 24
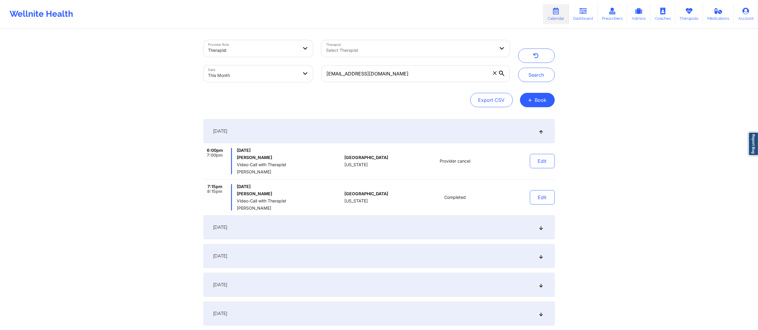
click at [414, 235] on div "September 4, 2025" at bounding box center [379, 228] width 351 height 24
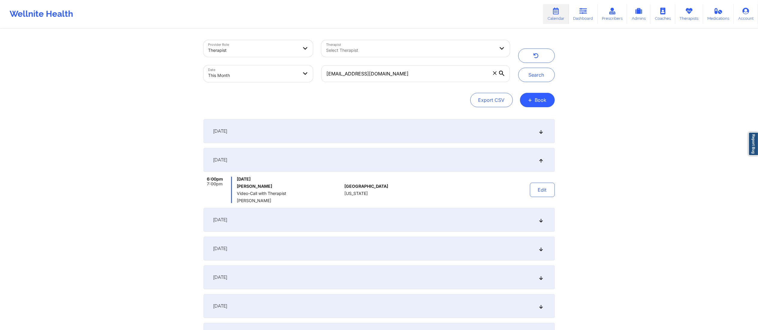
click at [334, 224] on div "September 8, 2025" at bounding box center [379, 220] width 351 height 24
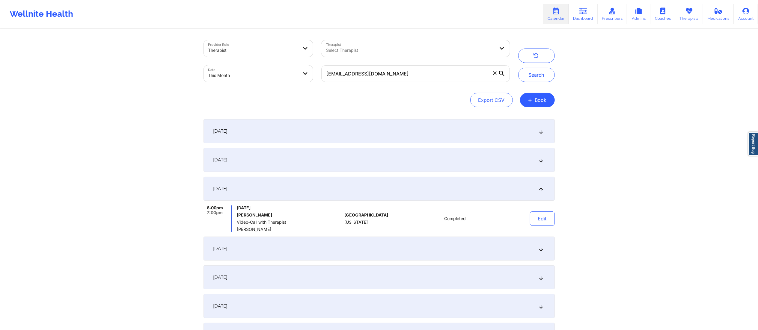
click at [382, 253] on div "September 11, 2025" at bounding box center [379, 249] width 351 height 24
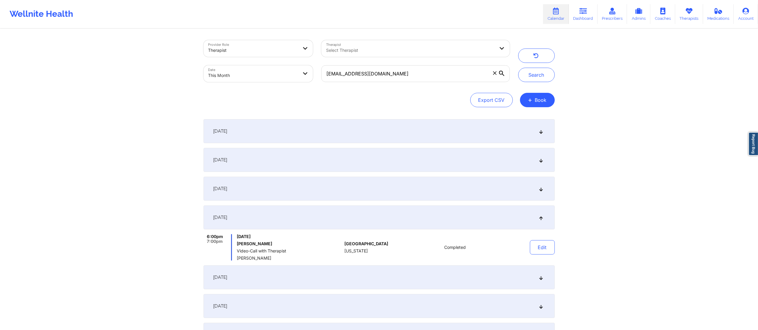
click at [344, 275] on div "September 15, 2025" at bounding box center [379, 278] width 351 height 24
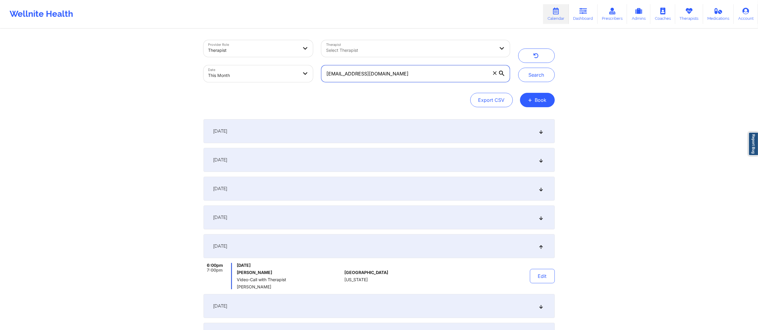
drag, startPoint x: 407, startPoint y: 74, endPoint x: 287, endPoint y: 67, distance: 120.2
click at [285, 68] on div "Provider Role Therapist Therapist Select Therapist Date This Month monicavaswan…" at bounding box center [356, 61] width 315 height 50
paste input "gomezdesiree9"
click at [542, 75] on button "Search" at bounding box center [536, 75] width 37 height 14
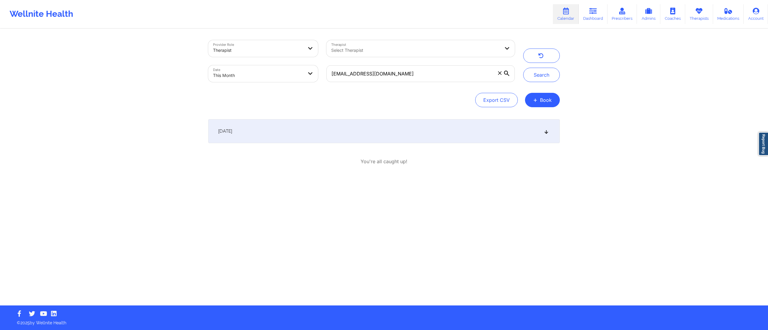
click at [335, 127] on div "September 1, 2025" at bounding box center [383, 131] width 351 height 24
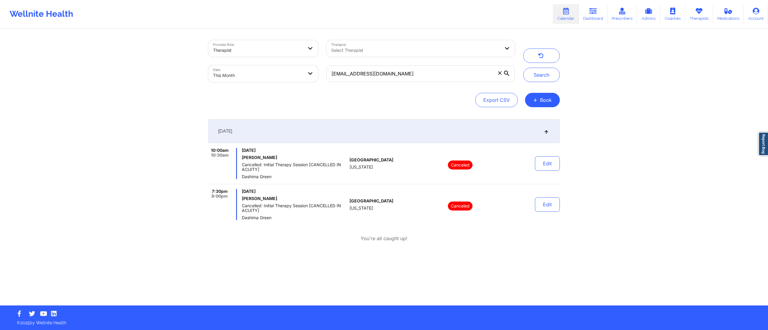
click at [348, 127] on div "September 1, 2025" at bounding box center [383, 131] width 351 height 24
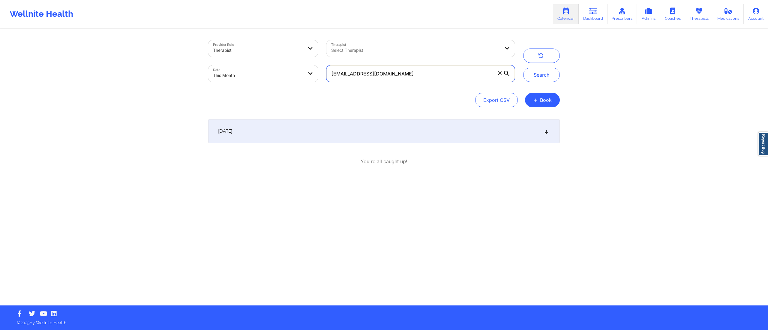
drag, startPoint x: 434, startPoint y: 74, endPoint x: 298, endPoint y: 71, distance: 135.9
click at [291, 76] on div "Provider Role Therapist Therapist Select Therapist Date This Month gomezdesiree…" at bounding box center [361, 61] width 315 height 50
paste input "harnel23@yahoo"
click at [538, 79] on button "Search" at bounding box center [541, 75] width 37 height 14
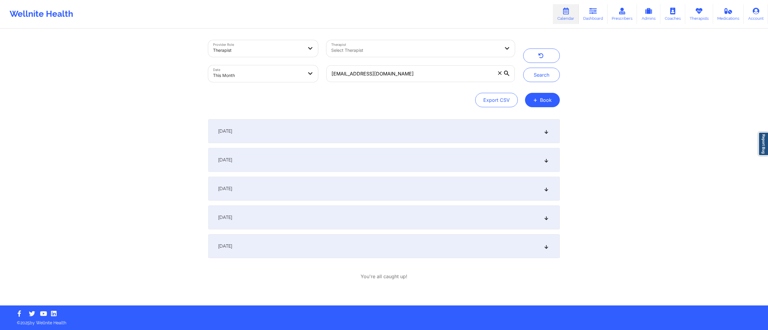
click at [342, 130] on div "September 1, 2025" at bounding box center [383, 131] width 351 height 24
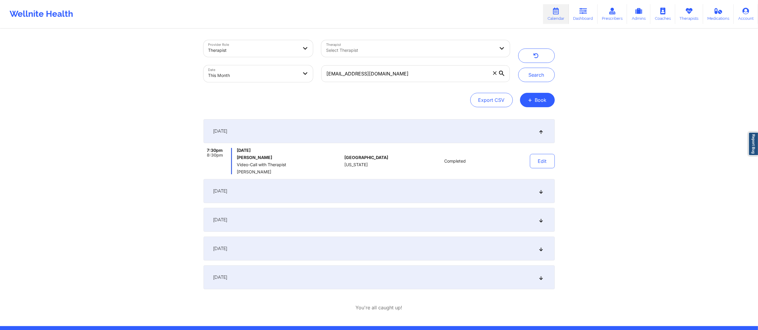
click at [420, 193] on div "September 2, 2025" at bounding box center [379, 191] width 351 height 24
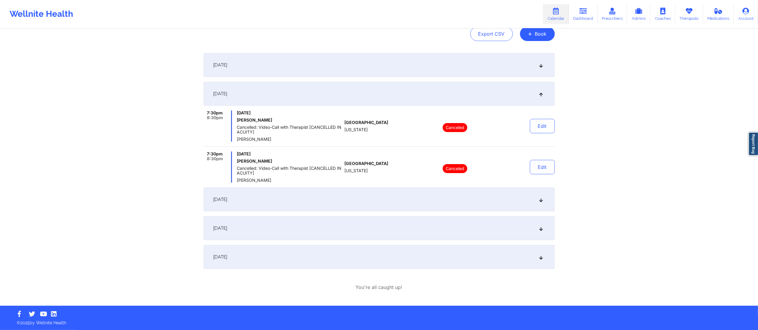
click at [400, 205] on div "September 9, 2025" at bounding box center [379, 200] width 351 height 24
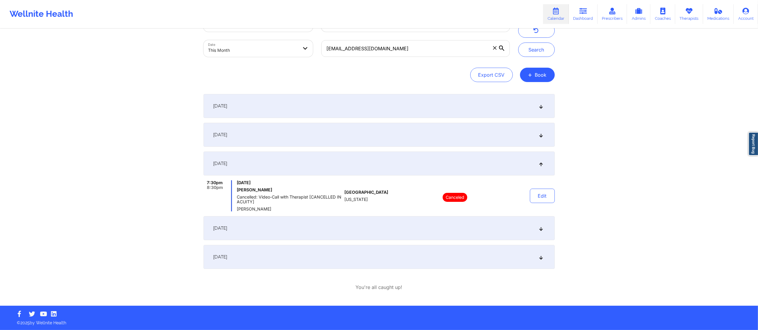
drag, startPoint x: 374, startPoint y: 224, endPoint x: 376, endPoint y: 222, distance: 3.4
click at [373, 224] on div "September 16, 2025" at bounding box center [379, 228] width 351 height 24
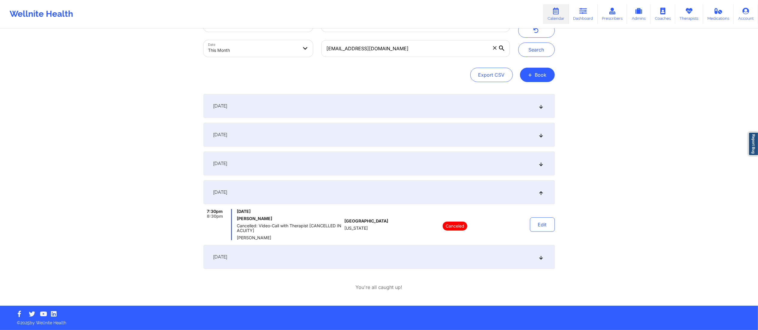
click at [366, 262] on div "[DATE]" at bounding box center [379, 257] width 351 height 24
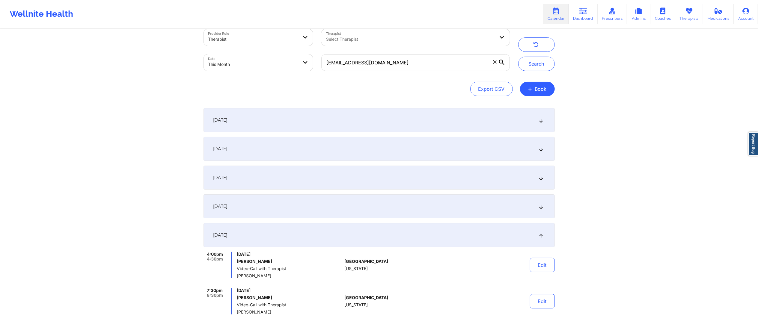
scroll to position [0, 0]
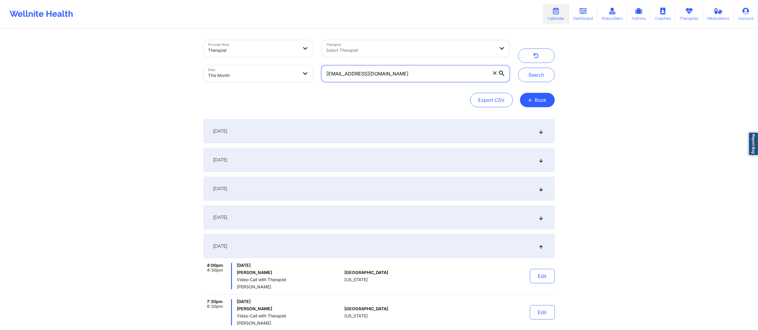
drag, startPoint x: 458, startPoint y: 73, endPoint x: 286, endPoint y: 70, distance: 172.4
click at [281, 71] on div "Provider Role Therapist Therapist Select Therapist Date This Month harnel23@yah…" at bounding box center [356, 61] width 315 height 50
paste input "jessicahenchy"
click at [542, 76] on button "Search" at bounding box center [536, 75] width 37 height 14
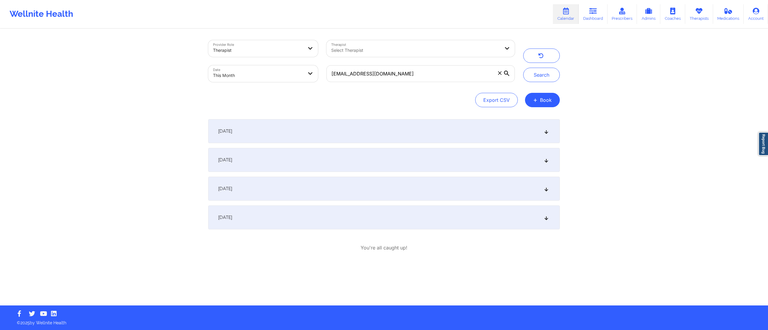
drag, startPoint x: 456, startPoint y: 126, endPoint x: 452, endPoint y: 142, distance: 16.3
click at [455, 125] on div "September 1, 2025" at bounding box center [383, 131] width 351 height 24
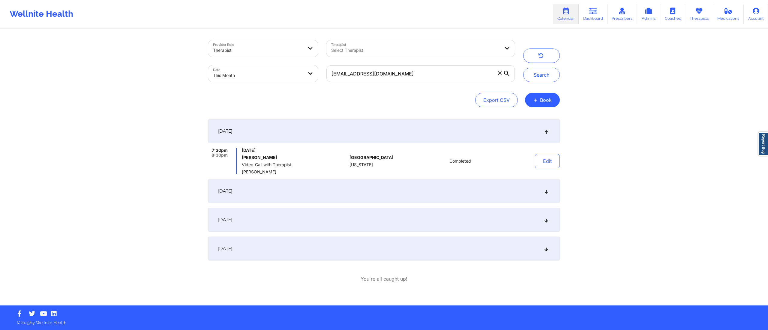
click at [438, 196] on div "September 8, 2025" at bounding box center [383, 191] width 351 height 24
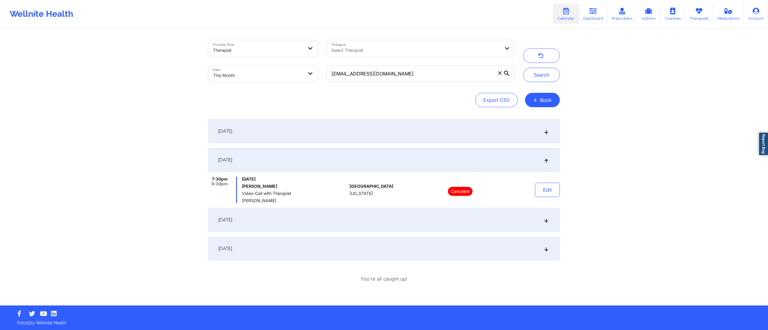
click at [432, 218] on div "September 15, 2025" at bounding box center [383, 220] width 351 height 24
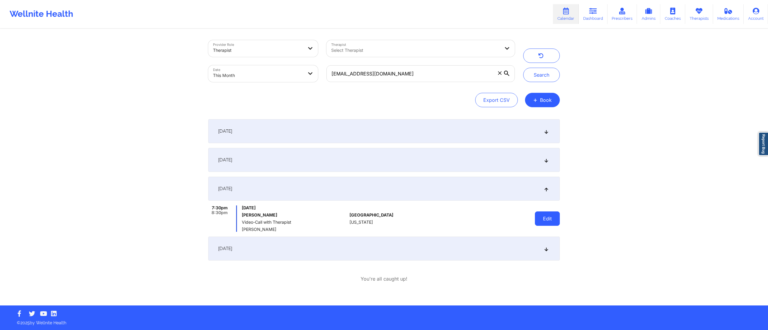
click at [538, 218] on button "Edit" at bounding box center [547, 219] width 25 height 14
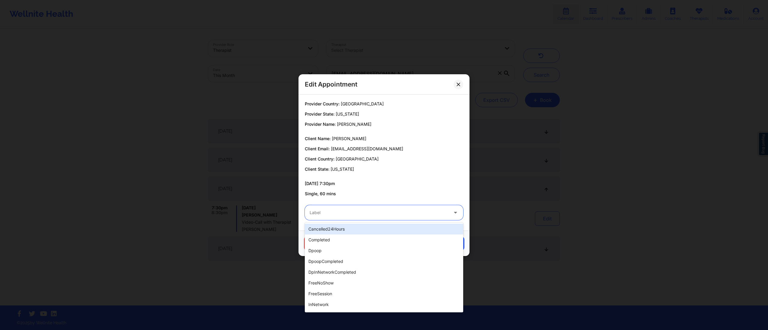
click at [411, 219] on div "Label" at bounding box center [377, 212] width 144 height 15
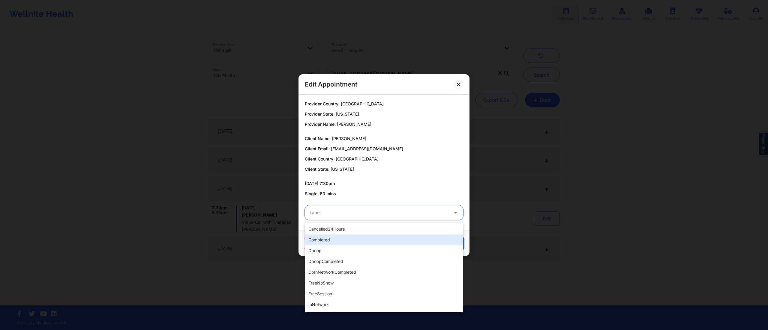
click at [360, 242] on div "completed" at bounding box center [384, 240] width 158 height 11
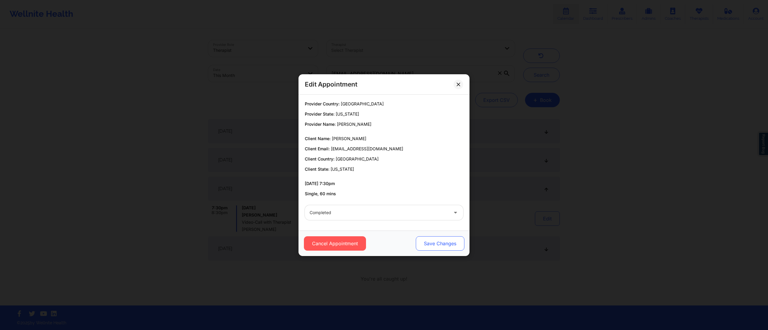
click at [434, 240] on button "Save Changes" at bounding box center [440, 244] width 49 height 14
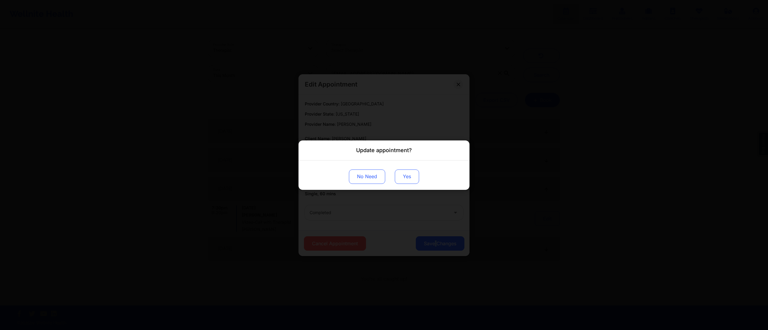
click at [412, 176] on button "Yes" at bounding box center [407, 176] width 24 height 14
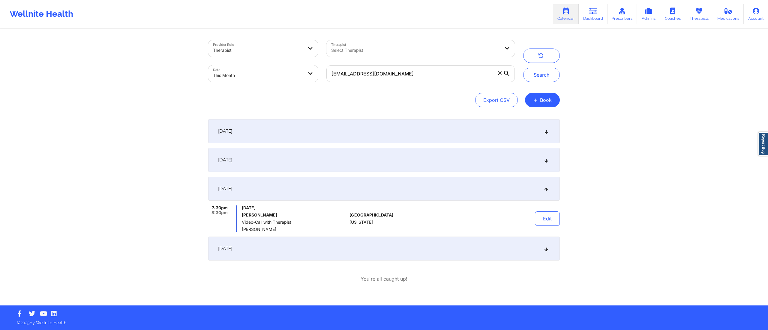
click at [384, 251] on div "[DATE]" at bounding box center [383, 249] width 351 height 24
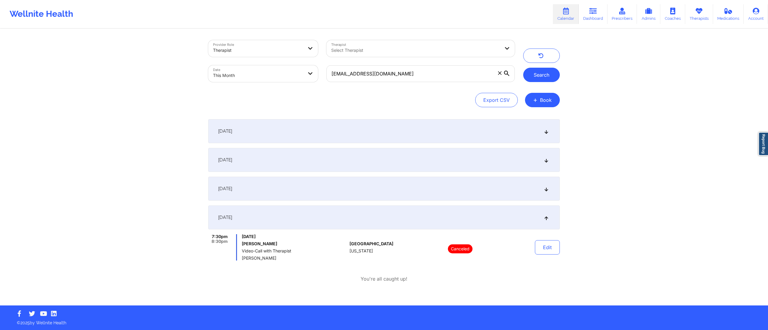
click at [533, 80] on button "Search" at bounding box center [541, 75] width 37 height 14
click at [385, 190] on div "September 15, 2025" at bounding box center [383, 189] width 351 height 24
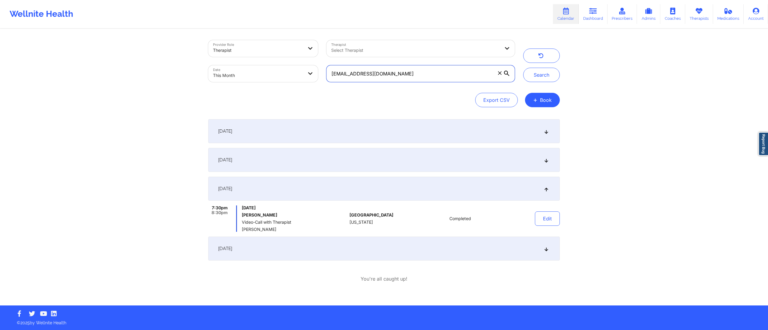
drag, startPoint x: 406, startPoint y: 76, endPoint x: 304, endPoint y: 79, distance: 102.3
click at [300, 81] on div "Provider Role Therapist Therapist Select Therapist Date This Month jessicahench…" at bounding box center [361, 61] width 315 height 50
paste input "laracm99@gmail"
click at [526, 76] on button "Search" at bounding box center [541, 75] width 37 height 14
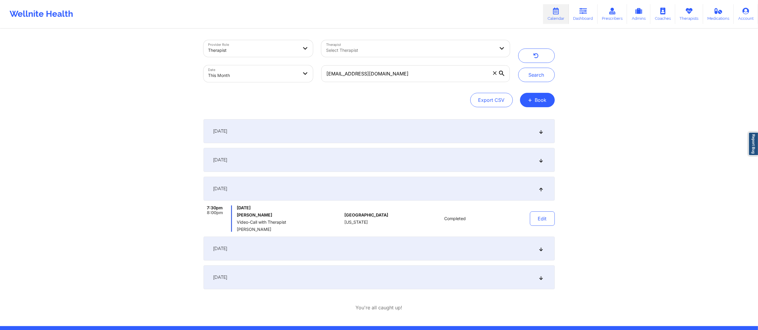
click at [363, 134] on div "September 1, 2025" at bounding box center [379, 131] width 351 height 24
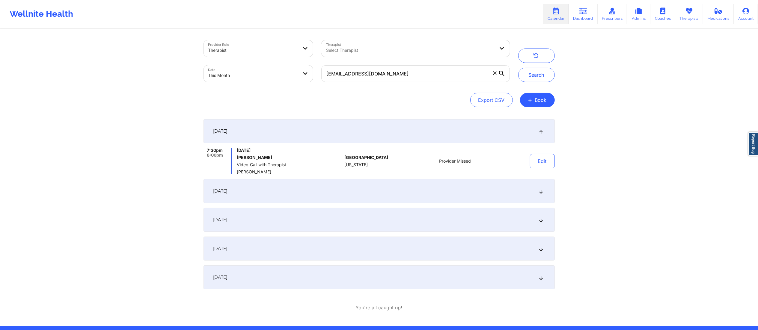
click at [353, 190] on div "September 8, 2025" at bounding box center [379, 191] width 351 height 24
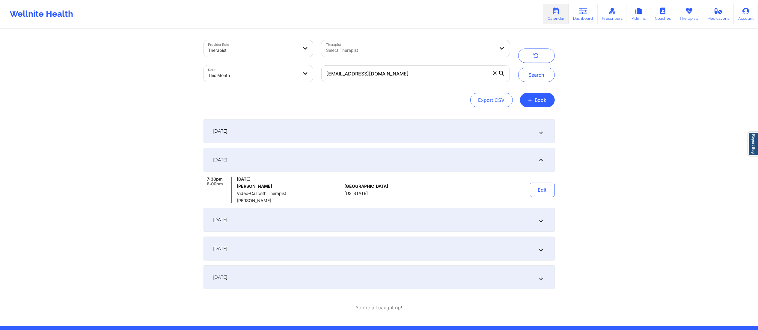
drag, startPoint x: 395, startPoint y: 224, endPoint x: 398, endPoint y: 222, distance: 3.8
click at [395, 223] on div "September 15, 2025" at bounding box center [379, 220] width 351 height 24
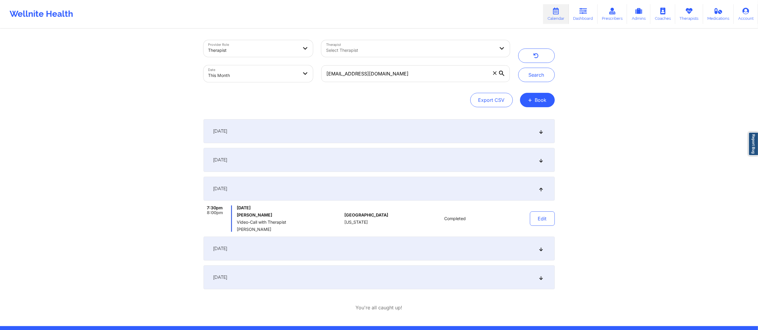
click at [461, 249] on div "[DATE]" at bounding box center [379, 249] width 351 height 24
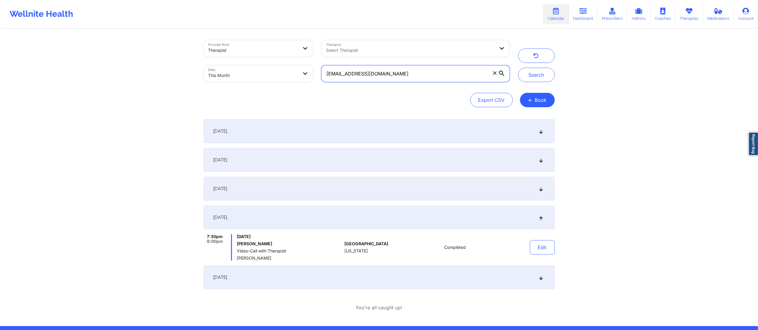
drag, startPoint x: 381, startPoint y: 77, endPoint x: 302, endPoint y: 74, distance: 78.3
click at [302, 74] on div "Provider Role Therapist Therapist Select Therapist Date This Month laracm99@gma…" at bounding box center [356, 61] width 315 height 50
paste input "tagarcia101"
click at [521, 78] on button "Search" at bounding box center [536, 75] width 37 height 14
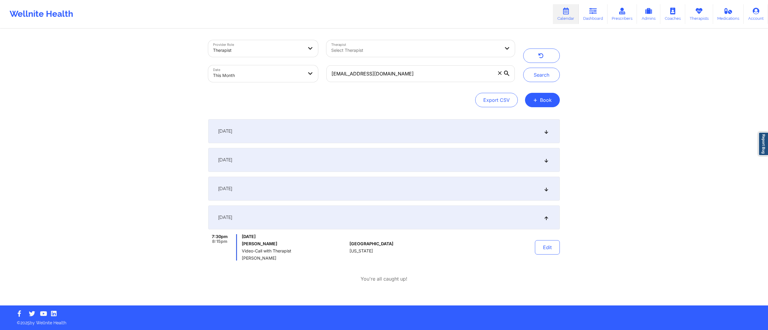
click at [326, 184] on div "September 15, 2025" at bounding box center [383, 189] width 351 height 24
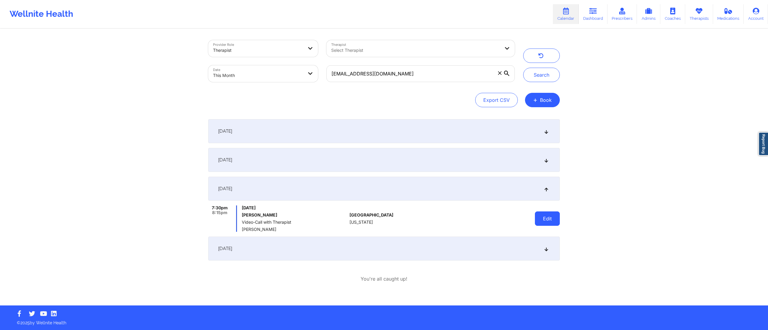
click at [551, 219] on button "Edit" at bounding box center [547, 219] width 25 height 14
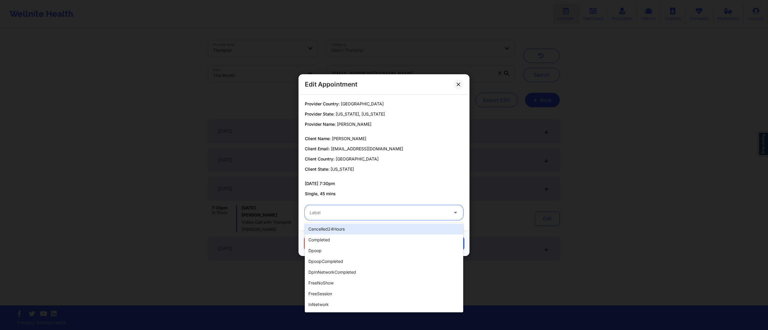
drag, startPoint x: 394, startPoint y: 212, endPoint x: 377, endPoint y: 231, distance: 25.3
click at [394, 214] on div at bounding box center [378, 212] width 139 height 7
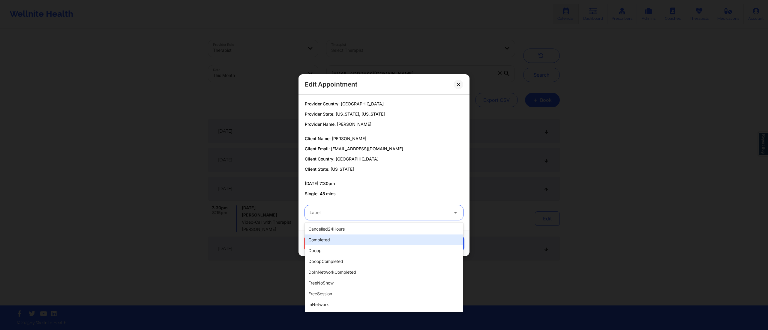
click at [368, 241] on div "completed" at bounding box center [384, 240] width 158 height 11
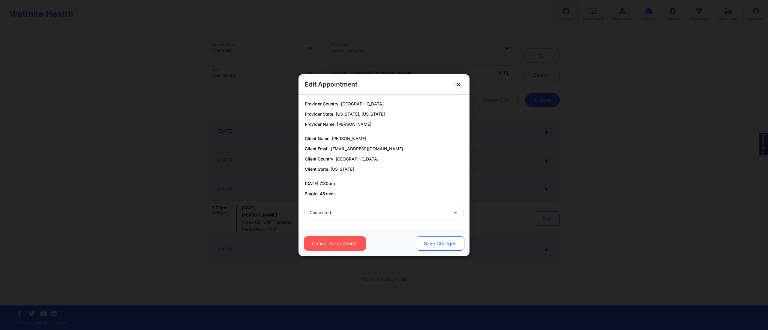
click at [427, 242] on button "Save Changes" at bounding box center [440, 244] width 49 height 14
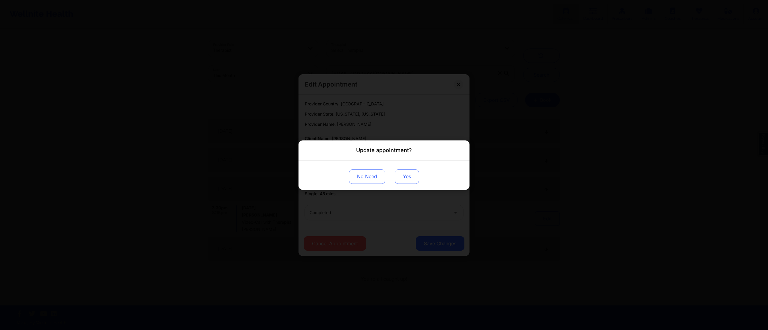
click at [396, 183] on button "Yes" at bounding box center [407, 176] width 24 height 14
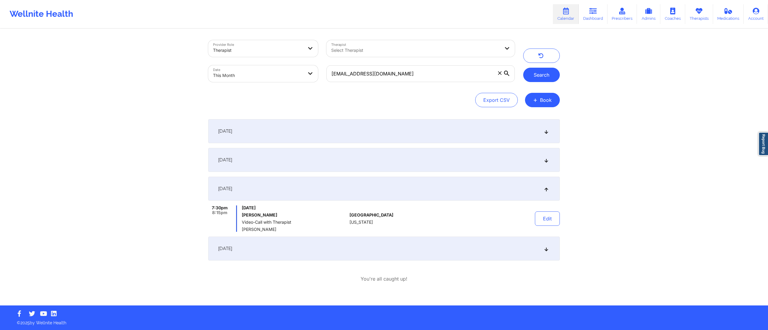
click at [535, 71] on button "Search" at bounding box center [541, 75] width 37 height 14
click at [474, 128] on div "September 1, 2025" at bounding box center [383, 131] width 351 height 24
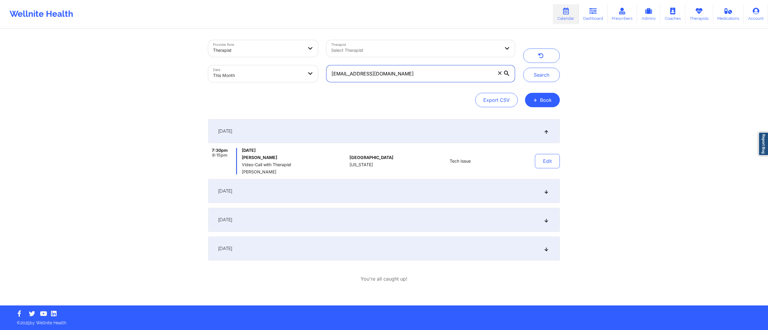
drag, startPoint x: 428, startPoint y: 78, endPoint x: 305, endPoint y: 77, distance: 123.5
click at [305, 77] on div "Provider Role Therapist Therapist Select Therapist Date This Month tagarcia101@…" at bounding box center [361, 61] width 315 height 50
paste input "ayoka.baptiste"
click at [538, 75] on button "Search" at bounding box center [541, 75] width 37 height 14
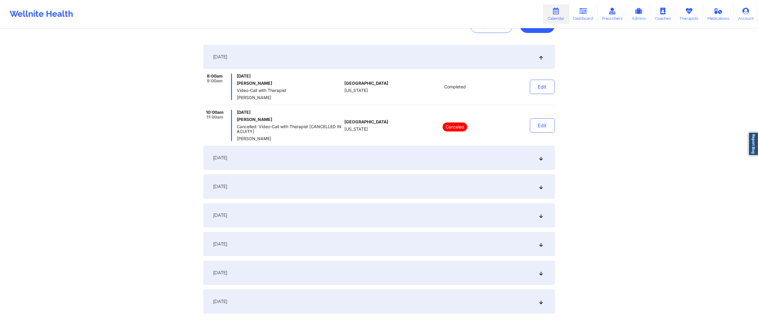
scroll to position [77, 0]
click at [384, 159] on div "September 7, 2025" at bounding box center [379, 156] width 351 height 24
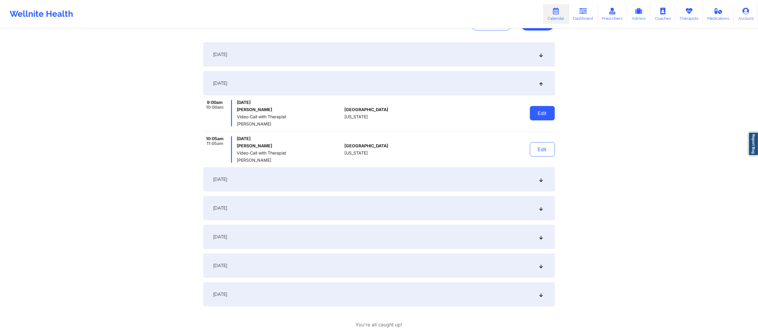
click at [543, 110] on button "Edit" at bounding box center [542, 113] width 25 height 14
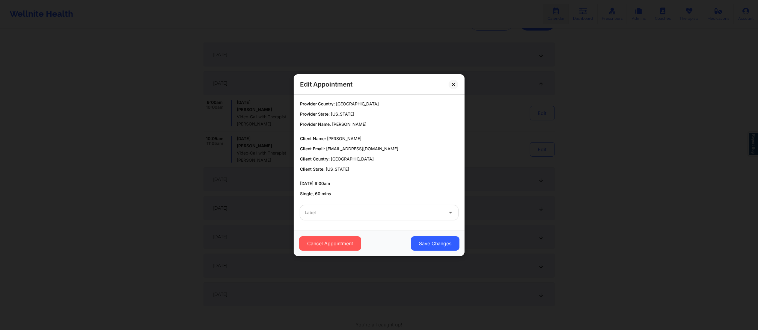
click at [343, 212] on div at bounding box center [374, 212] width 139 height 7
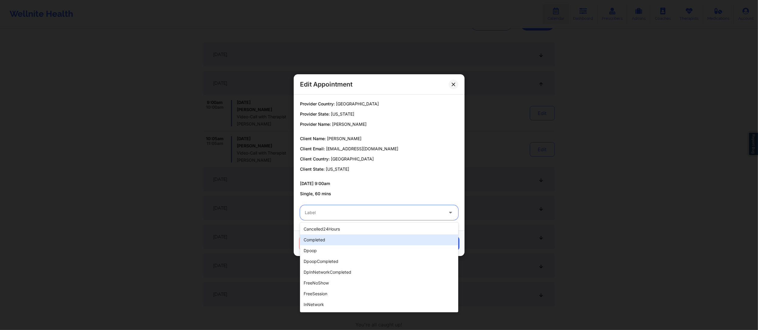
click at [335, 241] on div "completed" at bounding box center [379, 240] width 158 height 11
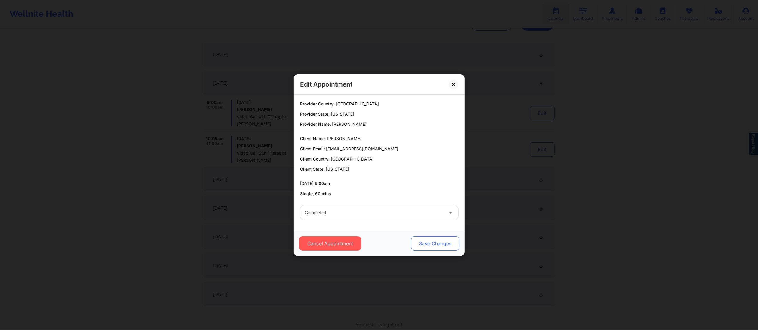
drag, startPoint x: 408, startPoint y: 241, endPoint x: 423, endPoint y: 242, distance: 14.4
click at [416, 242] on div "Cancel Appointment Save Changes" at bounding box center [379, 244] width 163 height 14
click at [425, 242] on button "Save Changes" at bounding box center [435, 244] width 49 height 14
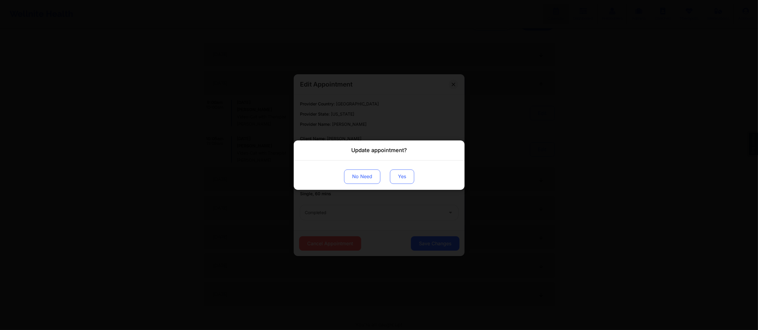
click at [402, 183] on button "Yes" at bounding box center [402, 176] width 24 height 14
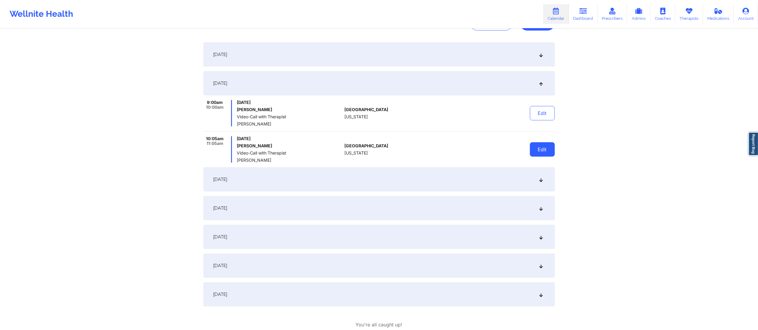
click at [546, 150] on button "Edit" at bounding box center [542, 149] width 25 height 14
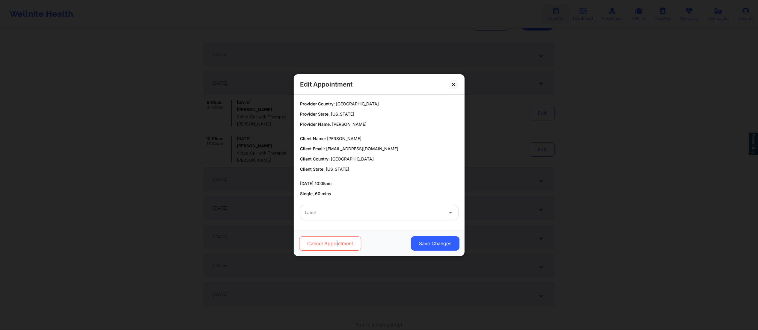
click at [336, 237] on div "Cancel Appointment Save Changes" at bounding box center [379, 243] width 171 height 25
click at [335, 241] on button "Cancel Appointment" at bounding box center [330, 244] width 62 height 14
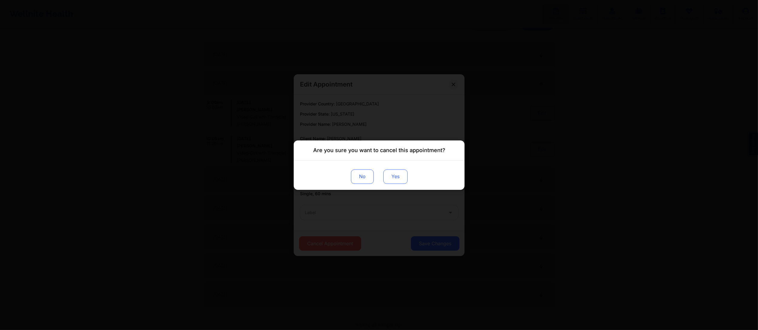
click at [393, 177] on button "Yes" at bounding box center [395, 176] width 24 height 14
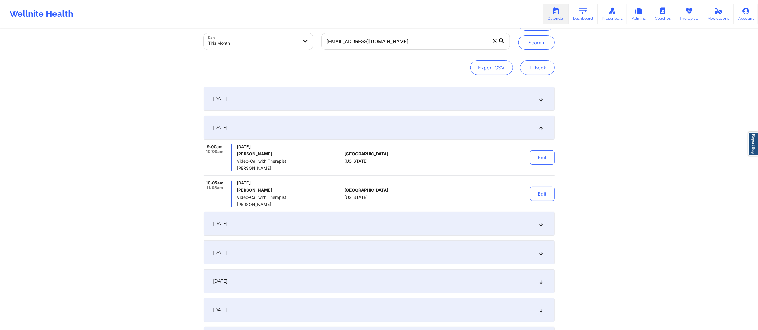
scroll to position [25, 0]
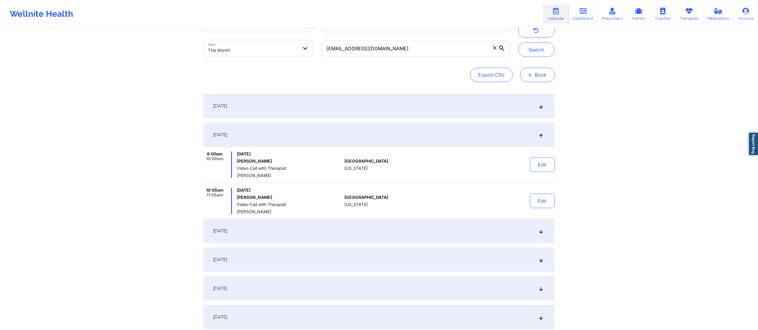
click at [527, 52] on button "Search" at bounding box center [536, 50] width 37 height 14
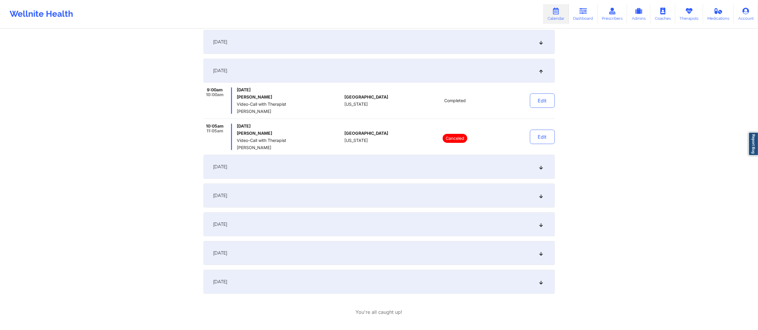
scroll to position [114, 0]
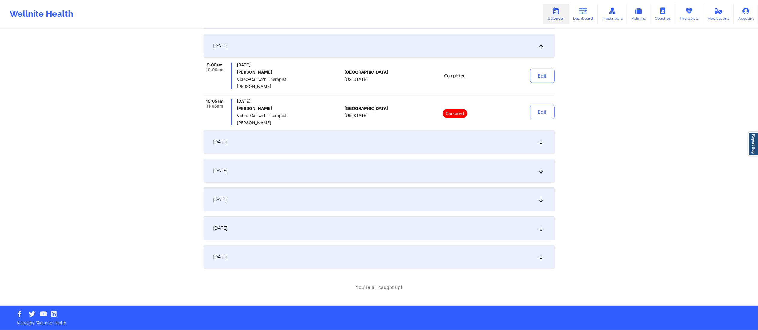
click at [409, 148] on div "September 8, 2025" at bounding box center [379, 142] width 351 height 24
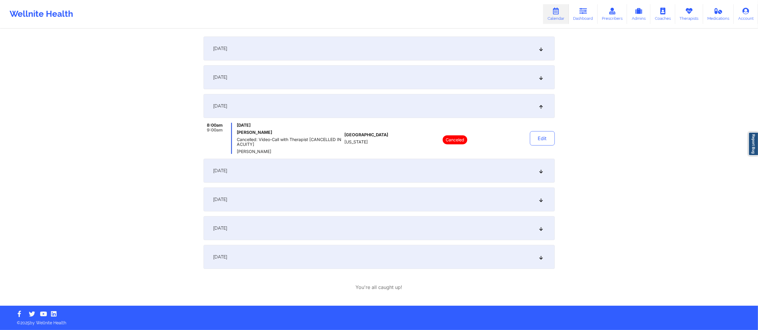
click at [403, 175] on div "September 14, 2025" at bounding box center [379, 171] width 351 height 24
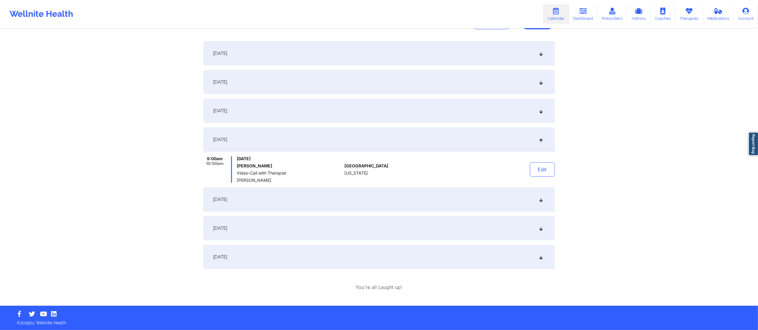
scroll to position [78, 0]
click at [546, 170] on button "Edit" at bounding box center [542, 170] width 25 height 14
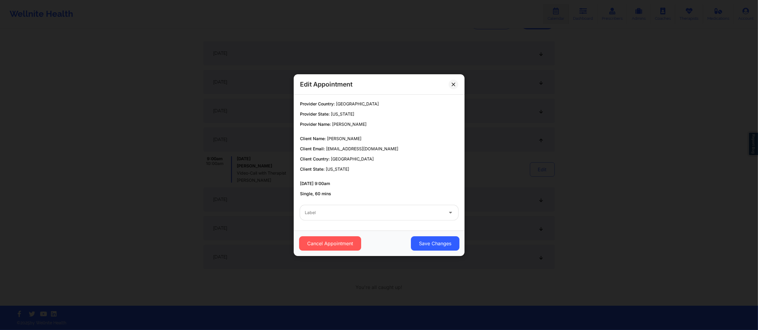
drag, startPoint x: 363, startPoint y: 220, endPoint x: 373, endPoint y: 218, distance: 10.6
click at [363, 220] on div "Label" at bounding box center [379, 212] width 167 height 23
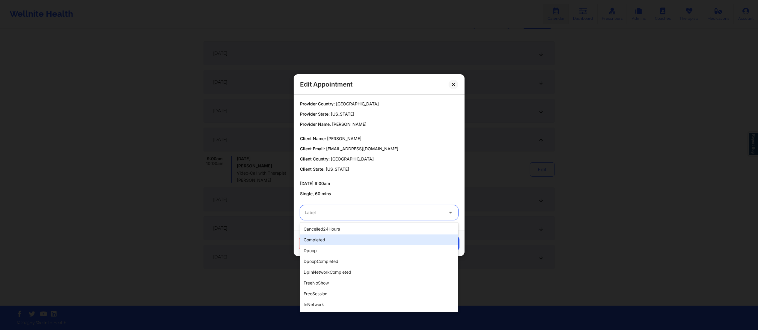
drag, startPoint x: 345, startPoint y: 242, endPoint x: 352, endPoint y: 239, distance: 7.6
click at [345, 242] on div "completed" at bounding box center [379, 240] width 158 height 11
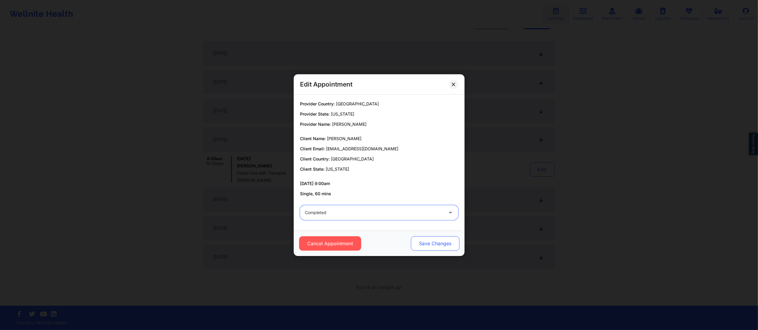
click at [424, 247] on button "Save Changes" at bounding box center [435, 244] width 49 height 14
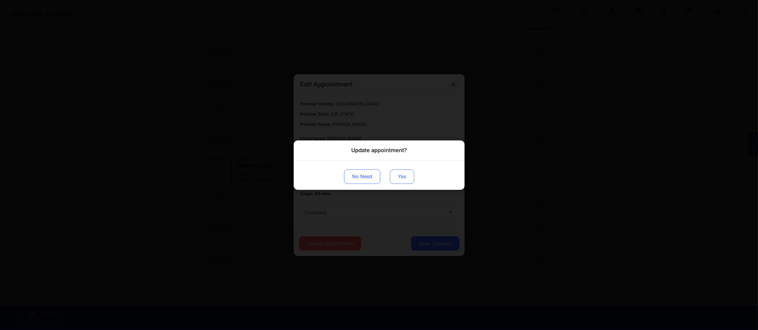
click at [395, 176] on button "Yes" at bounding box center [402, 176] width 24 height 14
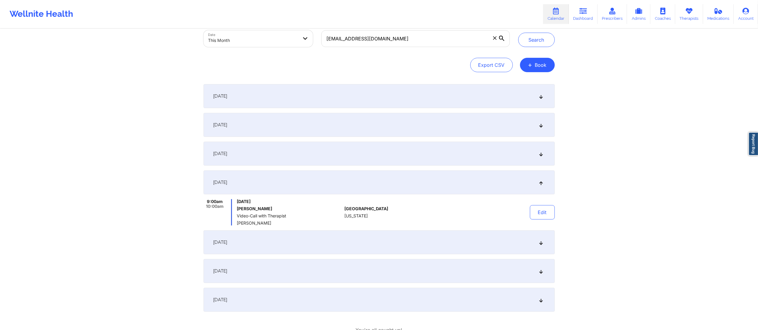
scroll to position [18, 0]
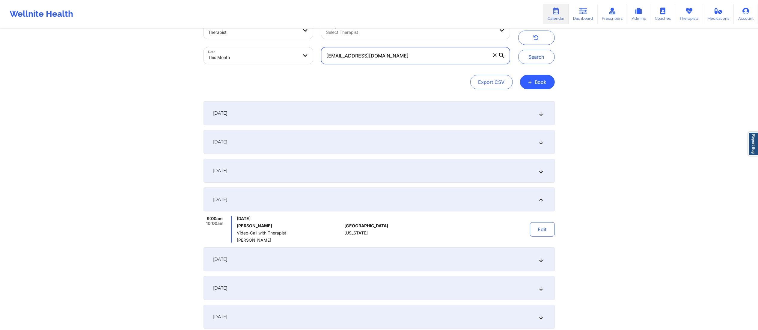
drag, startPoint x: 478, startPoint y: 57, endPoint x: 306, endPoint y: 69, distance: 172.5
click at [308, 70] on div "Provider Role Therapist Therapist Select Therapist Date This Month ayoka.baptis…" at bounding box center [379, 55] width 351 height 67
paste input "dinnaldferron@yahoo"
click at [530, 63] on button "Search" at bounding box center [536, 57] width 37 height 14
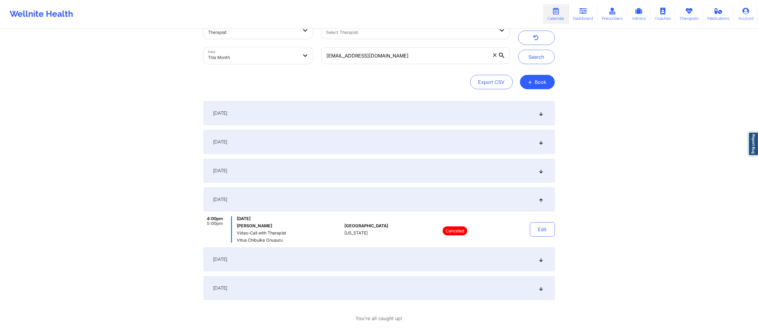
click at [333, 120] on div "September 1, 2025" at bounding box center [379, 113] width 351 height 24
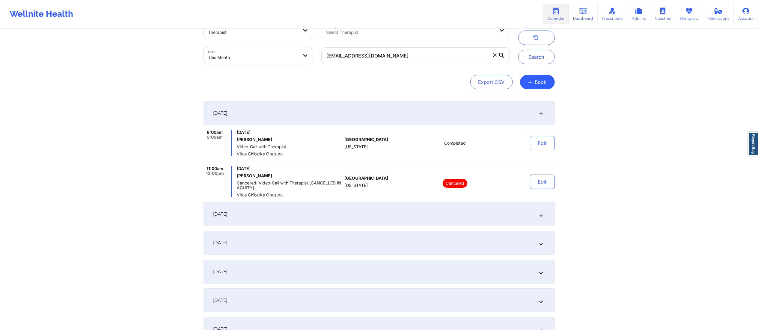
click at [395, 223] on div "September 3, 2025" at bounding box center [379, 214] width 351 height 24
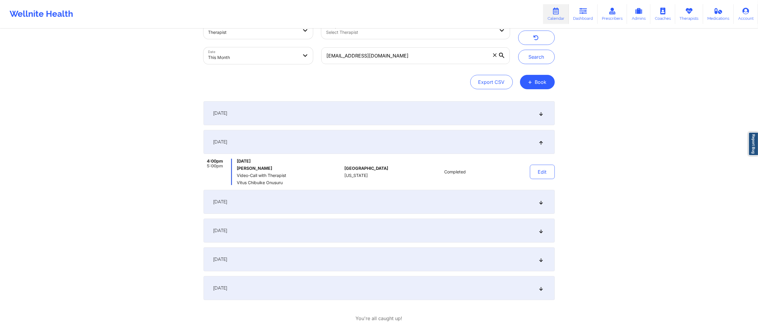
scroll to position [49, 0]
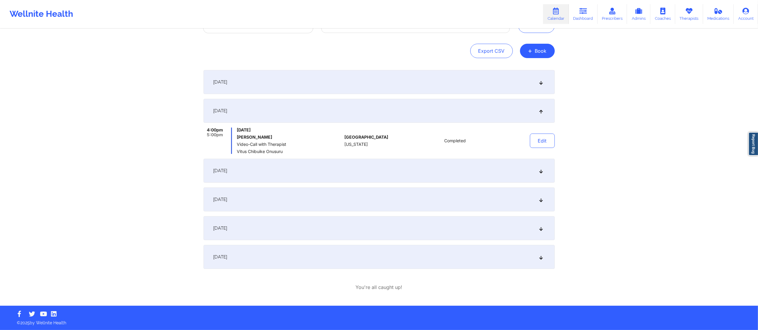
click at [341, 165] on div "September 8, 2025" at bounding box center [379, 171] width 351 height 24
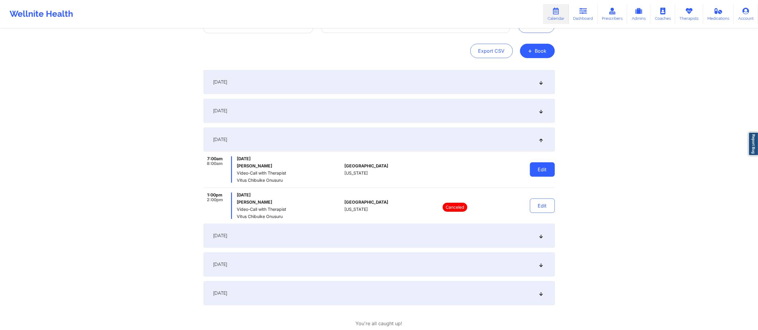
click at [538, 174] on button "Edit" at bounding box center [542, 170] width 25 height 14
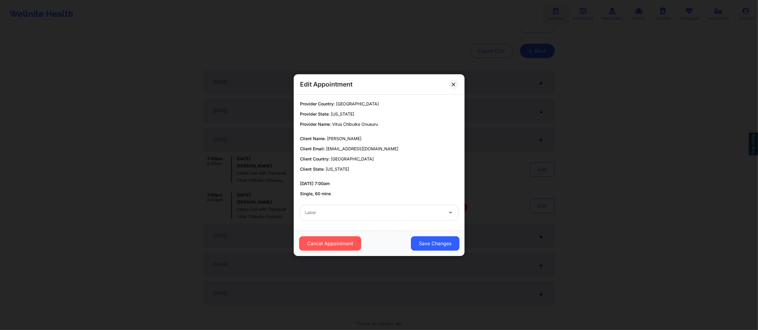
drag, startPoint x: 409, startPoint y: 206, endPoint x: 407, endPoint y: 210, distance: 4.6
click at [408, 206] on div "Label" at bounding box center [372, 212] width 144 height 15
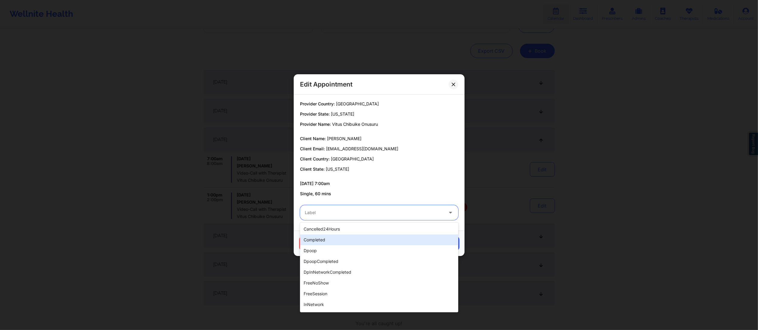
click at [344, 243] on div "completed" at bounding box center [379, 240] width 158 height 11
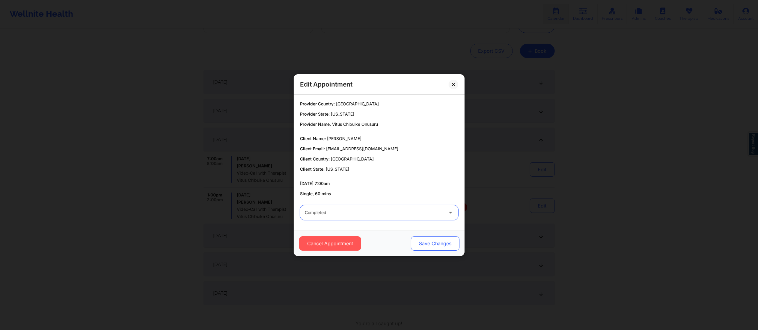
click at [421, 242] on button "Save Changes" at bounding box center [435, 244] width 49 height 14
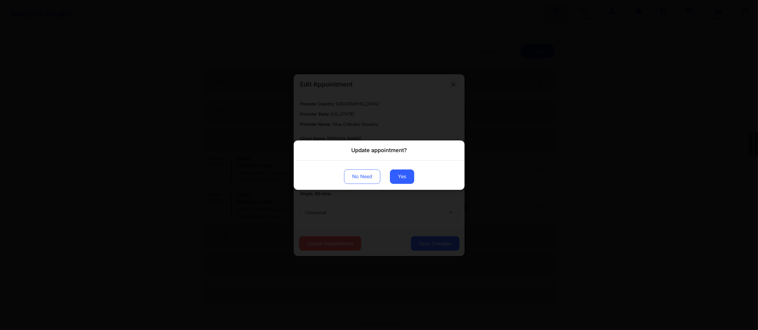
click at [401, 184] on div "No Need Yes" at bounding box center [379, 174] width 171 height 29
click at [402, 174] on button "Yes" at bounding box center [402, 176] width 24 height 14
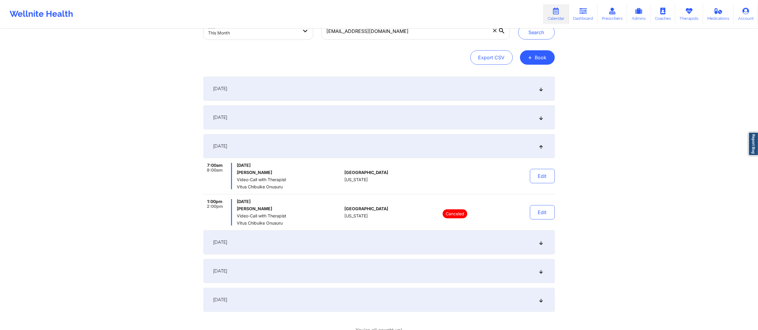
scroll to position [37, 0]
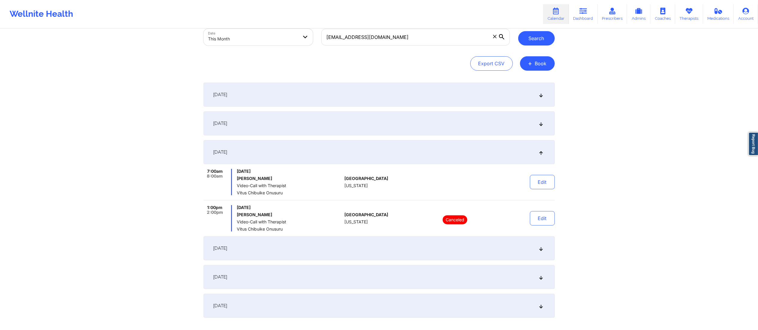
click at [536, 41] on button "Search" at bounding box center [536, 38] width 37 height 14
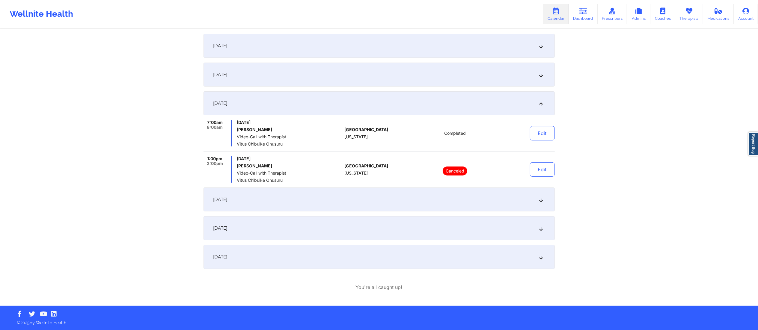
click at [382, 201] on div "September 10, 2025" at bounding box center [379, 200] width 351 height 24
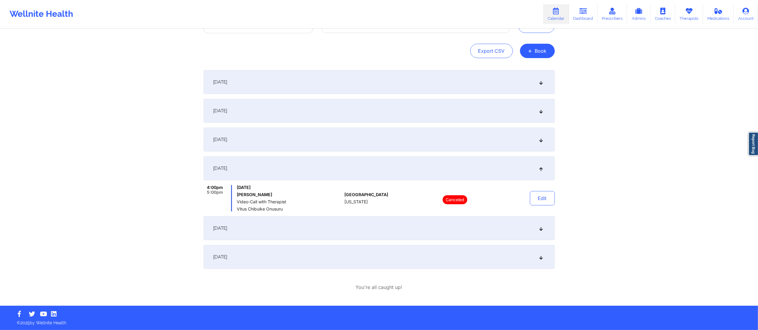
click at [402, 231] on div "September 17, 2025" at bounding box center [379, 228] width 351 height 24
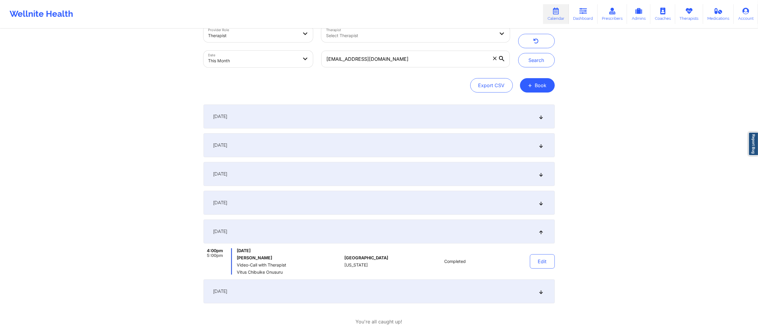
scroll to position [0, 0]
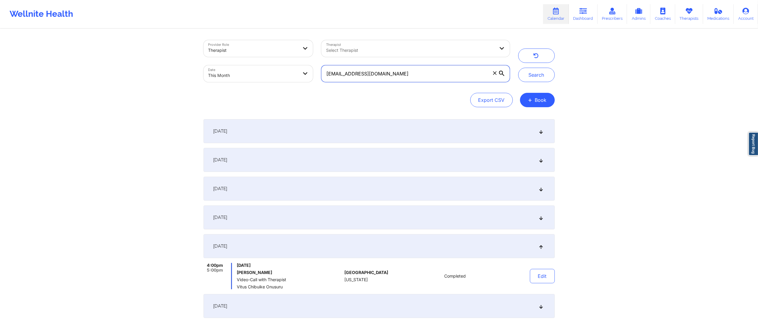
drag, startPoint x: 406, startPoint y: 69, endPoint x: 274, endPoint y: 73, distance: 132.0
click at [274, 73] on div "Provider Role Therapist Therapist Select Therapist Date This Month dinnaldferro…" at bounding box center [356, 61] width 315 height 50
paste input "ramirezmateo465@gmail"
click at [524, 74] on button "Search" at bounding box center [536, 75] width 37 height 14
click at [370, 132] on div "September 1, 2025" at bounding box center [379, 131] width 351 height 24
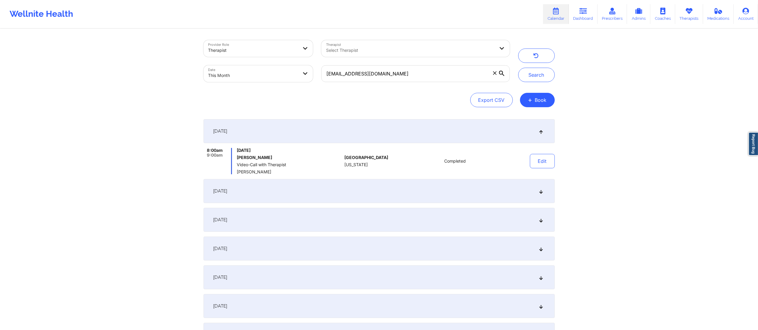
click at [390, 188] on div "September 2, 2025" at bounding box center [379, 191] width 351 height 24
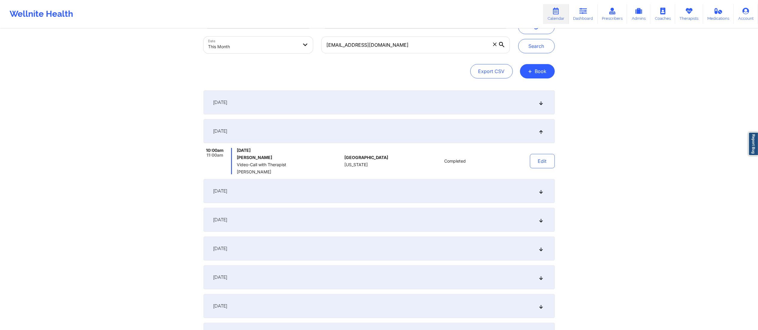
scroll to position [33, 0]
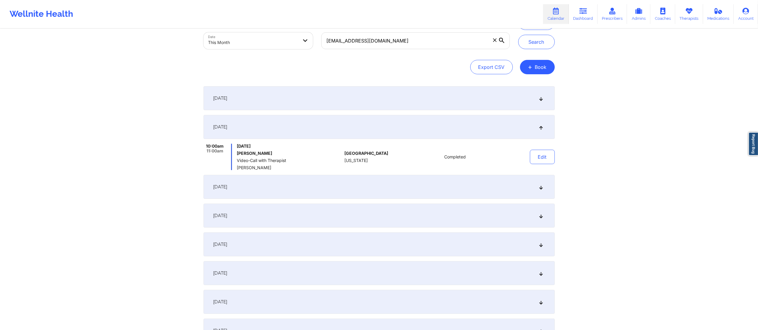
click at [369, 188] on div "September 8, 2025" at bounding box center [379, 187] width 351 height 24
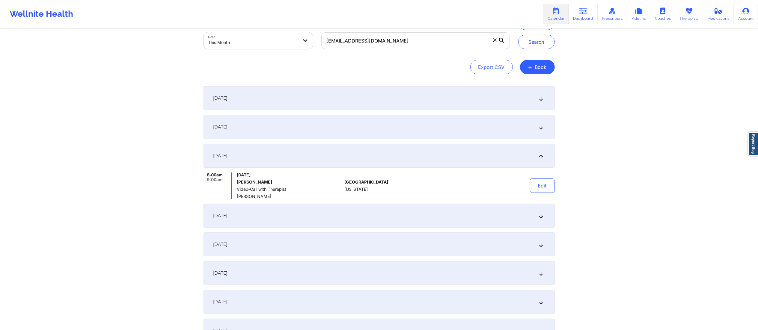
click at [450, 217] on div "September 9, 2025" at bounding box center [379, 216] width 351 height 24
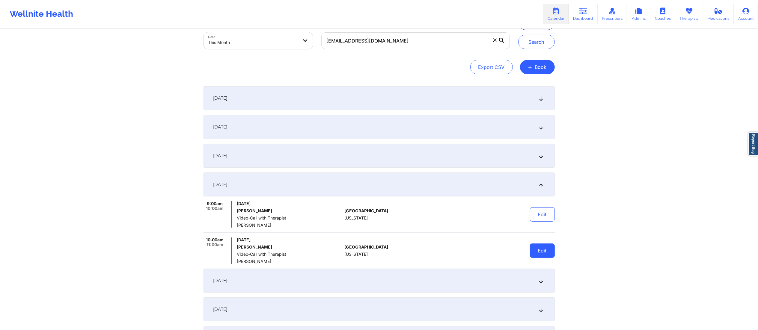
click at [539, 252] on button "Edit" at bounding box center [542, 251] width 25 height 14
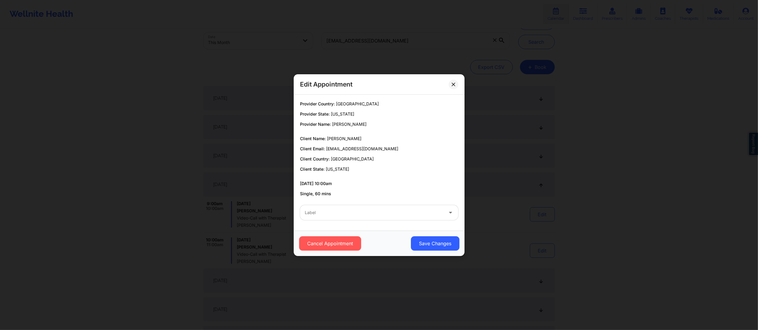
click at [363, 215] on div at bounding box center [374, 212] width 139 height 7
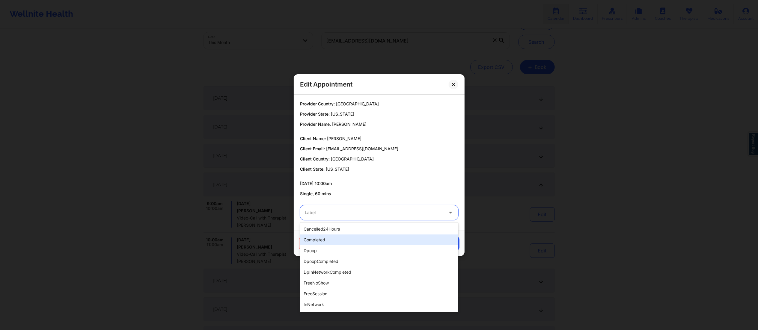
click at [344, 237] on div "completed" at bounding box center [379, 240] width 158 height 11
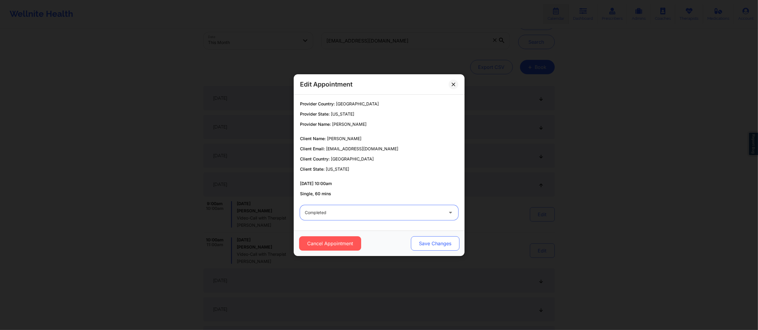
click at [413, 240] on button "Save Changes" at bounding box center [435, 244] width 49 height 14
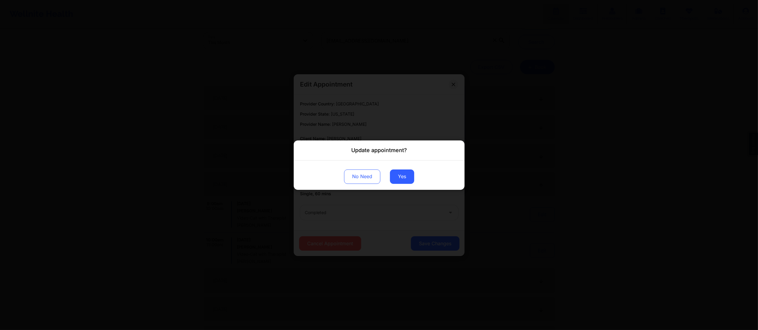
click at [391, 169] on div "No Need Yes" at bounding box center [379, 174] width 171 height 29
drag, startPoint x: 392, startPoint y: 171, endPoint x: 393, endPoint y: 175, distance: 3.4
click at [393, 175] on button "Yes" at bounding box center [402, 176] width 24 height 14
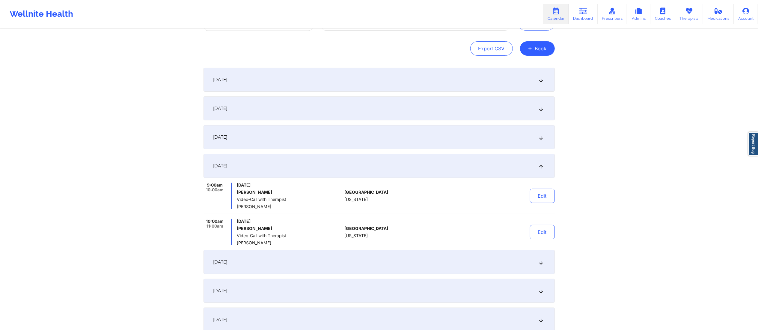
scroll to position [52, 0]
click at [395, 263] on div "September 15, 2025" at bounding box center [379, 262] width 351 height 24
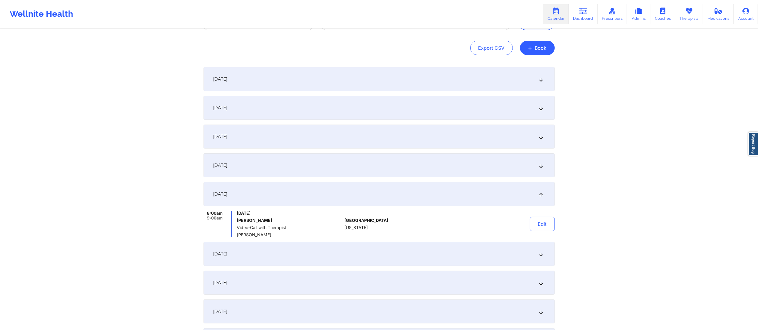
click at [389, 252] on div "September 16, 2025" at bounding box center [379, 254] width 351 height 24
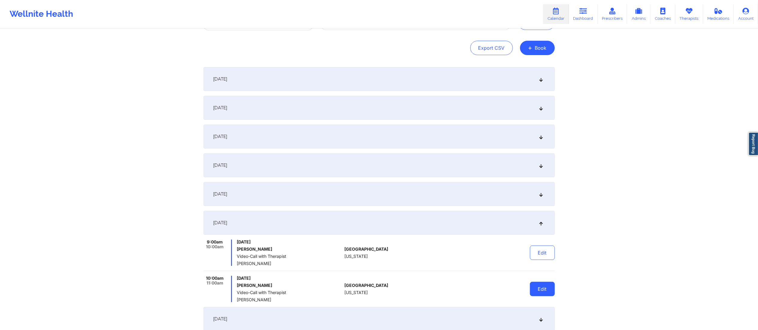
click at [545, 293] on button "Edit" at bounding box center [542, 289] width 25 height 14
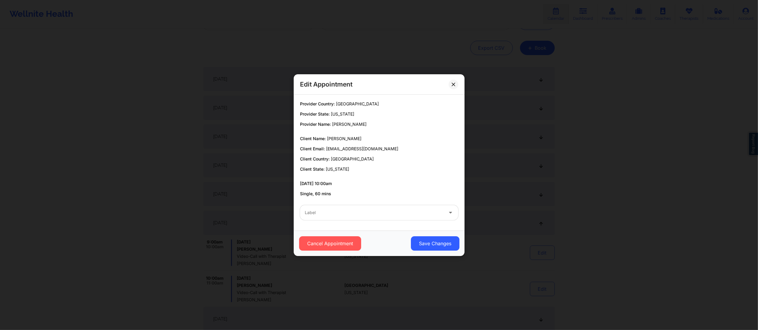
drag, startPoint x: 379, startPoint y: 212, endPoint x: 379, endPoint y: 222, distance: 9.9
click at [379, 212] on div at bounding box center [374, 212] width 139 height 7
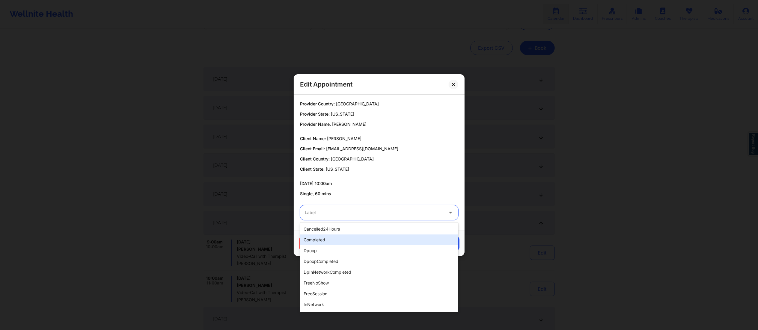
drag, startPoint x: 360, startPoint y: 238, endPoint x: 363, endPoint y: 240, distance: 3.4
click at [360, 238] on div "completed" at bounding box center [379, 240] width 158 height 11
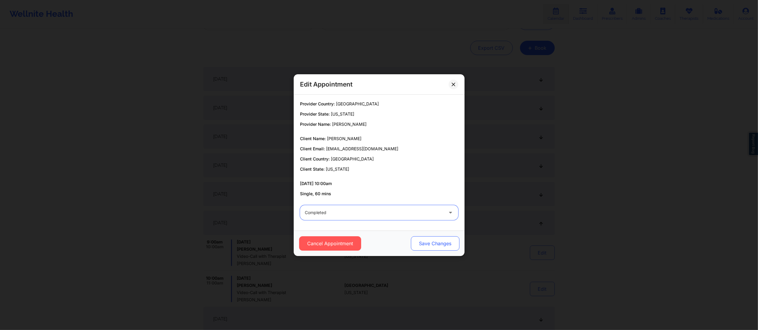
click at [428, 242] on button "Save Changes" at bounding box center [435, 244] width 49 height 14
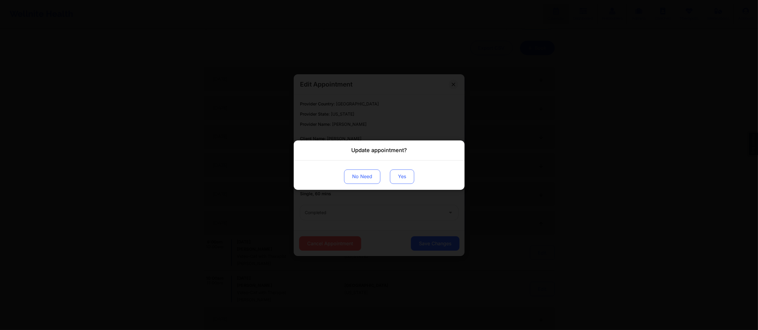
click at [400, 175] on button "Yes" at bounding box center [402, 176] width 24 height 14
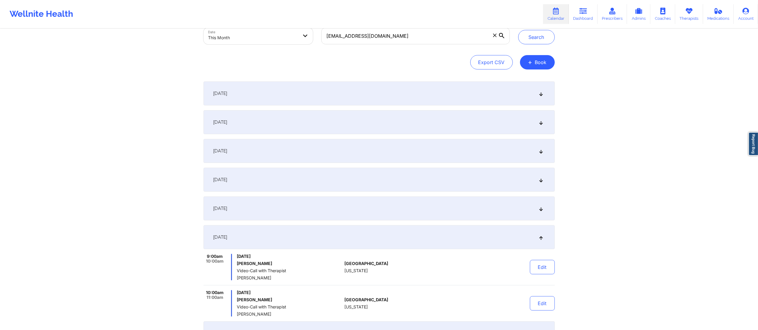
scroll to position [37, 0]
click at [536, 34] on button "Search" at bounding box center [536, 38] width 37 height 14
click at [532, 270] on button "Edit" at bounding box center [542, 268] width 25 height 14
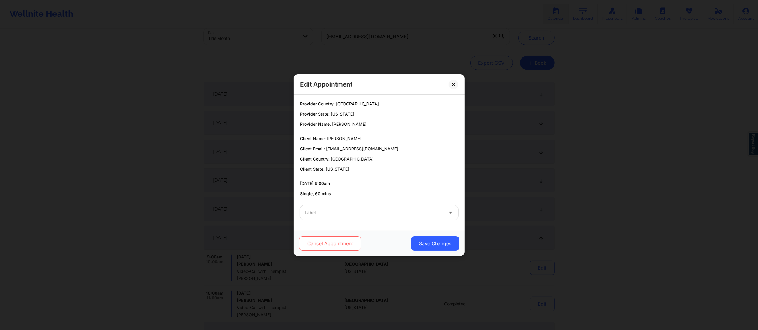
click at [335, 245] on button "Cancel Appointment" at bounding box center [330, 244] width 62 height 14
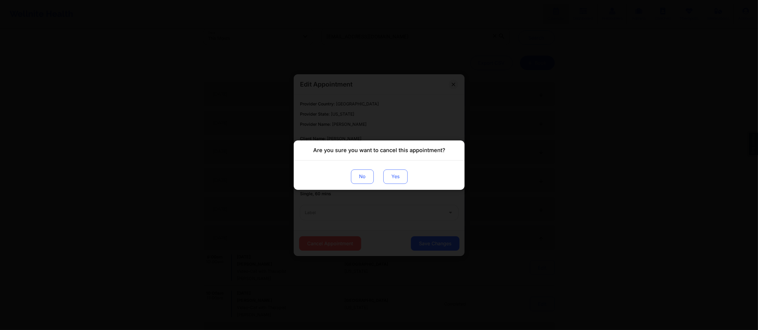
click at [396, 175] on button "Yes" at bounding box center [395, 176] width 24 height 14
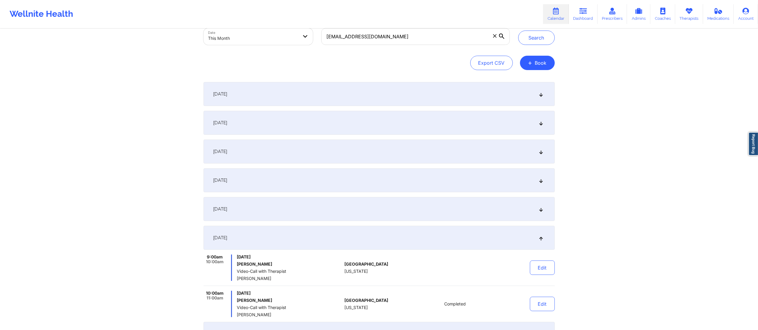
click at [359, 212] on div "September 15, 2025" at bounding box center [379, 209] width 351 height 24
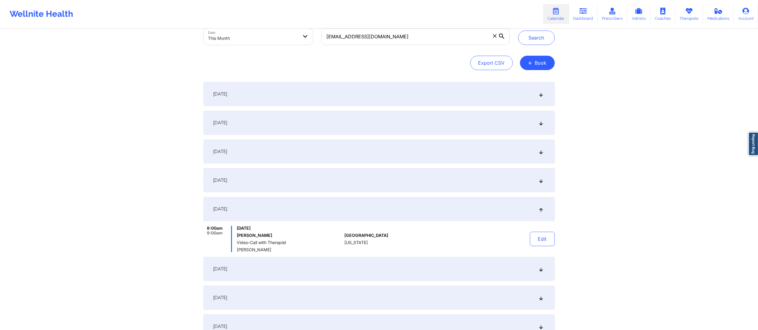
click at [394, 189] on div "September 9, 2025" at bounding box center [379, 181] width 351 height 24
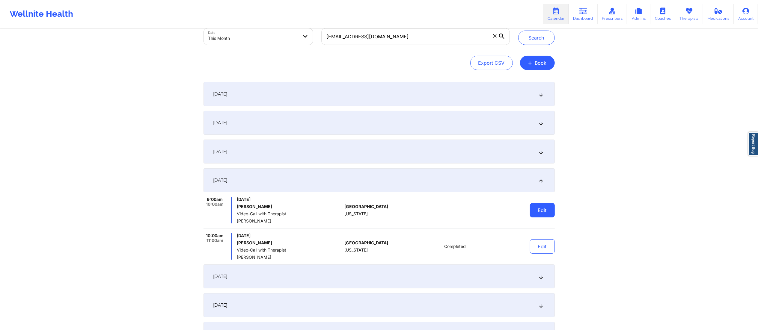
click at [546, 206] on button "Edit" at bounding box center [542, 210] width 25 height 14
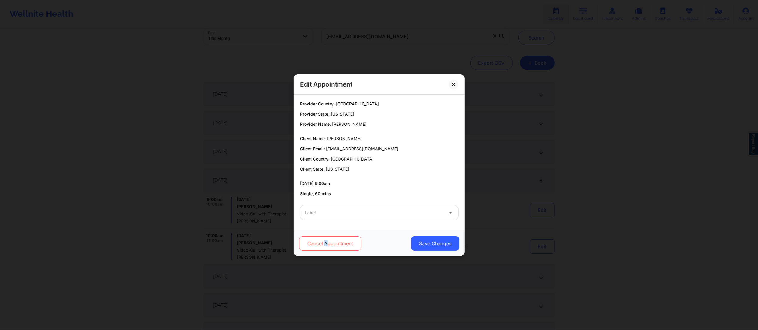
click at [325, 236] on div "Cancel Appointment Save Changes" at bounding box center [379, 243] width 171 height 25
click at [326, 240] on button "Cancel Appointment" at bounding box center [330, 244] width 62 height 14
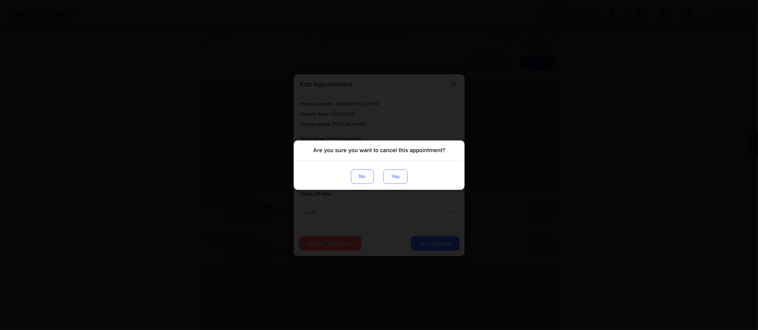
click at [392, 180] on button "Yes" at bounding box center [395, 176] width 24 height 14
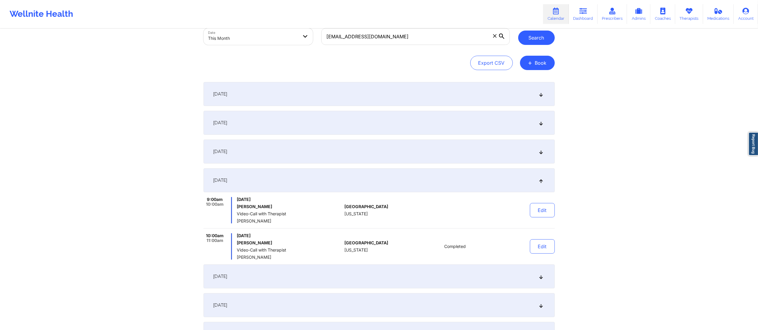
click at [528, 37] on button "Search" at bounding box center [536, 38] width 37 height 14
click at [319, 276] on div "September 15, 2025" at bounding box center [379, 277] width 351 height 24
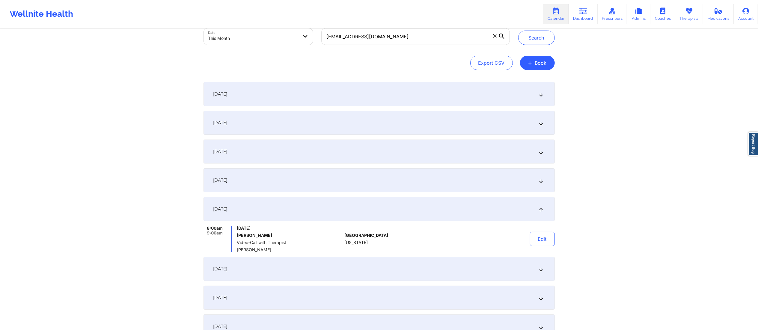
click at [322, 272] on div "September 16, 2025" at bounding box center [379, 269] width 351 height 24
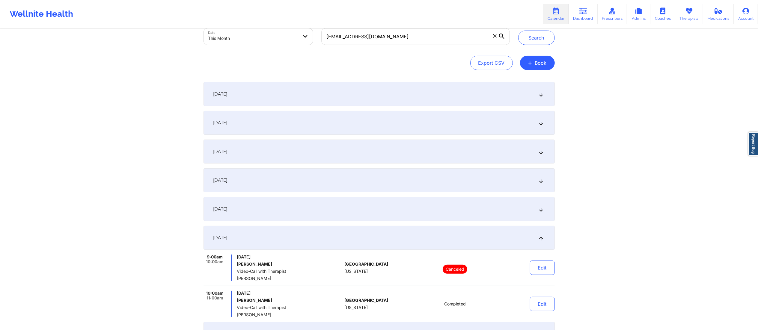
click at [335, 238] on div "September 16, 2025" at bounding box center [379, 238] width 351 height 24
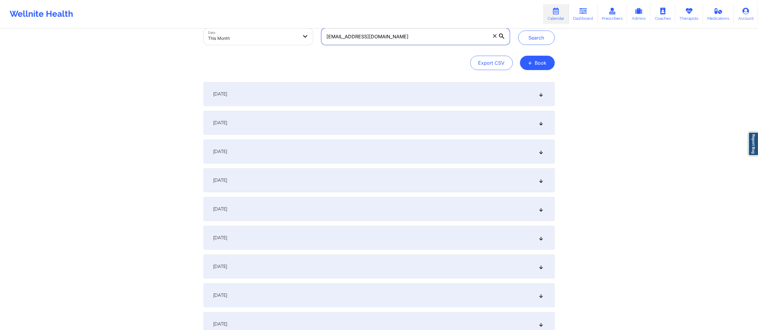
drag, startPoint x: 418, startPoint y: 38, endPoint x: 292, endPoint y: 34, distance: 125.7
click at [292, 34] on div "Provider Role Therapist Therapist Select Therapist Date This Month ramirezmateo…" at bounding box center [356, 24] width 315 height 50
paste input "poncemichelle74"
click at [542, 40] on button "Search" at bounding box center [536, 38] width 37 height 14
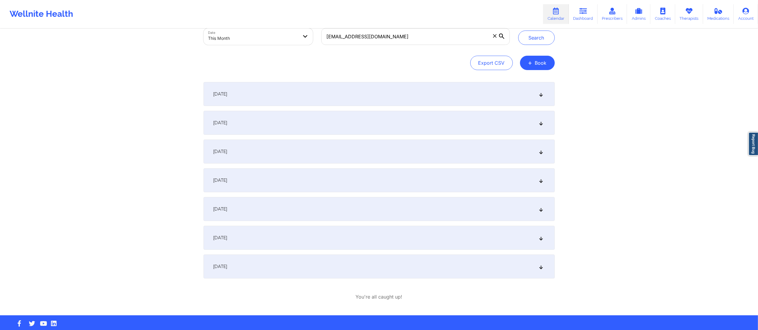
click at [324, 99] on div "September 1, 2025" at bounding box center [379, 94] width 351 height 24
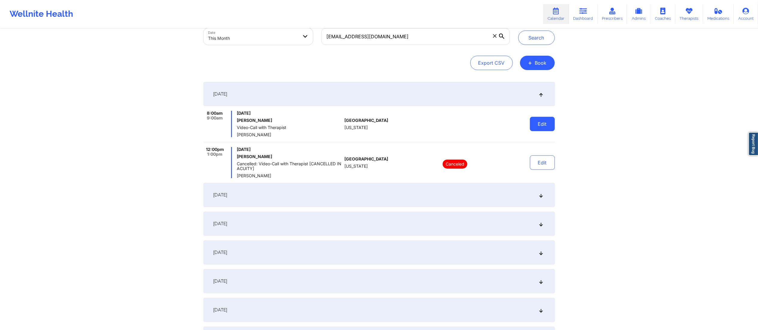
click at [535, 120] on button "Edit" at bounding box center [542, 124] width 25 height 14
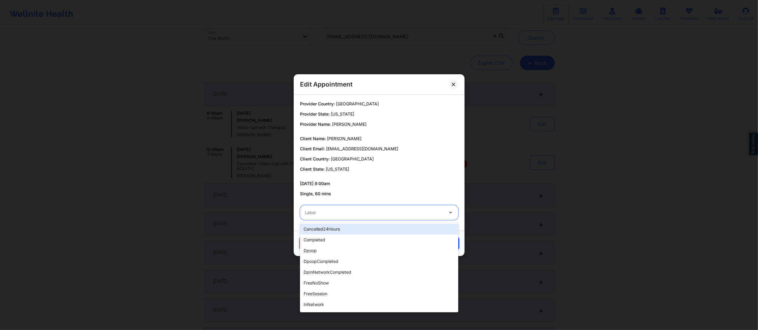
drag, startPoint x: 383, startPoint y: 212, endPoint x: 382, endPoint y: 218, distance: 6.5
click at [383, 216] on div at bounding box center [374, 212] width 139 height 7
click at [348, 235] on div "completed" at bounding box center [379, 240] width 158 height 11
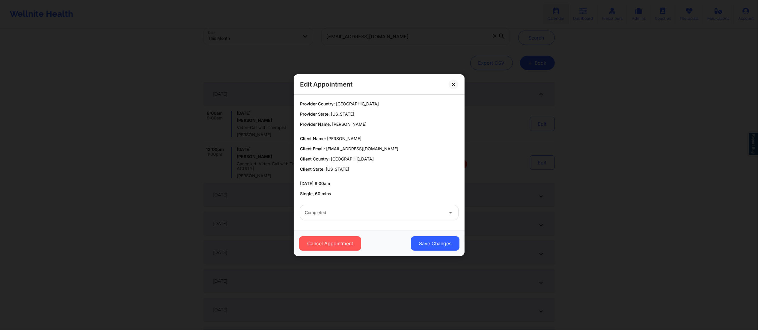
click at [409, 238] on div "Cancel Appointment Save Changes" at bounding box center [379, 244] width 163 height 14
click at [427, 239] on button "Save Changes" at bounding box center [435, 244] width 49 height 14
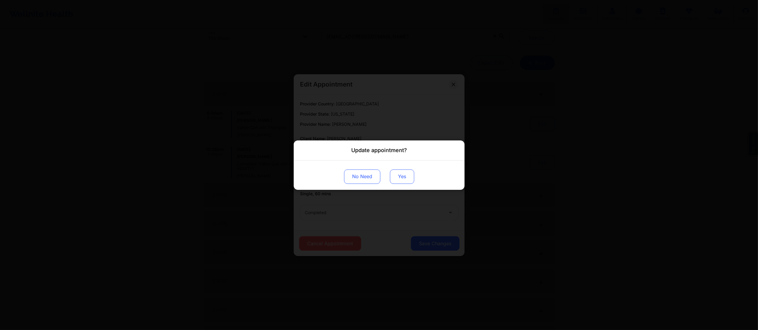
click at [407, 184] on button "Yes" at bounding box center [402, 176] width 24 height 14
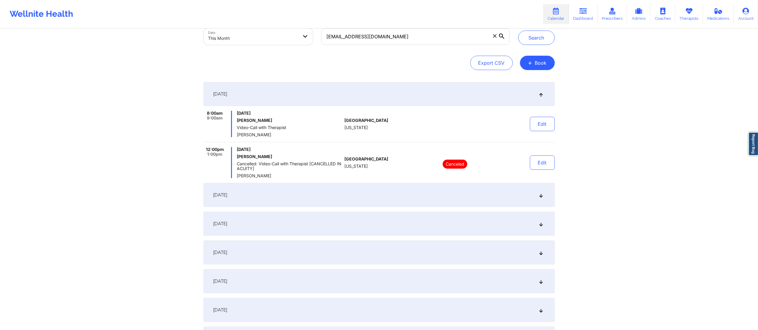
drag, startPoint x: 422, startPoint y: 200, endPoint x: 430, endPoint y: 210, distance: 13.1
click at [421, 200] on div "September 8, 2025" at bounding box center [379, 195] width 351 height 24
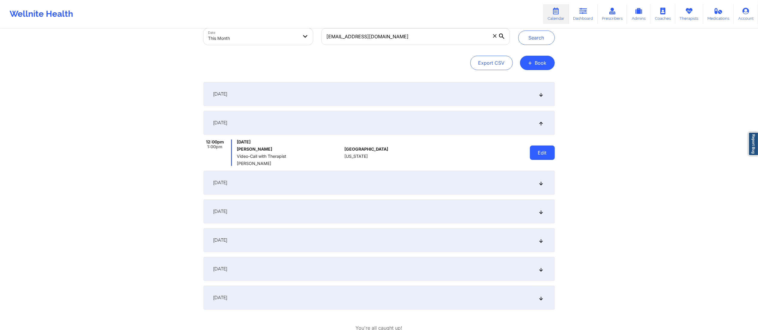
click at [534, 149] on button "Edit" at bounding box center [542, 153] width 25 height 14
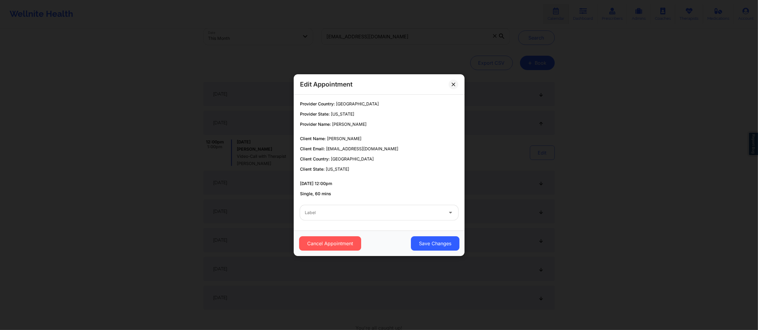
click at [378, 219] on div "Label" at bounding box center [372, 212] width 144 height 15
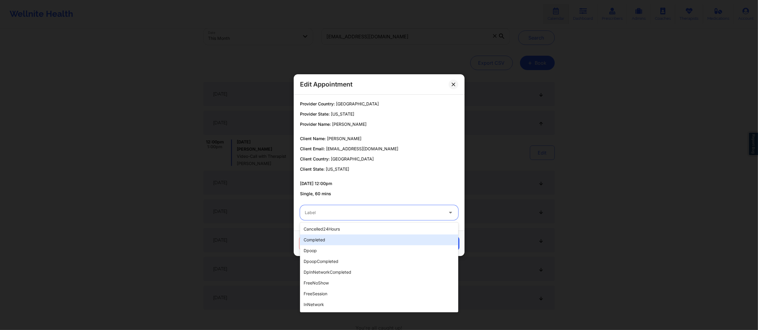
click at [347, 240] on div "completed" at bounding box center [379, 240] width 158 height 11
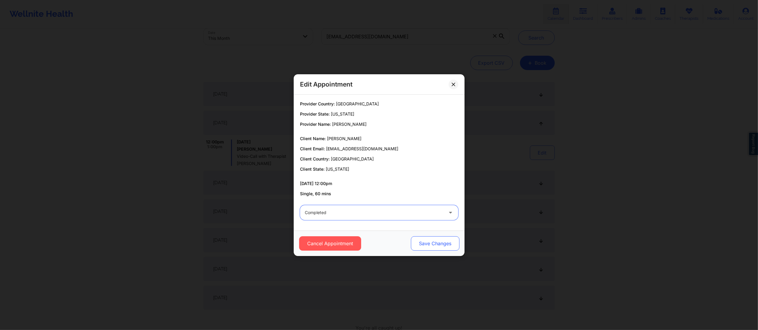
click at [419, 243] on button "Save Changes" at bounding box center [435, 244] width 49 height 14
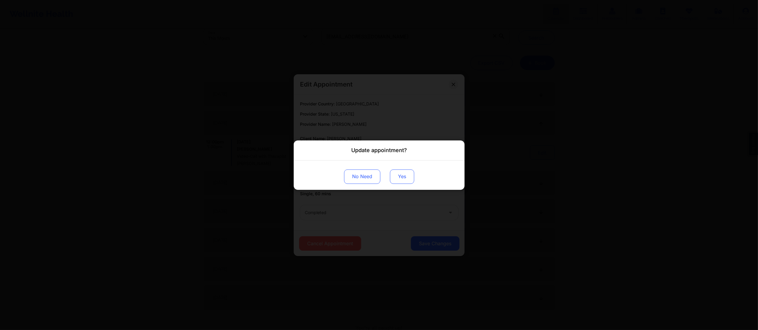
click at [409, 176] on button "Yes" at bounding box center [402, 176] width 24 height 14
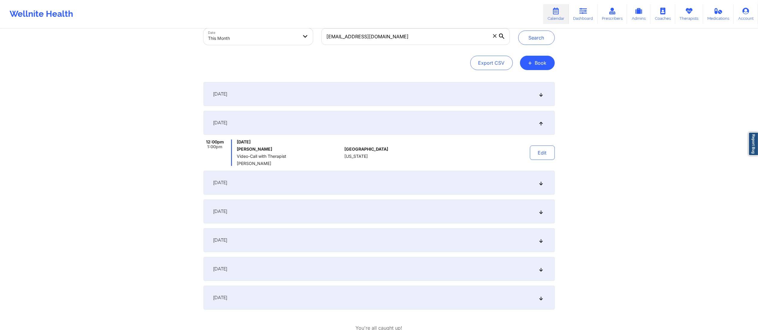
click at [375, 190] on div "September 15, 2025" at bounding box center [379, 183] width 351 height 24
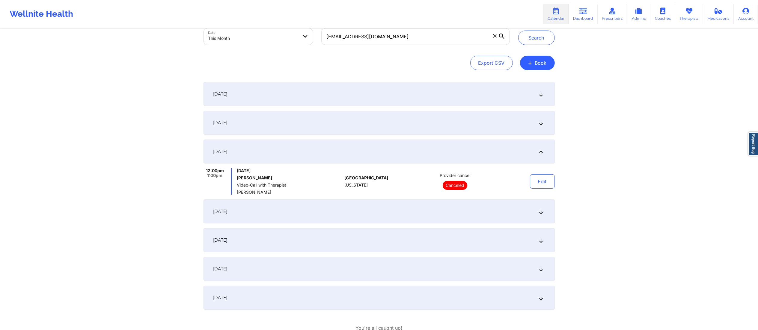
click at [387, 216] on div "September 18, 2025" at bounding box center [379, 212] width 351 height 24
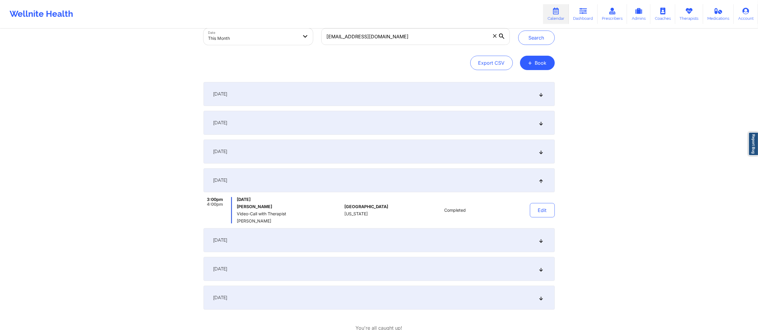
click at [352, 239] on div "[DATE]" at bounding box center [379, 240] width 351 height 24
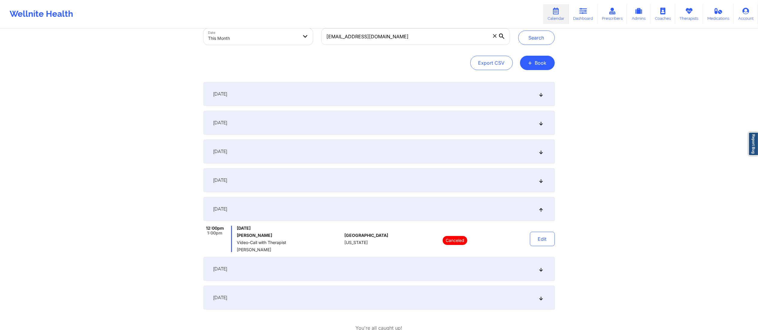
click at [378, 267] on div "September 25, 2025" at bounding box center [379, 269] width 351 height 24
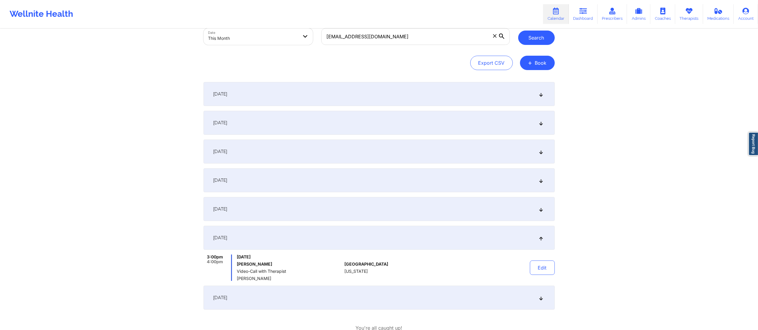
click at [528, 44] on button "Search" at bounding box center [536, 38] width 37 height 14
click at [458, 118] on div "September 8, 2025" at bounding box center [379, 123] width 351 height 24
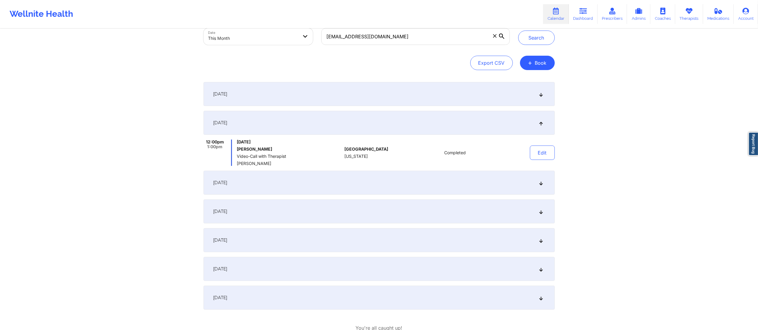
click at [446, 176] on div "September 15, 2025" at bounding box center [379, 183] width 351 height 24
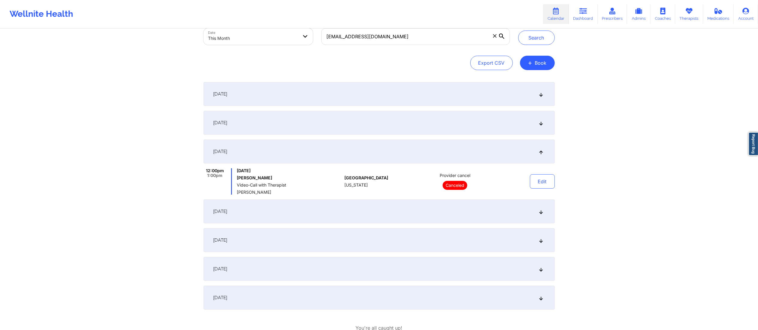
click at [440, 216] on div "September 18, 2025" at bounding box center [379, 212] width 351 height 24
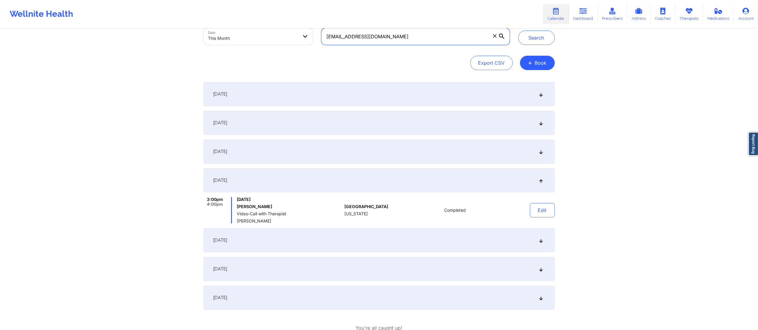
drag, startPoint x: 407, startPoint y: 34, endPoint x: 312, endPoint y: 38, distance: 94.5
click at [312, 38] on div "Provider Role Therapist Therapist Select Therapist Date This Month poncemichell…" at bounding box center [356, 24] width 315 height 50
paste input "adreamiawilson@y"
click at [535, 40] on button "Search" at bounding box center [536, 38] width 37 height 14
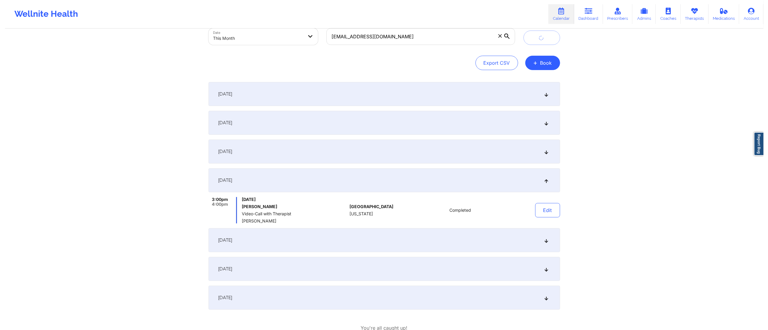
scroll to position [0, 0]
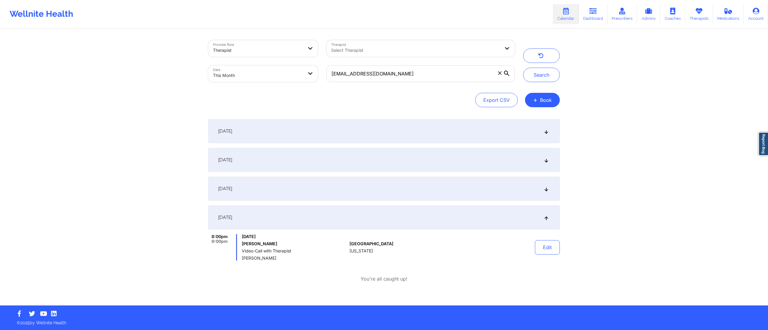
click at [383, 133] on div "September 1, 2025" at bounding box center [383, 131] width 351 height 24
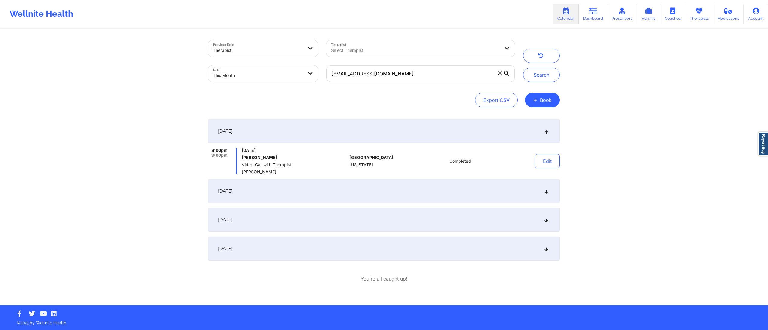
click at [405, 197] on div "September 8, 2025" at bounding box center [383, 191] width 351 height 24
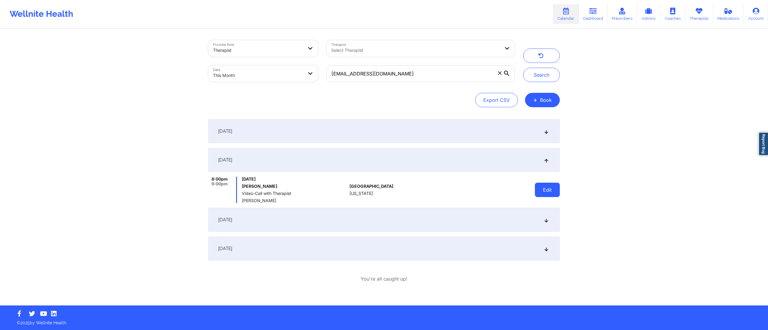
click at [537, 192] on button "Edit" at bounding box center [547, 190] width 25 height 14
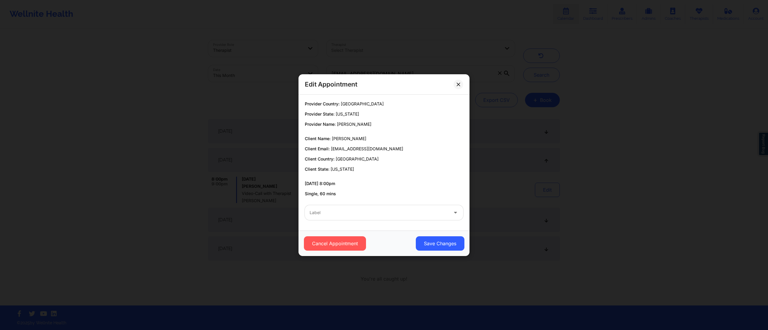
drag, startPoint x: 407, startPoint y: 212, endPoint x: 403, endPoint y: 218, distance: 7.3
click at [407, 213] on div at bounding box center [378, 212] width 139 height 7
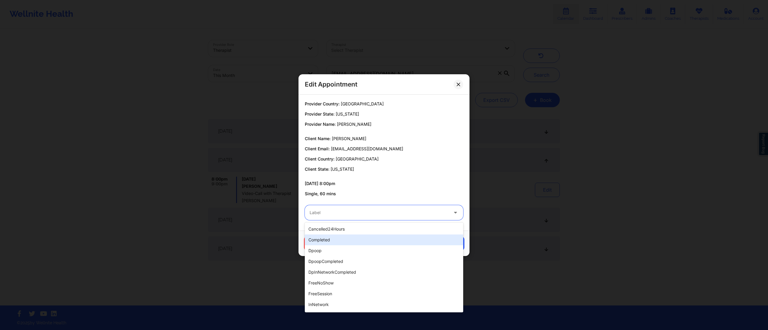
click at [343, 238] on div "completed" at bounding box center [384, 240] width 158 height 11
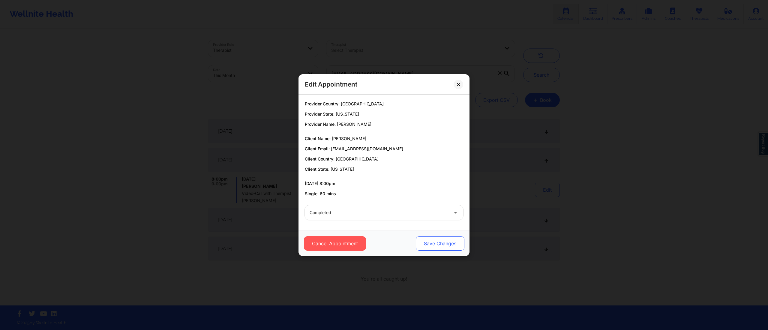
click at [437, 244] on button "Save Changes" at bounding box center [440, 244] width 49 height 14
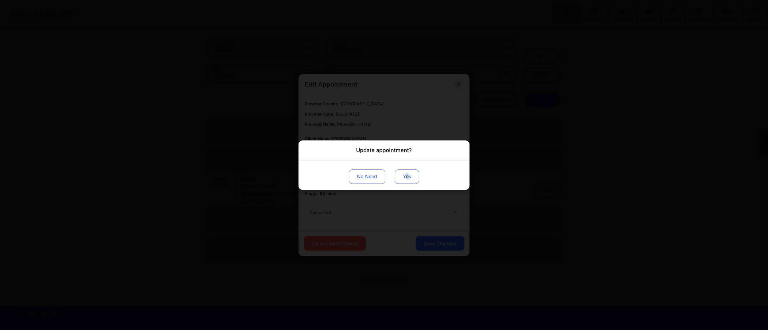
click at [407, 179] on button "Yes" at bounding box center [407, 176] width 24 height 14
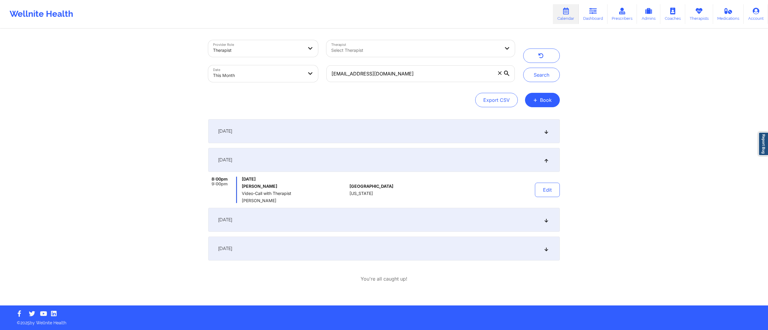
click at [452, 215] on div "September 15, 2025" at bounding box center [383, 220] width 351 height 24
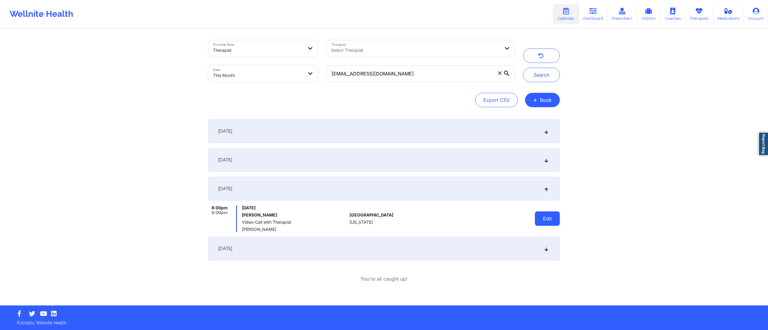
click at [557, 220] on button "Edit" at bounding box center [547, 219] width 25 height 14
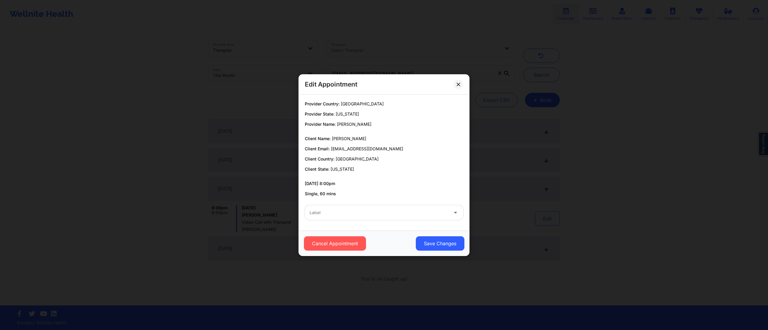
click at [414, 213] on div at bounding box center [378, 212] width 139 height 7
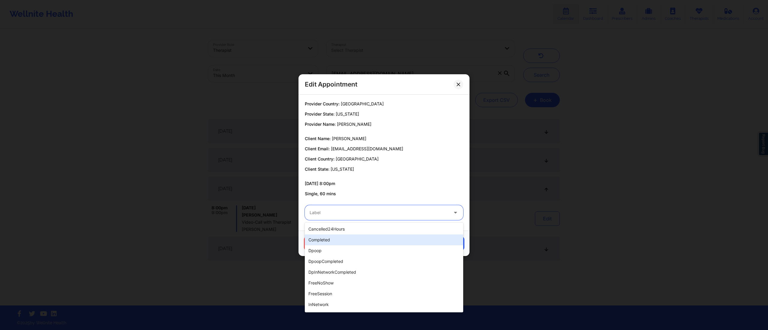
click at [379, 241] on div "completed" at bounding box center [384, 240] width 158 height 11
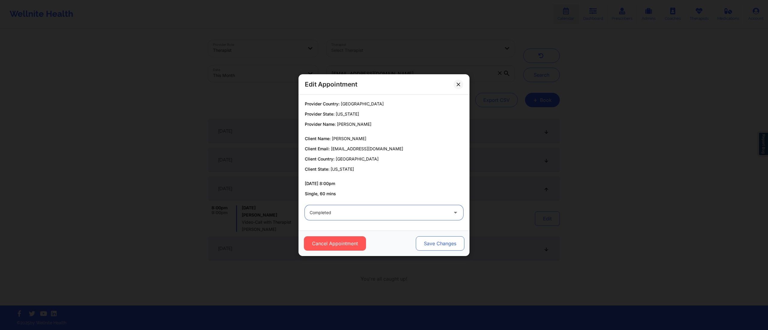
click at [427, 241] on button "Save Changes" at bounding box center [440, 244] width 49 height 14
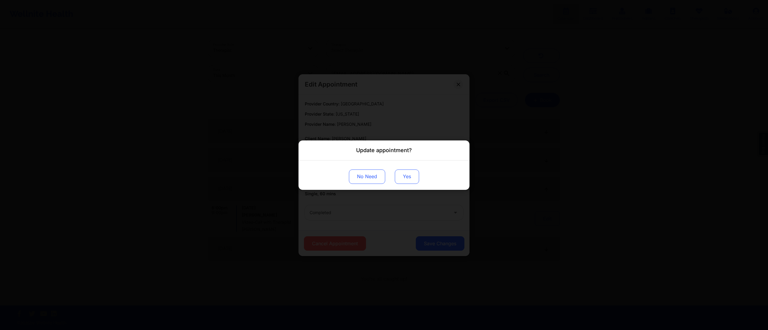
click at [402, 177] on button "Yes" at bounding box center [407, 176] width 24 height 14
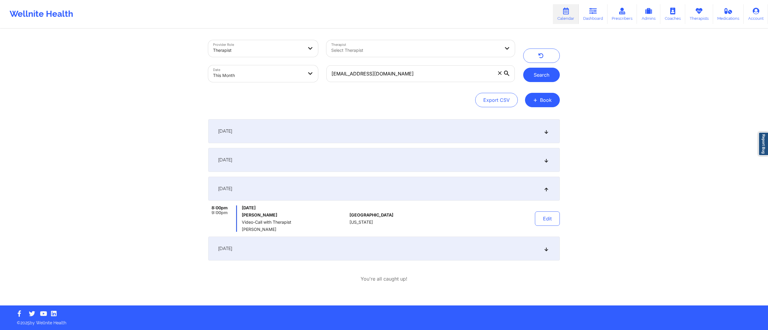
click at [536, 77] on button "Search" at bounding box center [541, 75] width 37 height 14
click at [462, 162] on div "September 8, 2025" at bounding box center [383, 160] width 351 height 24
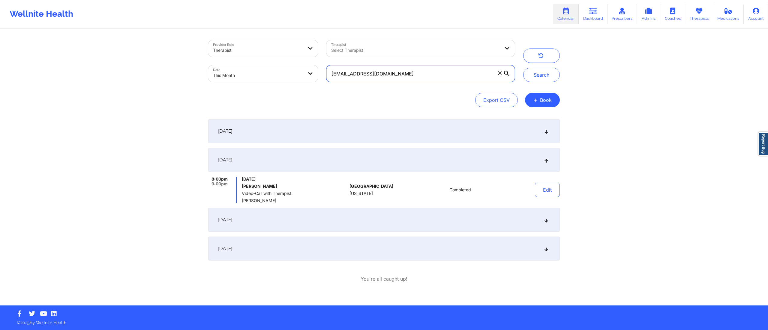
drag, startPoint x: 445, startPoint y: 71, endPoint x: 291, endPoint y: 75, distance: 153.9
click at [291, 75] on div "Provider Role Therapist Therapist Select Therapist Date This Month adreamiawils…" at bounding box center [361, 61] width 315 height 50
paste input "idanhmcmorrow@g"
click at [539, 80] on button "Search" at bounding box center [541, 75] width 37 height 14
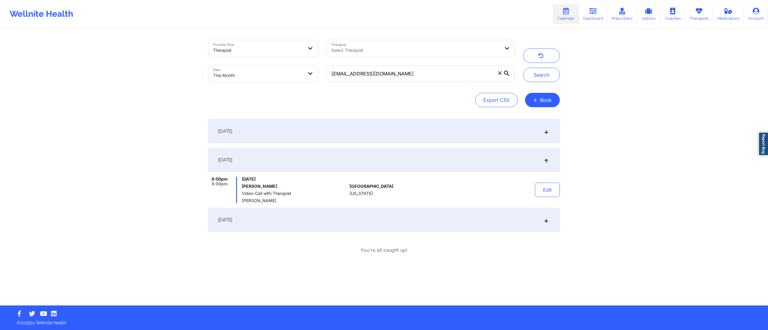
click at [420, 137] on div "September 1, 2025" at bounding box center [383, 131] width 351 height 24
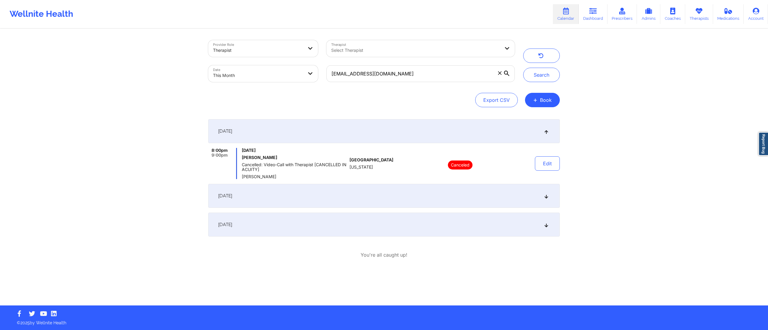
drag, startPoint x: 434, startPoint y: 191, endPoint x: 434, endPoint y: 198, distance: 6.6
click at [434, 194] on div "September 8, 2025" at bounding box center [383, 196] width 351 height 24
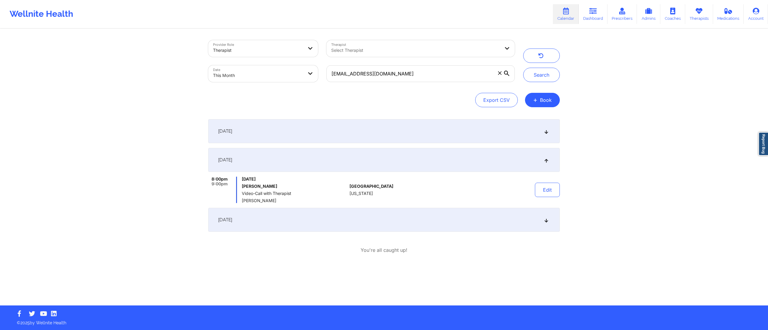
click at [422, 219] on div "September 15, 2025" at bounding box center [383, 220] width 351 height 24
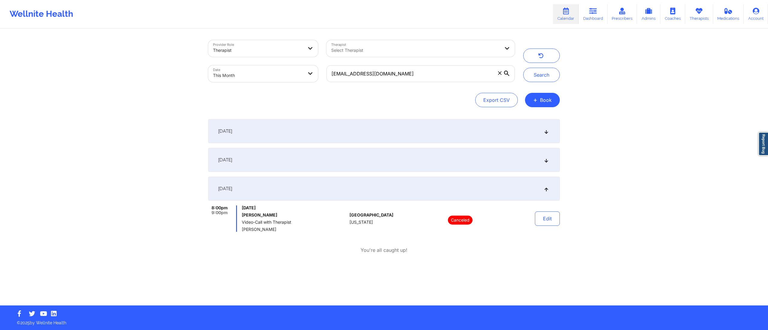
click at [420, 148] on div "September 8, 2025" at bounding box center [383, 160] width 351 height 24
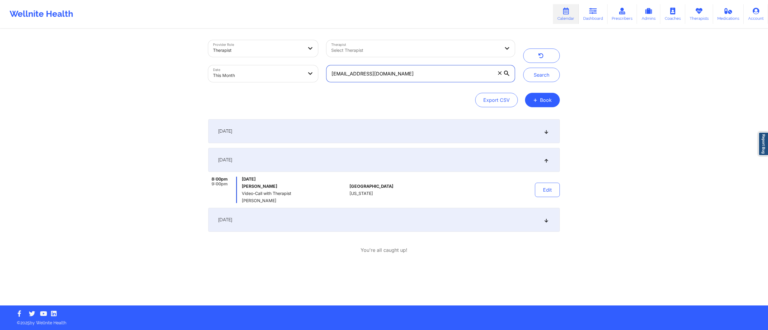
drag, startPoint x: 419, startPoint y: 72, endPoint x: 327, endPoint y: 70, distance: 91.8
click at [327, 70] on input "aidanhmcmorrow@gmail.com" at bounding box center [420, 73] width 188 height 17
paste input "22ejg22"
type input "22ejg22@gmail.com"
click at [543, 73] on button "Search" at bounding box center [541, 75] width 37 height 14
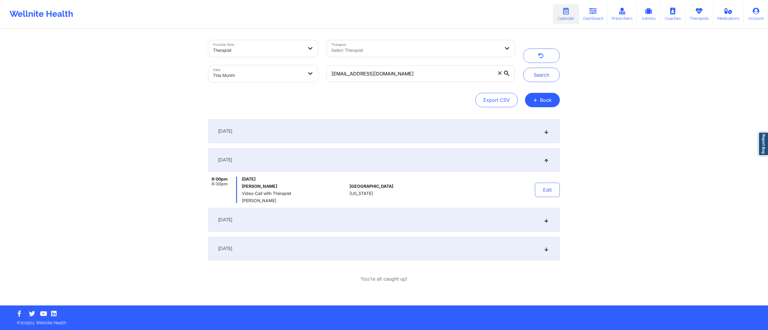
click at [442, 135] on div "September 1, 2025" at bounding box center [383, 131] width 351 height 24
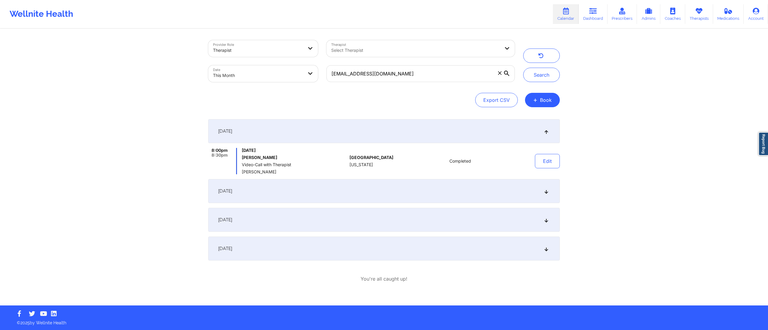
click at [437, 185] on div "September 8, 2025" at bounding box center [383, 191] width 351 height 24
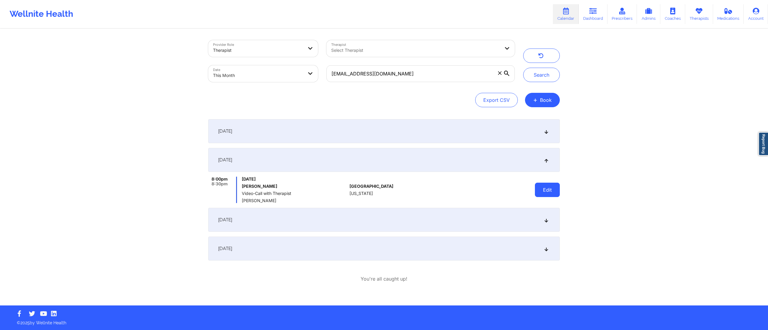
click at [544, 197] on button "Edit" at bounding box center [547, 190] width 25 height 14
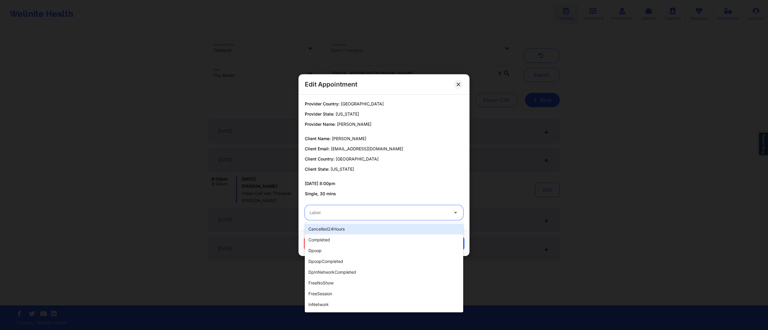
click at [386, 212] on div at bounding box center [378, 212] width 139 height 7
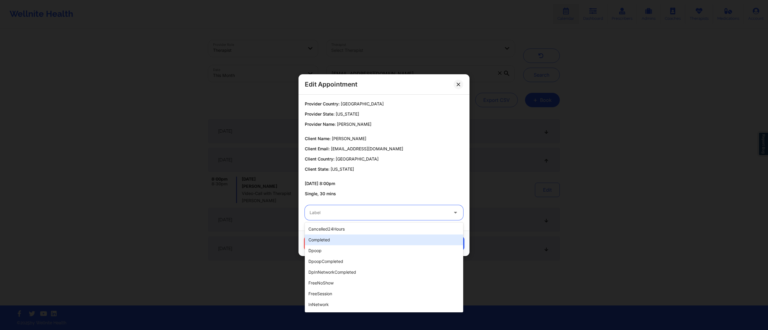
click at [347, 245] on div "completed" at bounding box center [384, 240] width 158 height 11
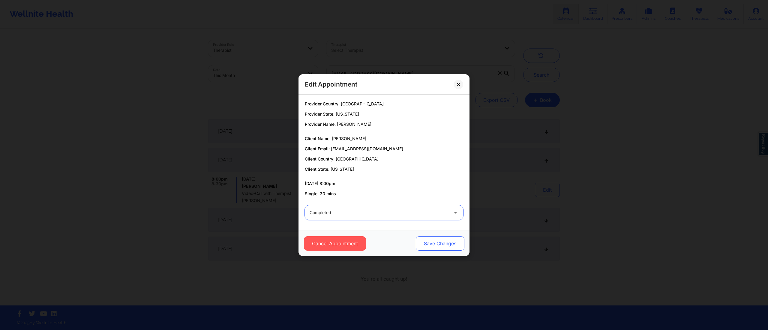
click at [460, 244] on button "Save Changes" at bounding box center [440, 244] width 49 height 14
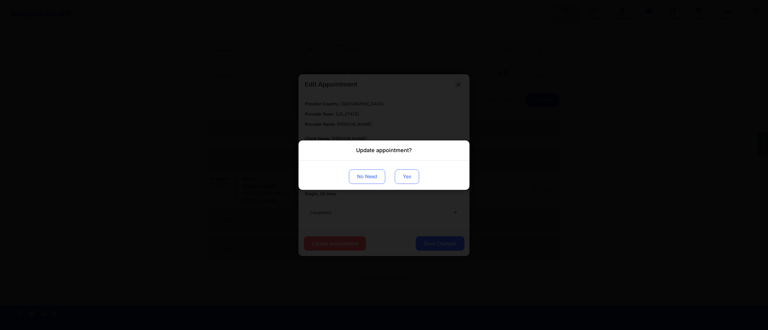
click at [410, 171] on button "Yes" at bounding box center [407, 176] width 24 height 14
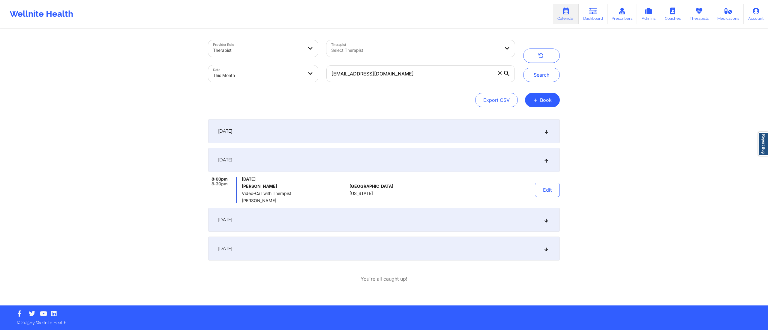
click at [463, 224] on div "September 15, 2025" at bounding box center [383, 220] width 351 height 24
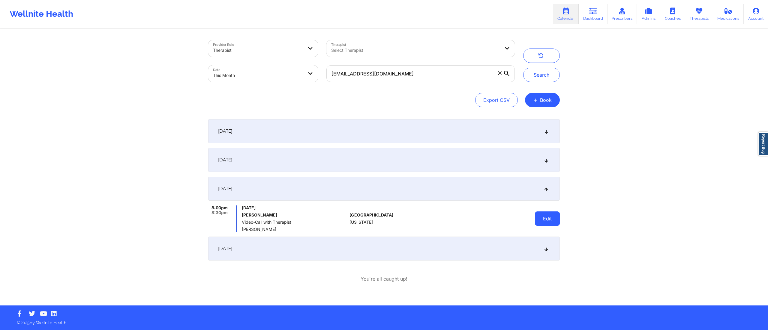
click at [547, 221] on button "Edit" at bounding box center [547, 219] width 25 height 14
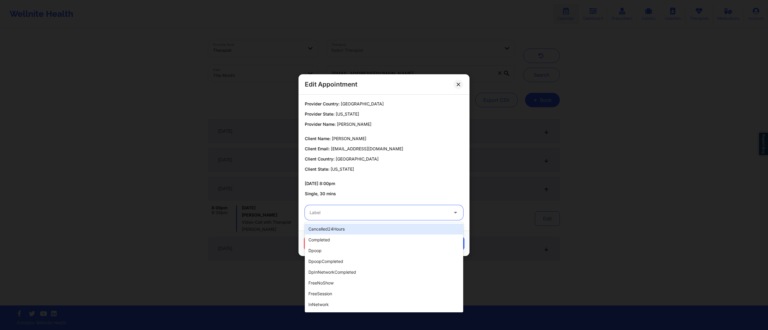
click at [381, 213] on div at bounding box center [378, 212] width 139 height 7
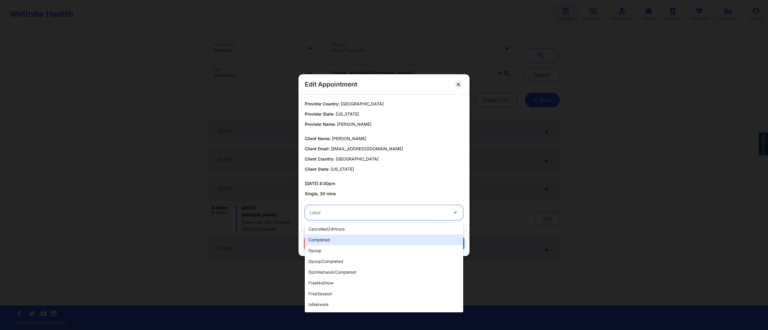
click at [381, 242] on div "completed" at bounding box center [384, 240] width 158 height 11
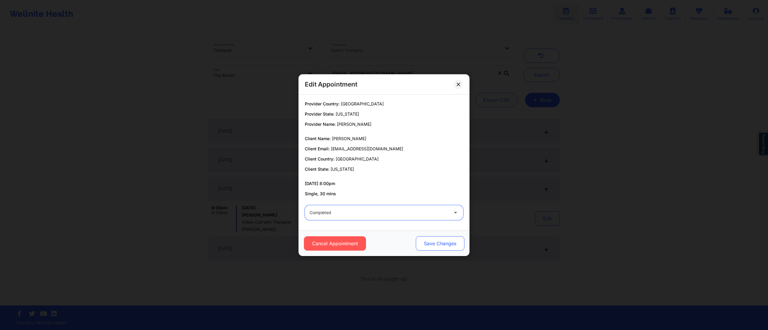
click at [430, 248] on button "Save Changes" at bounding box center [440, 244] width 49 height 14
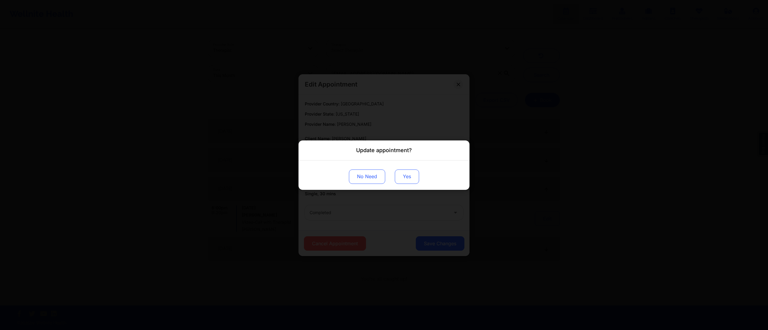
click at [403, 174] on button "Yes" at bounding box center [407, 176] width 24 height 14
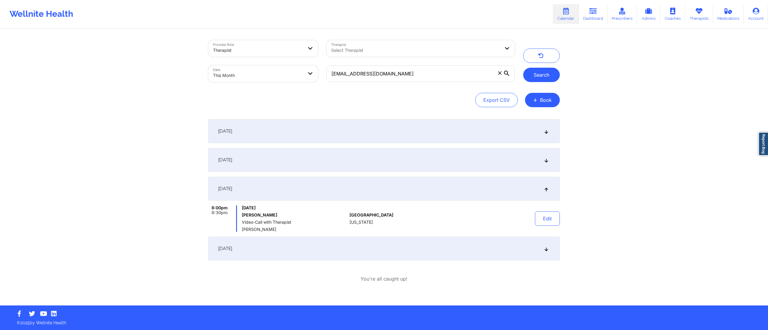
click at [535, 78] on button "Search" at bounding box center [541, 75] width 37 height 14
click at [416, 151] on div "September 8, 2025" at bounding box center [383, 160] width 351 height 24
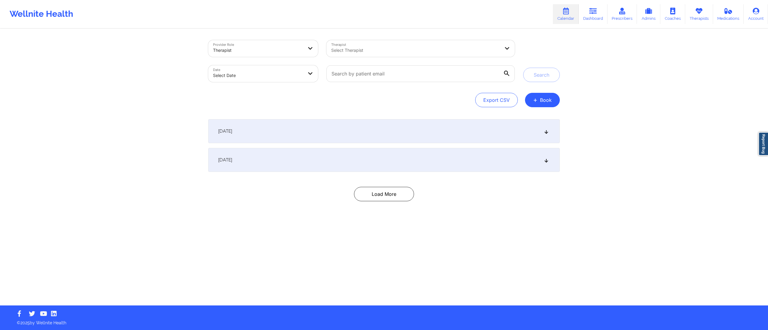
drag, startPoint x: 0, startPoint y: 0, endPoint x: 586, endPoint y: 27, distance: 586.5
click at [598, 16] on link "Dashboard" at bounding box center [592, 14] width 29 height 20
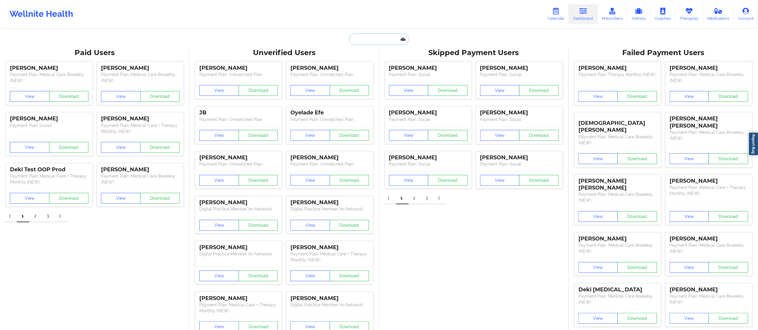
click at [378, 40] on input "text" at bounding box center [378, 39] width 59 height 11
paste input "JANDACONCEPCION@GMAIL.COM"
type input "JANDACONCEPCION@GMAIL.COM"
click at [381, 71] on div "Janda Concepcion - jandaconcepcion@gmail.com" at bounding box center [394, 65] width 80 height 11
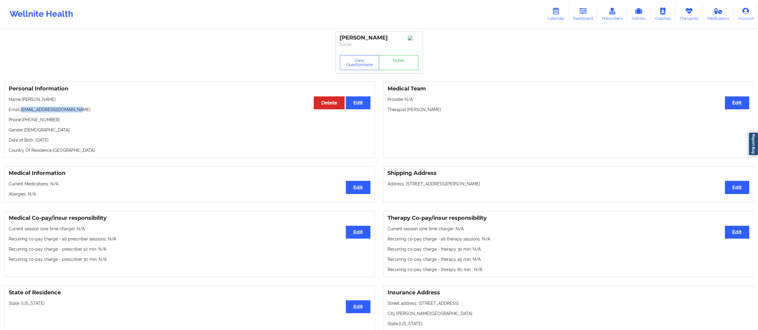
drag, startPoint x: 21, startPoint y: 109, endPoint x: 119, endPoint y: 110, distance: 97.8
click at [119, 110] on p "Email: jandaconcepcion@gmail.com" at bounding box center [190, 110] width 362 height 6
copy p "jandaconcepcion@gmail.com"
click at [396, 64] on link "Notes" at bounding box center [399, 62] width 40 height 15
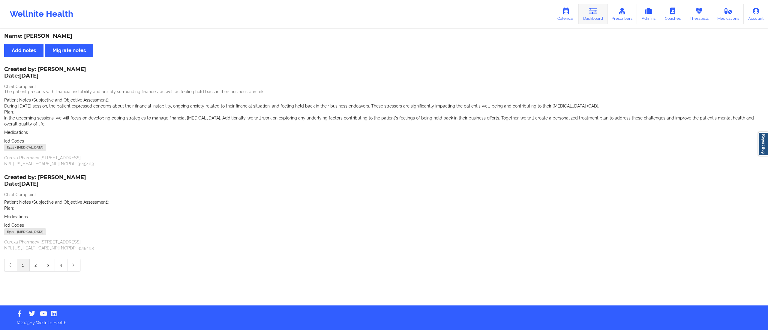
click at [590, 14] on icon at bounding box center [593, 11] width 8 height 7
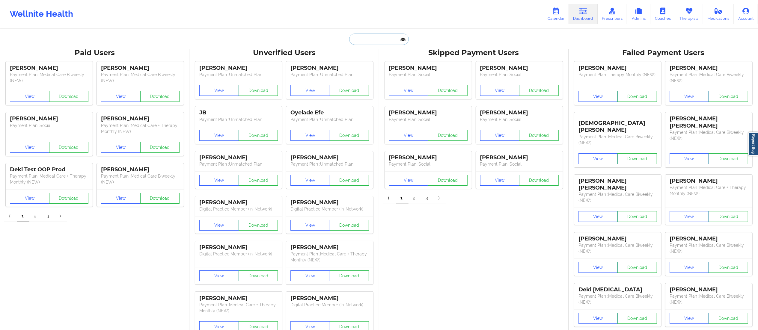
click at [370, 42] on input "text" at bounding box center [378, 39] width 59 height 11
paste input "[EMAIL_ADDRESS][DOMAIN_NAME]"
type input "[EMAIL_ADDRESS][DOMAIN_NAME]"
drag, startPoint x: 0, startPoint y: 0, endPoint x: 332, endPoint y: 38, distance: 333.8
click at [328, 36] on div "[EMAIL_ADDRESS][DOMAIN_NAME] Paid Unverified [PERSON_NAME] - [EMAIL_ADDRESS][DO…" at bounding box center [379, 39] width 120 height 11
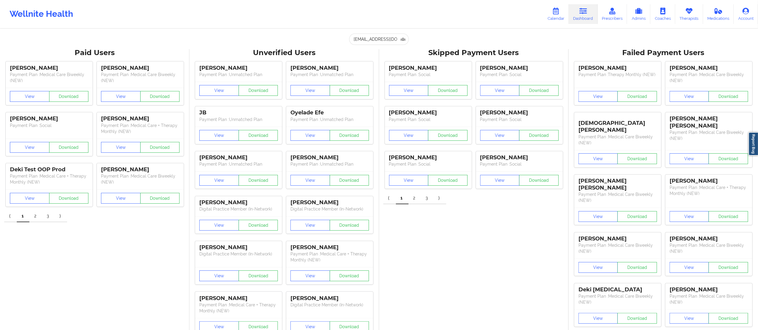
type input "[EMAIL_ADDRESS][DOMAIN_NAME]"
click at [389, 68] on div "[PERSON_NAME] - [EMAIL_ADDRESS][DOMAIN_NAME]" at bounding box center [394, 65] width 80 height 11
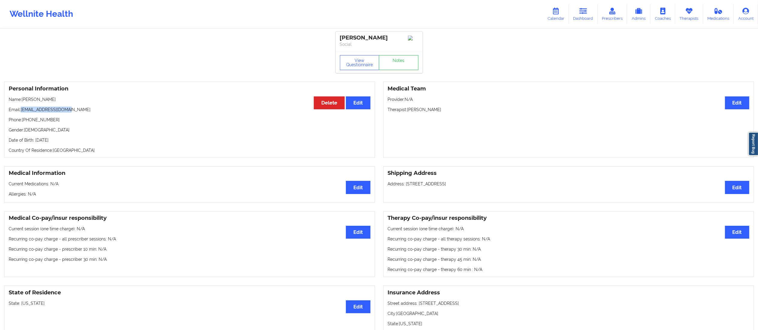
drag, startPoint x: 22, startPoint y: 112, endPoint x: 98, endPoint y: 114, distance: 76.5
click at [98, 113] on p "Email: [EMAIL_ADDRESS][DOMAIN_NAME]" at bounding box center [190, 110] width 362 height 6
copy p "[EMAIL_ADDRESS][DOMAIN_NAME]"
click at [561, 20] on link "Calendar" at bounding box center [556, 14] width 26 height 20
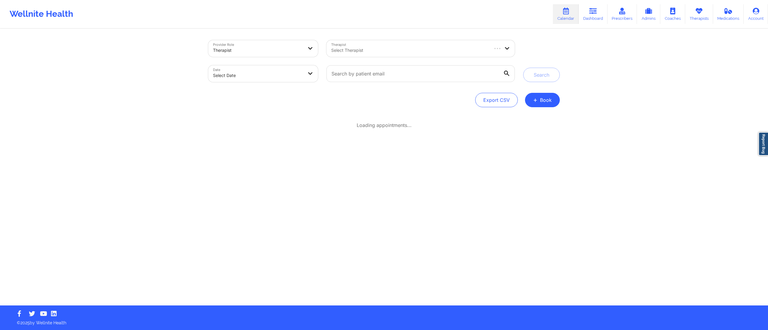
click at [380, 56] on div "Select Therapist" at bounding box center [407, 48] width 162 height 17
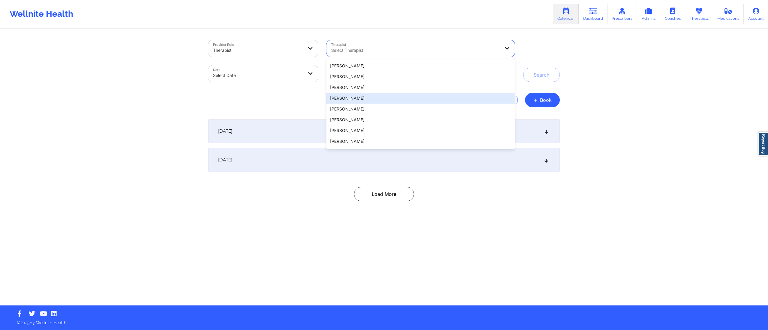
click at [257, 119] on div "Provider Role Therapist Therapist 20 results available. Use Up and Down to choo…" at bounding box center [384, 167] width 360 height 276
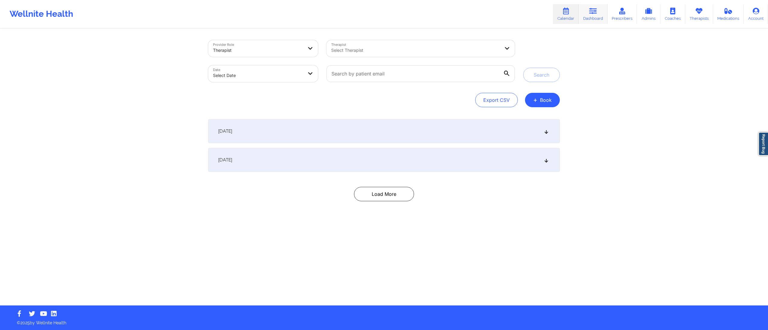
click at [592, 10] on icon at bounding box center [593, 11] width 8 height 7
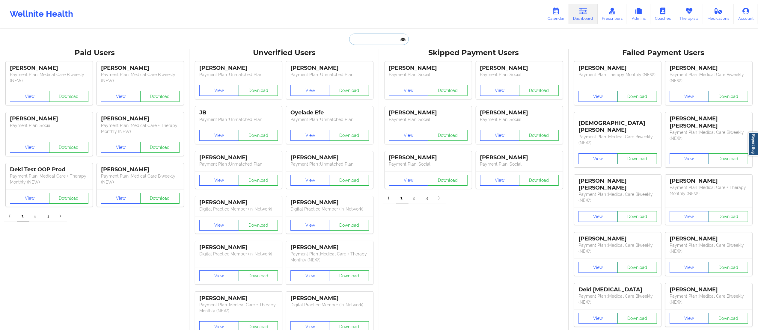
click at [388, 38] on input "text" at bounding box center [378, 39] width 59 height 11
paste input "[EMAIL_ADDRESS][DOMAIN_NAME]"
type input "[EMAIL_ADDRESS][DOMAIN_NAME]"
click at [387, 68] on div "[PERSON_NAME] - [EMAIL_ADDRESS][DOMAIN_NAME]" at bounding box center [394, 65] width 80 height 11
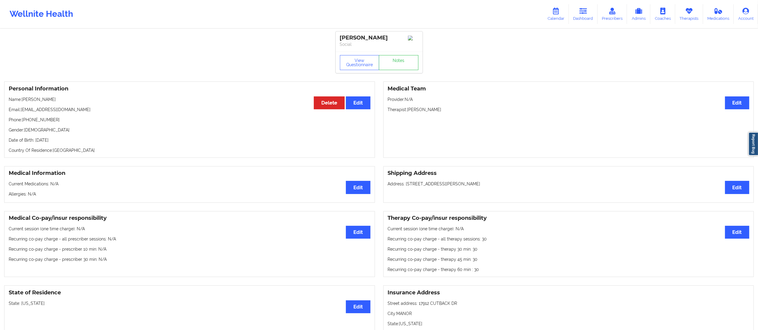
drag, startPoint x: 22, startPoint y: 110, endPoint x: 142, endPoint y: 106, distance: 120.3
click at [142, 106] on div "Personal Information Edit Delete Name: [PERSON_NAME] Email: [EMAIL_ADDRESS][DOM…" at bounding box center [189, 120] width 371 height 76
copy p "[EMAIL_ADDRESS][DOMAIN_NAME]"
click at [552, 13] on link "Calendar" at bounding box center [556, 14] width 26 height 20
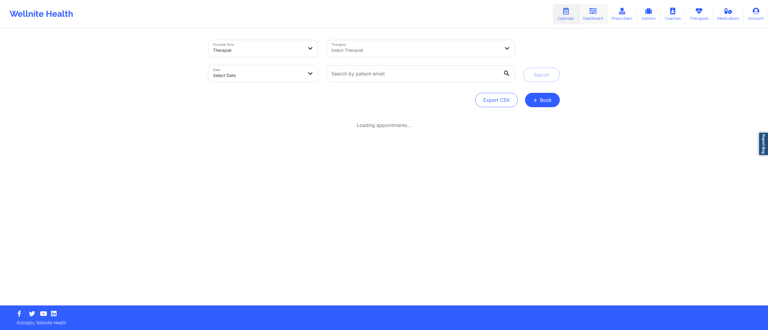
drag, startPoint x: 592, startPoint y: 10, endPoint x: 583, endPoint y: 21, distance: 13.9
click at [592, 10] on icon at bounding box center [593, 11] width 8 height 7
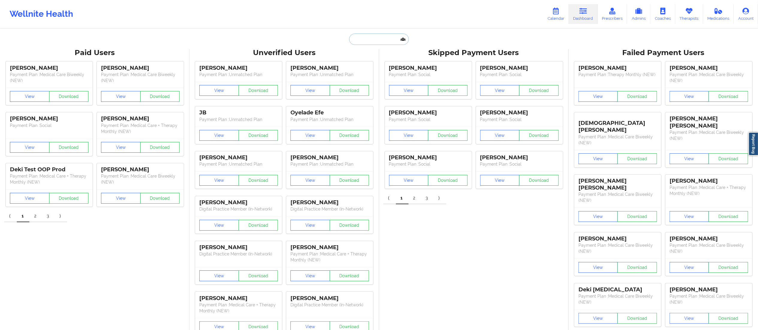
click at [381, 40] on input "text" at bounding box center [378, 39] width 59 height 11
paste input "[DOMAIN_NAME][EMAIL_ADDRESS][DOMAIN_NAME]"
type input "[DOMAIN_NAME][EMAIL_ADDRESS][DOMAIN_NAME]"
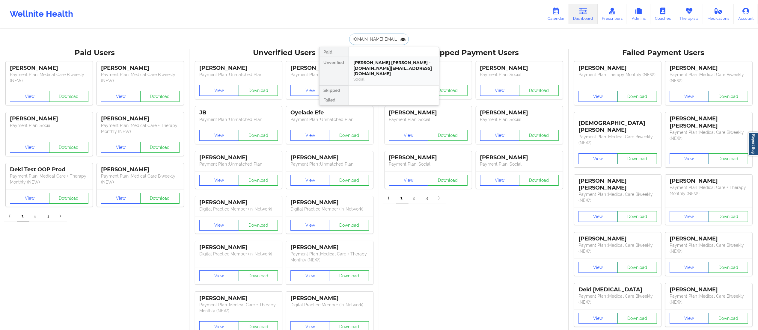
click at [386, 70] on div "[PERSON_NAME] [PERSON_NAME] - [DOMAIN_NAME][EMAIL_ADDRESS][DOMAIN_NAME]" at bounding box center [394, 68] width 80 height 17
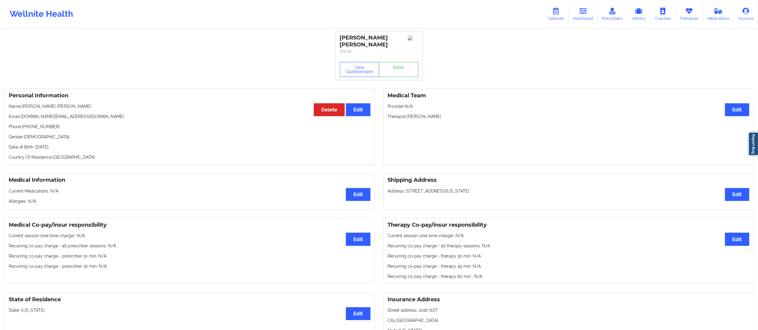
drag, startPoint x: 22, startPoint y: 115, endPoint x: 85, endPoint y: 110, distance: 63.2
click at [85, 110] on div "Personal Information Edit Delete Name: [PERSON_NAME] [PERSON_NAME] Email: [DOMA…" at bounding box center [189, 126] width 371 height 76
click at [84, 111] on div "Personal Information Edit Delete Name: [PERSON_NAME] [PERSON_NAME] Email: [DOMA…" at bounding box center [189, 126] width 371 height 76
drag, startPoint x: 22, startPoint y: 115, endPoint x: 87, endPoint y: 112, distance: 64.5
click at [87, 112] on div "Personal Information Edit Delete Name: [PERSON_NAME] [PERSON_NAME] Email: [DOMA…" at bounding box center [189, 126] width 371 height 76
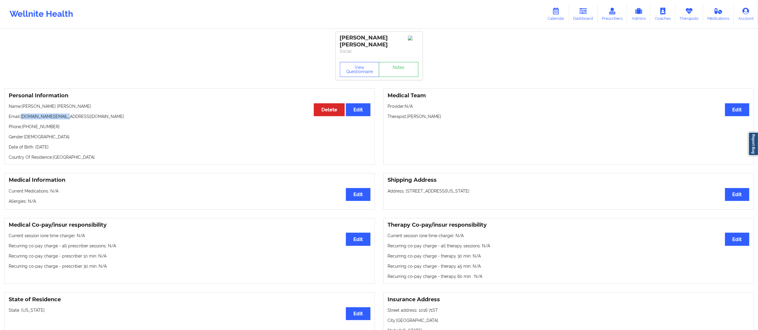
copy p "[DOMAIN_NAME][EMAIL_ADDRESS][DOMAIN_NAME]"
click at [583, 16] on link "Dashboard" at bounding box center [583, 14] width 29 height 20
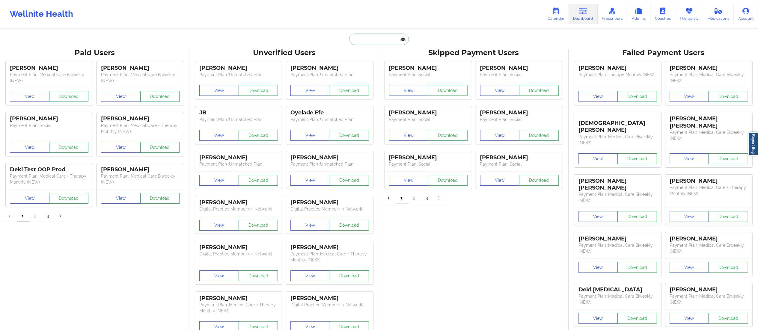
click at [374, 43] on input "text" at bounding box center [378, 39] width 59 height 11
paste input "[PERSON_NAME][EMAIL_ADDRESS][DOMAIN_NAME]"
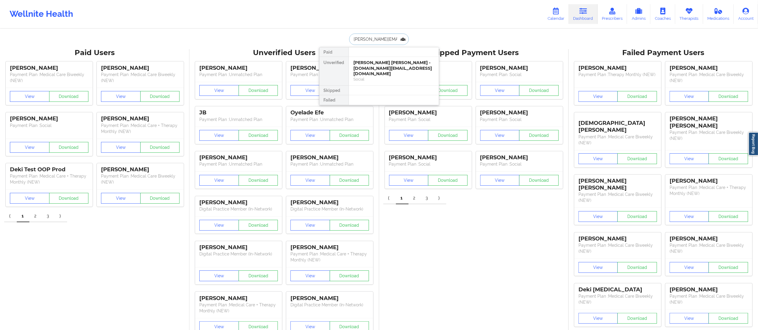
scroll to position [0, 13]
type input "[PERSON_NAME][EMAIL_ADDRESS][DOMAIN_NAME]"
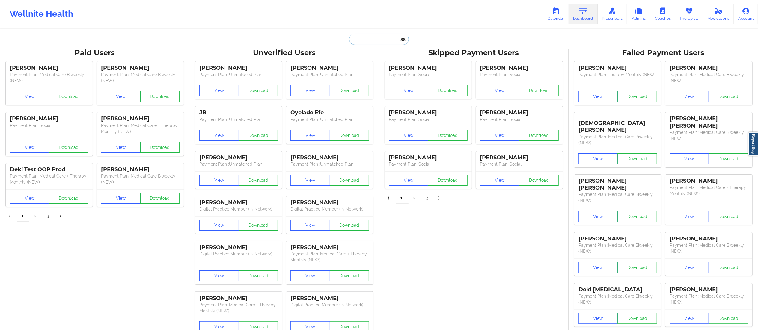
paste input "[EMAIL_ADDRESS][DOMAIN_NAME]"
type input "[EMAIL_ADDRESS][DOMAIN_NAME]"
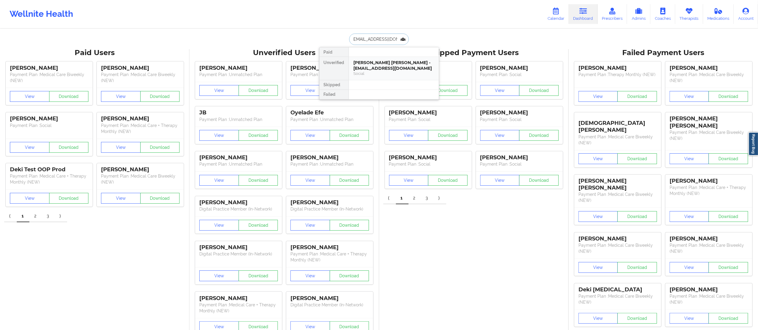
click at [388, 73] on div "Social" at bounding box center [394, 73] width 80 height 5
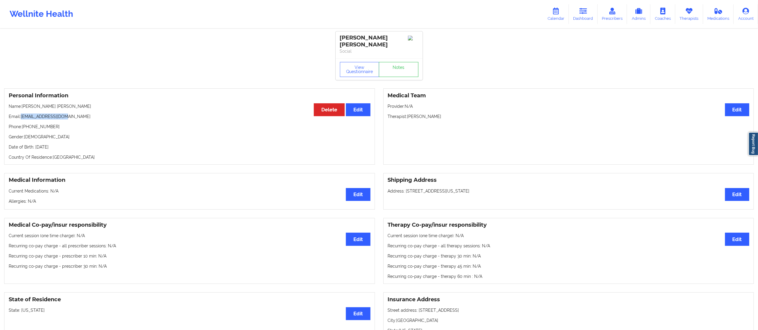
drag, startPoint x: 22, startPoint y: 109, endPoint x: 80, endPoint y: 115, distance: 59.1
click at [80, 115] on p "Email: [EMAIL_ADDRESS][DOMAIN_NAME]" at bounding box center [190, 117] width 362 height 6
copy p "[EMAIL_ADDRESS][DOMAIN_NAME]"
